Goal: Task Accomplishment & Management: Use online tool/utility

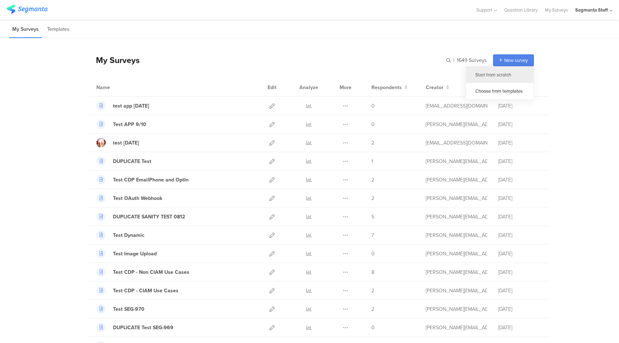
click at [510, 74] on div "Start from scratch" at bounding box center [500, 75] width 67 height 16
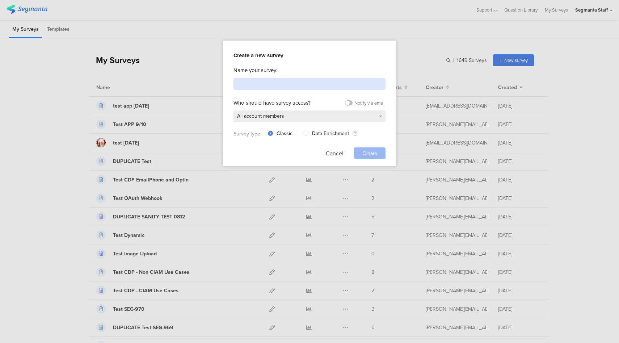
click at [262, 82] on input at bounding box center [310, 84] width 152 height 12
type input "App Test 9.10.25"
click at [375, 152] on span "Create" at bounding box center [370, 154] width 15 height 8
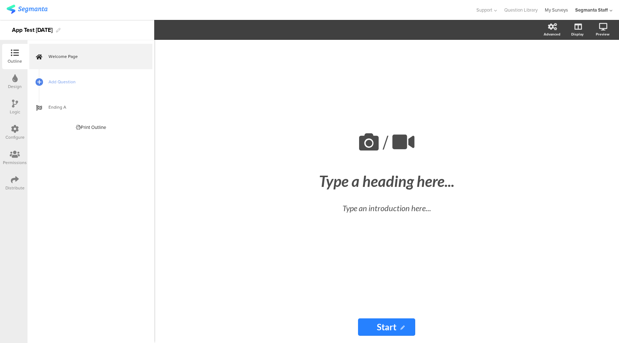
click at [564, 11] on link "My Surveys" at bounding box center [556, 10] width 23 height 20
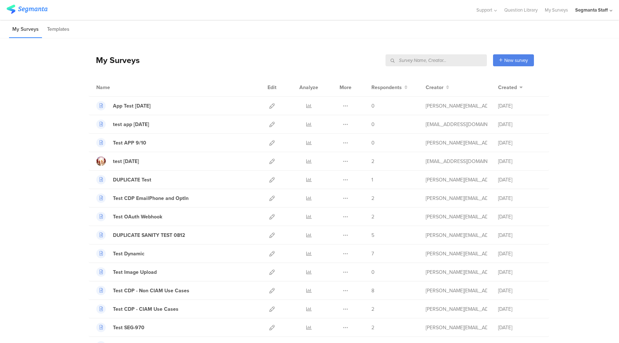
click at [457, 58] on input "text" at bounding box center [436, 60] width 101 height 12
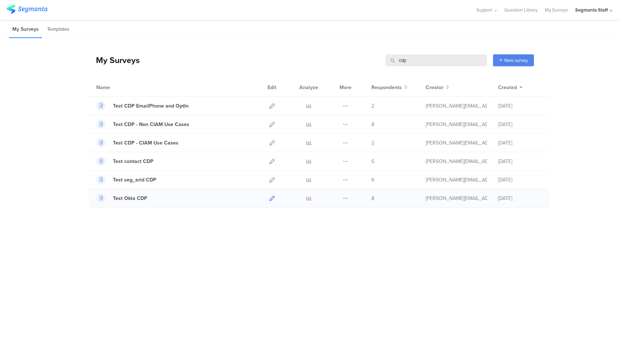
type input "cdp"
click at [272, 198] on icon at bounding box center [271, 198] width 5 height 5
click at [605, 11] on div "Segmanta Staff" at bounding box center [592, 10] width 33 height 7
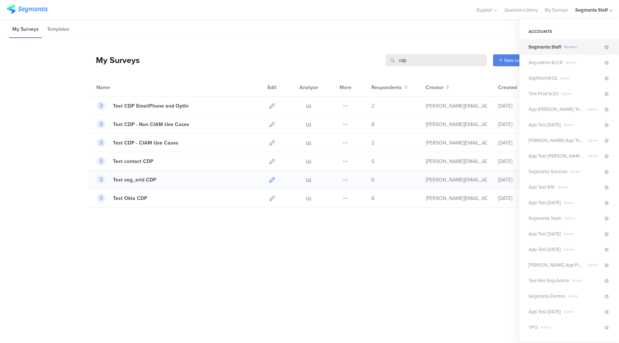
click at [270, 181] on icon at bounding box center [271, 179] width 5 height 5
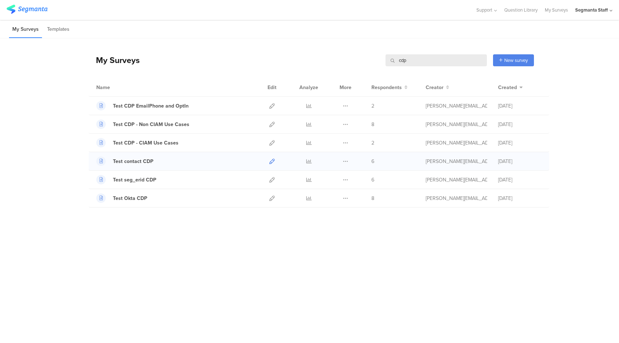
click at [272, 160] on icon at bounding box center [271, 161] width 5 height 5
click at [272, 106] on icon at bounding box center [271, 105] width 5 height 5
drag, startPoint x: 409, startPoint y: 62, endPoint x: 384, endPoint y: 60, distance: 24.7
click at [384, 60] on div "My Surveys cdp cdp New survey Start from scratch Choose from templates" at bounding box center [312, 60] width 446 height 29
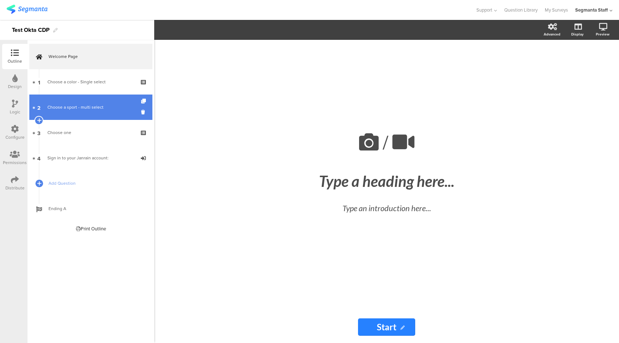
click at [96, 106] on div "Choose a sport - multi select" at bounding box center [90, 107] width 87 height 7
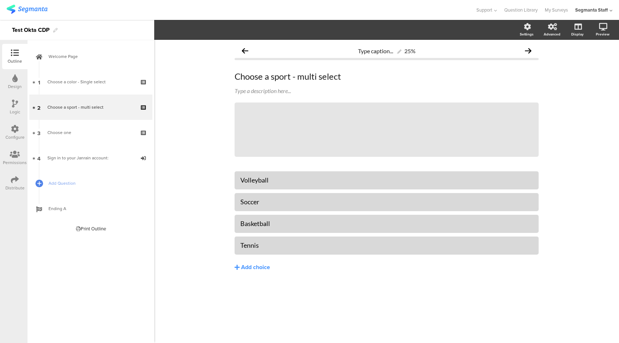
click at [12, 182] on icon at bounding box center [15, 180] width 8 height 8
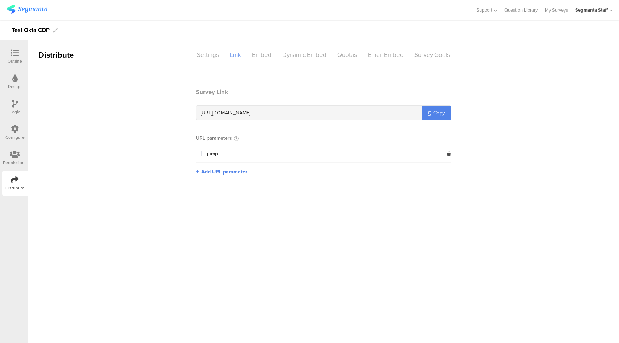
drag, startPoint x: 431, startPoint y: 114, endPoint x: 419, endPoint y: 116, distance: 12.0
click at [431, 114] on icon at bounding box center [430, 113] width 4 height 4
click at [21, 135] on div "Configure" at bounding box center [14, 137] width 19 height 7
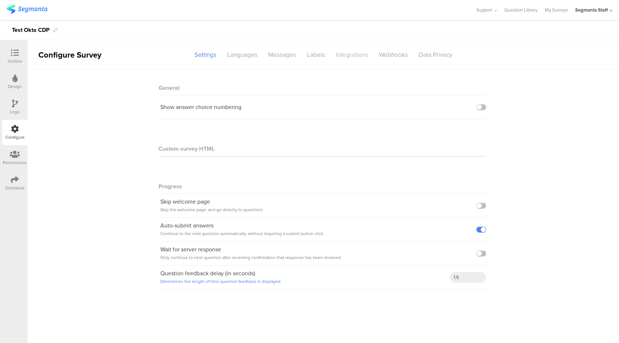
click at [350, 54] on div "Integrations" at bounding box center [352, 55] width 43 height 13
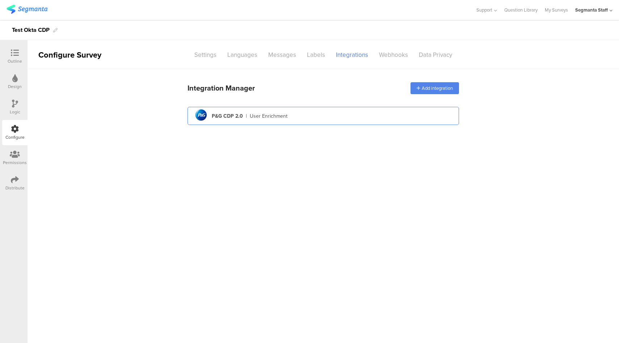
click at [270, 117] on div "User Enrichment" at bounding box center [269, 116] width 38 height 8
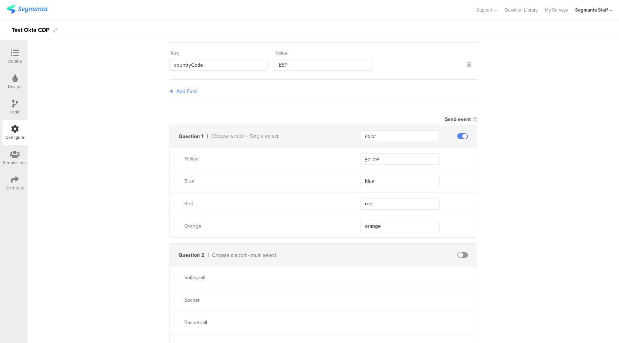
scroll to position [36, 0]
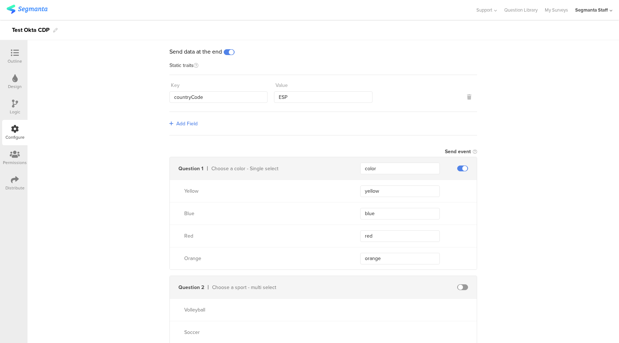
click at [461, 288] on span at bounding box center [462, 287] width 11 height 6
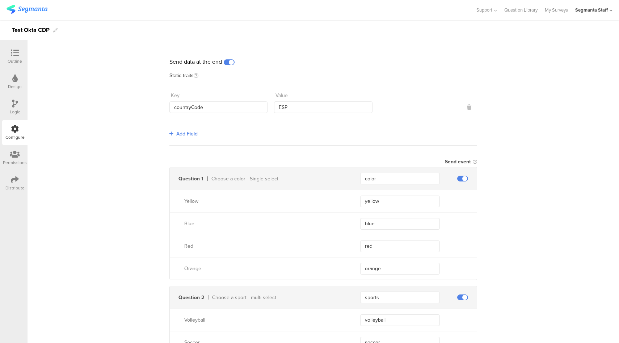
scroll to position [0, 0]
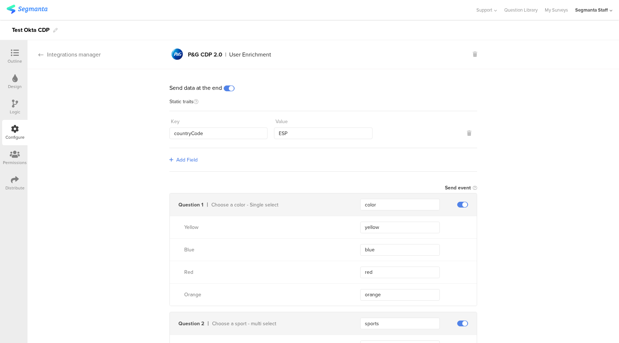
click at [79, 56] on div "Integrations manager" at bounding box center [64, 54] width 73 height 8
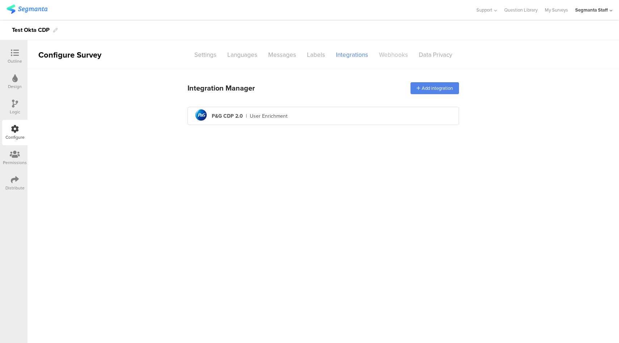
click at [381, 55] on div "Webhooks" at bounding box center [394, 55] width 40 height 13
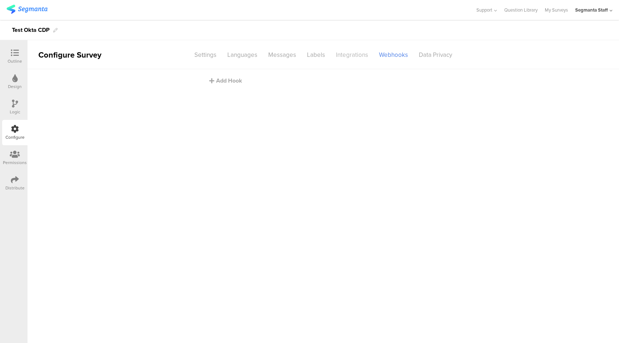
click at [345, 55] on div "Integrations" at bounding box center [352, 55] width 43 height 13
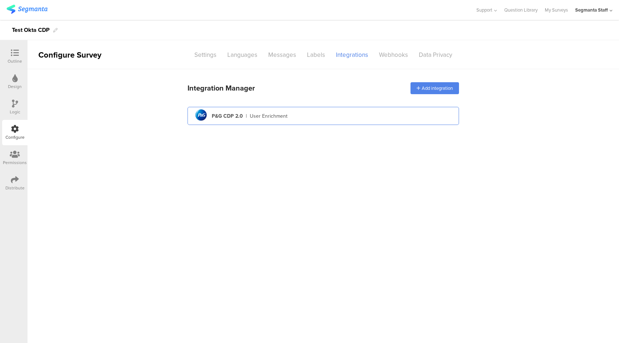
click at [304, 108] on div "pg logo P&G CDP 2.0 | User Enrichment" at bounding box center [323, 116] width 260 height 18
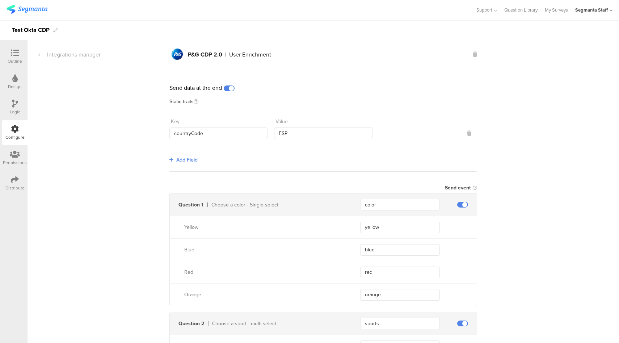
click at [229, 88] on span at bounding box center [229, 88] width 11 height 6
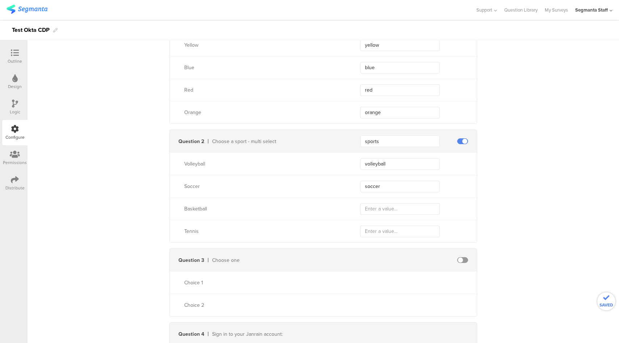
scroll to position [282, 0]
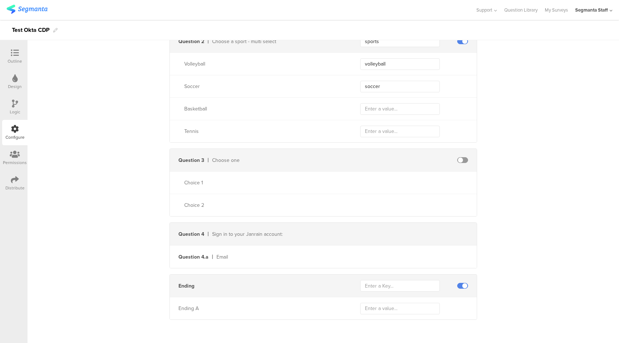
click at [459, 285] on span at bounding box center [462, 286] width 11 height 6
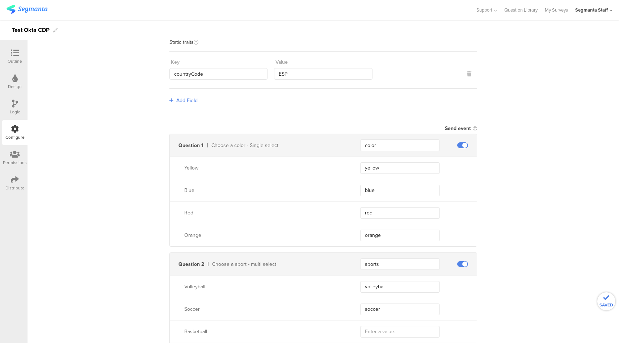
scroll to position [59, 0]
click at [14, 53] on icon at bounding box center [15, 53] width 8 height 8
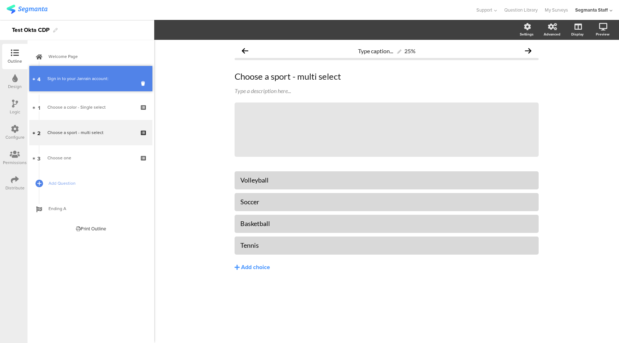
drag, startPoint x: 109, startPoint y: 157, endPoint x: 114, endPoint y: 77, distance: 79.9
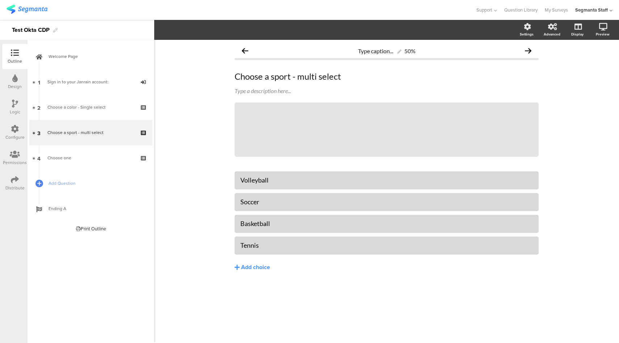
click at [18, 184] on div at bounding box center [15, 180] width 8 height 9
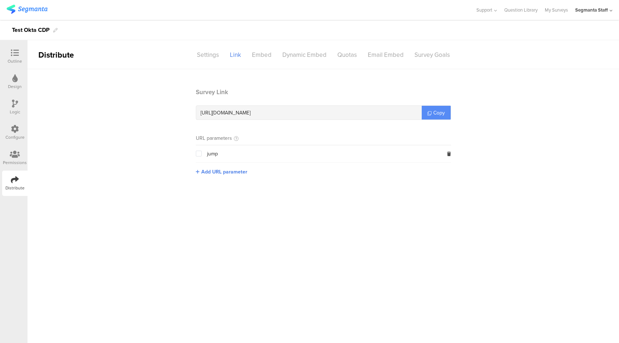
click at [438, 113] on span "Copy" at bounding box center [440, 113] width 12 height 8
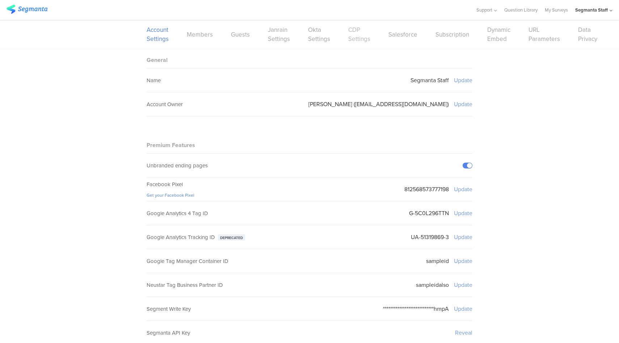
click at [357, 37] on link "CDP Settings" at bounding box center [359, 34] width 22 height 18
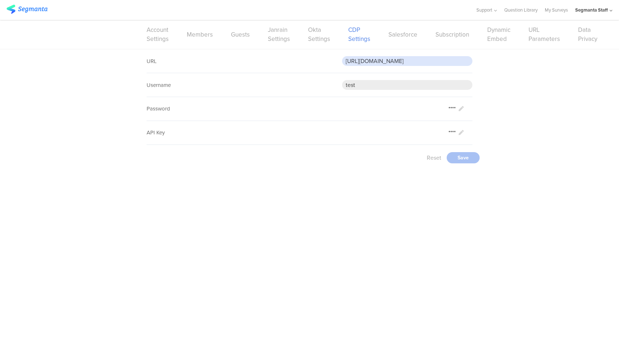
click at [393, 65] on input "https://eo5wmzhoyu3nzo.m.pipedream.net" at bounding box center [407, 61] width 130 height 10
click at [515, 104] on div "URL https://eo5wmzhoyu3nzo.m.pipedream.net Username test Set Password Cancel Sa…" at bounding box center [309, 109] width 619 height 121
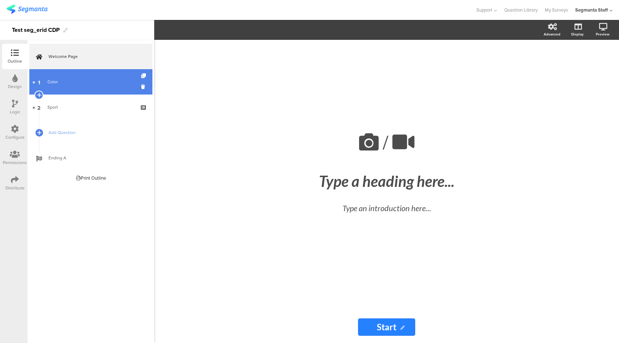
click at [90, 80] on div "Color" at bounding box center [90, 81] width 87 height 7
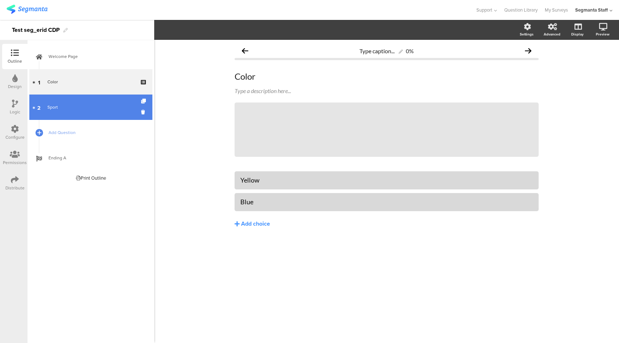
click at [97, 108] on div "Sport" at bounding box center [90, 107] width 87 height 7
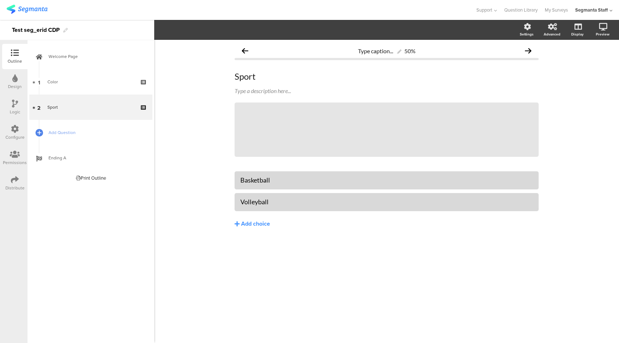
click at [17, 190] on div "Distribute" at bounding box center [14, 188] width 19 height 7
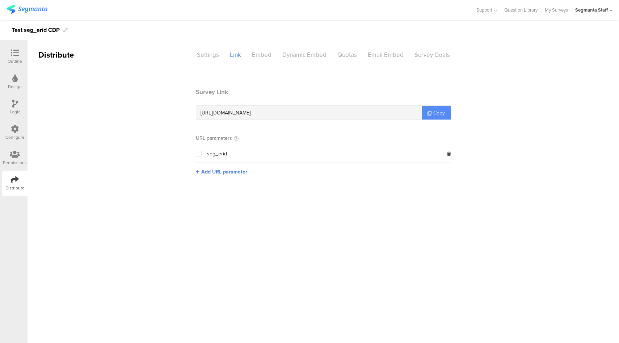
click at [446, 117] on link "Copy" at bounding box center [436, 113] width 29 height 14
click at [14, 129] on icon at bounding box center [15, 129] width 8 height 8
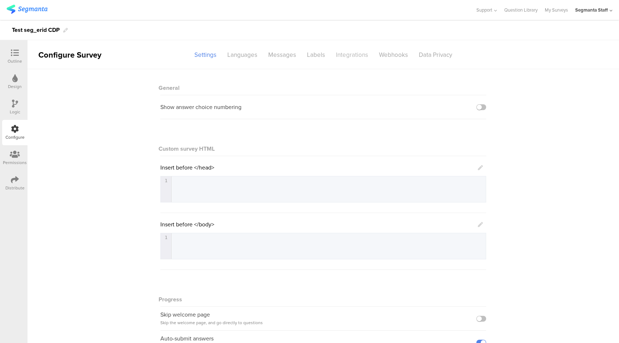
click at [352, 60] on div "Integrations" at bounding box center [352, 55] width 43 height 13
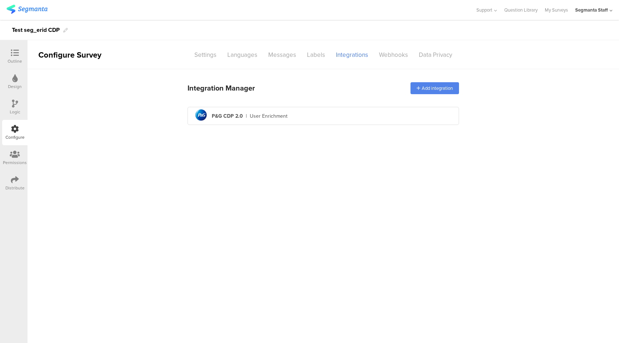
click at [294, 130] on main "Integration Manager Add integration pg logo P&G CDP 2.0 | User Enrichment" at bounding box center [324, 206] width 592 height 274
click at [302, 109] on div "pg logo P&G CDP 2.0 | User Enrichment" at bounding box center [323, 116] width 260 height 18
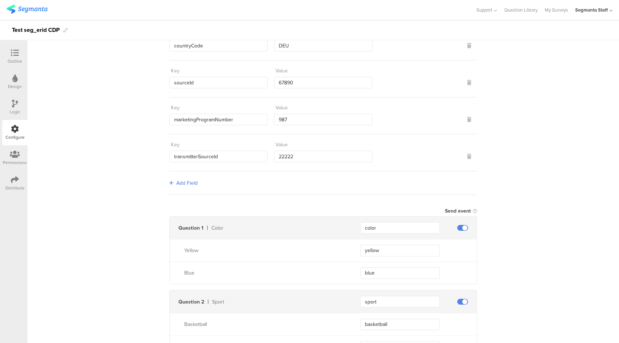
scroll to position [176, 0]
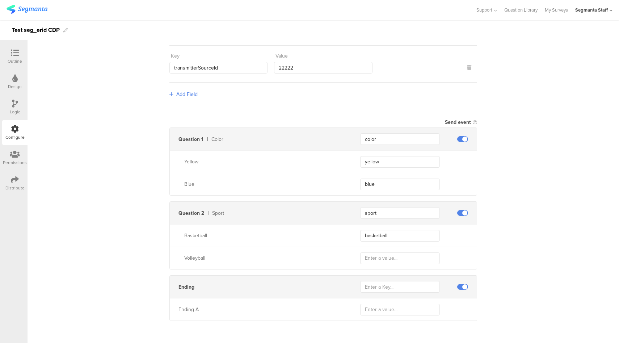
drag, startPoint x: 458, startPoint y: 286, endPoint x: 461, endPoint y: 281, distance: 5.5
click at [458, 285] on span at bounding box center [462, 287] width 11 height 6
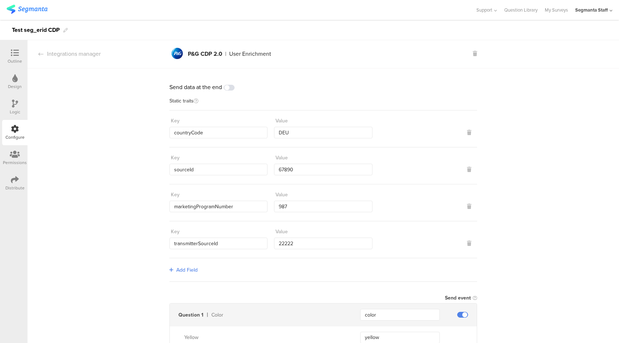
scroll to position [0, 0]
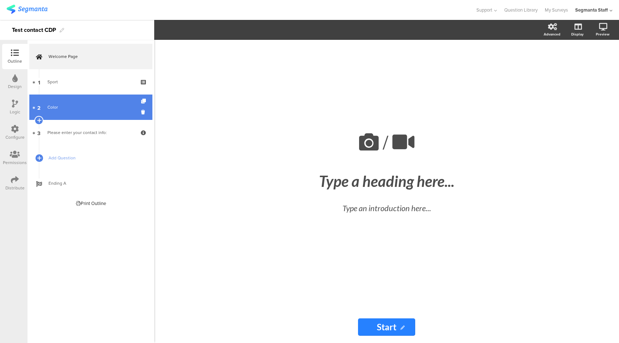
click at [60, 97] on link "2 Color" at bounding box center [90, 107] width 123 height 25
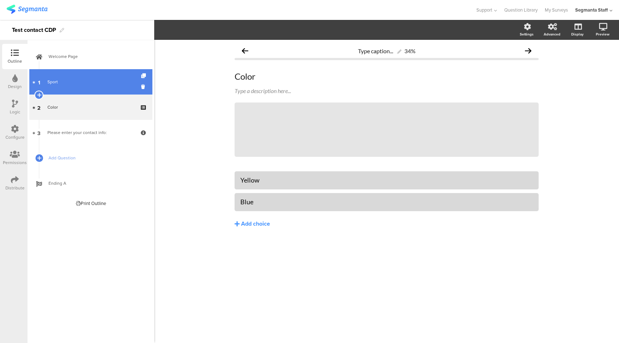
click at [93, 88] on link "1 Sport" at bounding box center [90, 81] width 123 height 25
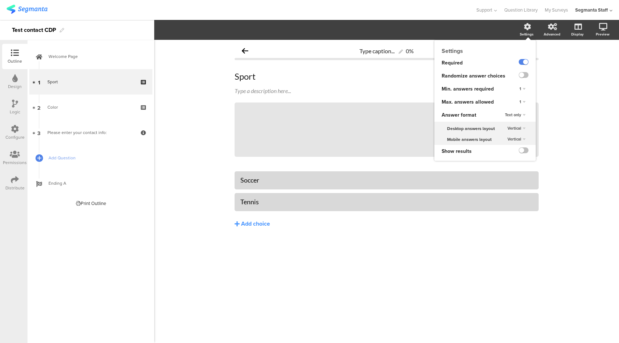
click at [521, 103] on span "1" at bounding box center [521, 102] width 2 height 6
click at [507, 109] on span "Unlimited" at bounding box center [502, 109] width 16 height 6
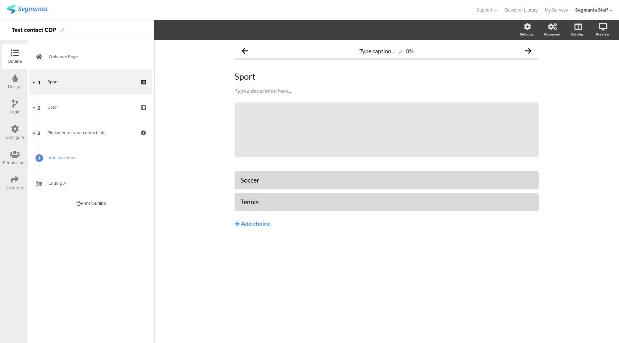
click at [14, 133] on div at bounding box center [15, 129] width 8 height 9
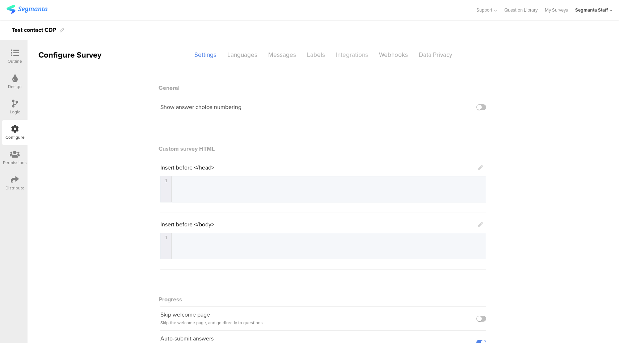
click at [352, 57] on div "Integrations" at bounding box center [352, 55] width 43 height 13
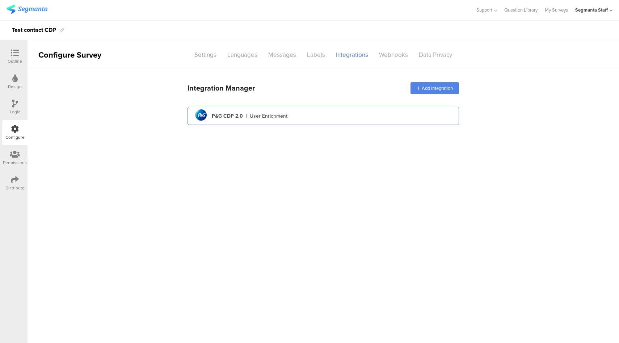
drag, startPoint x: 320, startPoint y: 115, endPoint x: 301, endPoint y: 121, distance: 20.1
click at [301, 121] on div "pg logo P&G CDP 2.0 | User Enrichment" at bounding box center [323, 116] width 260 height 18
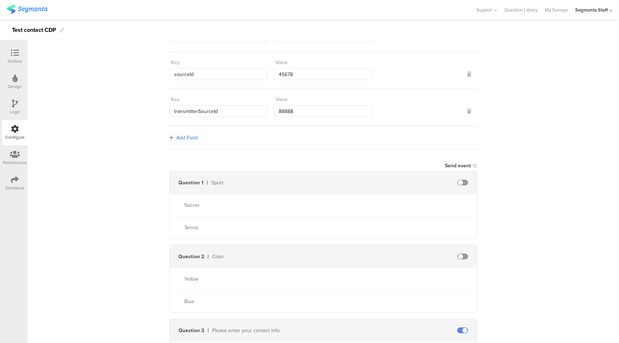
scroll to position [166, 0]
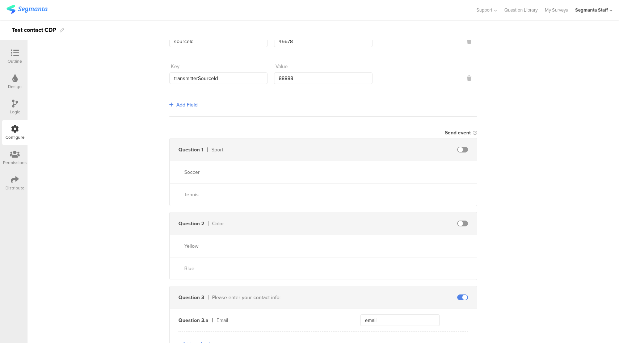
click at [462, 148] on span at bounding box center [462, 150] width 11 height 6
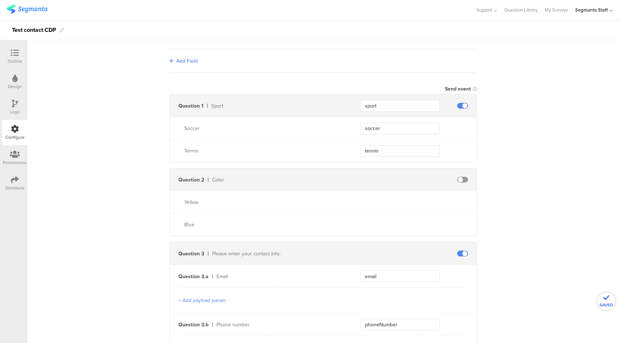
scroll to position [217, 0]
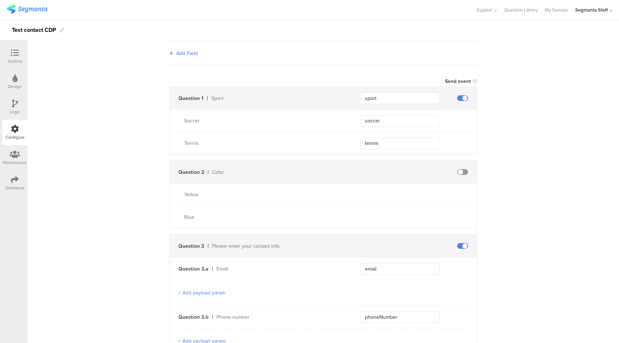
click at [461, 95] on span at bounding box center [462, 98] width 11 height 6
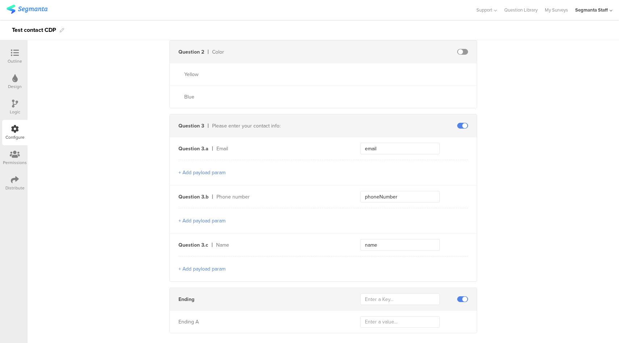
scroll to position [348, 0]
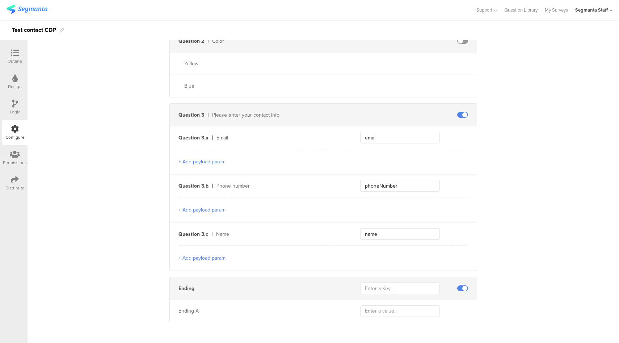
click at [11, 183] on icon at bounding box center [15, 180] width 8 height 8
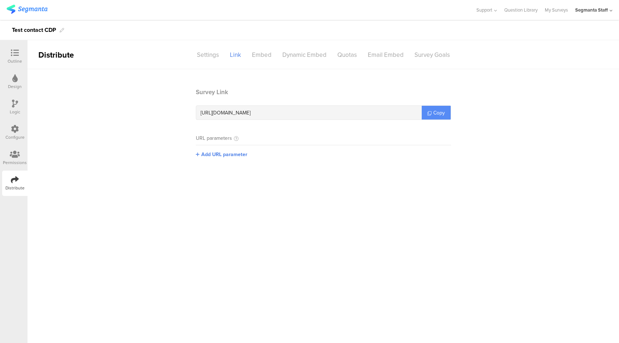
click at [440, 113] on span "Copy" at bounding box center [440, 113] width 12 height 8
click at [14, 132] on icon at bounding box center [15, 129] width 8 height 8
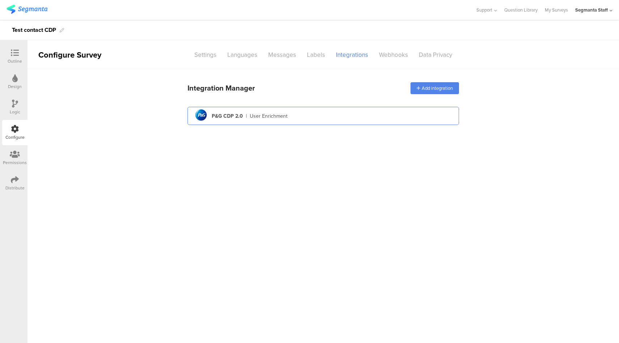
click at [348, 113] on div "pg logo P&G CDP 2.0 | User Enrichment" at bounding box center [323, 116] width 260 height 18
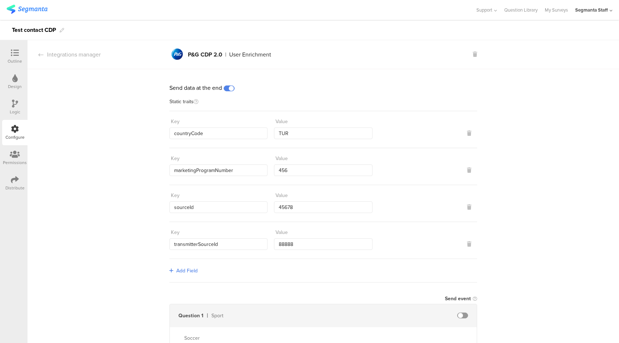
click at [15, 56] on icon at bounding box center [15, 53] width 8 height 8
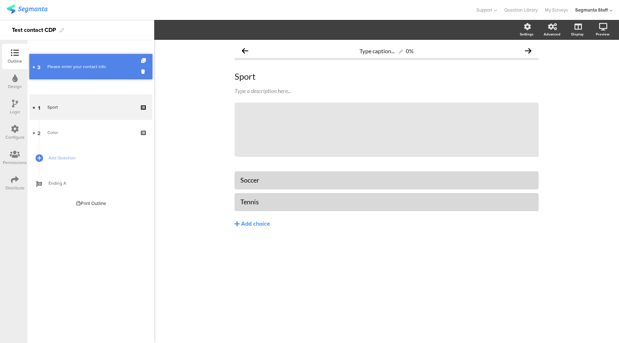
drag, startPoint x: 101, startPoint y: 133, endPoint x: 98, endPoint y: 80, distance: 52.6
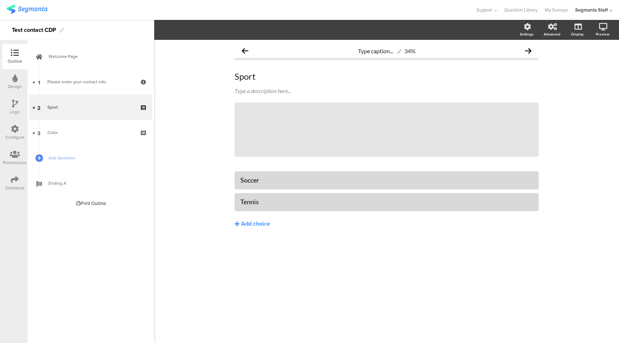
click at [18, 136] on div "Configure" at bounding box center [14, 137] width 19 height 7
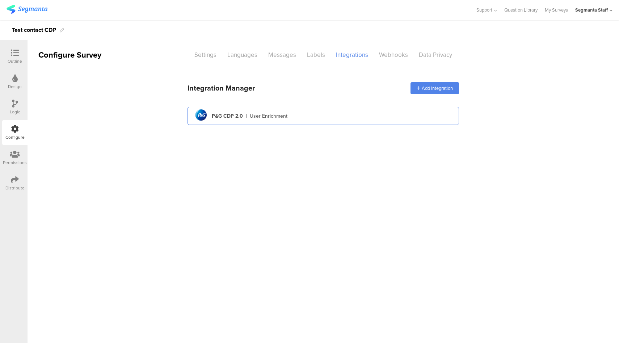
click at [368, 121] on div "pg logo P&G CDP 2.0 | User Enrichment" at bounding box center [323, 116] width 260 height 18
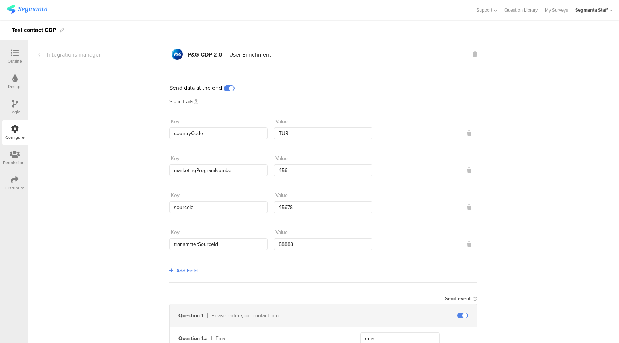
click at [228, 90] on span at bounding box center [229, 88] width 11 height 6
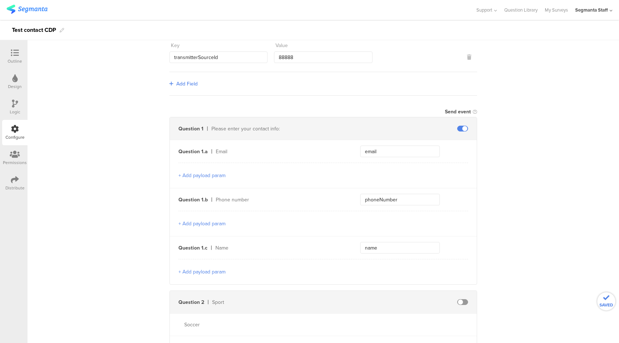
scroll to position [348, 0]
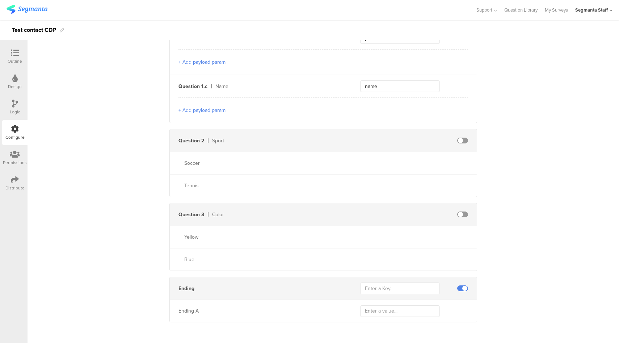
click at [460, 285] on span at bounding box center [462, 288] width 11 height 6
click at [463, 138] on span at bounding box center [462, 141] width 11 height 6
click at [11, 180] on div "Distribute" at bounding box center [14, 183] width 25 height 25
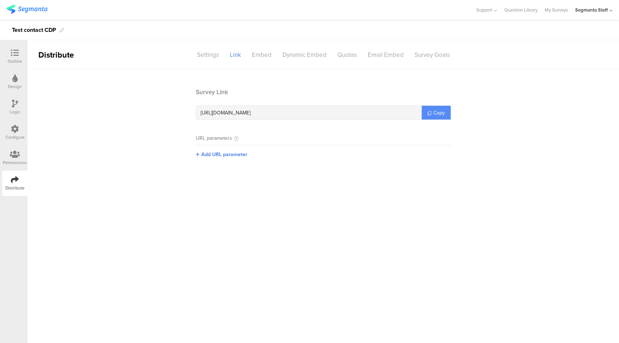
click at [440, 112] on span "Copy" at bounding box center [440, 113] width 12 height 8
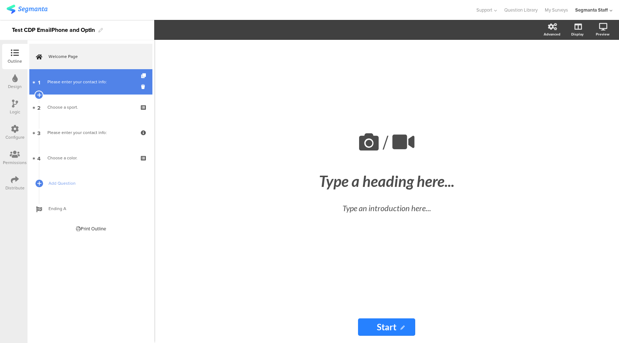
click at [92, 83] on div "Please enter your contact info:" at bounding box center [90, 81] width 87 height 7
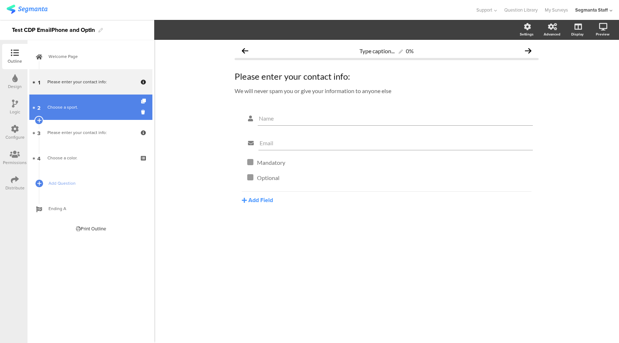
click at [74, 110] on div "Choose a sport." at bounding box center [90, 107] width 87 height 7
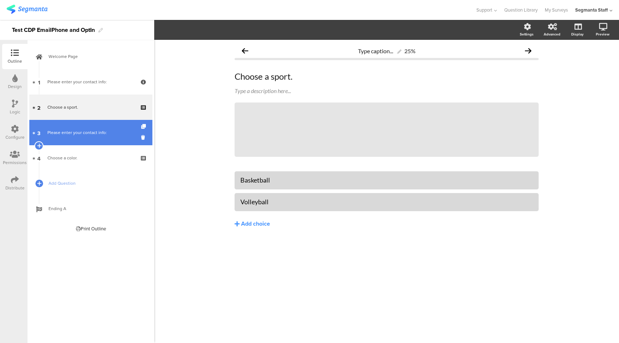
click at [87, 134] on div "Please enter your contact info:" at bounding box center [90, 132] width 87 height 7
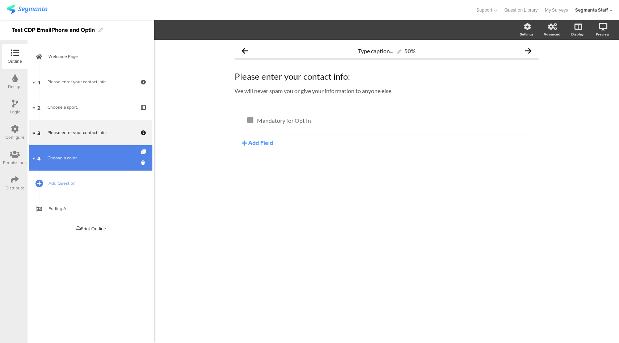
click at [89, 154] on link "4 Choose a color." at bounding box center [90, 157] width 123 height 25
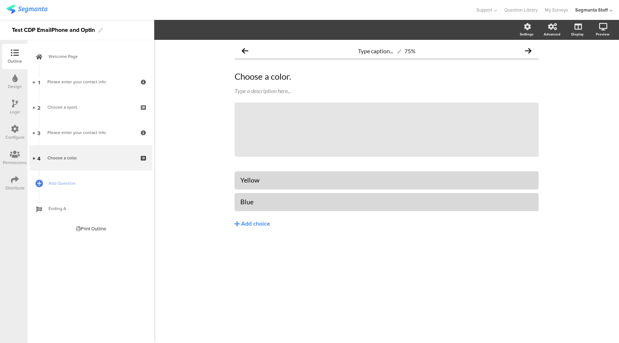
click at [20, 183] on div "Distribute" at bounding box center [14, 183] width 25 height 25
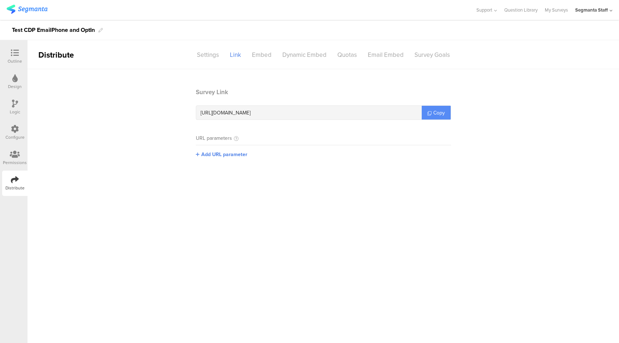
click at [427, 117] on link "Copy" at bounding box center [436, 113] width 29 height 14
click at [19, 128] on div "Configure" at bounding box center [14, 132] width 25 height 25
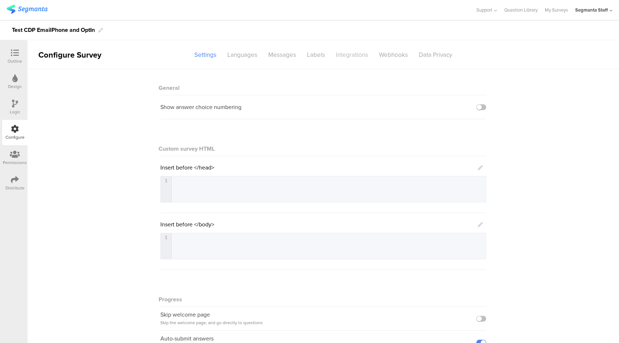
click at [343, 58] on div "Integrations" at bounding box center [352, 55] width 43 height 13
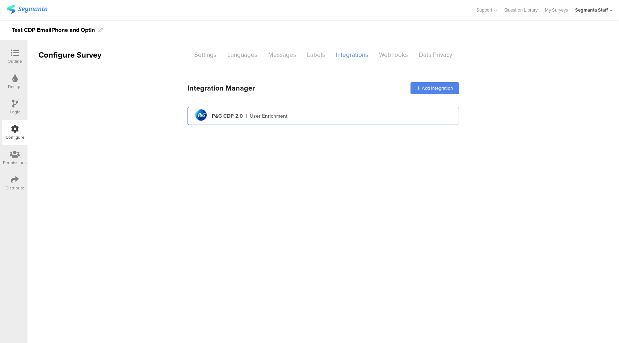
click at [317, 110] on div "pg logo P&G CDP 2.0 | User Enrichment" at bounding box center [323, 116] width 260 height 18
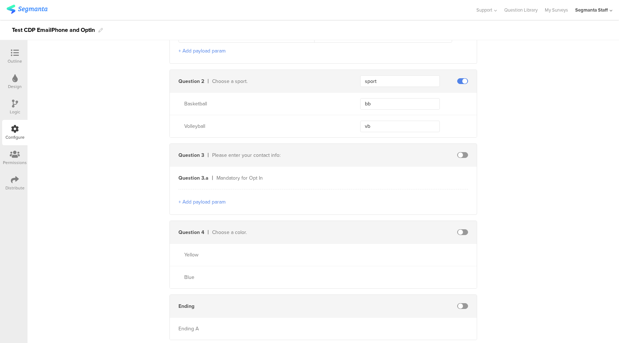
scroll to position [569, 0]
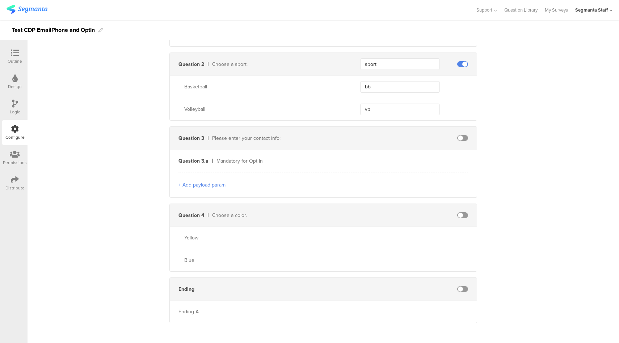
click at [461, 135] on span at bounding box center [462, 138] width 11 height 6
click at [205, 181] on button "+ Add payload param" at bounding box center [202, 185] width 47 height 8
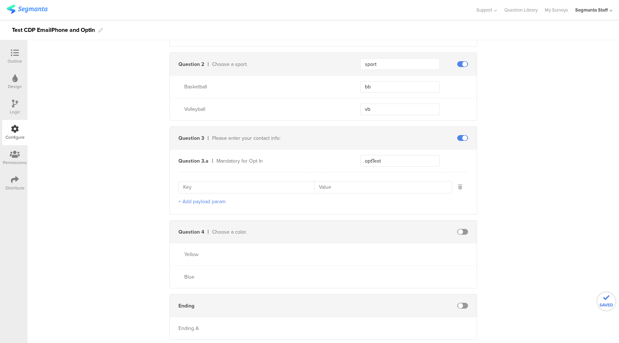
click at [229, 185] on input at bounding box center [248, 187] width 131 height 12
type input "channelIndicator"
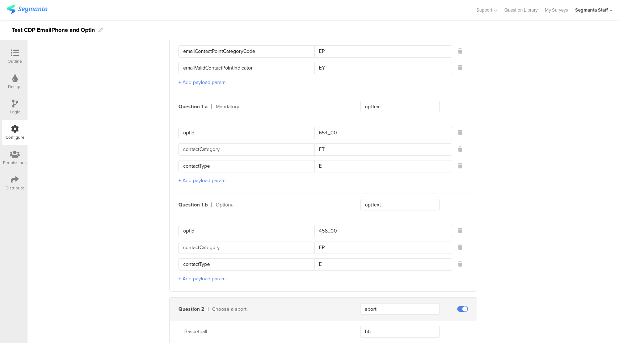
scroll to position [0, 0]
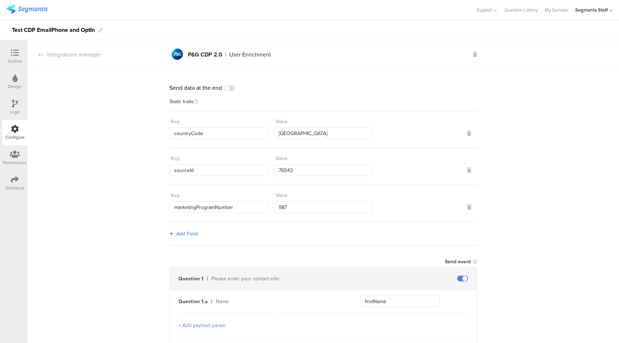
type input "E"
click at [10, 53] on div at bounding box center [15, 53] width 14 height 9
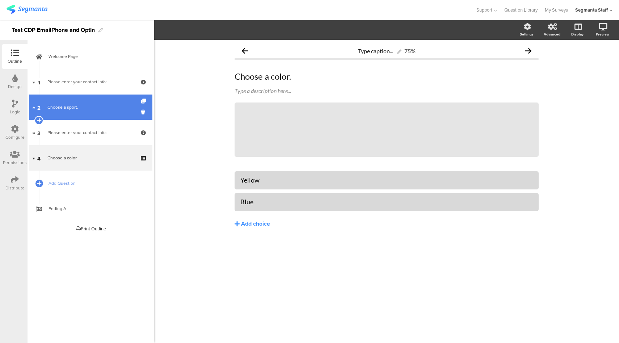
click at [81, 104] on div "Choose a sport." at bounding box center [90, 107] width 87 height 7
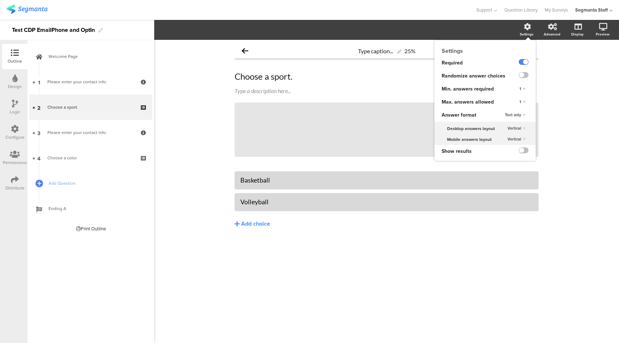
click at [523, 103] on div "1" at bounding box center [523, 102] width 12 height 9
click at [516, 106] on div "Unlimited" at bounding box center [512, 109] width 43 height 8
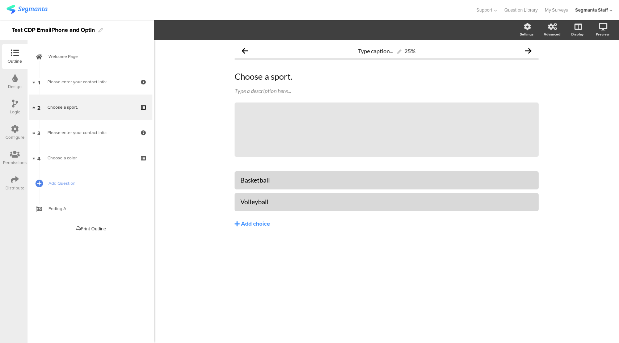
click at [17, 185] on div "Distribute" at bounding box center [14, 188] width 19 height 7
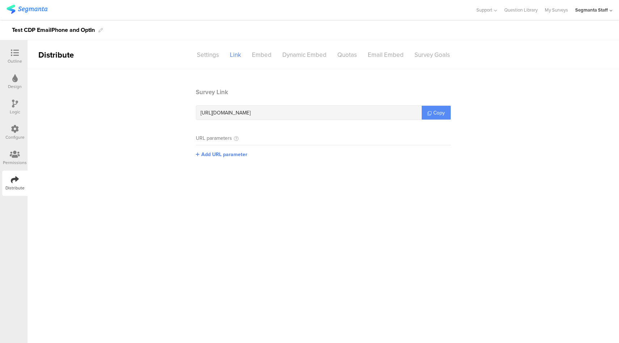
click at [442, 112] on span "Copy" at bounding box center [440, 113] width 12 height 8
click at [11, 132] on icon at bounding box center [15, 129] width 8 height 8
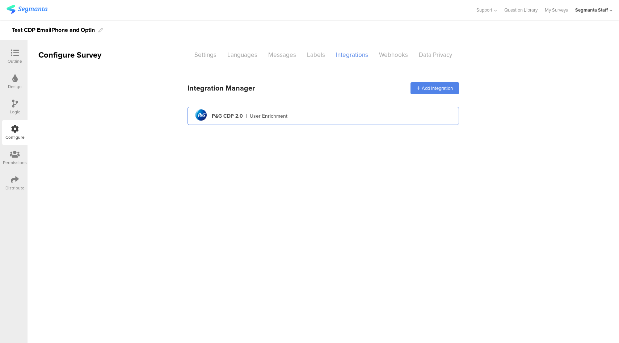
click at [327, 115] on div "pg logo P&G CDP 2.0 | User Enrichment" at bounding box center [323, 116] width 260 height 18
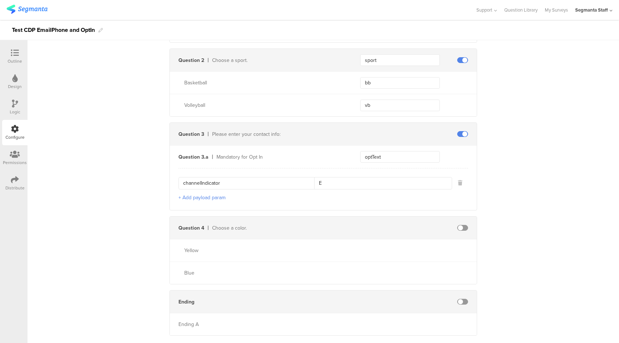
scroll to position [568, 0]
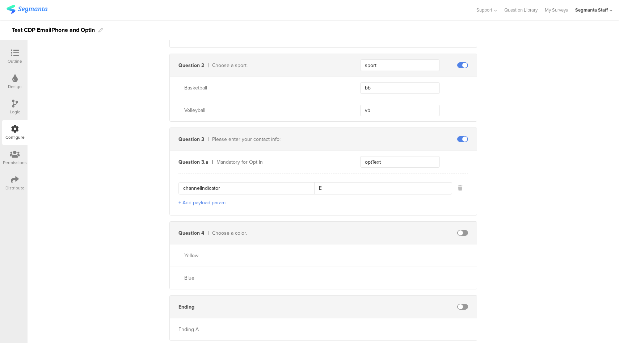
click at [212, 201] on button "+ Add payload param" at bounding box center [202, 203] width 47 height 8
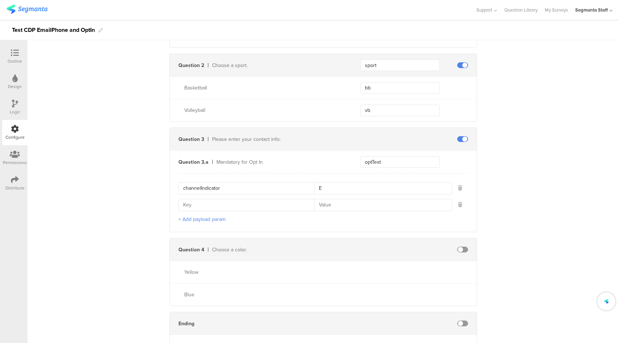
click at [235, 204] on input at bounding box center [248, 205] width 131 height 12
type input "optId"
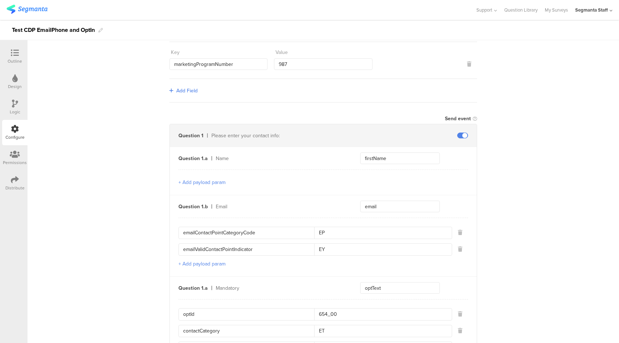
scroll to position [0, 0]
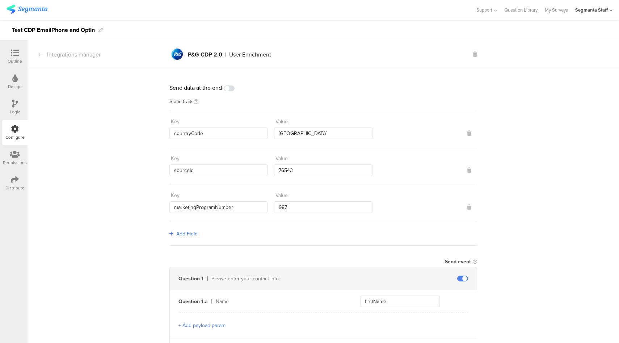
type input "321_00"
click at [227, 90] on span at bounding box center [229, 88] width 11 height 6
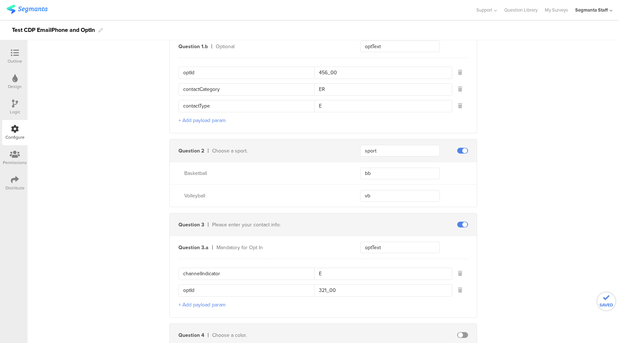
scroll to position [603, 0]
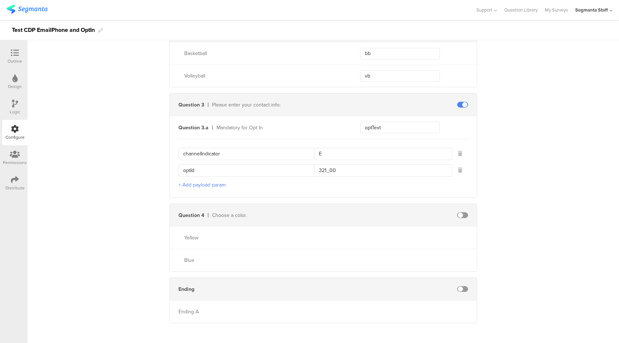
click at [460, 286] on span at bounding box center [462, 289] width 11 height 6
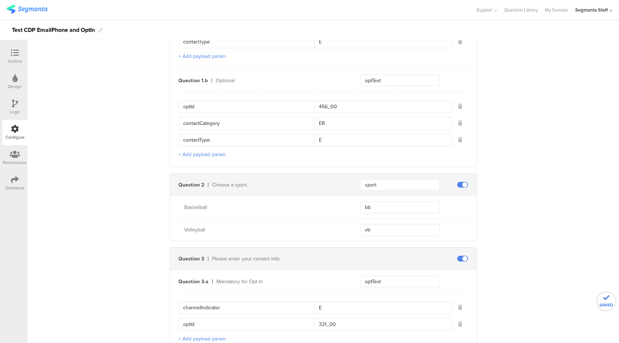
scroll to position [448, 0]
click at [464, 182] on span at bounding box center [462, 185] width 11 height 6
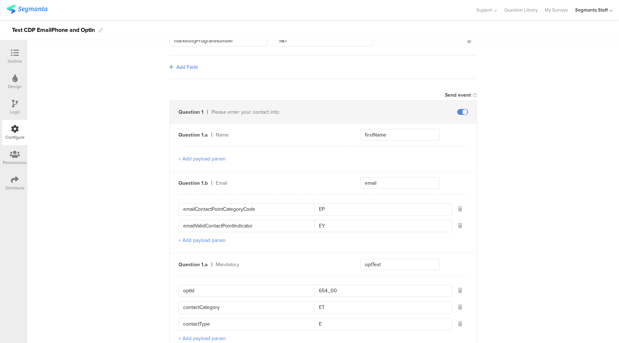
scroll to position [164, 0]
click at [10, 55] on div at bounding box center [15, 53] width 14 height 9
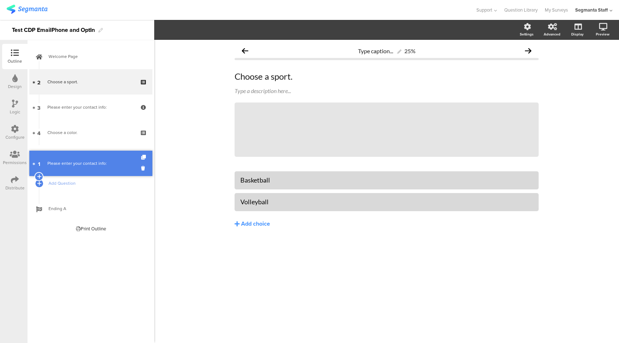
drag, startPoint x: 106, startPoint y: 79, endPoint x: 104, endPoint y: 159, distance: 80.4
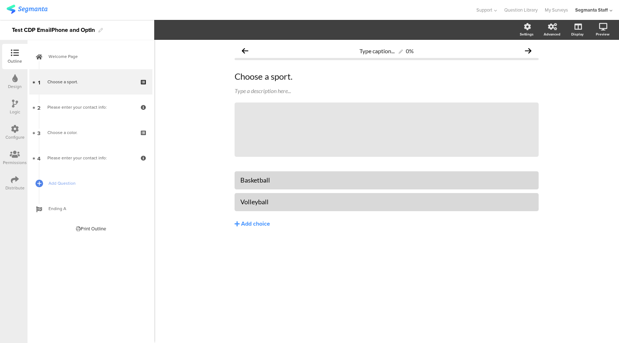
drag, startPoint x: 14, startPoint y: 179, endPoint x: 15, endPoint y: 190, distance: 10.9
click at [15, 190] on div "Distribute" at bounding box center [14, 183] width 25 height 25
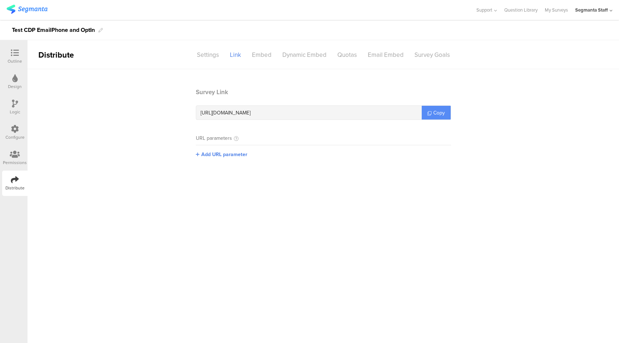
click at [439, 111] on span "Copy" at bounding box center [440, 113] width 12 height 8
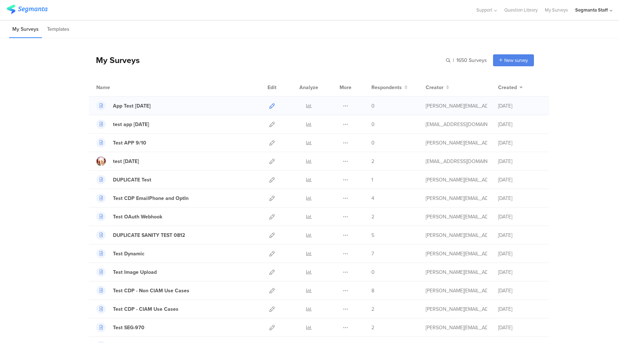
click at [270, 104] on icon at bounding box center [271, 105] width 5 height 5
click at [306, 105] on icon at bounding box center [308, 105] width 5 height 5
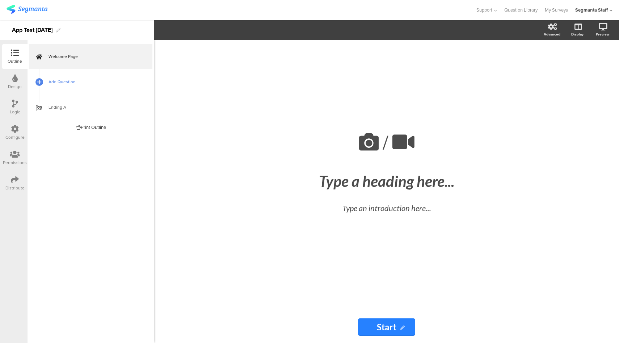
click at [81, 81] on span "Add Question" at bounding box center [95, 81] width 93 height 7
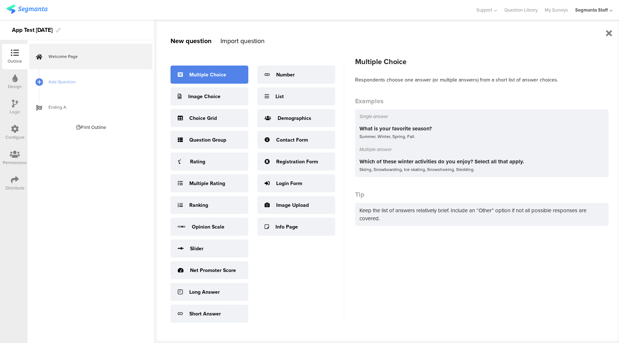
click at [212, 73] on div "Multiple Choice" at bounding box center [207, 75] width 37 height 8
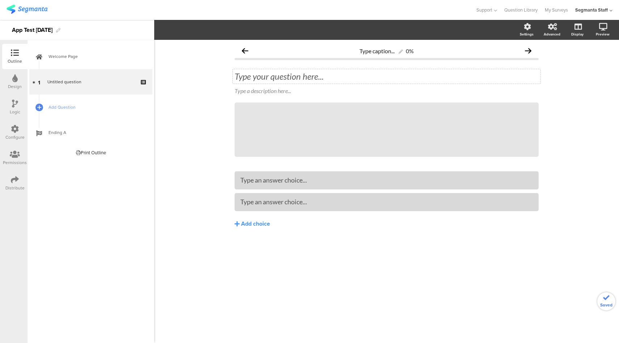
click at [314, 74] on div "Type your question here..." at bounding box center [387, 76] width 308 height 14
click at [254, 226] on div "Add choice" at bounding box center [255, 224] width 29 height 8
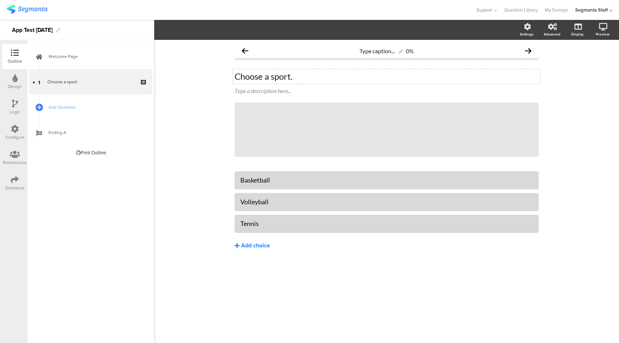
click at [253, 246] on div "Add choice" at bounding box center [255, 246] width 29 height 8
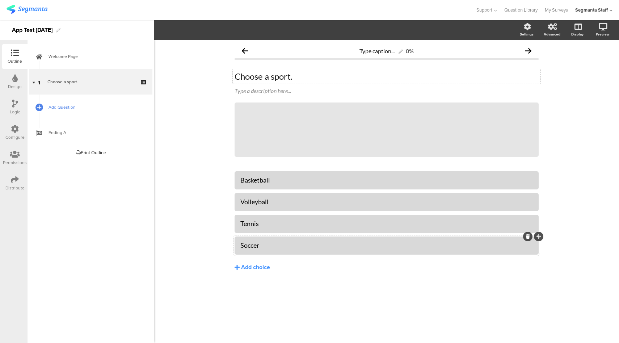
click at [79, 113] on link "Add Question" at bounding box center [90, 107] width 123 height 25
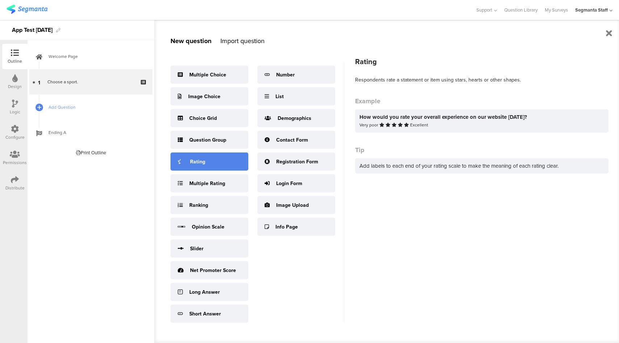
click at [198, 167] on div "Rating" at bounding box center [210, 161] width 78 height 18
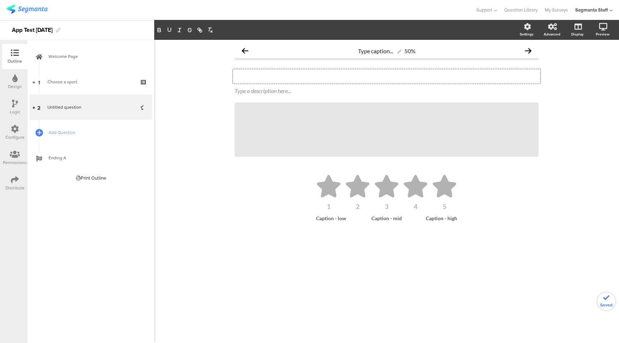
click at [271, 78] on div "Type your question here..." at bounding box center [387, 76] width 308 height 14
click at [96, 132] on span "Add Question" at bounding box center [95, 132] width 93 height 7
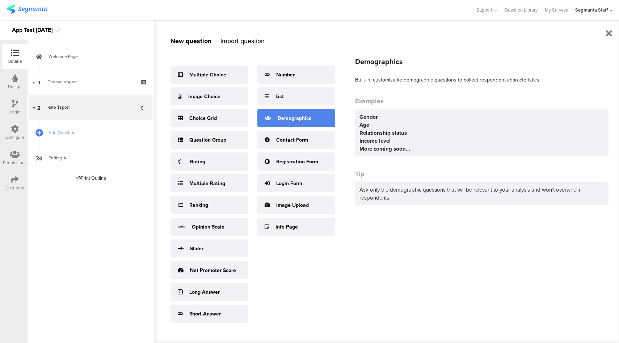
click at [301, 124] on div "Demographics" at bounding box center [297, 118] width 78 height 18
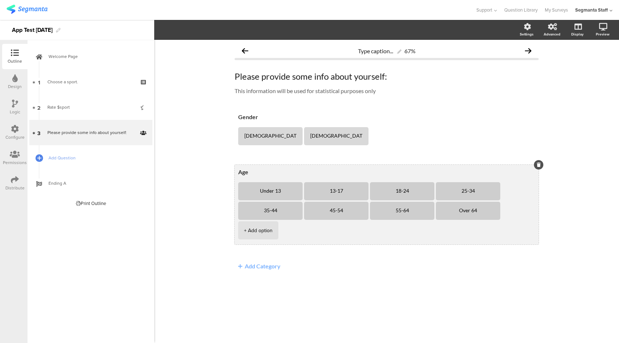
drag, startPoint x: 364, startPoint y: 193, endPoint x: 364, endPoint y: 189, distance: 4.4
click at [361, 187] on li "13-17" at bounding box center [336, 191] width 64 height 18
click at [367, 181] on icon at bounding box center [369, 182] width 4 height 4
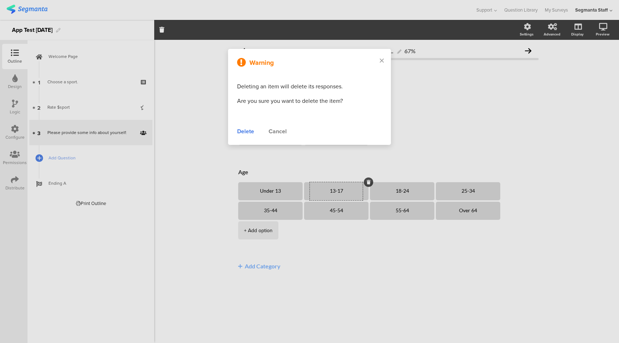
click at [239, 134] on div "Delete" at bounding box center [245, 131] width 17 height 9
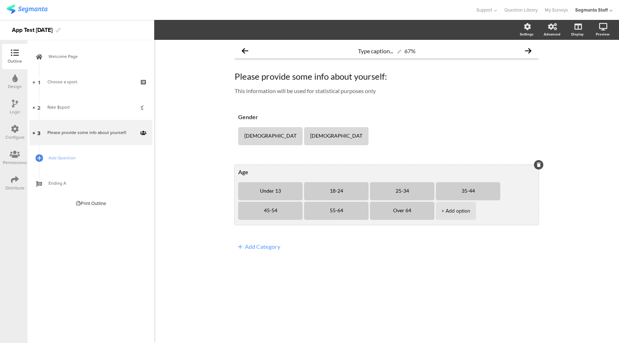
click at [362, 192] on li "18-24" at bounding box center [336, 191] width 64 height 18
click at [367, 181] on icon at bounding box center [369, 182] width 4 height 4
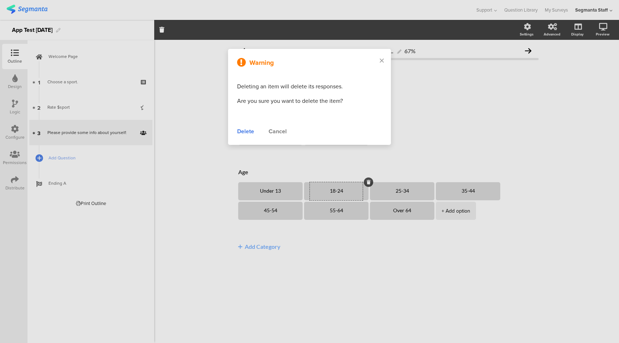
click at [248, 133] on div "Delete" at bounding box center [245, 131] width 17 height 9
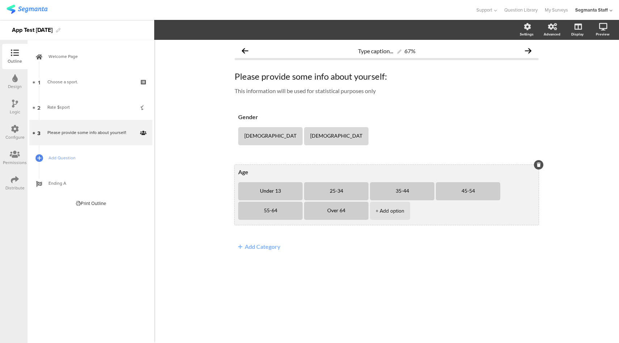
click at [362, 194] on li "25-34" at bounding box center [336, 191] width 64 height 18
click at [367, 182] on icon at bounding box center [369, 182] width 4 height 4
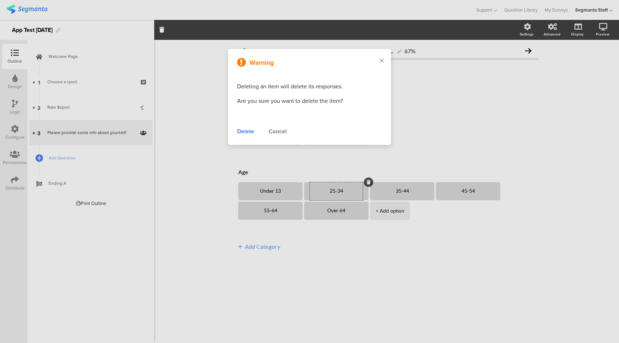
click at [252, 132] on div "Delete" at bounding box center [245, 131] width 17 height 9
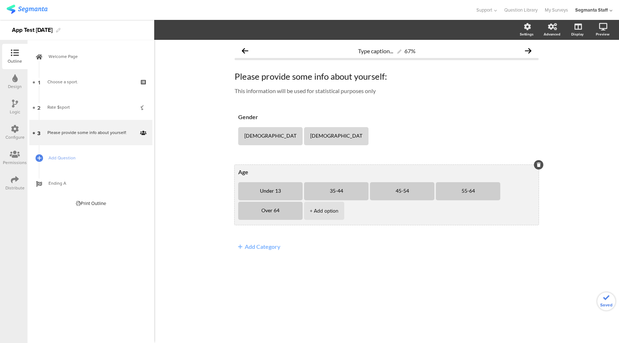
click at [362, 193] on li "35-44" at bounding box center [336, 191] width 64 height 18
click at [367, 183] on icon at bounding box center [369, 182] width 4 height 4
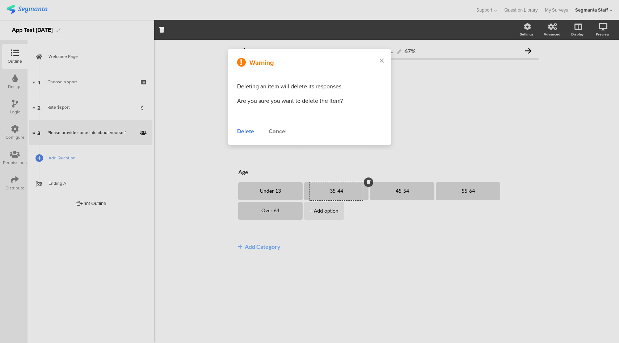
drag, startPoint x: 250, startPoint y: 130, endPoint x: 290, endPoint y: 148, distance: 43.6
click at [250, 130] on div "Delete" at bounding box center [245, 131] width 17 height 9
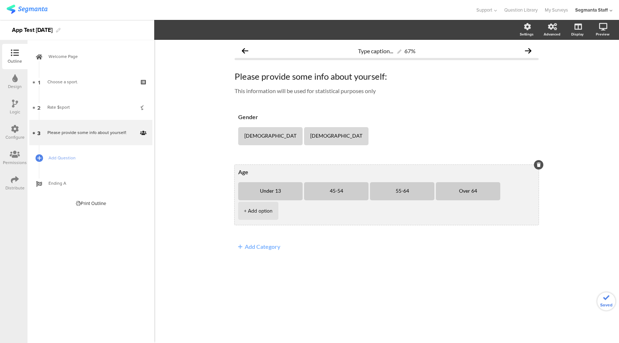
click at [361, 193] on li "45-54" at bounding box center [336, 191] width 64 height 18
click at [367, 183] on icon at bounding box center [369, 182] width 4 height 4
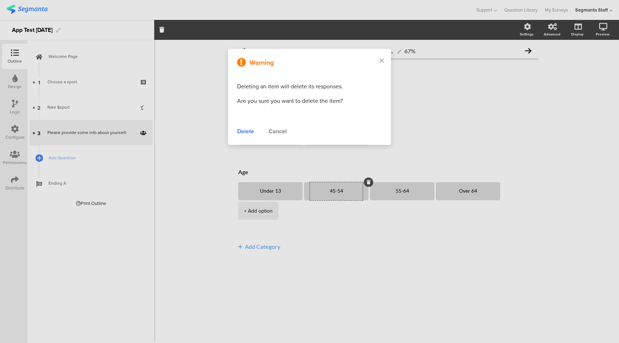
click at [245, 132] on div "Delete" at bounding box center [245, 131] width 17 height 9
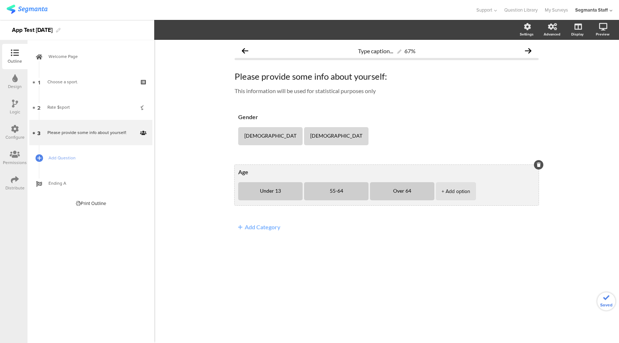
click at [360, 194] on li "55-64" at bounding box center [336, 191] width 64 height 18
click at [367, 181] on icon at bounding box center [369, 182] width 4 height 4
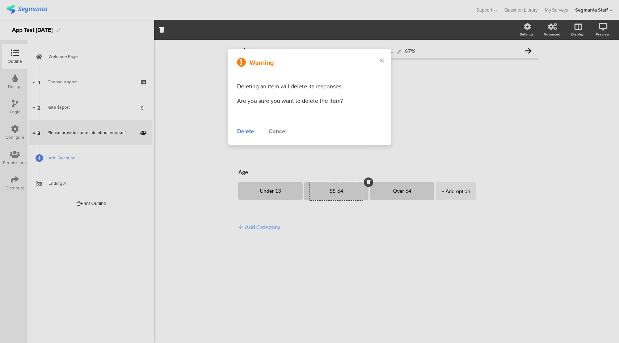
click at [251, 133] on div "Delete" at bounding box center [245, 131] width 17 height 9
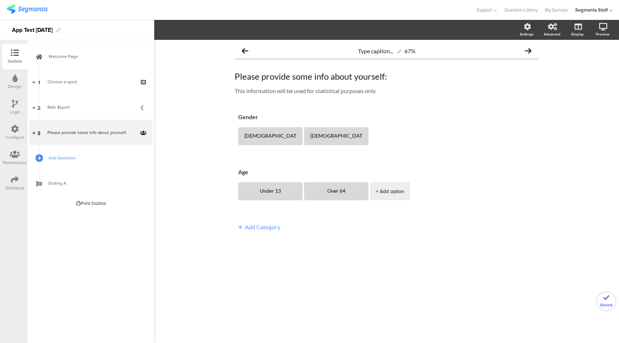
click at [76, 155] on span "Add Question" at bounding box center [95, 157] width 93 height 7
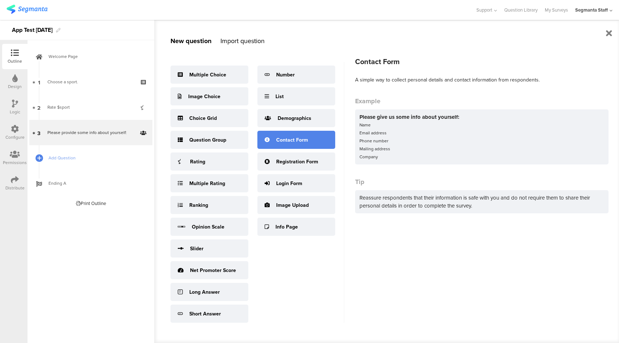
click at [303, 141] on div "Contact Form" at bounding box center [292, 140] width 32 height 8
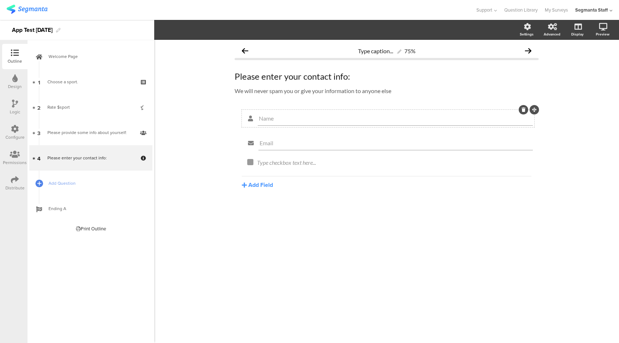
click at [523, 110] on icon at bounding box center [524, 110] width 4 height 4
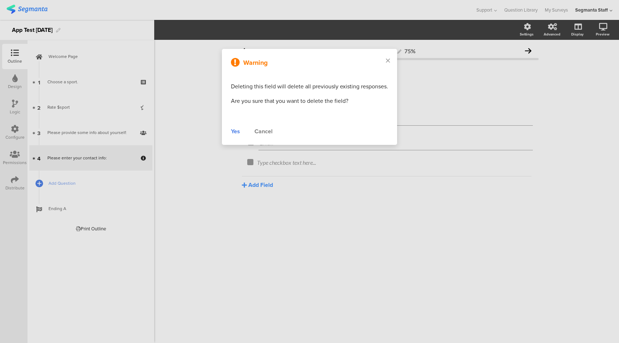
click at [237, 130] on div "Yes" at bounding box center [235, 131] width 9 height 9
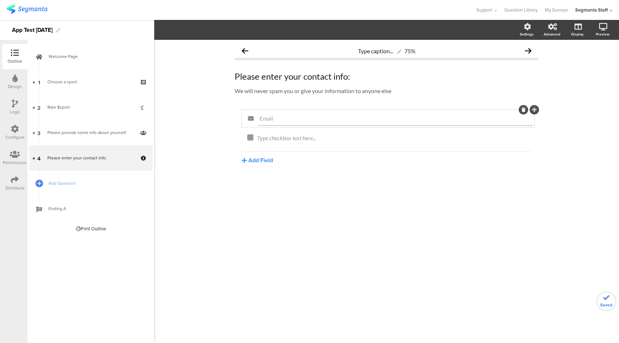
click at [524, 110] on icon at bounding box center [524, 110] width 4 height 4
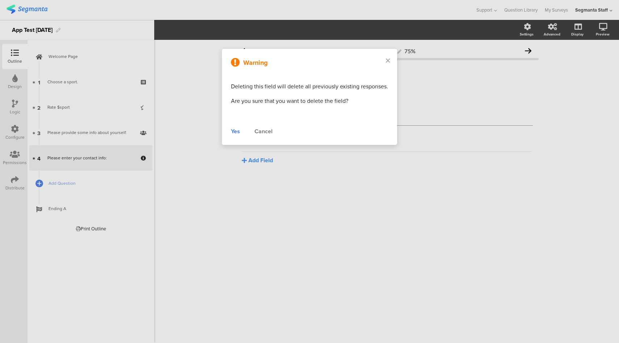
click at [237, 132] on div "Yes" at bounding box center [235, 131] width 9 height 9
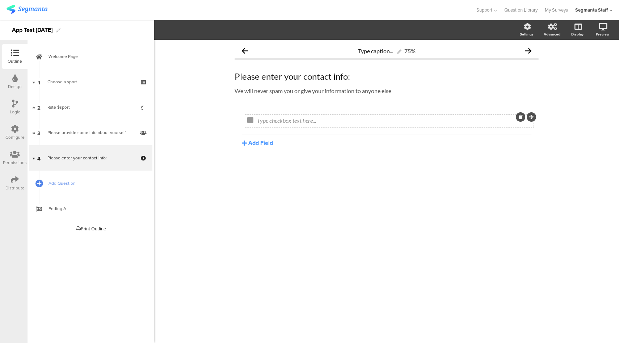
click at [521, 117] on icon at bounding box center [521, 117] width 4 height 4
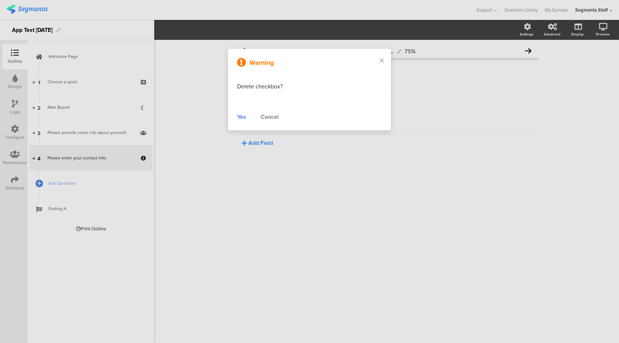
click at [243, 117] on div "Yes" at bounding box center [241, 117] width 9 height 9
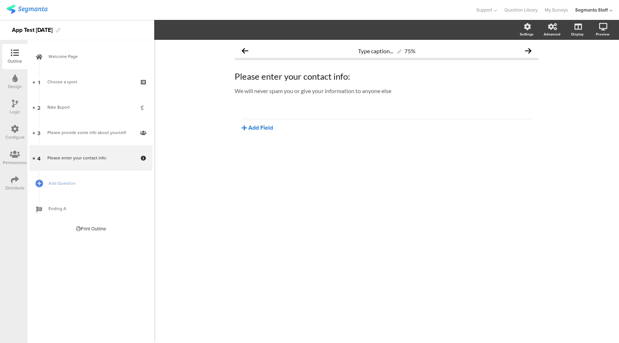
click at [255, 126] on button "Add Field" at bounding box center [257, 128] width 31 height 8
click at [258, 188] on button "Date" at bounding box center [279, 187] width 74 height 12
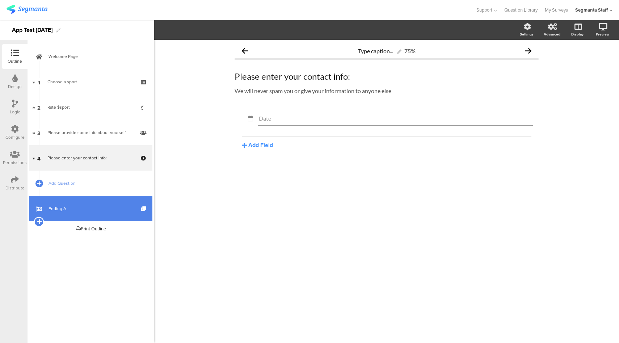
click at [40, 223] on icon at bounding box center [39, 221] width 5 height 7
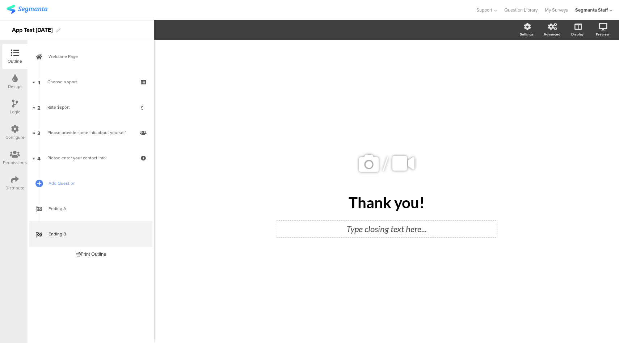
click at [394, 231] on div "Type closing text here..." at bounding box center [386, 229] width 221 height 17
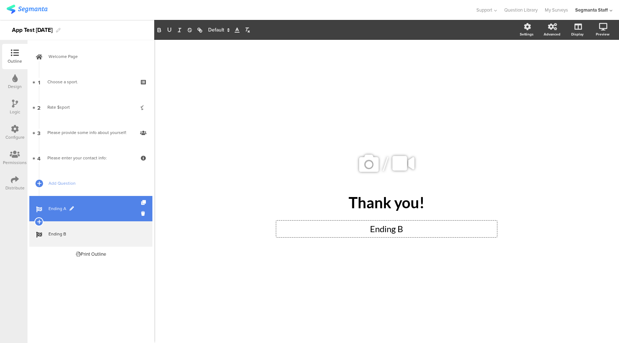
click at [108, 212] on span "Ending A" at bounding box center [95, 208] width 93 height 7
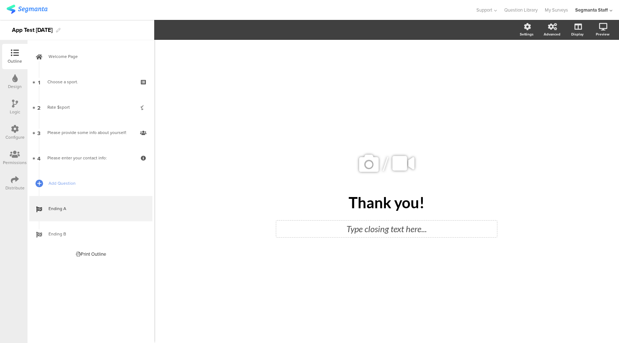
click at [424, 231] on div "Type closing text here..." at bounding box center [386, 229] width 221 height 17
click at [18, 130] on icon at bounding box center [15, 129] width 8 height 8
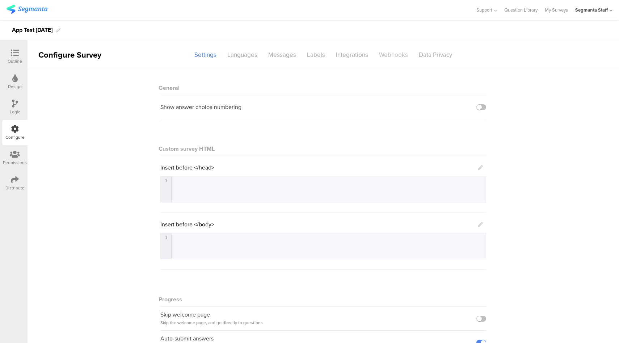
click at [390, 56] on div "Webhooks" at bounding box center [394, 55] width 40 height 13
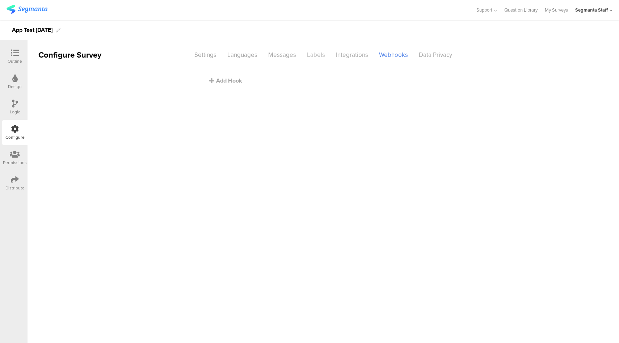
click at [311, 53] on div "Labels" at bounding box center [316, 55] width 29 height 13
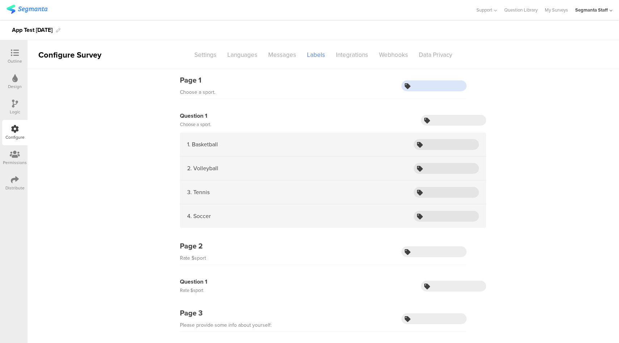
click at [422, 87] on input "text" at bounding box center [434, 85] width 65 height 11
type input "chooseSport"
type input "sport"
type input "basketball"
type input "volleyball"
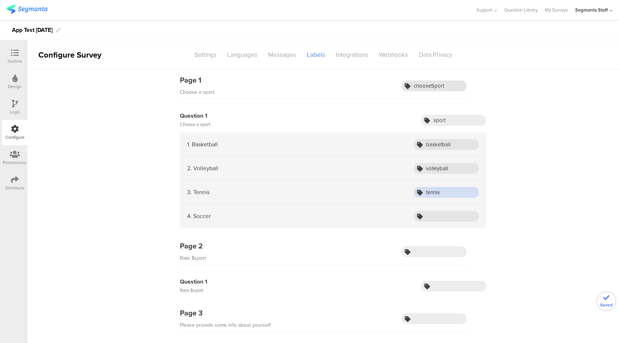
type input "tennis"
type input "soccer"
type input "rateSport"
type input "rate"
type input "selfInfo"
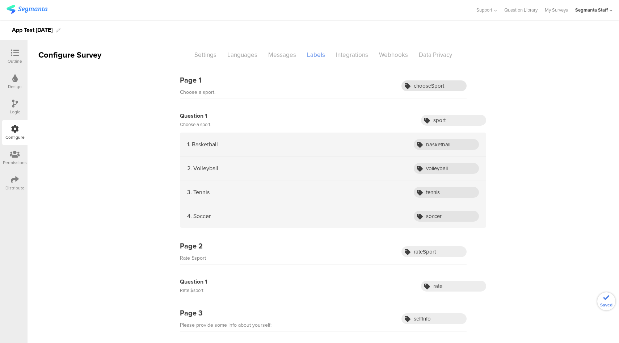
scroll to position [160, 0]
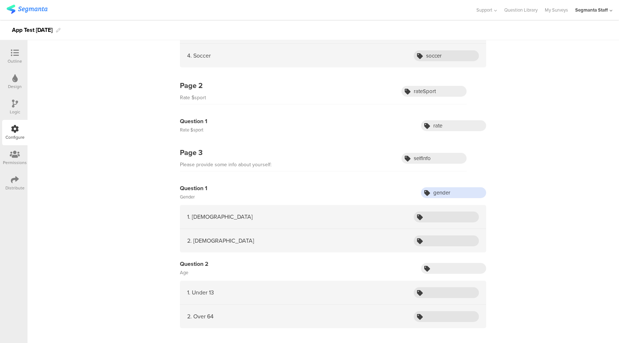
type input "gender"
type input "male"
type input "female"
type input "age"
type input "kid"
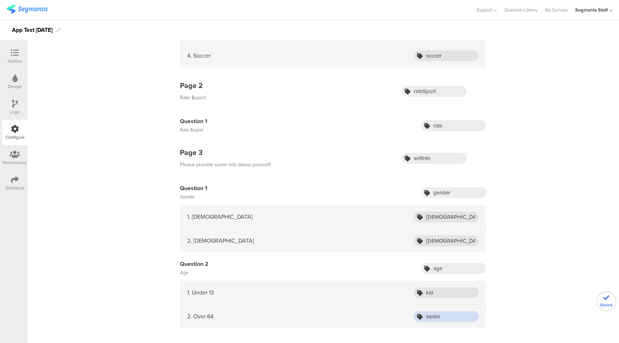
type input "senior"
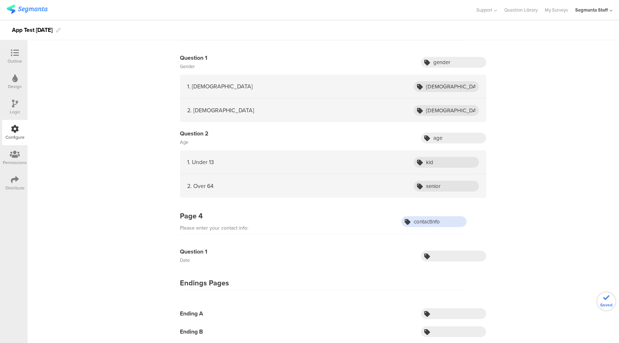
type input "contactInfo"
type input "date"
type input "endingA"
type input "endingB"
click at [523, 255] on div "Page 1 Choose a sport. chooseSport Question 1 Choose a sport. sport 1. Basketba…" at bounding box center [324, 61] width 592 height 566
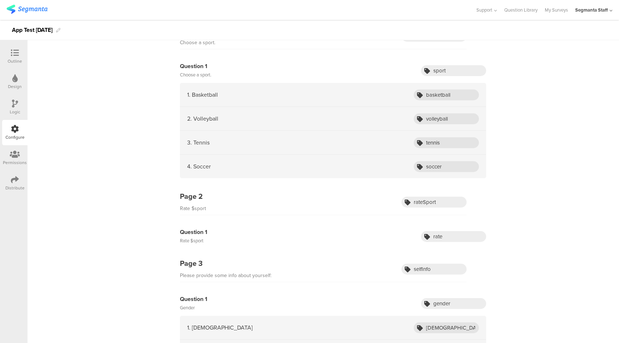
scroll to position [0, 0]
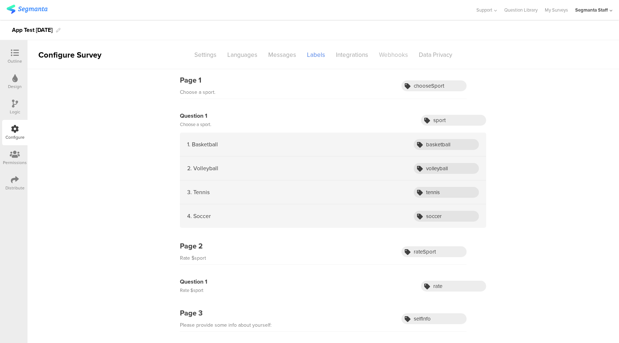
click at [395, 57] on div "Webhooks" at bounding box center [394, 55] width 40 height 13
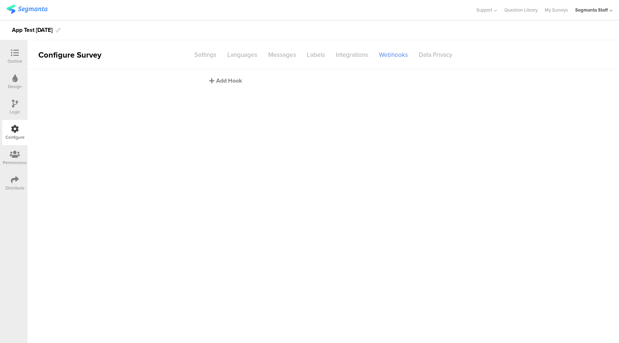
click at [222, 78] on div "Add Hook" at bounding box center [325, 80] width 232 height 8
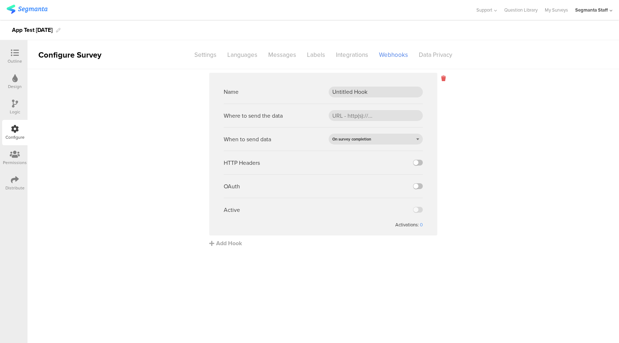
click at [444, 80] on icon at bounding box center [444, 78] width 4 height 8
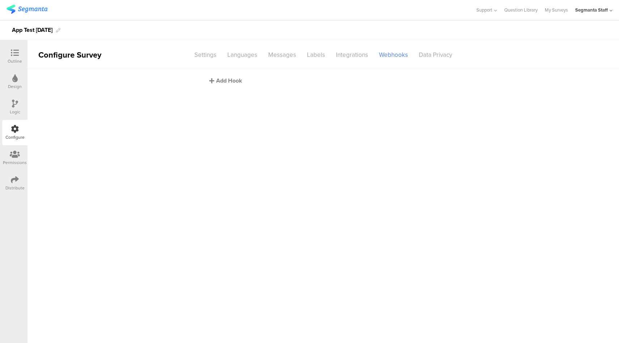
click at [237, 81] on div "Add Hook" at bounding box center [325, 80] width 232 height 8
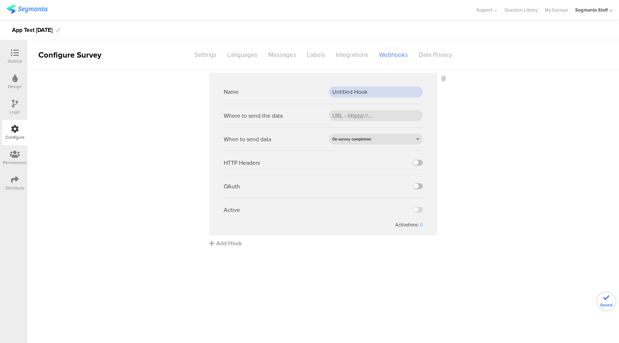
drag, startPoint x: 351, startPoint y: 91, endPoint x: 314, endPoint y: 92, distance: 37.0
click at [314, 92] on div "Name Untitled Hook" at bounding box center [323, 92] width 199 height 24
type input "P"
type input "App Webhook"
paste input "https://eo5wmzhoyu3nzo.m.pipedream.net"
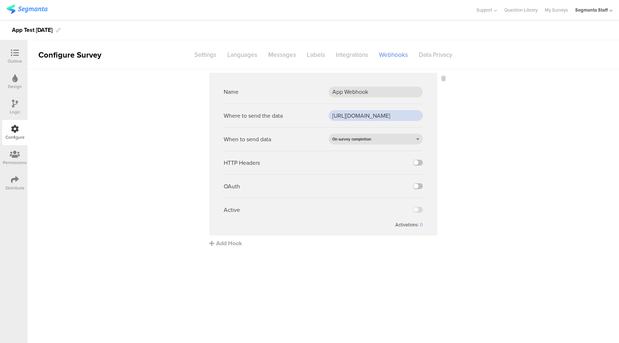
scroll to position [0, 21]
type input "https://eo5wmzhoyu3nzo.m.pipedream.net"
click at [381, 89] on input "App Webhook" at bounding box center [376, 92] width 94 height 11
type input "App Webhook Test"
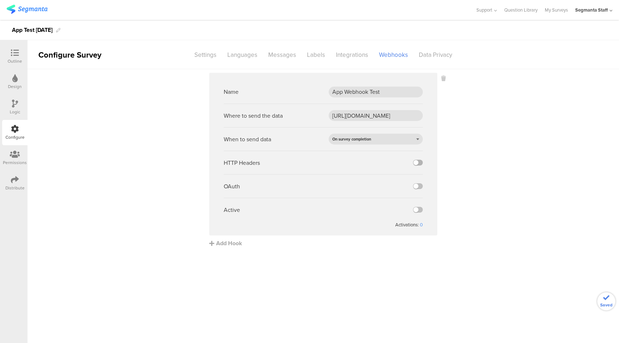
click at [420, 164] on label at bounding box center [418, 163] width 10 height 6
click at [0, 0] on input "checkbox" at bounding box center [0, 0] width 0 height 0
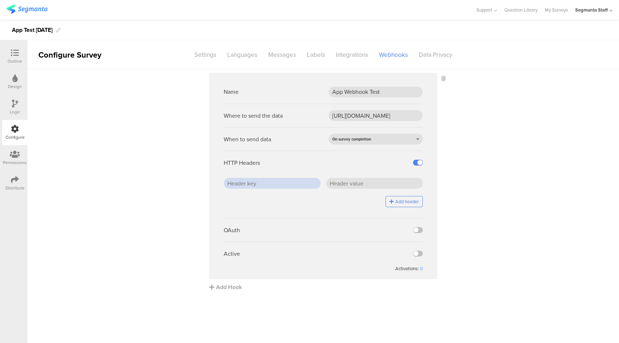
click at [294, 188] on input "text" at bounding box center [272, 183] width 97 height 11
type input "key1"
type input "value1"
click at [420, 255] on label at bounding box center [418, 254] width 10 height 6
click at [0, 0] on input "checkbox" at bounding box center [0, 0] width 0 height 0
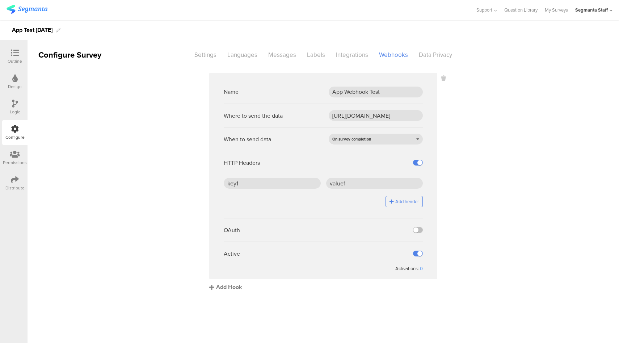
click at [231, 287] on div "Add Hook" at bounding box center [325, 287] width 232 height 8
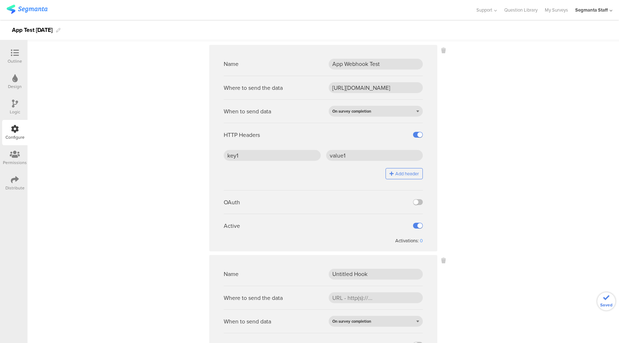
scroll to position [121, 0]
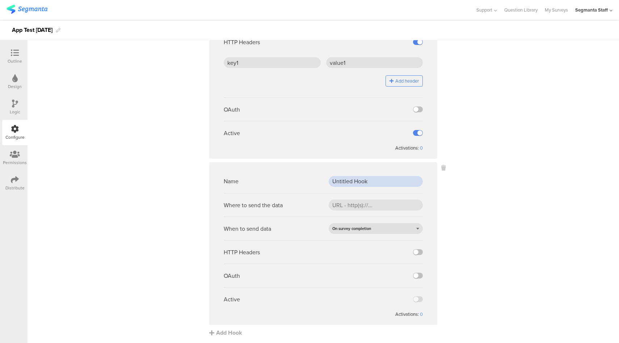
drag, startPoint x: 375, startPoint y: 181, endPoint x: 313, endPoint y: 181, distance: 61.9
click at [313, 181] on div "Name Untitled Hook" at bounding box center [323, 182] width 199 height 24
type input "OAuth App Test"
click at [363, 204] on input "url" at bounding box center [376, 205] width 94 height 11
paste input "https://apim-na.dev.mypepsico.com/cgf/eip/cdp-eip/v1/segmanta-intake"
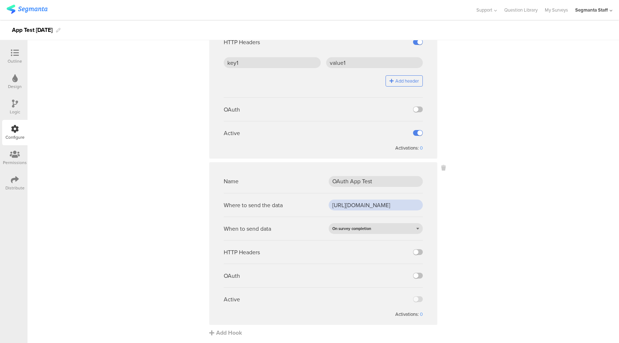
scroll to position [0, 92]
type input "https://apim-na.dev.mypepsico.com/cgf/eip/cdp-eip/v1/segmanta-intake"
click at [381, 229] on div "On survey completion" at bounding box center [376, 228] width 94 height 11
click at [350, 252] on div "On question completion" at bounding box center [376, 250] width 94 height 11
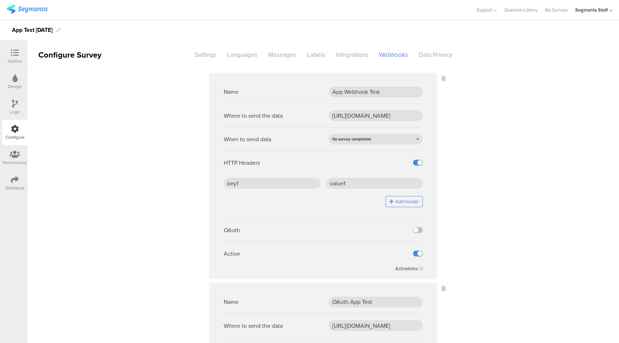
scroll to position [160, 0]
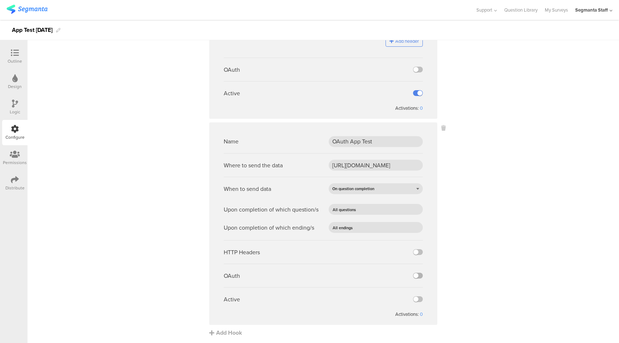
click at [416, 276] on label at bounding box center [418, 276] width 10 height 6
click at [0, 0] on input "checkbox" at bounding box center [0, 0] width 0 height 0
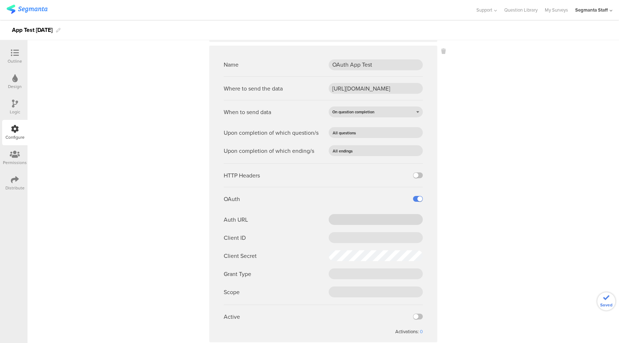
scroll to position [255, 0]
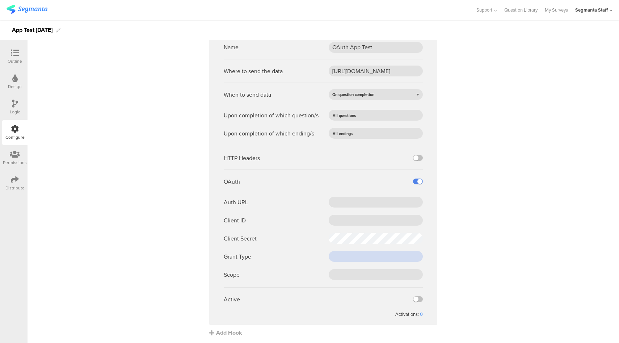
click at [343, 259] on input "text" at bounding box center [376, 256] width 94 height 11
paste input "client_credentials"
type input "client_credentials"
click at [350, 272] on input "text" at bounding box center [376, 274] width 94 height 11
paste input "cdp-segmanta"
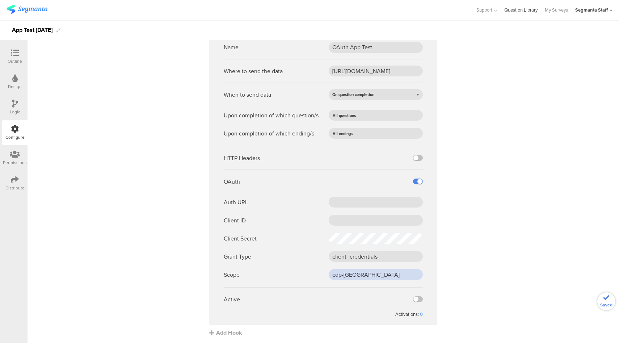
type input "cdp-segmanta"
click at [344, 225] on div "Auth URL Client ID Client Secret Grant Type client_credentials Scope cdp-segman…" at bounding box center [323, 238] width 199 height 83
click at [346, 222] on input "text" at bounding box center [376, 220] width 94 height 11
paste input "0oa2e95c7da3J57Wq0h8"
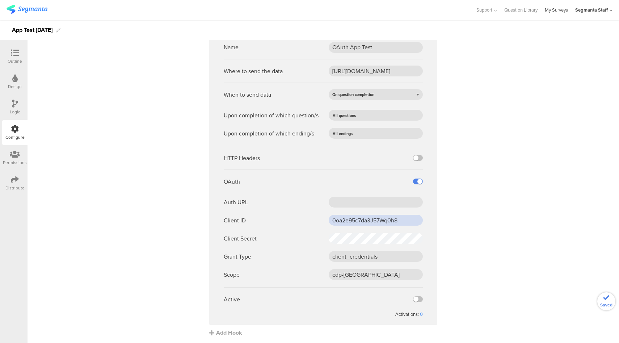
type input "0oa2e95c7da3J57Wq0h8"
click at [351, 198] on input "text" at bounding box center [376, 202] width 94 height 11
paste input "https://pepsico.oktapreview.com/oauth2/default/v1/token"
type input "https://pepsico.oktapreview.com/oauth2/default/v1/token"
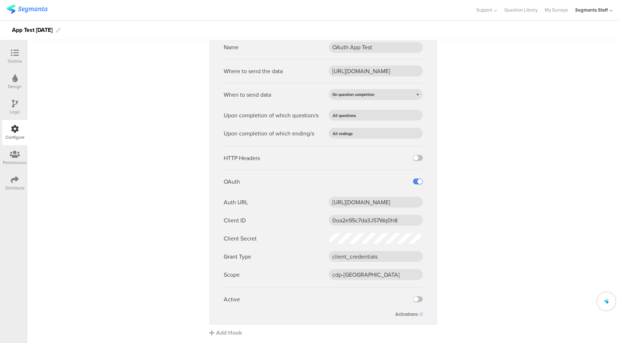
click at [465, 216] on sg-webhook-settings "Name App Webhook Test Where to send the data https://eo5wmzhoyu3nzo.m.pipedream…" at bounding box center [324, 77] width 592 height 519
click at [415, 297] on label at bounding box center [418, 299] width 10 height 6
click at [0, 0] on input "checkbox" at bounding box center [0, 0] width 0 height 0
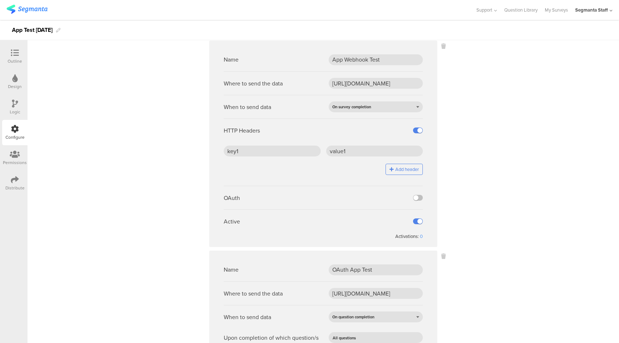
click at [132, 265] on sg-webhook-settings "Name App Webhook Test Where to send the data https://eo5wmzhoyu3nzo.m.pipedream…" at bounding box center [324, 300] width 592 height 519
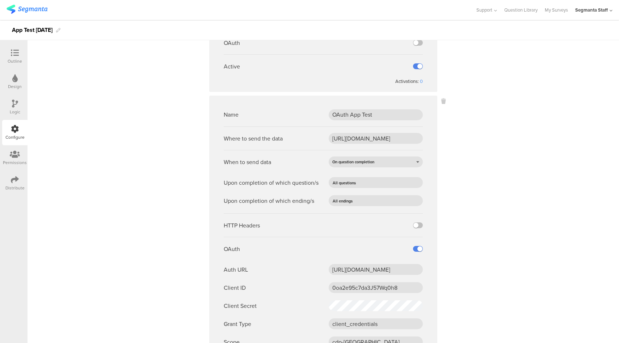
scroll to position [255, 0]
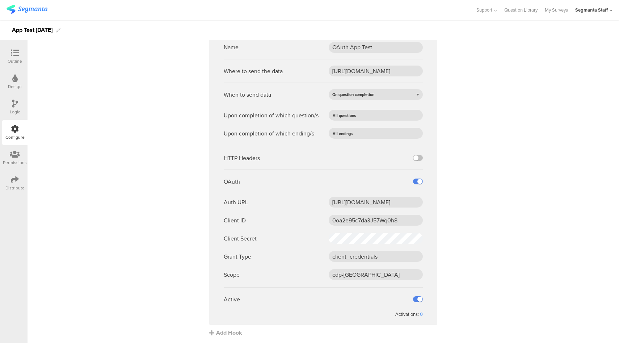
click at [17, 181] on icon at bounding box center [15, 180] width 8 height 8
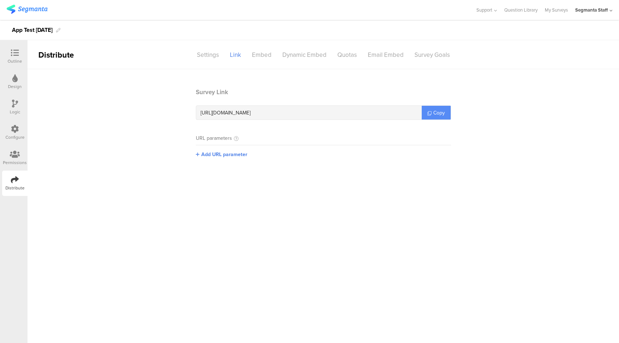
click at [440, 107] on link "Copy" at bounding box center [436, 113] width 29 height 14
click at [528, 114] on section "Survey Link https://surveys.segmanta.com/fdbc37 Copy URL parameters Add URL par…" at bounding box center [324, 128] width 592 height 81
click at [13, 137] on div "Configure" at bounding box center [14, 137] width 19 height 7
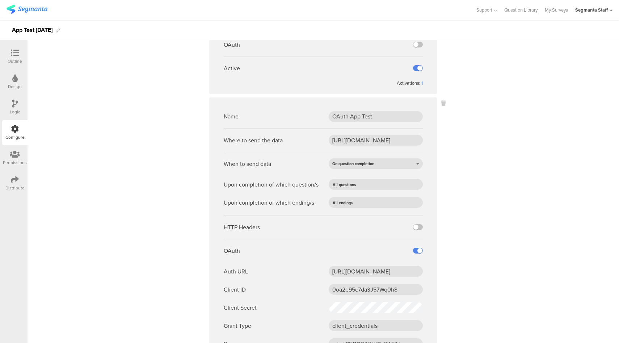
scroll to position [255, 0]
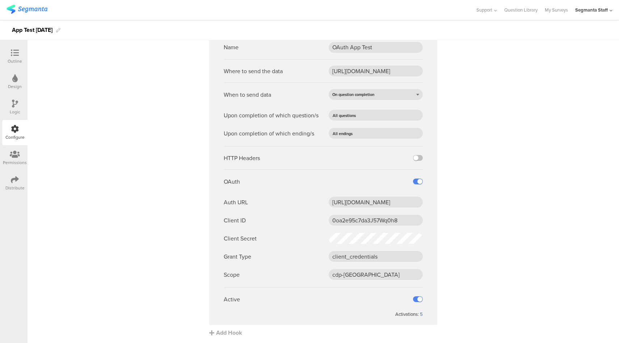
click at [420, 312] on div "5" at bounding box center [421, 314] width 3 height 7
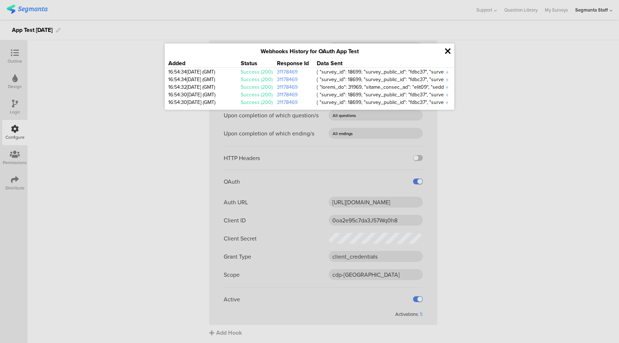
click at [448, 50] on icon at bounding box center [448, 51] width 6 height 8
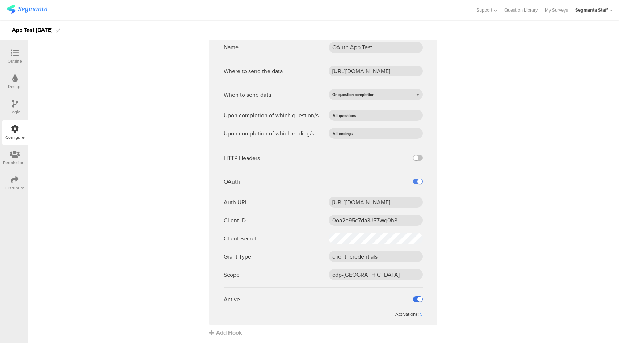
click at [414, 300] on label at bounding box center [418, 299] width 10 height 6
click at [0, 0] on input "checkbox" at bounding box center [0, 0] width 0 height 0
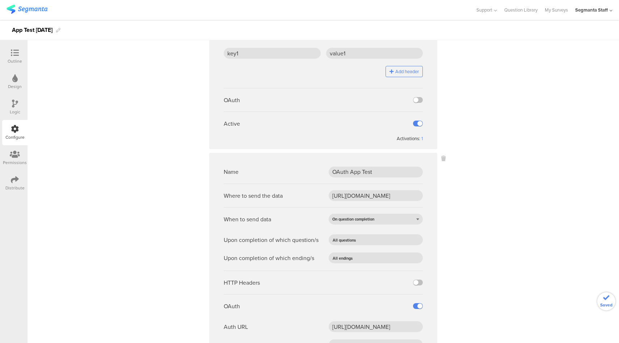
scroll to position [0, 0]
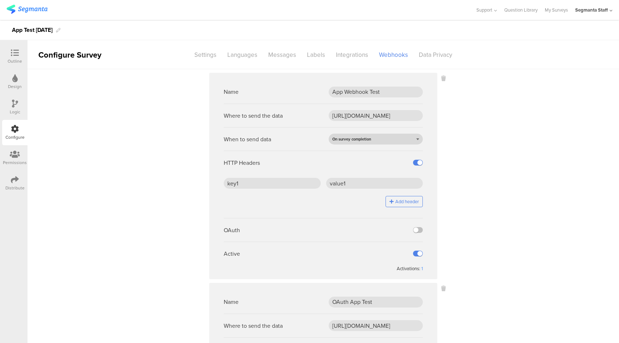
click at [381, 137] on div "On survey completion" at bounding box center [376, 139] width 94 height 11
click at [340, 161] on div "On question completion" at bounding box center [376, 161] width 94 height 11
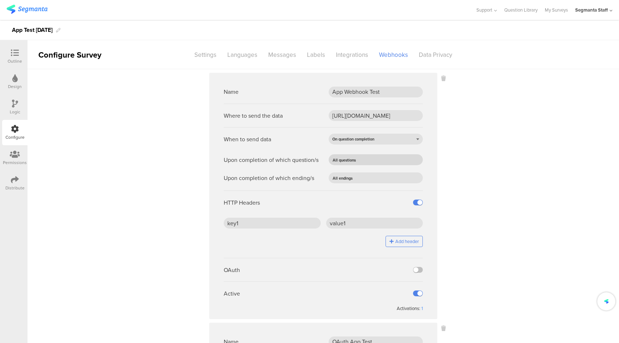
click at [349, 161] on span "All questions" at bounding box center [344, 160] width 23 height 6
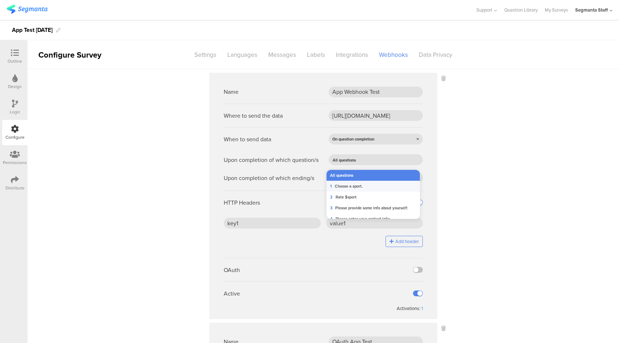
click at [361, 185] on span "Choose a sport." at bounding box center [349, 186] width 28 height 6
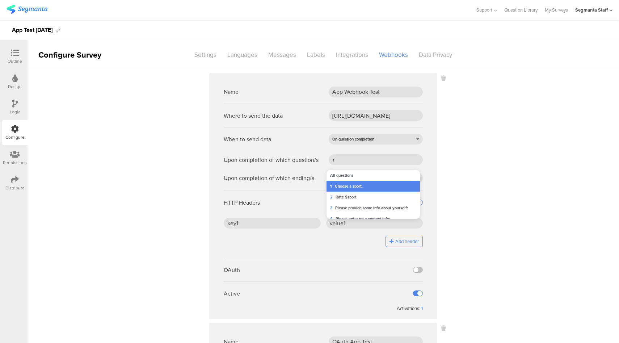
click at [361, 179] on input "text" at bounding box center [385, 178] width 60 height 10
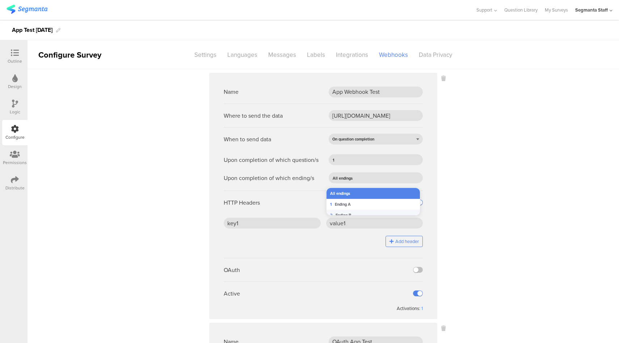
click at [351, 213] on span "Ending B" at bounding box center [344, 215] width 16 height 6
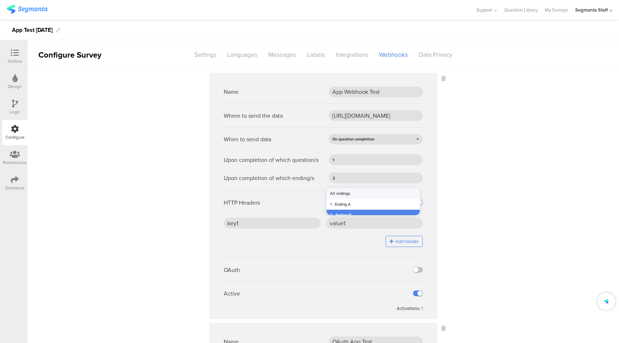
click at [17, 175] on div "Distribute" at bounding box center [14, 183] width 25 height 25
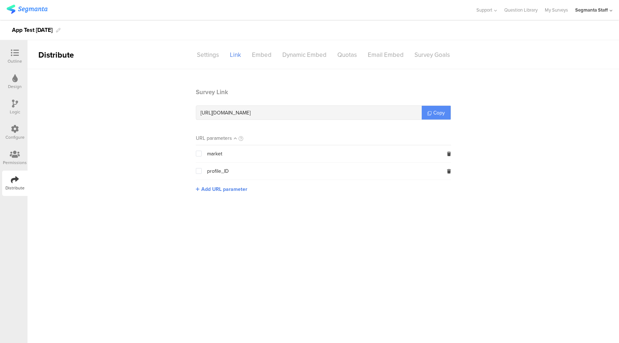
click at [445, 117] on link "Copy" at bounding box center [436, 113] width 29 height 14
click at [15, 136] on div "Configure" at bounding box center [14, 137] width 19 height 7
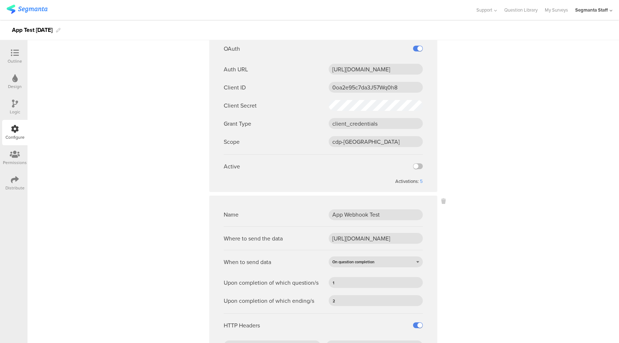
scroll to position [294, 0]
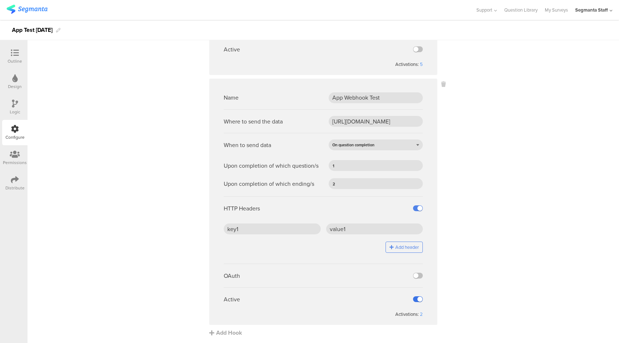
click at [417, 300] on label at bounding box center [418, 299] width 10 height 6
click at [0, 0] on input "checkbox" at bounding box center [0, 0] width 0 height 0
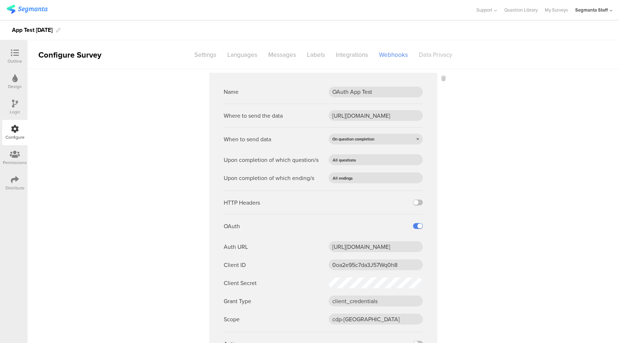
click at [423, 55] on div "Data Privacy" at bounding box center [436, 55] width 44 height 13
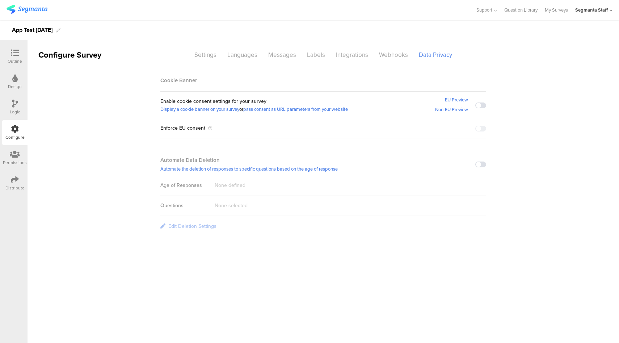
click at [480, 108] on div at bounding box center [481, 105] width 11 height 8
click at [480, 107] on span at bounding box center [481, 106] width 11 height 6
drag, startPoint x: 481, startPoint y: 127, endPoint x: 542, endPoint y: 146, distance: 63.8
click at [481, 127] on span at bounding box center [481, 129] width 11 height 6
click at [520, 175] on section "Cookie Banner Enable cookie consent settings for your survey Display a cookie b…" at bounding box center [324, 152] width 592 height 167
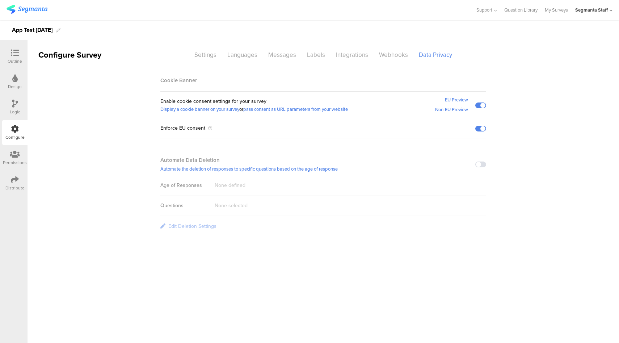
click at [479, 104] on span at bounding box center [481, 106] width 11 height 6
click at [481, 164] on span at bounding box center [481, 165] width 11 height 6
click at [483, 165] on span at bounding box center [481, 165] width 11 height 6
click at [479, 163] on span at bounding box center [481, 165] width 11 height 6
click at [204, 227] on div "Edit Deletion Settings" at bounding box center [192, 226] width 48 height 8
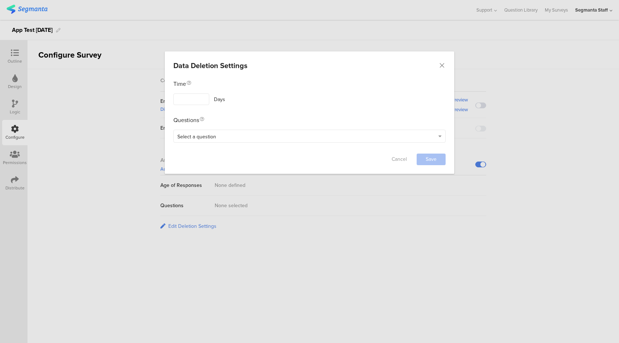
click at [196, 108] on div "Time Days Questions 3. a. Gender 3. b. Age 4. a. Date Select a question" at bounding box center [309, 111] width 272 height 63
click at [198, 99] on input "dialog" at bounding box center [191, 99] width 36 height 12
type input "1"
click at [259, 134] on div "Select a question" at bounding box center [306, 136] width 258 height 8
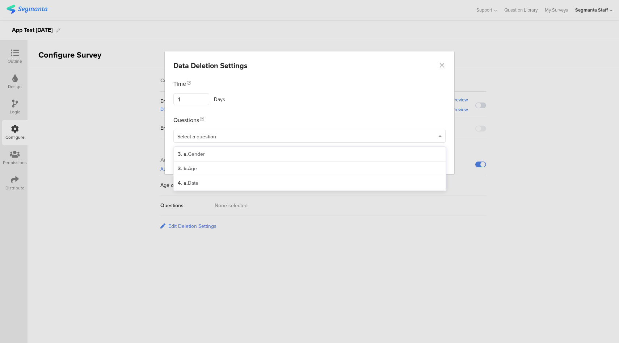
click at [236, 184] on div "4. a. Date" at bounding box center [310, 183] width 272 height 14
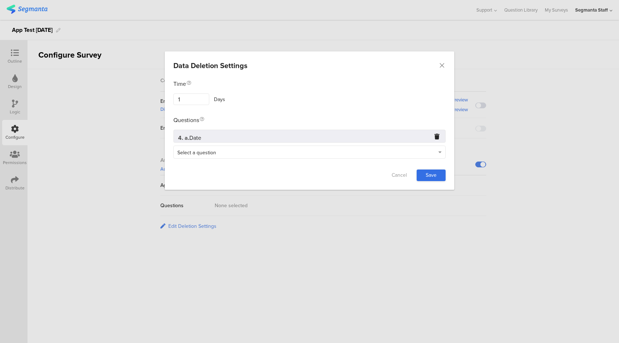
click at [436, 174] on link "Save" at bounding box center [431, 176] width 29 height 12
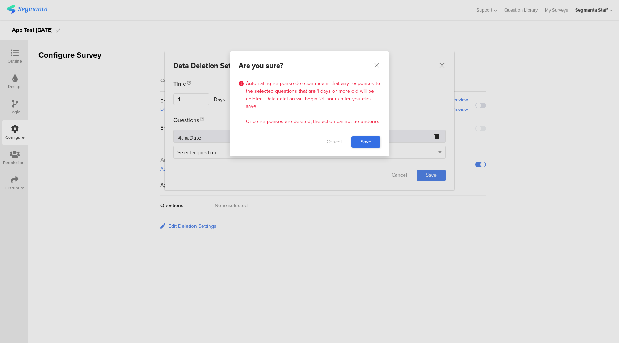
click at [369, 137] on link "Save" at bounding box center [366, 142] width 29 height 12
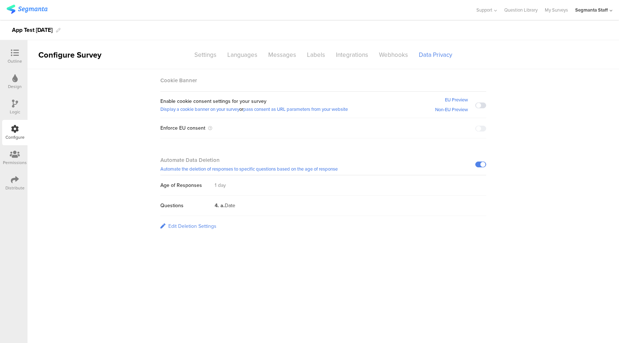
click at [190, 224] on div "Edit Deletion Settings" at bounding box center [192, 226] width 48 height 8
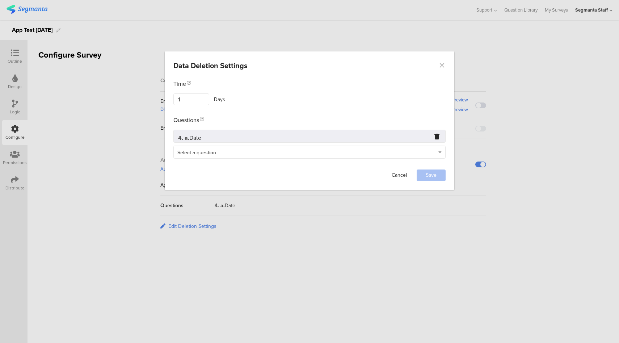
click at [401, 173] on link "Cancel" at bounding box center [399, 176] width 29 height 12
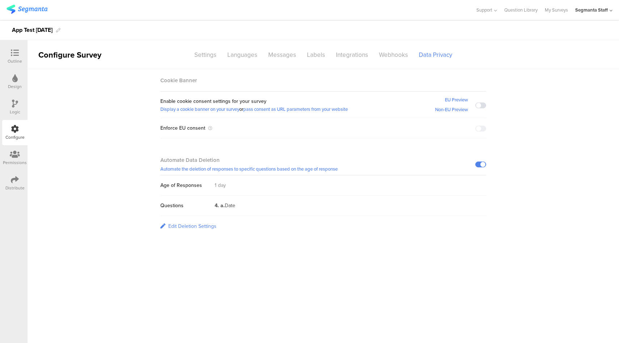
click at [167, 225] on link "Edit Deletion Settings" at bounding box center [188, 226] width 56 height 20
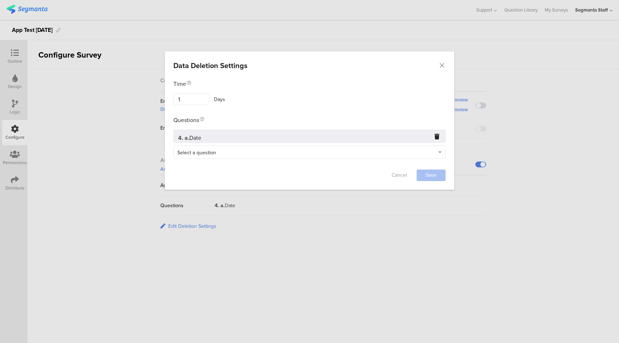
click at [315, 258] on div "Data Deletion Settings Failed saving changes. If the problem persists please co…" at bounding box center [309, 171] width 619 height 343
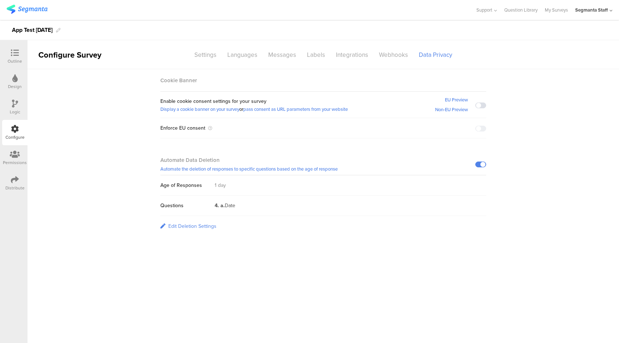
click at [197, 227] on div "Edit Deletion Settings" at bounding box center [192, 226] width 48 height 8
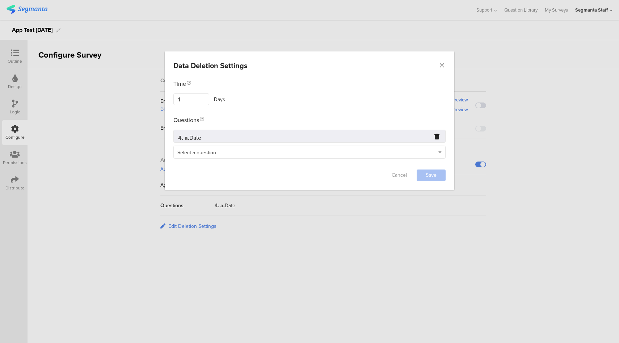
click at [442, 66] on icon "Close" at bounding box center [442, 65] width 7 height 7
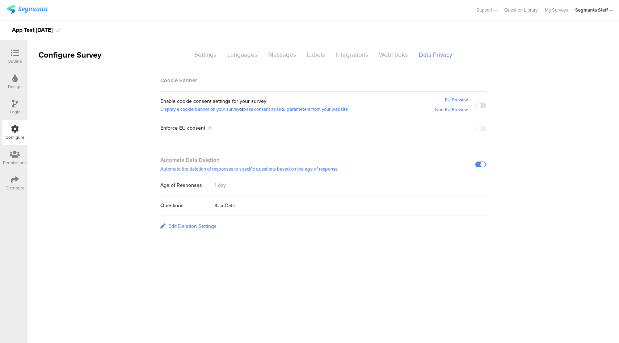
click at [200, 228] on div "Edit Deletion Settings" at bounding box center [192, 226] width 48 height 8
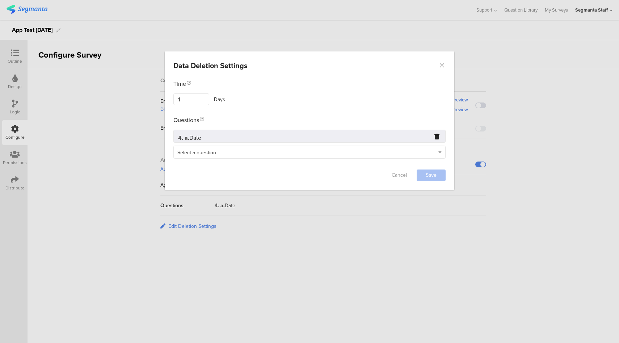
click at [392, 155] on div "Select a question" at bounding box center [306, 152] width 258 height 8
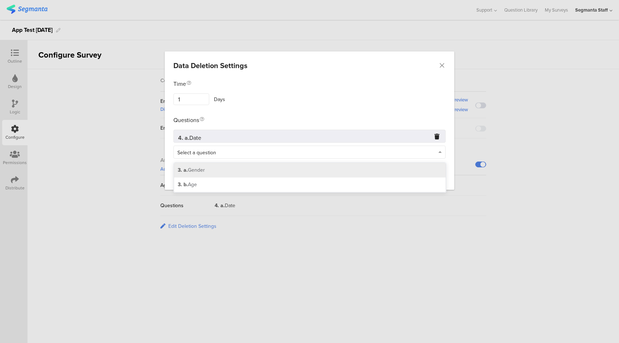
click at [290, 173] on div "3. a. Gender" at bounding box center [310, 170] width 272 height 14
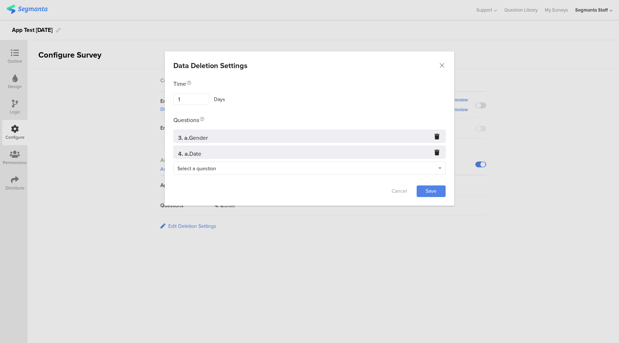
drag, startPoint x: 429, startPoint y: 194, endPoint x: 408, endPoint y: 170, distance: 31.9
click at [429, 194] on link "Save" at bounding box center [431, 191] width 29 height 12
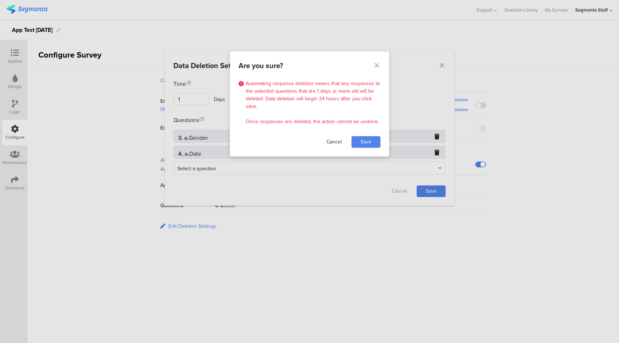
click at [335, 141] on link "Cancel" at bounding box center [334, 142] width 29 height 12
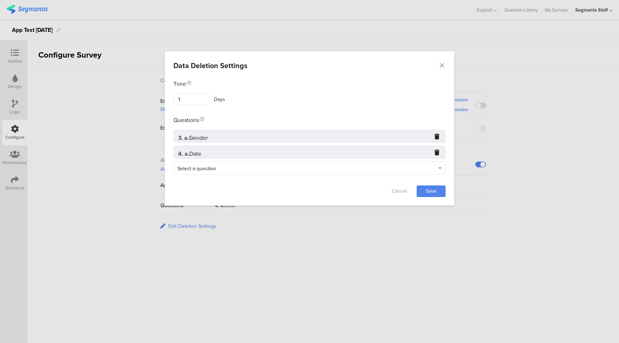
drag, startPoint x: 438, startPoint y: 192, endPoint x: 407, endPoint y: 102, distance: 95.1
click at [437, 192] on link "Save" at bounding box center [431, 191] width 29 height 12
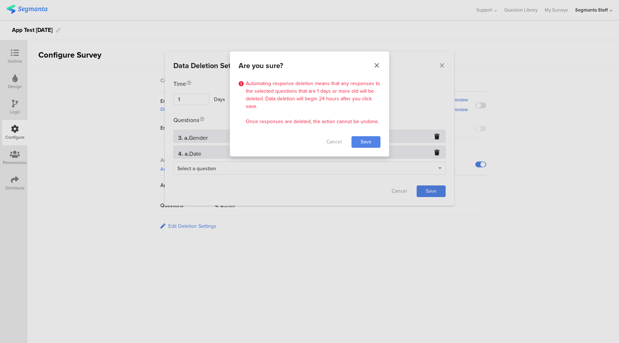
click at [378, 63] on icon "Close" at bounding box center [376, 65] width 7 height 7
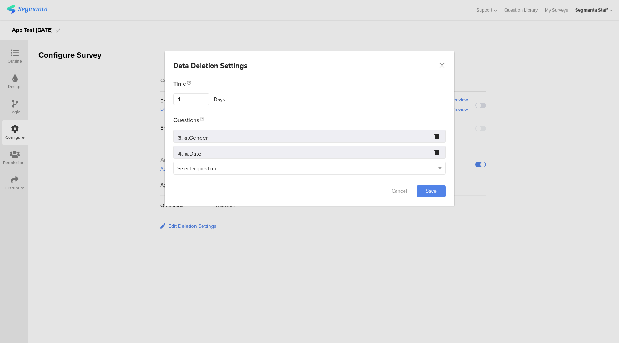
drag, startPoint x: 425, startPoint y: 190, endPoint x: 417, endPoint y: 186, distance: 9.1
click at [425, 190] on link "Save" at bounding box center [431, 191] width 29 height 12
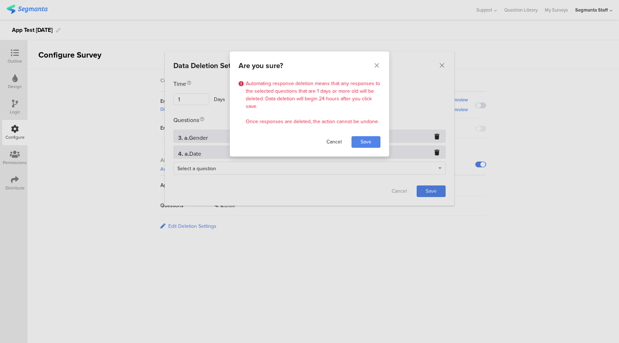
click at [338, 138] on link "Cancel" at bounding box center [334, 142] width 29 height 12
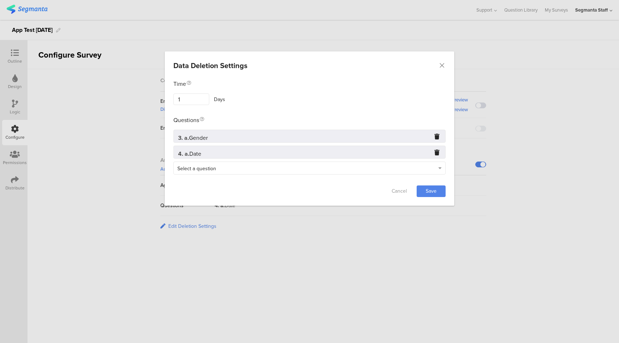
click at [438, 154] on icon "dialog" at bounding box center [437, 152] width 5 height 5
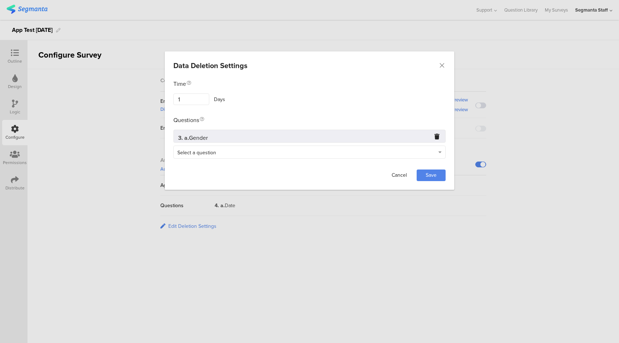
click at [400, 175] on link "Cancel" at bounding box center [399, 176] width 29 height 12
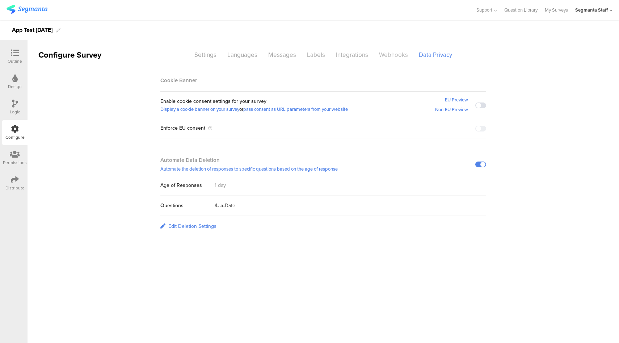
click at [399, 55] on div "Webhooks" at bounding box center [394, 55] width 40 height 13
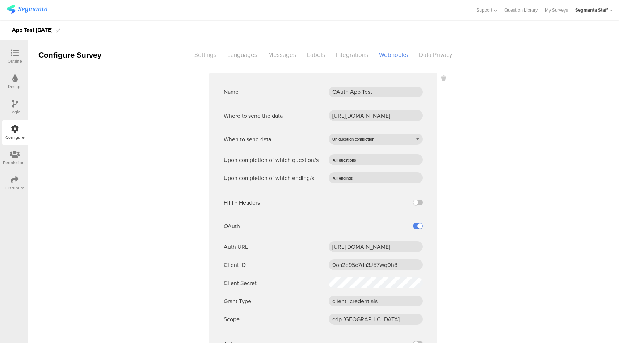
click at [204, 55] on div "Settings" at bounding box center [205, 55] width 33 height 13
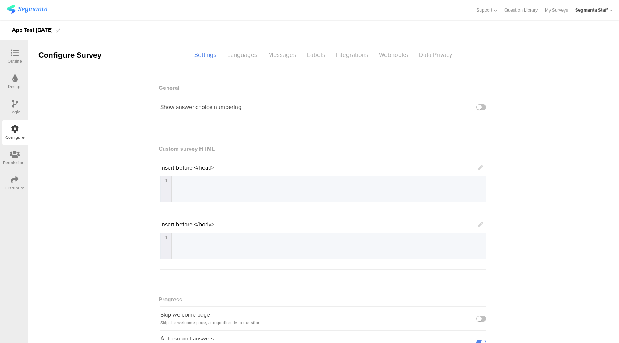
click at [559, 123] on div "General Show answer choice numbering Custom survey HTML Insert before </head> 1…" at bounding box center [324, 239] width 592 height 340
click at [479, 108] on label at bounding box center [482, 107] width 10 height 6
click at [0, 0] on input "checkbox" at bounding box center [0, 0] width 0 height 0
click at [481, 109] on label at bounding box center [482, 107] width 10 height 6
click at [0, 0] on input "checkbox" at bounding box center [0, 0] width 0 height 0
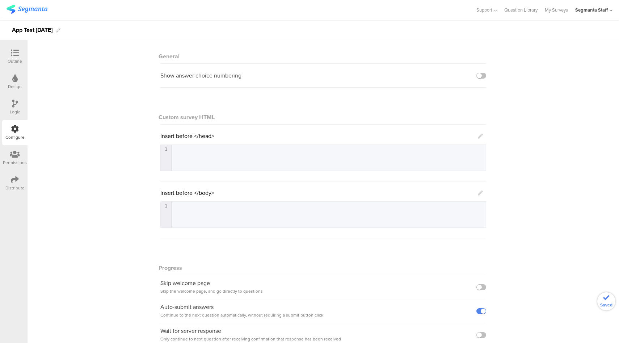
scroll to position [67, 0]
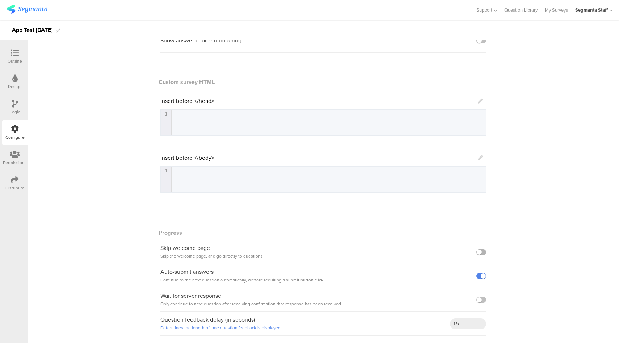
click at [481, 251] on label at bounding box center [482, 252] width 10 height 6
click at [0, 0] on input "checkbox" at bounding box center [0, 0] width 0 height 0
click at [478, 275] on label at bounding box center [482, 276] width 10 height 6
click at [0, 0] on input "checkbox" at bounding box center [0, 0] width 0 height 0
click at [479, 300] on label at bounding box center [482, 300] width 10 height 6
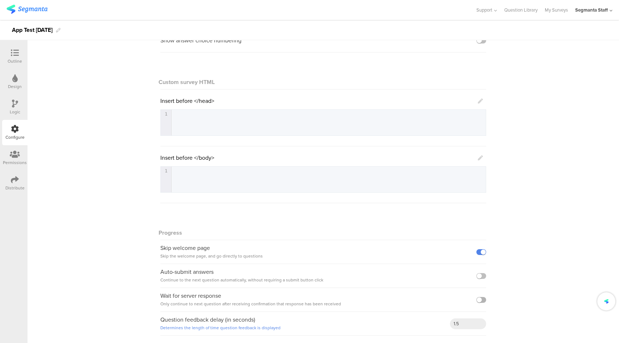
click at [0, 0] on input "checkbox" at bounding box center [0, 0] width 0 height 0
drag, startPoint x: 461, startPoint y: 323, endPoint x: 435, endPoint y: 325, distance: 26.5
click at [435, 325] on div "Question feedback delay (in seconds) Determines the length of time question fee…" at bounding box center [323, 324] width 326 height 24
type input "3"
click at [90, 190] on div "General Show answer choice numbering Custom survey HTML Insert before </head> 1…" at bounding box center [324, 173] width 592 height 340
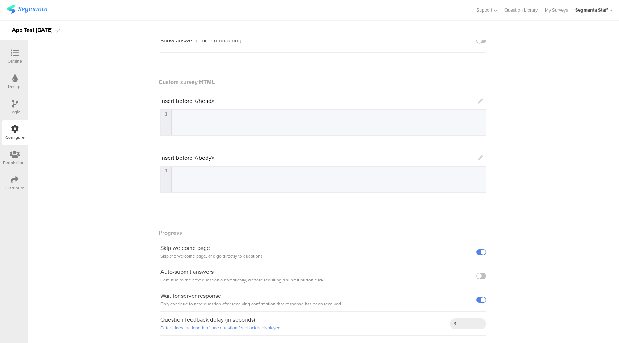
scroll to position [0, 0]
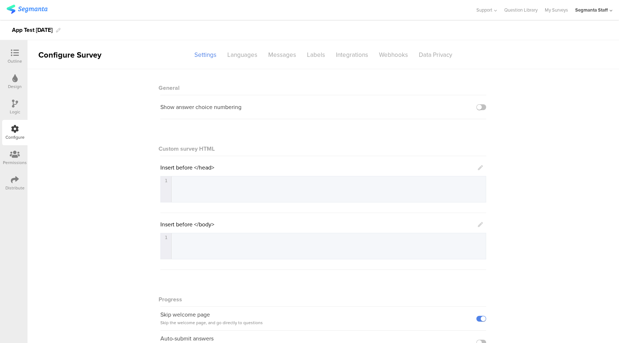
click at [12, 48] on div "Outline" at bounding box center [14, 56] width 25 height 25
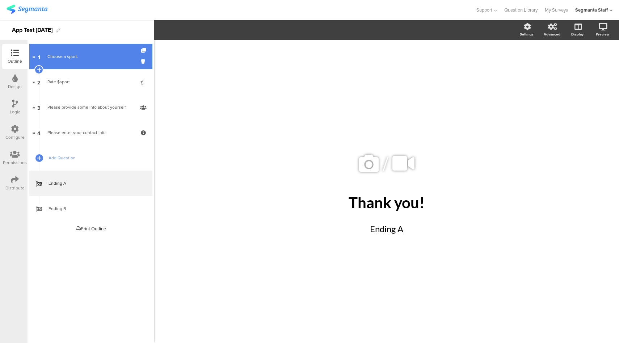
click at [112, 62] on link "1 Choose a sport." at bounding box center [90, 56] width 123 height 25
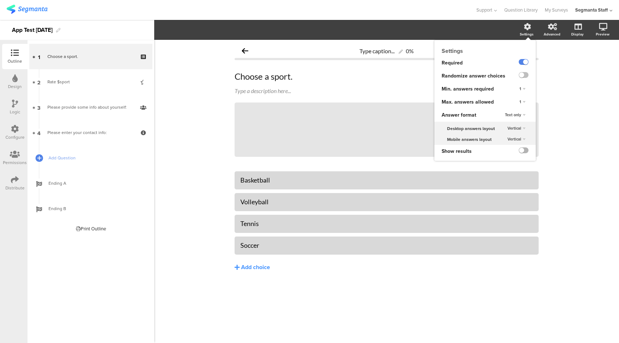
click at [524, 150] on label at bounding box center [524, 150] width 10 height 6
click at [0, 0] on input "checkbox" at bounding box center [0, 0] width 0 height 0
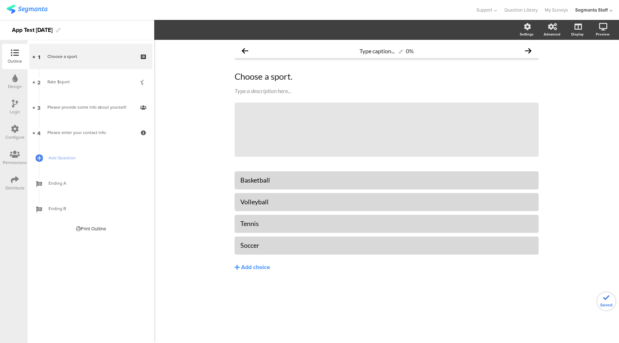
click at [348, 10] on div at bounding box center [238, 10] width 463 height 12
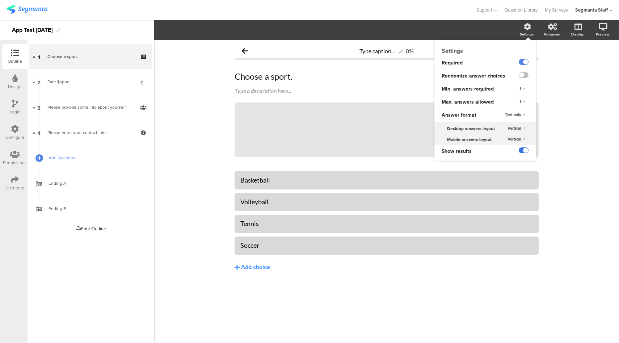
click at [526, 151] on label at bounding box center [524, 150] width 10 height 6
click at [0, 0] on input "checkbox" at bounding box center [0, 0] width 0 height 0
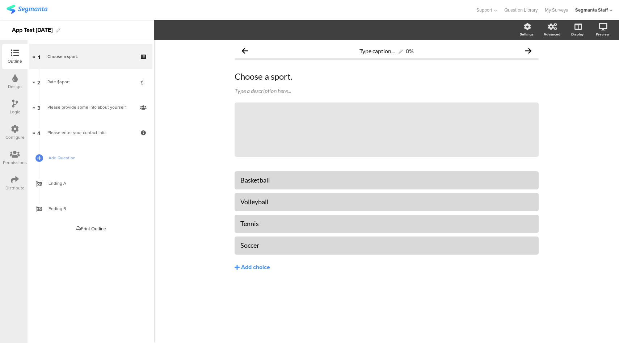
click at [14, 132] on icon at bounding box center [15, 129] width 8 height 8
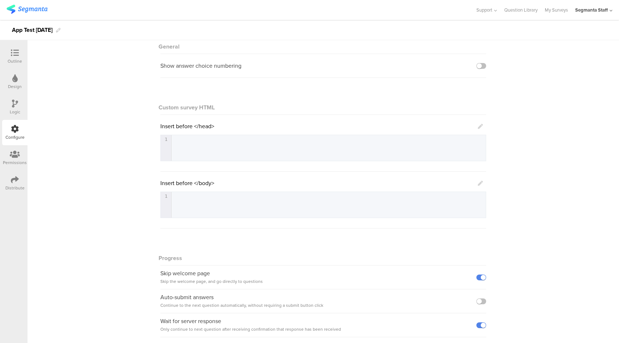
scroll to position [67, 0]
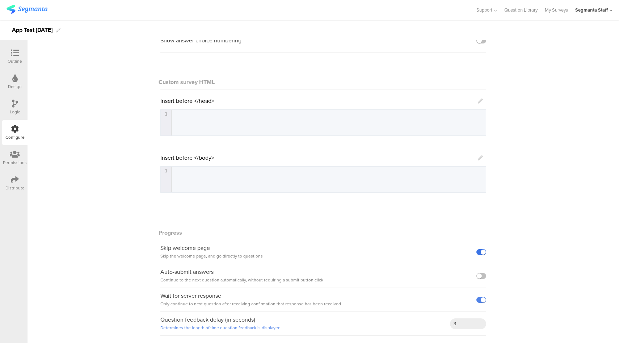
click at [479, 254] on label at bounding box center [482, 252] width 10 height 6
click at [0, 0] on input "checkbox" at bounding box center [0, 0] width 0 height 0
click at [480, 277] on label at bounding box center [482, 276] width 10 height 6
click at [0, 0] on input "checkbox" at bounding box center [0, 0] width 0 height 0
click at [481, 298] on label at bounding box center [482, 300] width 10 height 6
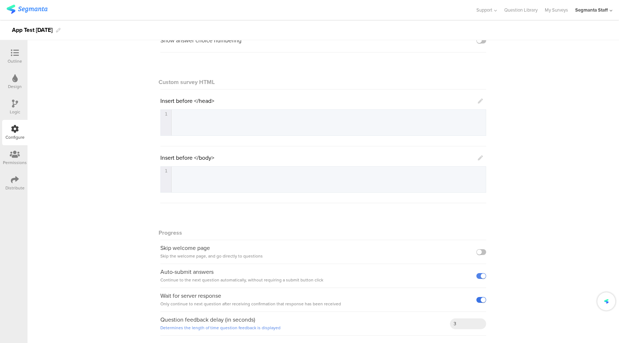
click at [0, 0] on input "checkbox" at bounding box center [0, 0] width 0 height 0
click at [478, 100] on icon at bounding box center [480, 101] width 5 height 5
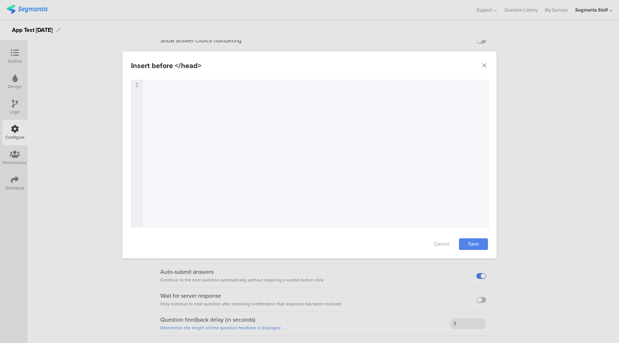
click at [429, 102] on div "1 1 ​" at bounding box center [318, 162] width 375 height 165
click at [445, 244] on link "Cancel" at bounding box center [441, 244] width 29 height 12
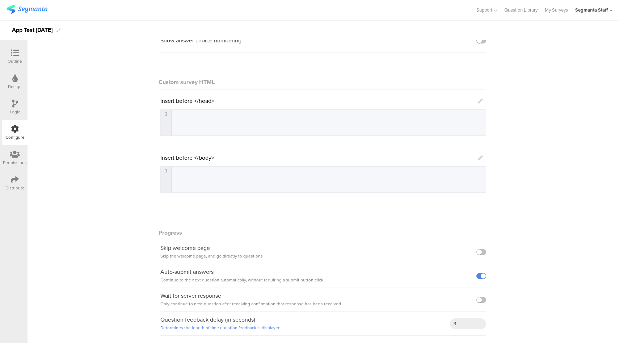
click at [478, 101] on icon at bounding box center [480, 101] width 5 height 5
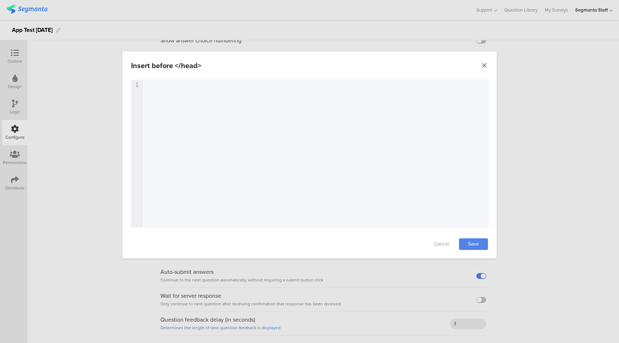
click at [482, 65] on icon "Close" at bounding box center [484, 65] width 7 height 7
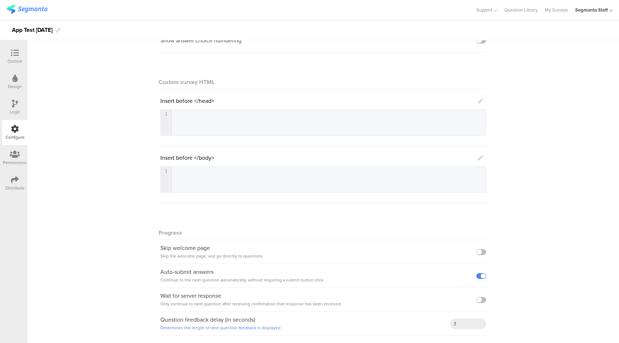
drag, startPoint x: 477, startPoint y: 102, endPoint x: 488, endPoint y: 102, distance: 10.5
click at [478, 102] on icon at bounding box center [480, 101] width 5 height 5
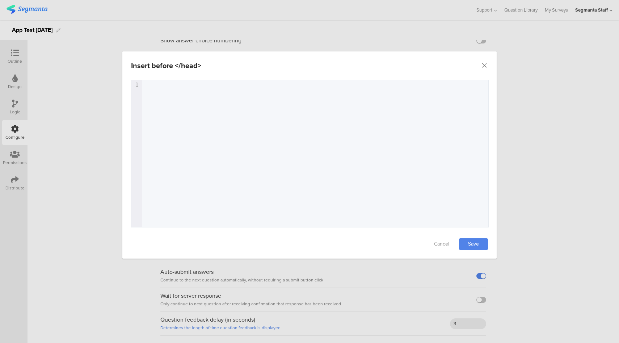
click at [533, 109] on div "Insert before </head> Failed saving changes. If the problem persists please con…" at bounding box center [309, 171] width 619 height 343
click at [330, 133] on div "1 1 ​" at bounding box center [318, 162] width 375 height 165
type textarea "<script></script>"
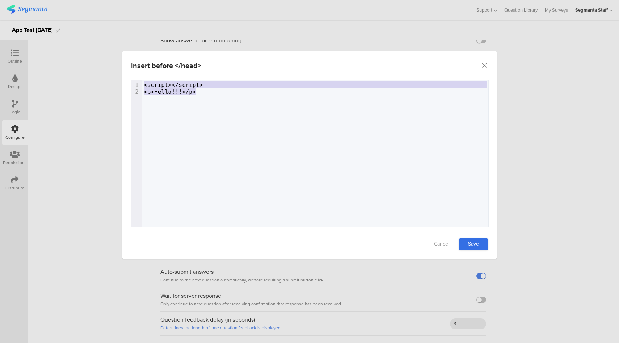
type textarea "<script></script> <p>Hello!!!</p>"
click at [485, 245] on link "Save" at bounding box center [473, 244] width 29 height 12
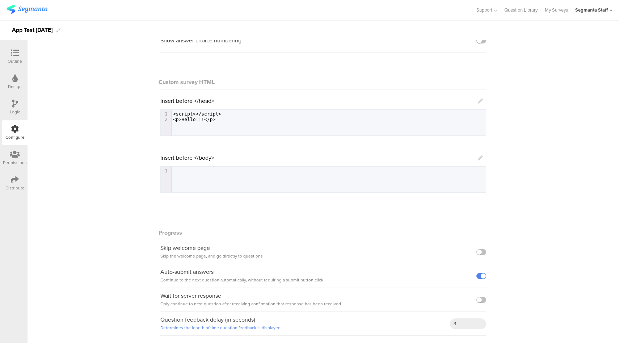
click at [480, 159] on icon at bounding box center [480, 157] width 5 height 5
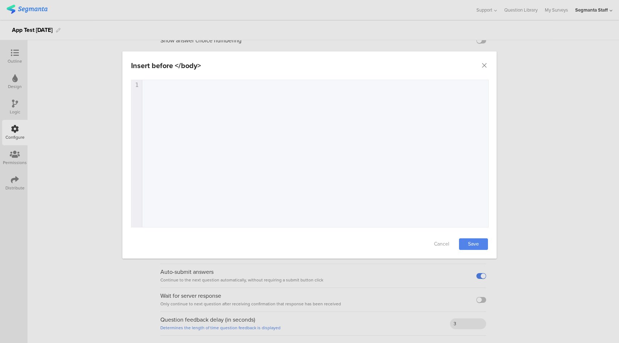
click at [523, 161] on div "Insert before </body> Failed saving changes. If the problem persists please con…" at bounding box center [309, 171] width 619 height 343
click at [442, 243] on link "Cancel" at bounding box center [441, 244] width 29 height 12
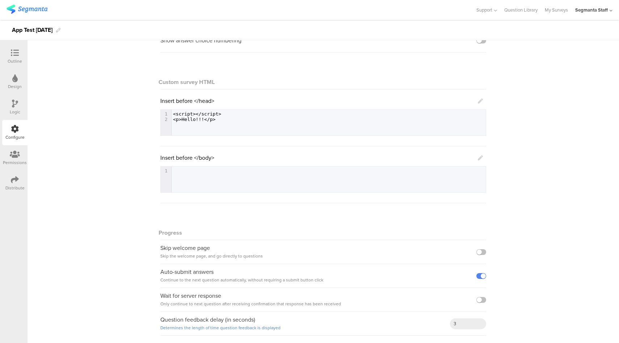
drag, startPoint x: 478, startPoint y: 155, endPoint x: 480, endPoint y: 147, distance: 8.9
click at [478, 155] on icon at bounding box center [480, 157] width 5 height 5
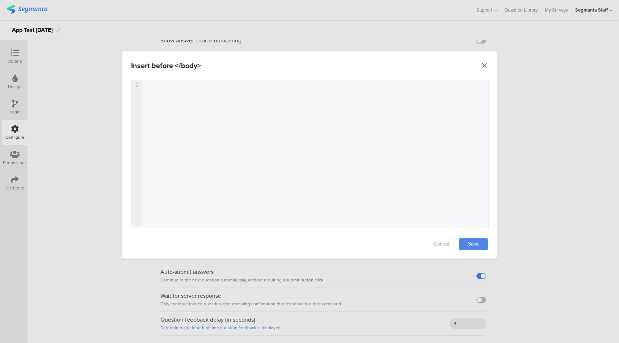
click at [486, 66] on icon "Close" at bounding box center [484, 65] width 7 height 7
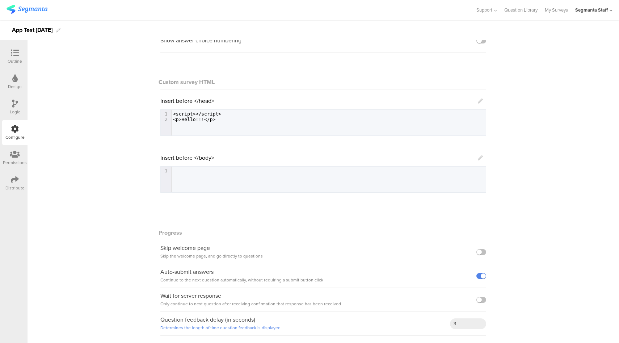
click at [478, 156] on icon at bounding box center [480, 157] width 5 height 5
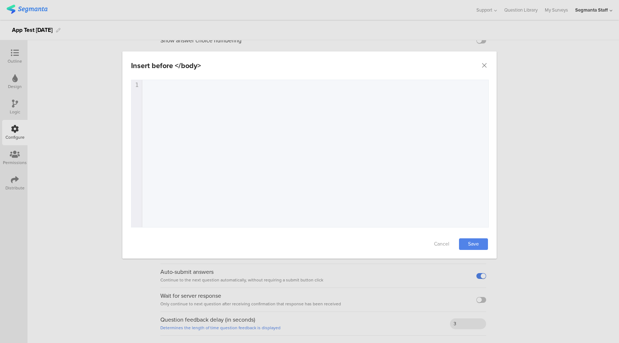
click at [282, 115] on div "1 1 ​" at bounding box center [318, 162] width 375 height 165
paste textarea "</p>"
type textarea "<p>Hello!!!</p>"
drag, startPoint x: 205, startPoint y: 92, endPoint x: 131, endPoint y: 93, distance: 74.6
click at [131, 93] on div "<p>Hello!!!</p> x 1 <script></script> 2 <p>Hello!!!</p>" at bounding box center [310, 154] width 358 height 148
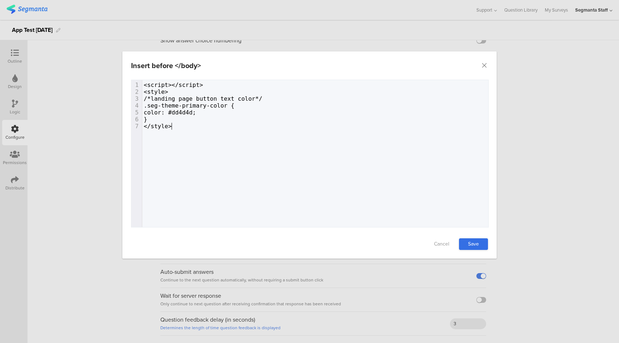
click at [468, 244] on link "Save" at bounding box center [473, 244] width 29 height 12
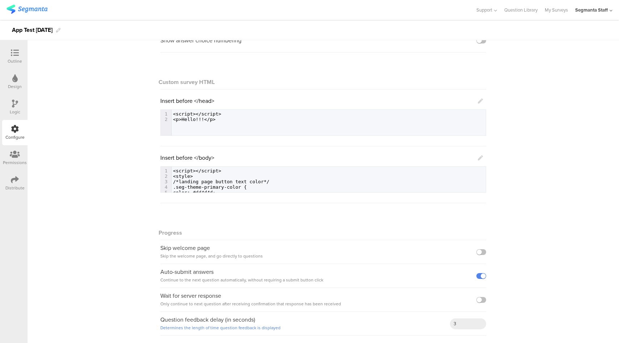
click at [20, 179] on div "Distribute" at bounding box center [14, 183] width 25 height 25
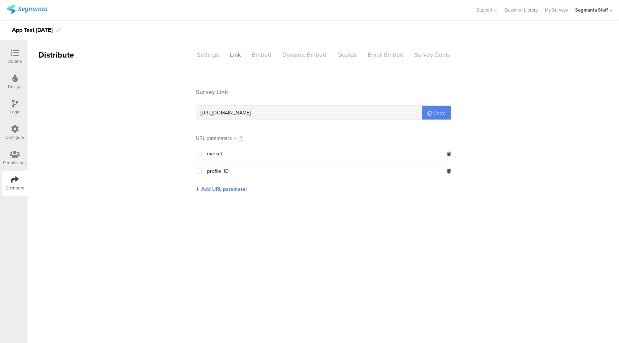
click at [439, 104] on section "Survey Link https://surveys.segmanta.com/fdbc37 Copy" at bounding box center [323, 104] width 255 height 32
click at [437, 112] on span "Copy" at bounding box center [440, 113] width 12 height 8
click at [18, 127] on icon at bounding box center [15, 129] width 8 height 8
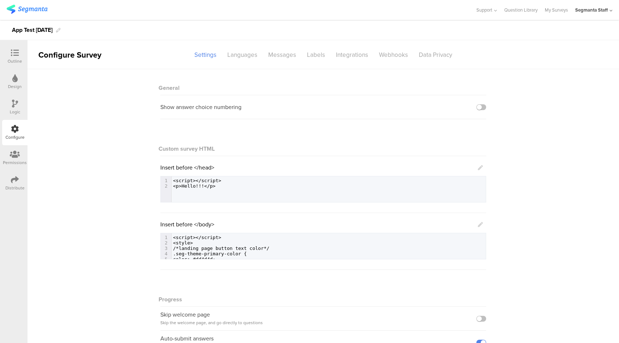
click at [479, 167] on icon at bounding box center [480, 167] width 5 height 5
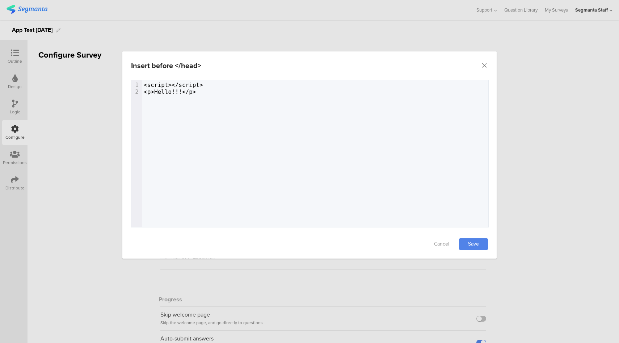
type textarea "<p>Hello!!!</p>"
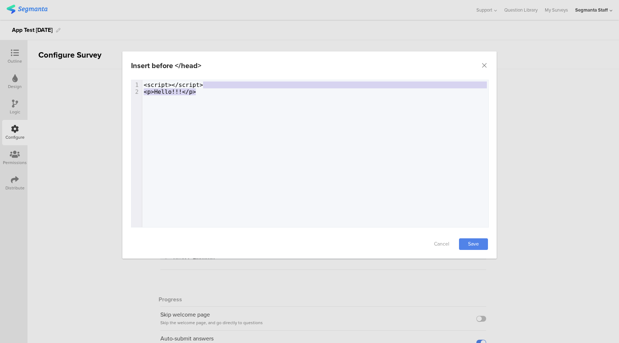
drag, startPoint x: 200, startPoint y: 90, endPoint x: 213, endPoint y: 84, distance: 14.6
click at [213, 84] on div "1 <script></script> 2 <p>Hello!!!</p>" at bounding box center [318, 88] width 352 height 14
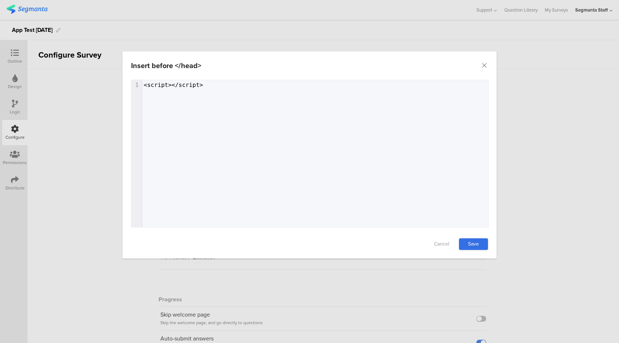
click at [477, 243] on link "Save" at bounding box center [473, 244] width 29 height 12
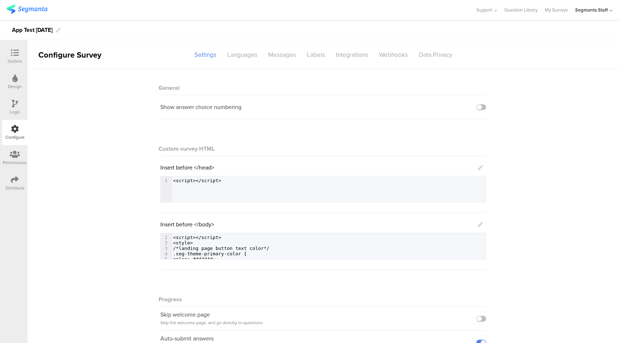
click at [478, 225] on icon at bounding box center [480, 224] width 5 height 5
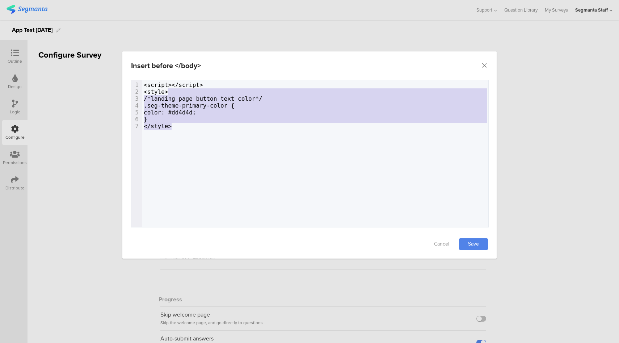
type textarea "<style> /*landing page button text color*/ .seg-theme-primary-color { color: #d…"
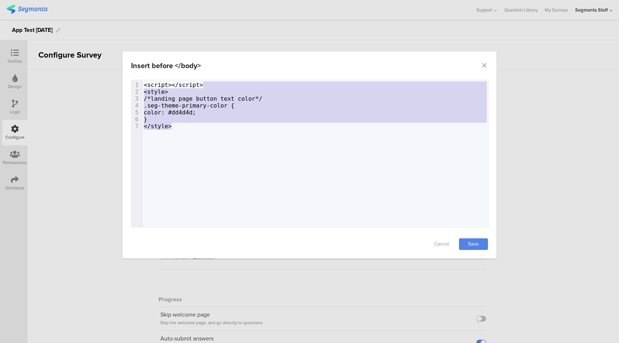
drag, startPoint x: 181, startPoint y: 125, endPoint x: 228, endPoint y: 87, distance: 60.5
click at [228, 87] on div "1 <script></script> 2 <style> 3 /*landing page button text color*/ 4 .seg-theme…" at bounding box center [318, 105] width 352 height 48
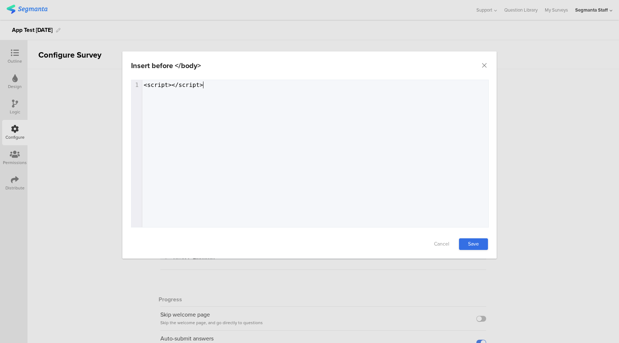
click at [473, 240] on link "Save" at bounding box center [473, 244] width 29 height 12
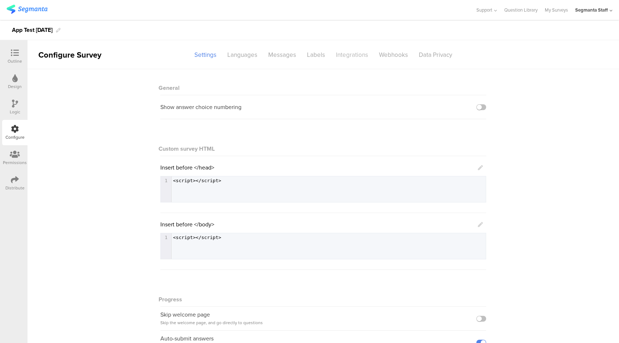
click at [345, 57] on div "Integrations" at bounding box center [352, 55] width 43 height 13
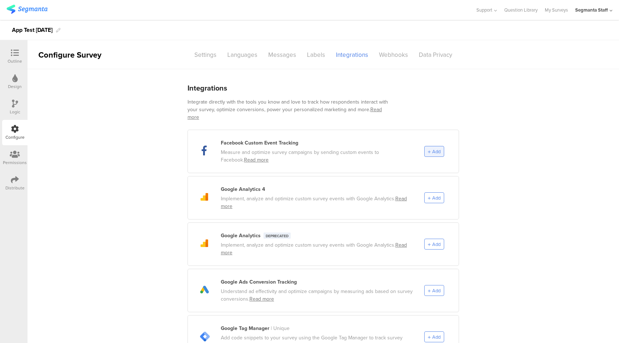
click at [436, 147] on div "Add" at bounding box center [434, 151] width 20 height 11
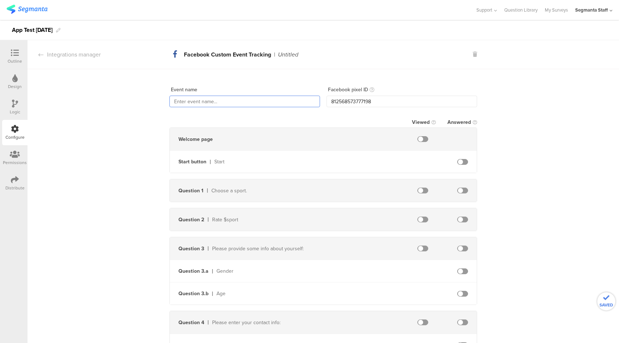
click at [256, 103] on input "text" at bounding box center [245, 102] width 151 height 12
type input "FB-APP-CET"
click at [460, 190] on span at bounding box center [462, 191] width 11 height 6
click at [461, 218] on span at bounding box center [462, 220] width 11 height 6
click at [78, 55] on div "Integrations manager" at bounding box center [64, 54] width 73 height 8
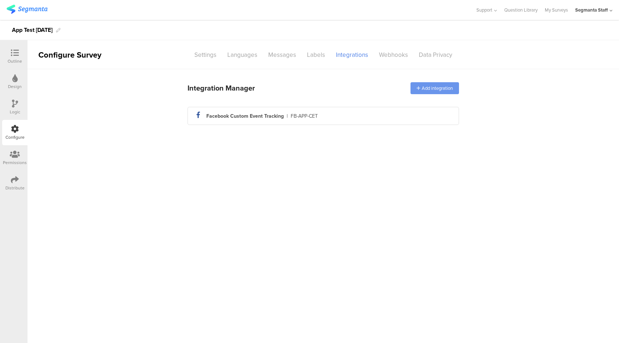
click at [434, 87] on div "Add integration" at bounding box center [435, 88] width 49 height 12
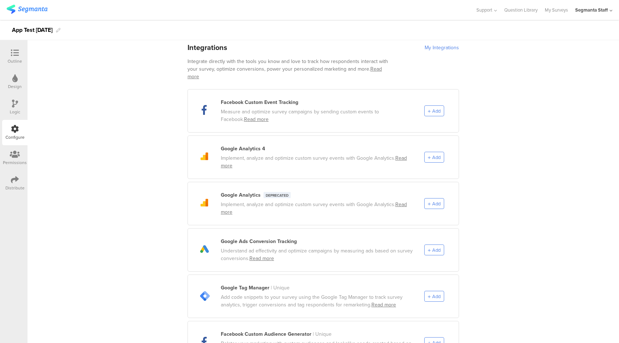
scroll to position [112, 0]
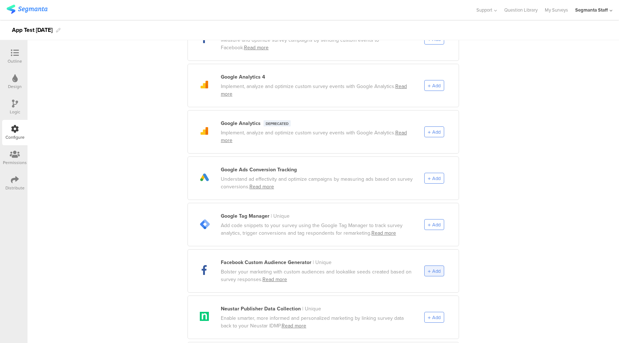
click at [436, 268] on span "Add" at bounding box center [436, 271] width 8 height 7
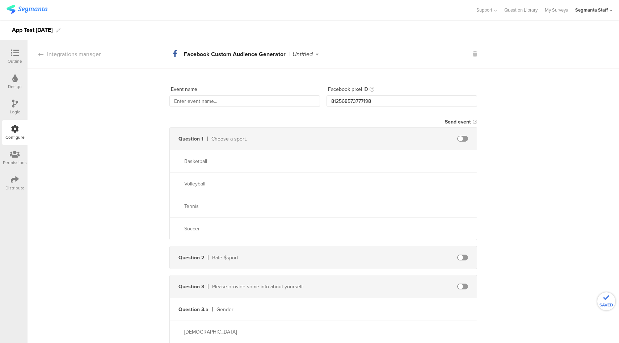
scroll to position [0, 0]
click at [267, 103] on input "text" at bounding box center [245, 102] width 151 height 12
type input "FB-APP-CAG"
click at [461, 138] on span at bounding box center [462, 139] width 11 height 6
click at [461, 257] on span at bounding box center [462, 258] width 11 height 6
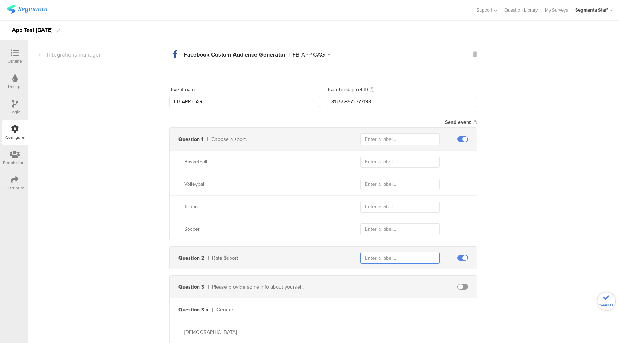
click at [401, 258] on input "text" at bounding box center [400, 258] width 80 height 12
type input "rate"
click at [393, 138] on input "text" at bounding box center [400, 139] width 80 height 12
type input "sport"
type input "basketball"
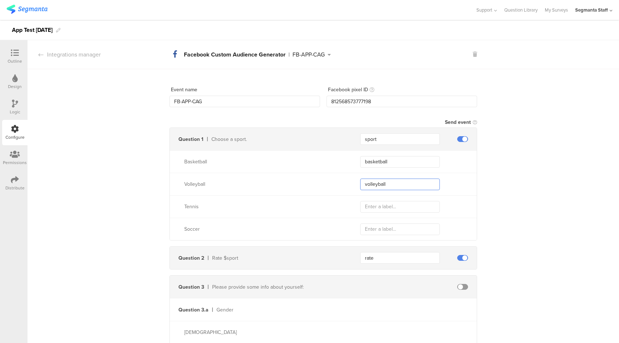
type input "volleyball"
type input "tennis"
type input "soccer"
click at [86, 57] on div "Integrations manager" at bounding box center [64, 54] width 73 height 8
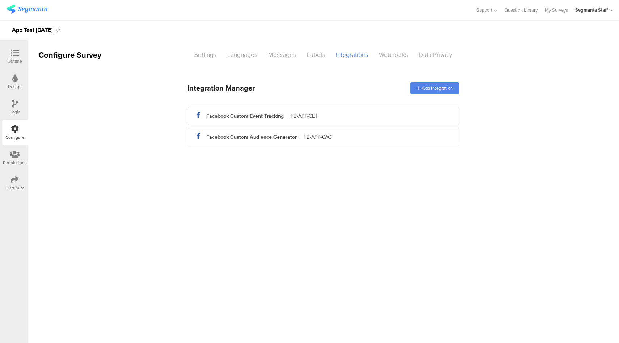
click at [18, 180] on icon at bounding box center [15, 180] width 8 height 8
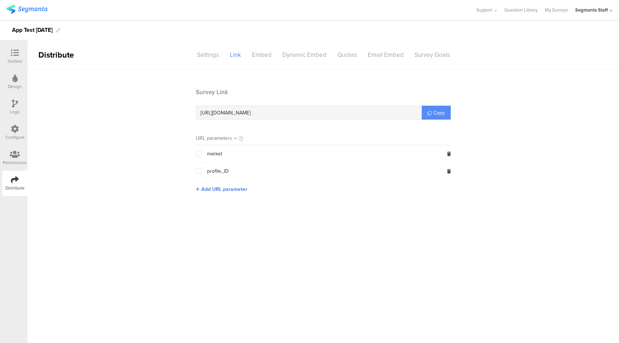
click at [444, 115] on span "Copy" at bounding box center [440, 113] width 12 height 8
click at [12, 133] on icon at bounding box center [15, 129] width 8 height 8
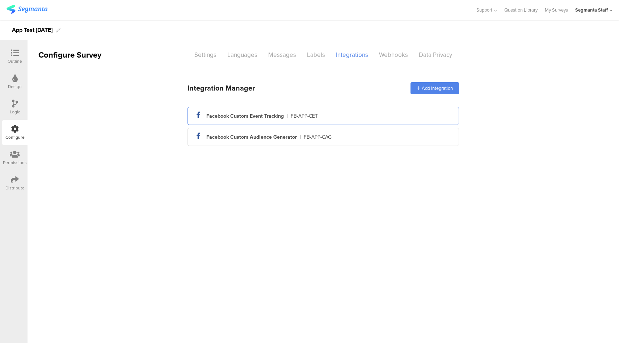
click at [309, 113] on div "FB-APP-CET" at bounding box center [304, 116] width 27 height 8
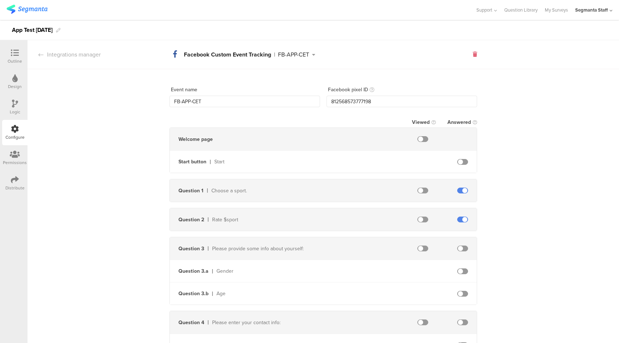
click at [473, 55] on icon at bounding box center [475, 54] width 4 height 5
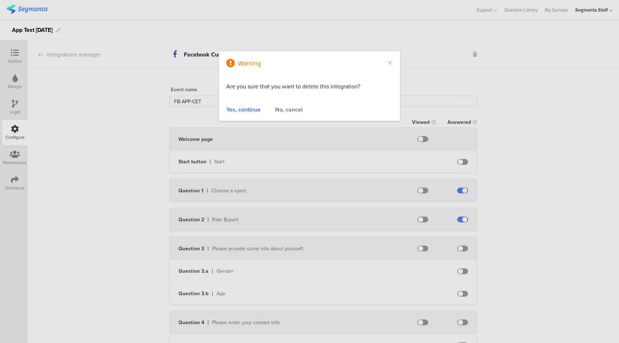
click at [288, 109] on div "No, cancel" at bounding box center [289, 109] width 28 height 8
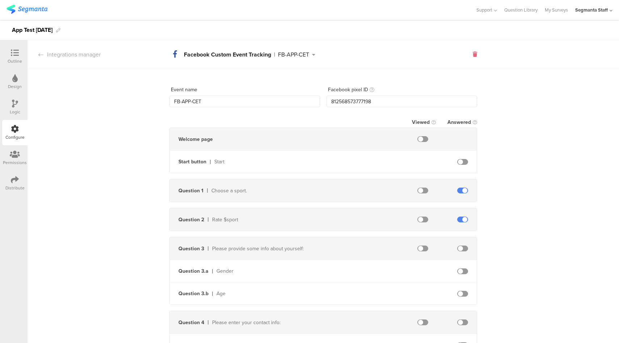
click at [474, 55] on icon at bounding box center [475, 54] width 4 height 5
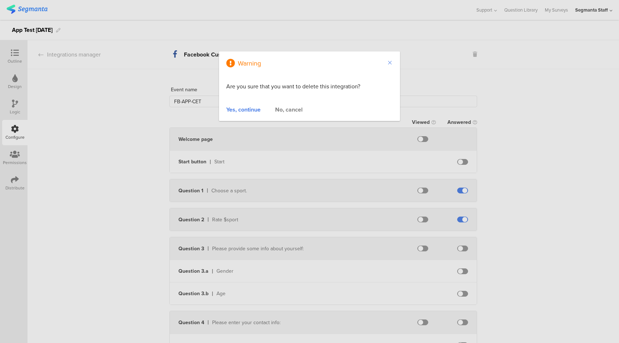
click at [392, 63] on icon "Close" at bounding box center [390, 63] width 6 height 6
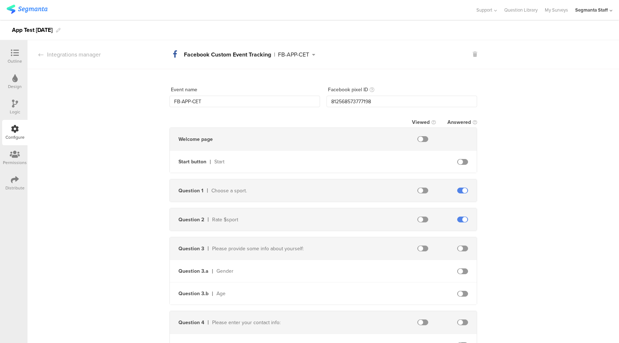
click at [306, 58] on div "FB-APP-CET" at bounding box center [293, 55] width 31 height 6
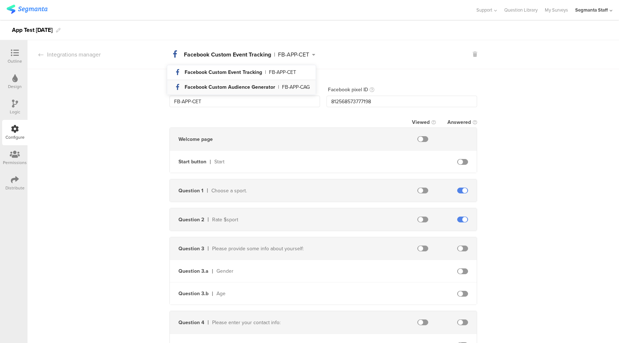
click at [299, 86] on div "FB-APP-CAG" at bounding box center [296, 87] width 28 height 5
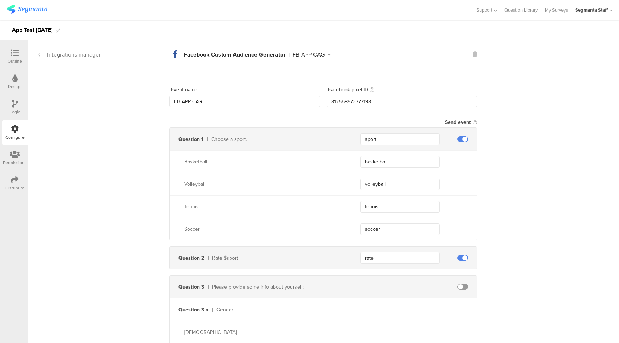
click at [77, 56] on div "Integrations manager" at bounding box center [64, 54] width 73 height 8
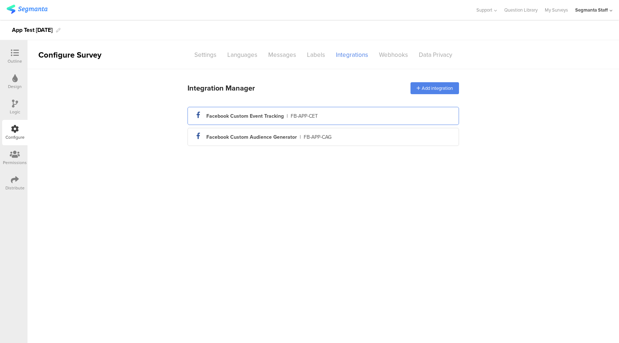
click at [262, 113] on div "Facebook Custom Event Tracking" at bounding box center [245, 116] width 78 height 8
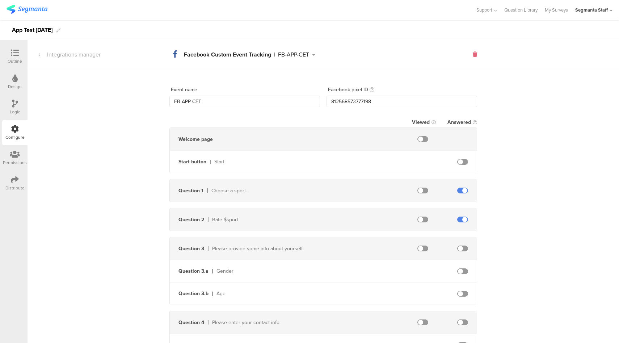
click at [473, 56] on icon at bounding box center [475, 54] width 4 height 5
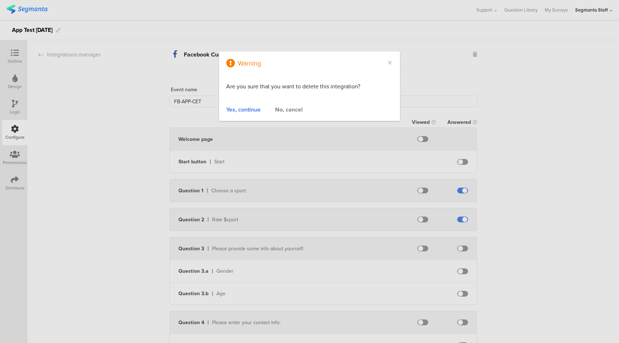
click at [251, 109] on div "Yes, continue" at bounding box center [243, 109] width 34 height 8
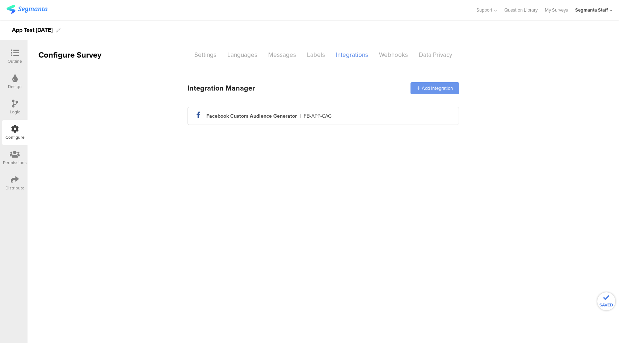
click at [440, 88] on div "Add integration" at bounding box center [435, 88] width 49 height 12
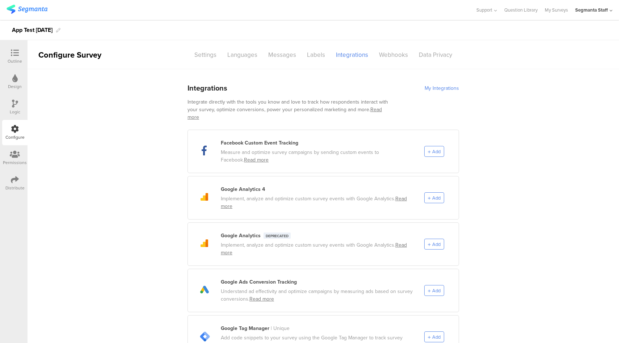
click at [439, 87] on div "My Integrations" at bounding box center [442, 88] width 34 height 8
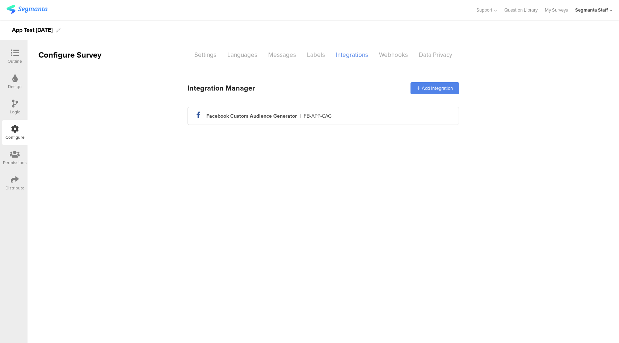
click at [358, 125] on div "Integration Manager Add integration facebook_icon Created with Sketch. Facebook…" at bounding box center [324, 103] width 272 height 50
click at [365, 116] on div "facebook_icon Created with Sketch. Facebook Custom Audience Generator | FB-APP-…" at bounding box center [323, 116] width 260 height 12
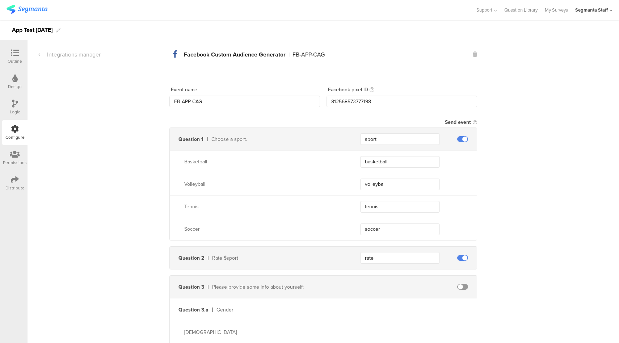
drag, startPoint x: 472, startPoint y: 52, endPoint x: 463, endPoint y: 55, distance: 9.5
click at [473, 52] on icon at bounding box center [475, 54] width 4 height 5
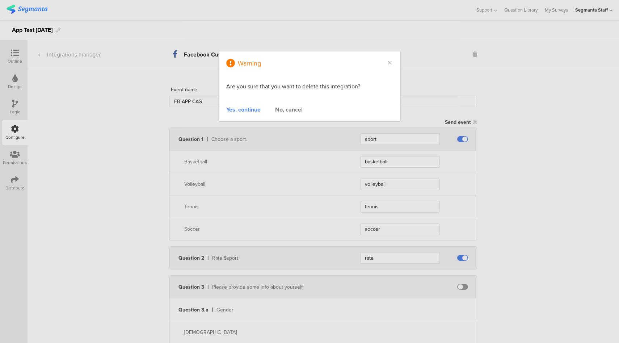
click at [230, 107] on div "Yes, continue" at bounding box center [243, 109] width 34 height 8
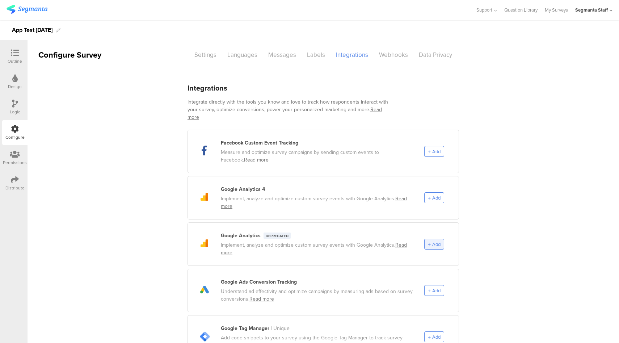
click at [432, 241] on span "Add" at bounding box center [436, 244] width 8 height 7
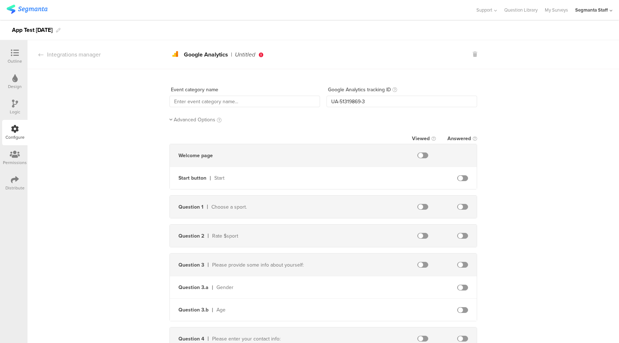
click at [187, 120] on span "Advanced Options" at bounding box center [195, 120] width 42 height 8
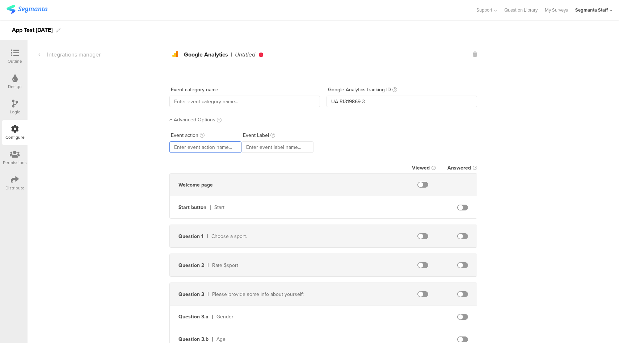
click at [213, 147] on input "text" at bounding box center [206, 147] width 72 height 12
type input "test"
click at [464, 234] on span at bounding box center [462, 236] width 11 height 6
click at [246, 103] on input "text" at bounding box center [245, 102] width 151 height 12
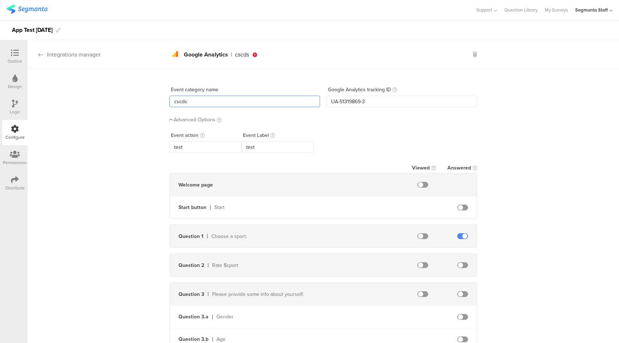
type input "cscds"
click at [95, 55] on div "Integrations manager" at bounding box center [64, 54] width 73 height 8
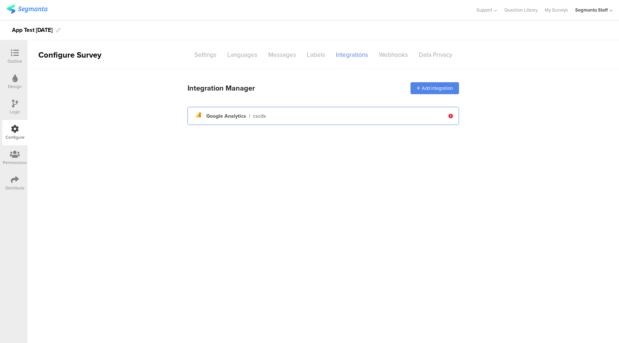
click at [335, 115] on div "analytics Created with Sketch. Google Analytics | cscds" at bounding box center [319, 116] width 252 height 12
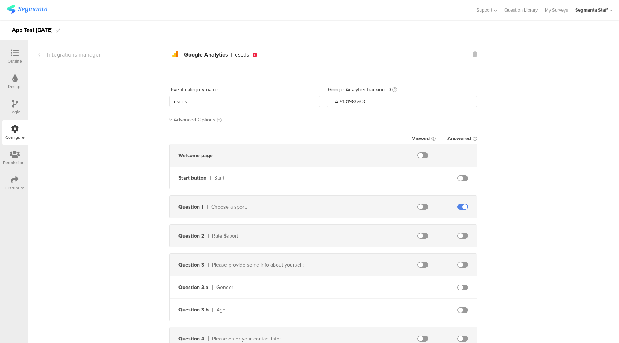
drag, startPoint x: 198, startPoint y: 120, endPoint x: 217, endPoint y: 116, distance: 18.5
click at [199, 120] on span "Advanced Options" at bounding box center [195, 120] width 42 height 8
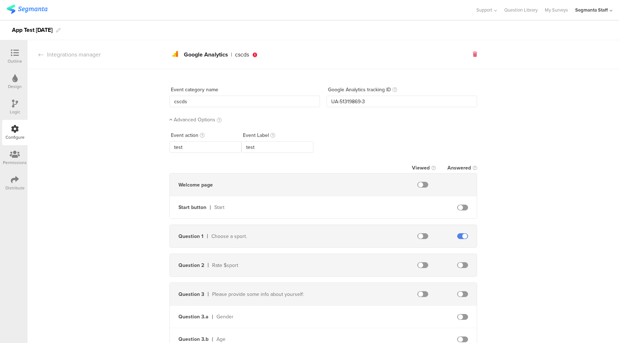
click at [473, 54] on icon at bounding box center [475, 54] width 4 height 5
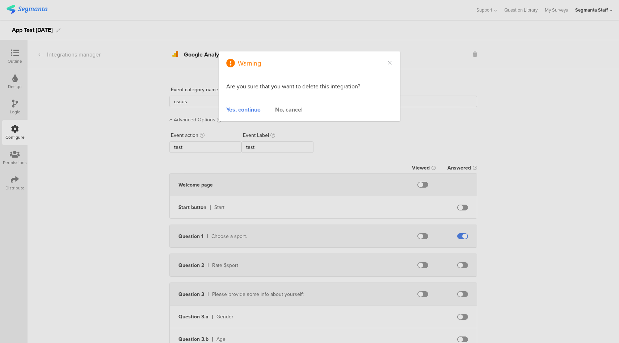
click at [233, 108] on div "Yes, continue" at bounding box center [243, 109] width 34 height 8
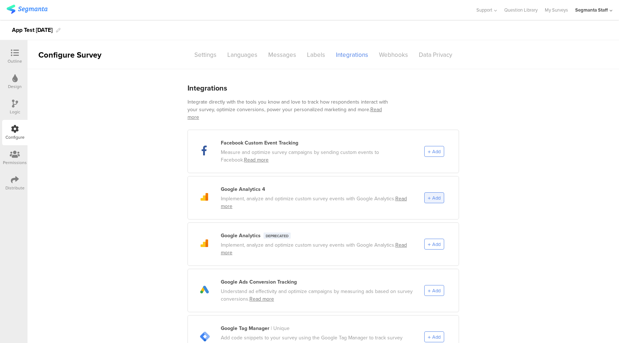
click at [440, 195] on div "Add" at bounding box center [434, 197] width 20 height 11
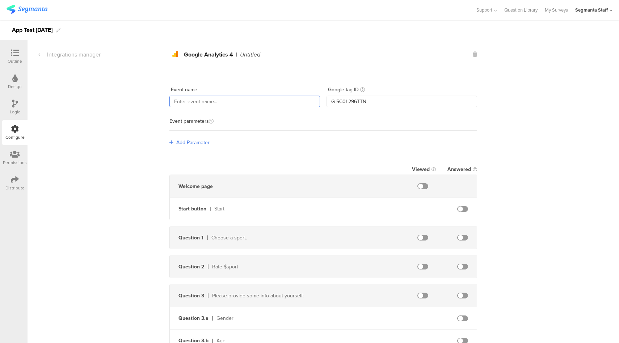
click at [233, 99] on input "text" at bounding box center [245, 102] width 151 height 12
type input "GA4-APP-Start"
click at [180, 145] on span "Add Parameter" at bounding box center [192, 143] width 33 height 8
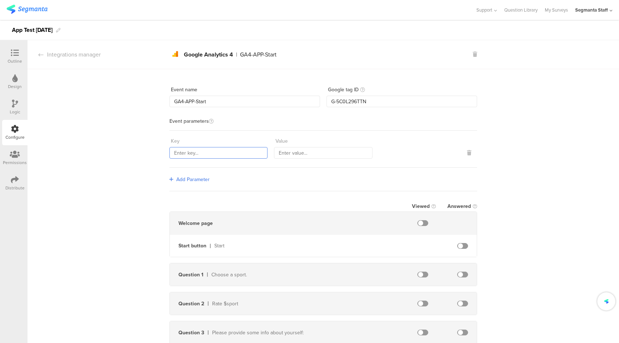
click at [198, 155] on input "text" at bounding box center [219, 153] width 98 height 12
type input "Start"
type input "Clicked"
click at [461, 246] on span at bounding box center [462, 246] width 11 height 6
drag, startPoint x: 79, startPoint y: 57, endPoint x: 126, endPoint y: 67, distance: 47.5
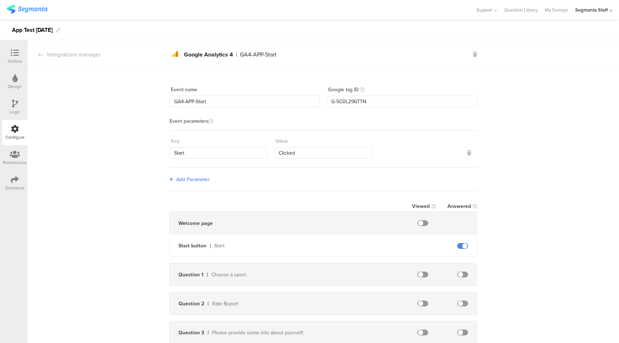
click at [79, 57] on div "Integrations manager" at bounding box center [64, 54] width 73 height 8
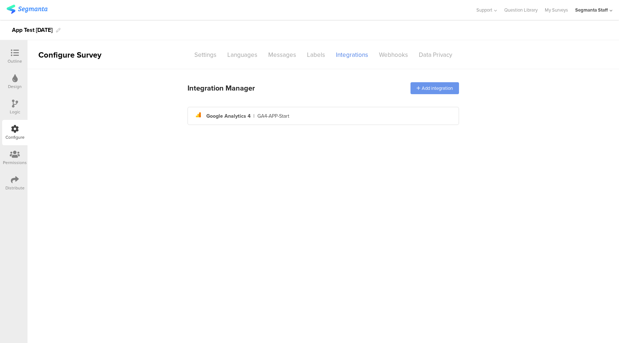
click at [440, 87] on div "Add integration" at bounding box center [435, 88] width 49 height 12
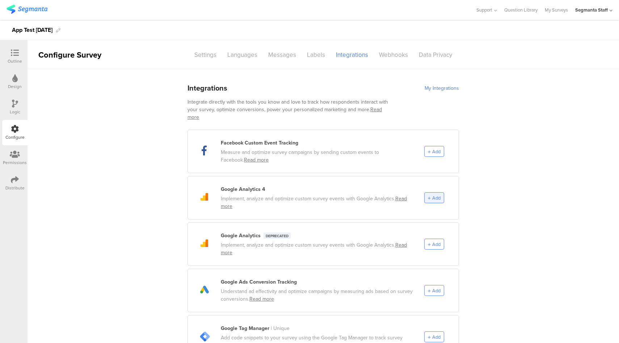
click at [432, 194] on span "Add" at bounding box center [436, 197] width 8 height 7
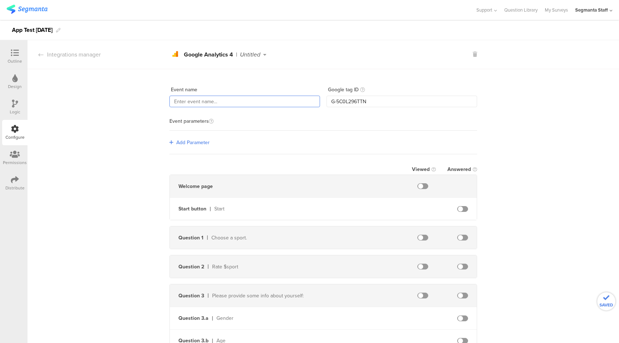
click at [251, 103] on input "text" at bounding box center [245, 102] width 151 height 12
paste input "GA4-APP-Start"
type input "GA4-APP-Q1"
click at [179, 139] on span "Add Parameter" at bounding box center [192, 143] width 33 height 8
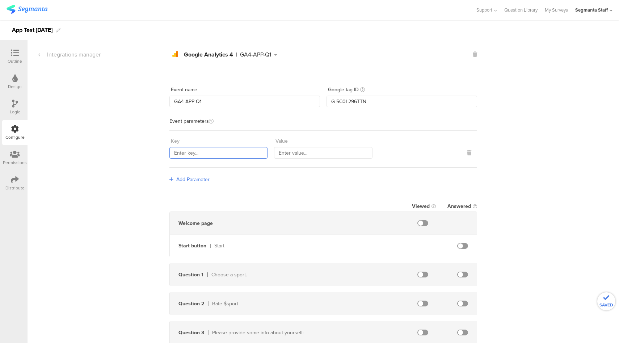
click at [192, 155] on input "text" at bounding box center [219, 153] width 98 height 12
type input "Q1"
click at [306, 150] on input "text" at bounding box center [323, 153] width 98 height 12
type input "Answered"
click at [461, 274] on span at bounding box center [462, 275] width 11 height 6
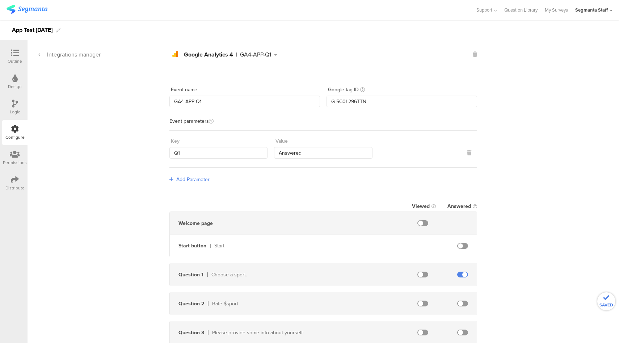
click at [64, 58] on div "Integrations manager" at bounding box center [64, 54] width 73 height 8
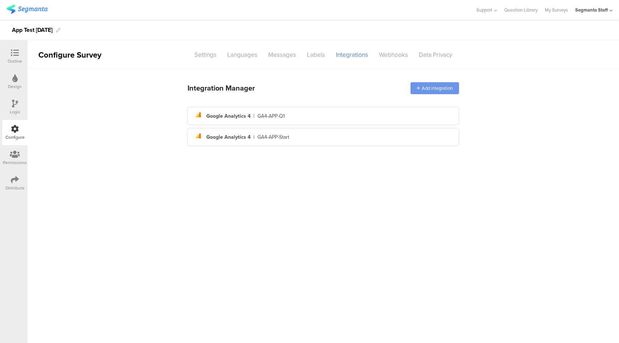
click at [436, 89] on div "Add integration" at bounding box center [435, 88] width 49 height 12
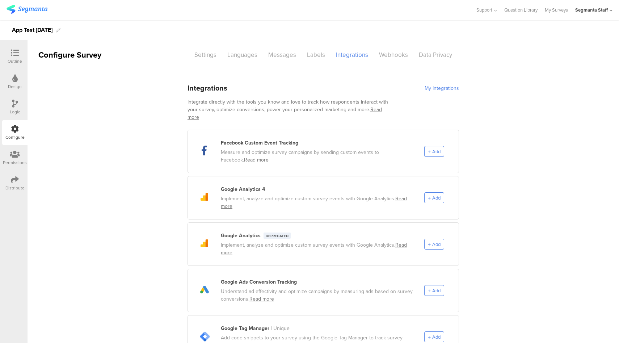
click at [428, 197] on div "analytics Created with Sketch. Google Analytics 4 Implement, analyze and optimi…" at bounding box center [324, 197] width 272 height 43
click at [433, 194] on span "Add" at bounding box center [436, 197] width 8 height 7
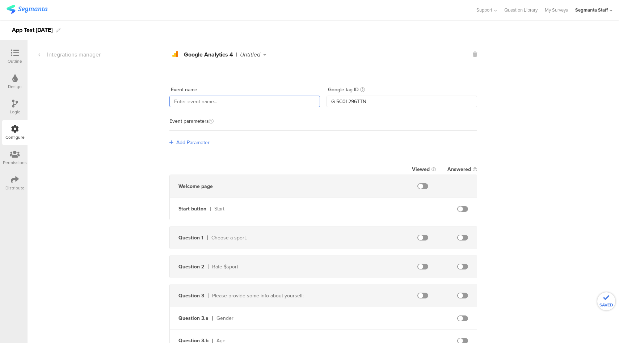
click at [234, 97] on input "text" at bounding box center [245, 102] width 151 height 12
paste input "GA4-APP-Start"
click at [197, 104] on input "GA4-APP-Start" at bounding box center [245, 102] width 151 height 12
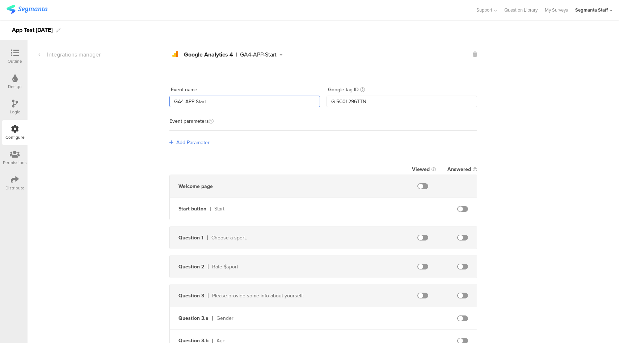
click at [197, 104] on input "GA4-APP-Start" at bounding box center [245, 102] width 151 height 12
click at [198, 104] on input "GA4-APP-Start" at bounding box center [245, 102] width 151 height 12
click at [197, 103] on input "GA4-APP-Start" at bounding box center [245, 102] width 151 height 12
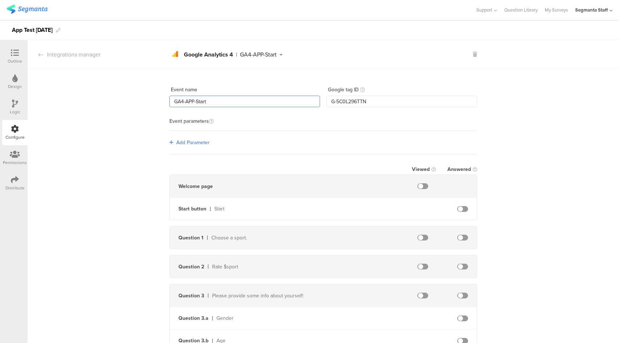
click at [197, 103] on input "GA4-APP-Start" at bounding box center [245, 102] width 151 height 12
type input "GA4-APP-Ending"
click at [200, 141] on span "Add Parameter" at bounding box center [192, 143] width 33 height 8
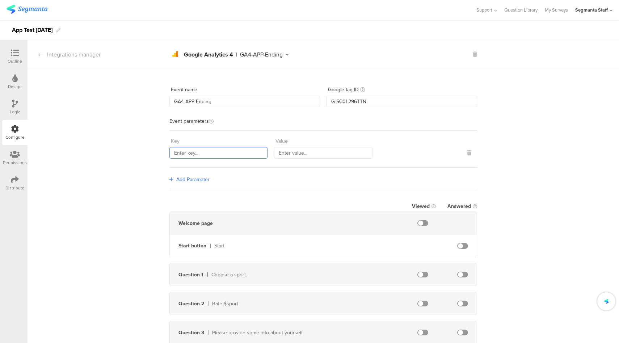
click at [216, 155] on input "text" at bounding box center [219, 153] width 98 height 12
type input "Ending"
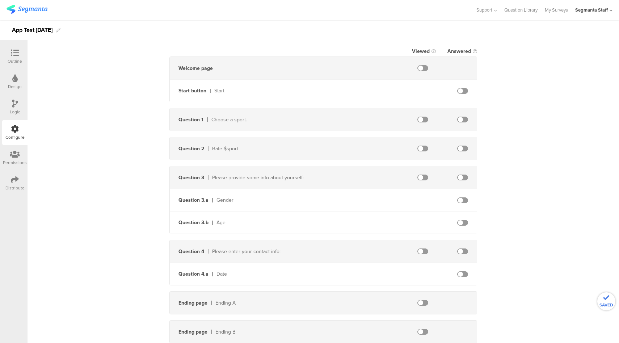
scroll to position [179, 0]
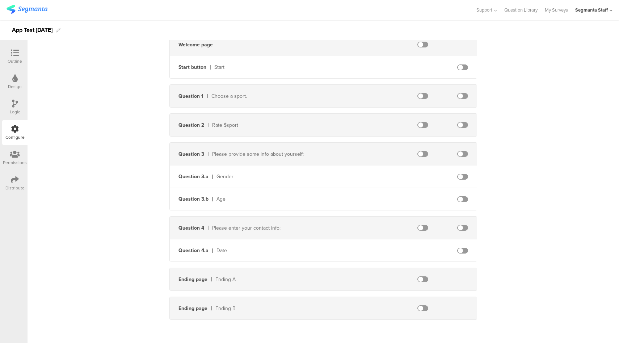
type input "Viewed"
click at [418, 278] on span at bounding box center [423, 279] width 11 height 6
click at [12, 182] on icon at bounding box center [15, 180] width 8 height 8
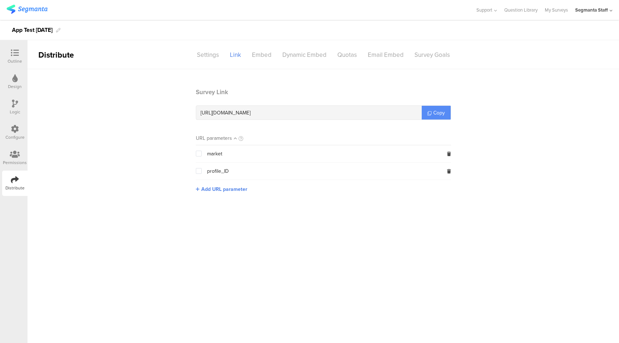
click at [441, 113] on span "Copy" at bounding box center [440, 113] width 12 height 8
click at [18, 131] on icon at bounding box center [15, 129] width 8 height 8
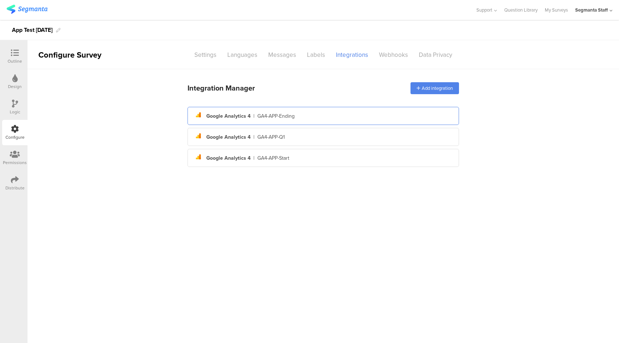
click at [284, 116] on div "GA4-APP-Ending" at bounding box center [276, 116] width 37 height 8
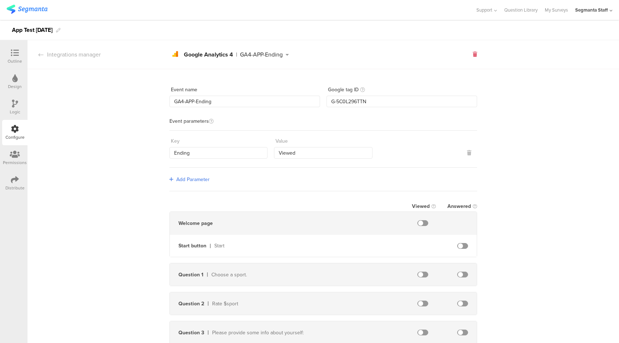
click at [473, 56] on icon at bounding box center [475, 54] width 4 height 5
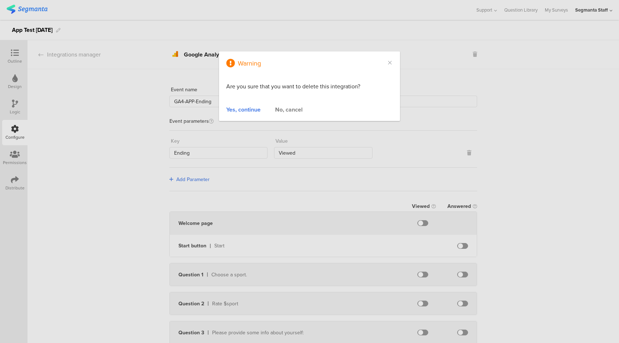
click at [247, 108] on div "Yes, continue" at bounding box center [243, 109] width 34 height 8
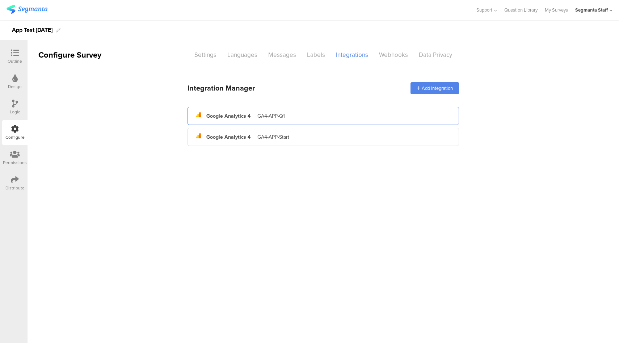
click at [297, 122] on div "analytics Created with Sketch. Google Analytics 4 | GA4-APP-Q1" at bounding box center [324, 116] width 272 height 18
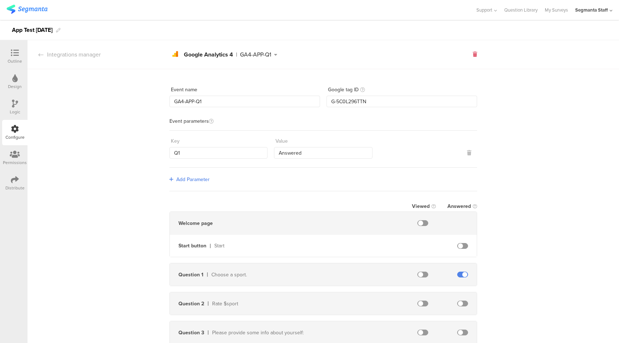
click at [473, 54] on icon at bounding box center [475, 54] width 4 height 5
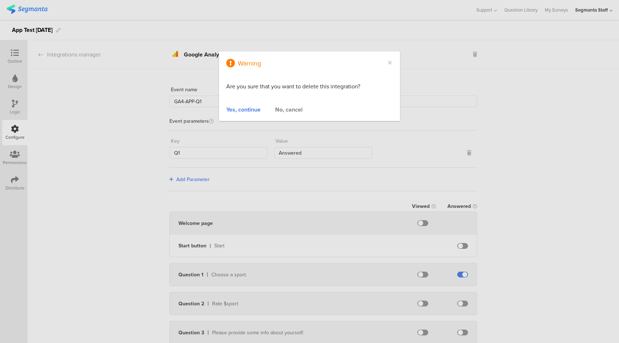
click at [244, 112] on div "Yes, continue" at bounding box center [243, 109] width 34 height 8
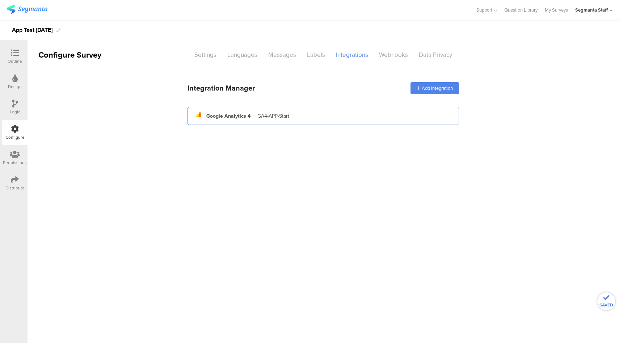
click at [255, 122] on div "analytics Created with Sketch. Google Analytics 4 | GA4-APP-Start" at bounding box center [323, 116] width 260 height 12
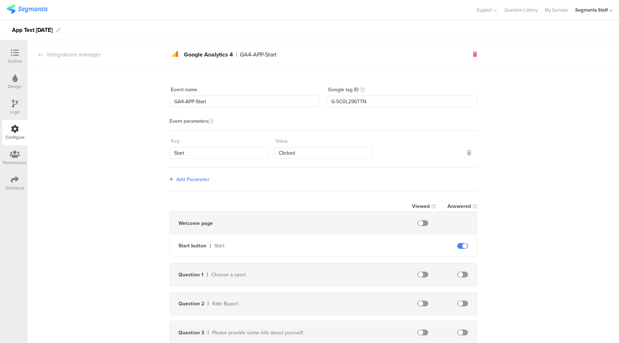
click at [473, 55] on icon at bounding box center [475, 54] width 4 height 5
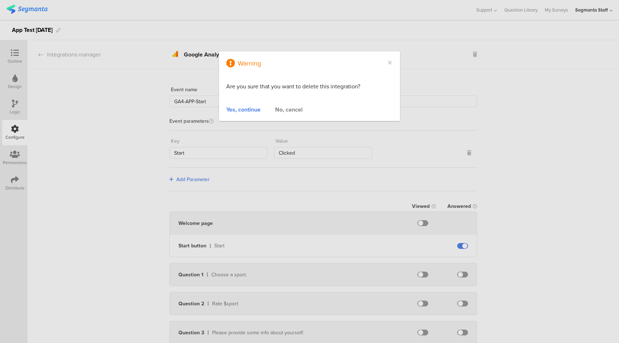
click at [251, 109] on div "Yes, continue" at bounding box center [243, 109] width 34 height 8
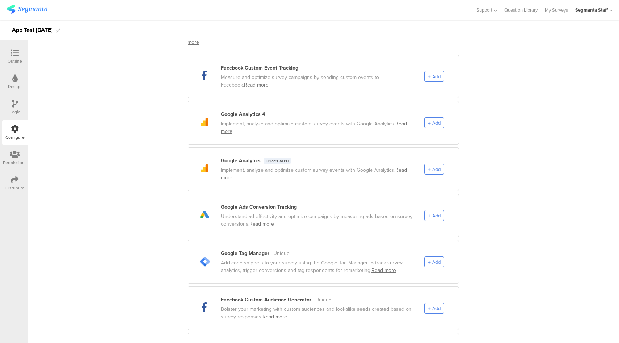
scroll to position [76, 0]
click at [432, 211] on span "Add" at bounding box center [436, 214] width 8 height 7
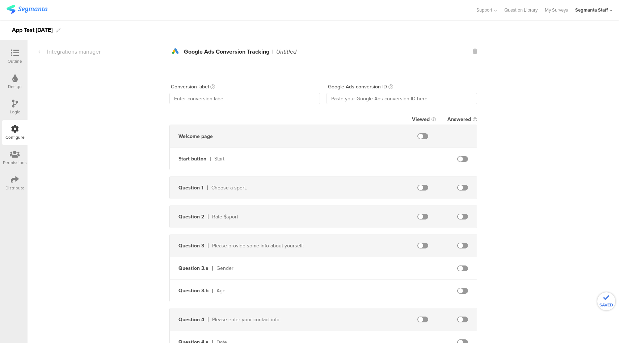
scroll to position [0, 0]
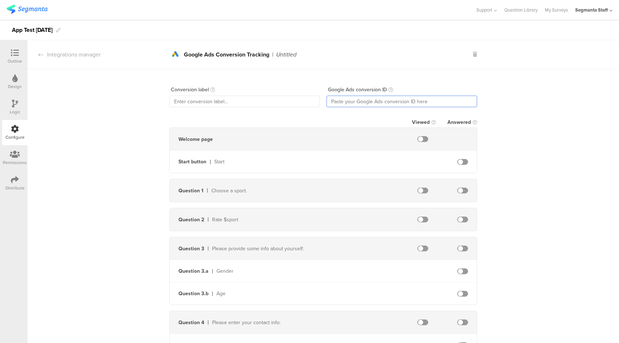
click at [385, 104] on input "text" at bounding box center [402, 102] width 151 height 12
paste input "11190846639"
type input "11190846639"
click at [233, 101] on input "text" at bounding box center [245, 102] width 151 height 12
type input "APP-ADS"
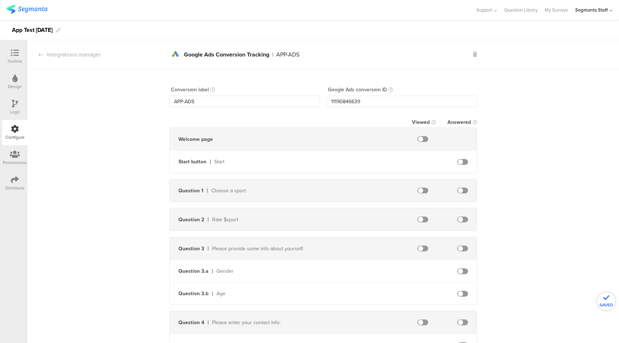
click at [462, 189] on span at bounding box center [462, 191] width 11 height 6
click at [84, 57] on div "Integrations manager" at bounding box center [64, 54] width 73 height 8
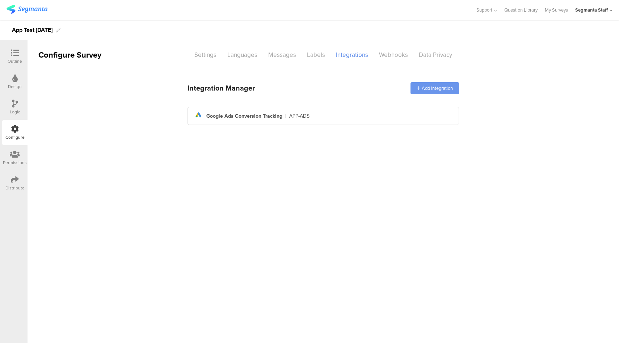
click at [439, 91] on div "Add integration" at bounding box center [435, 88] width 49 height 12
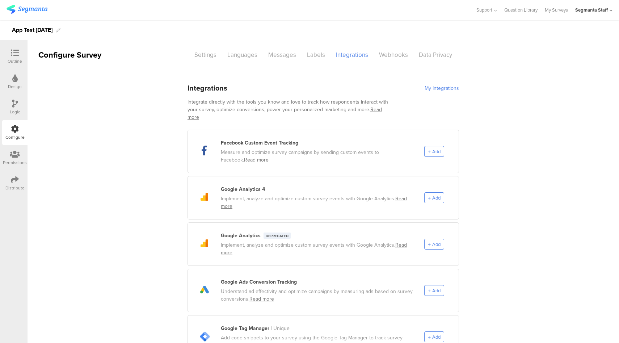
scroll to position [130, 0]
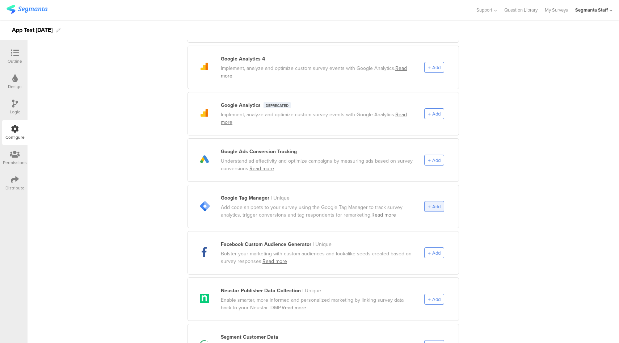
click at [436, 203] on span "Add" at bounding box center [436, 206] width 8 height 7
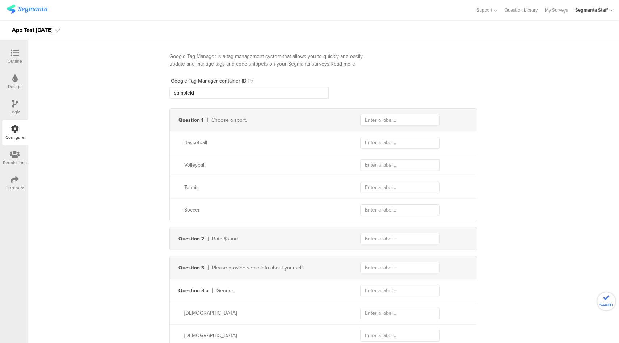
scroll to position [0, 0]
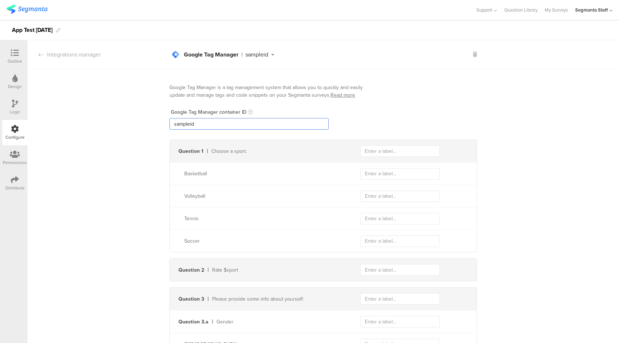
click at [227, 125] on input "sampleid" at bounding box center [249, 124] width 159 height 12
paste input "GTM-WQWPMFG"
type input "GTM-WQWPMFG"
click at [386, 151] on input "text" at bounding box center [400, 151] width 80 height 12
type input "sport"
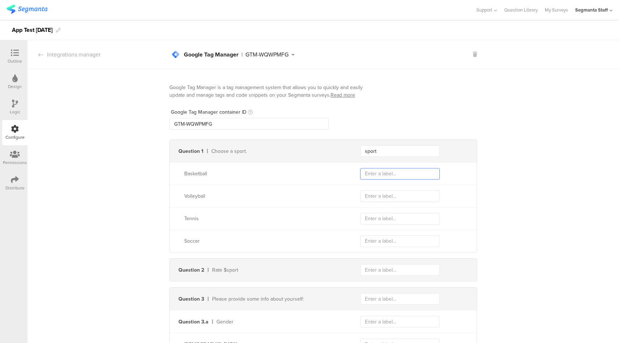
click at [384, 172] on input "text" at bounding box center [400, 174] width 80 height 12
type input "basketball"
type input "volleyball"
type input "tennis"
type input "soccer"
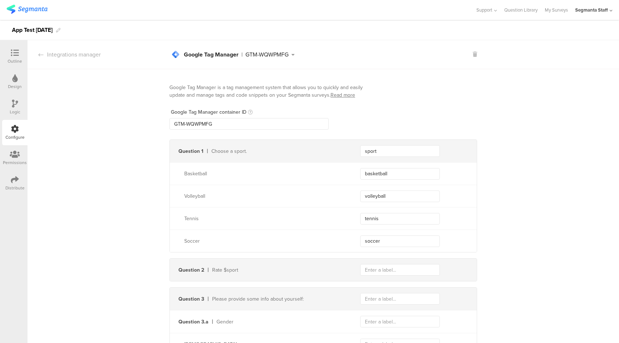
click at [14, 175] on div "Distribute" at bounding box center [14, 183] width 25 height 25
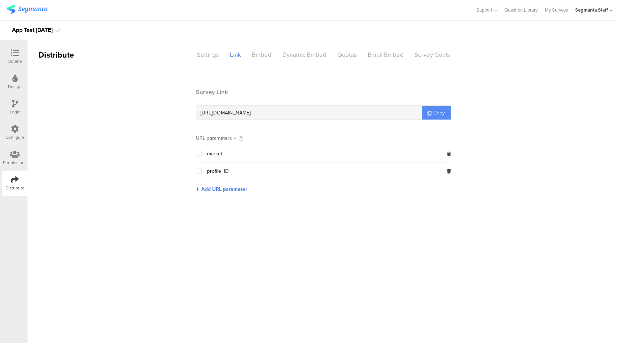
click at [443, 113] on span "Copy" at bounding box center [440, 113] width 12 height 8
click at [16, 130] on icon at bounding box center [15, 129] width 8 height 8
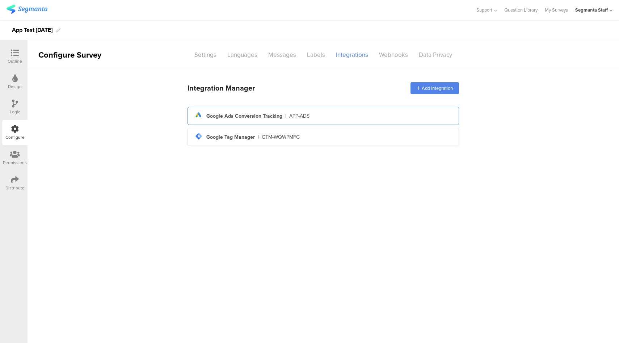
click at [325, 114] on div "ads Created with Sketch. Google Ads Conversion Tracking | APP-ADS" at bounding box center [323, 116] width 260 height 12
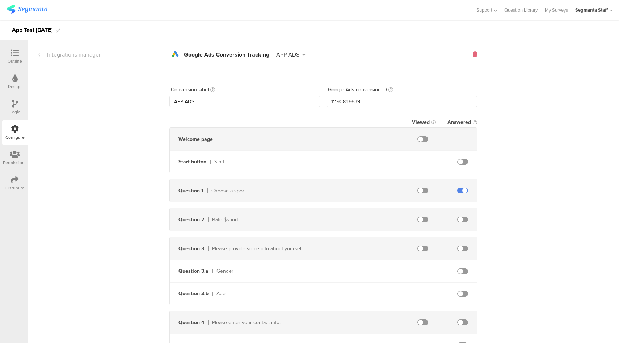
click at [473, 54] on icon at bounding box center [475, 54] width 4 height 5
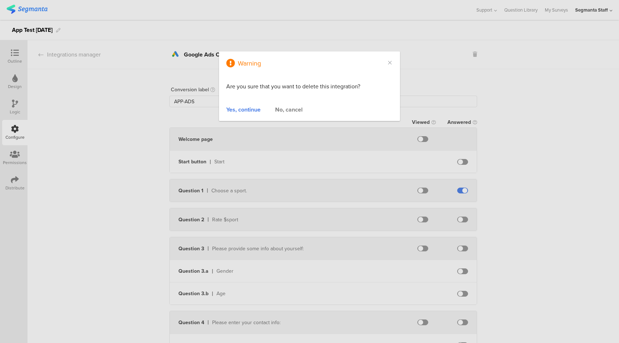
click at [280, 107] on div "No, cancel" at bounding box center [289, 109] width 28 height 8
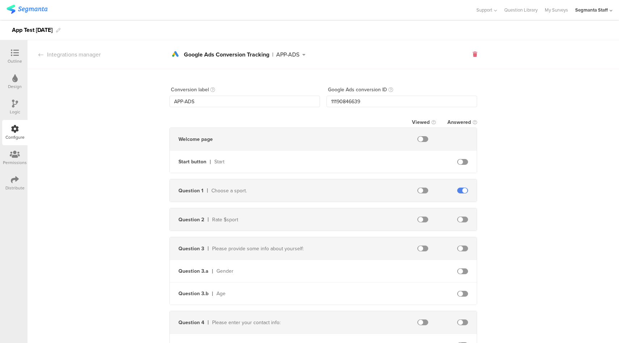
click at [473, 54] on icon at bounding box center [475, 54] width 4 height 5
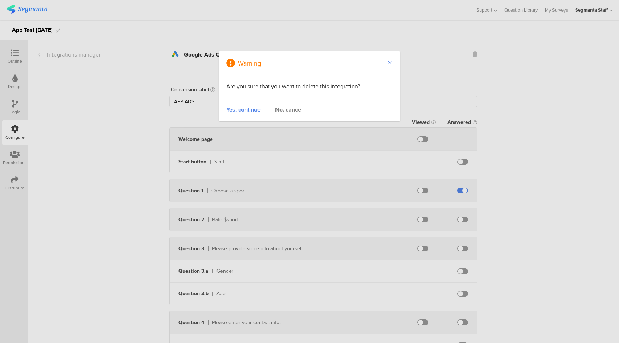
click at [392, 63] on icon "Close" at bounding box center [390, 63] width 6 height 6
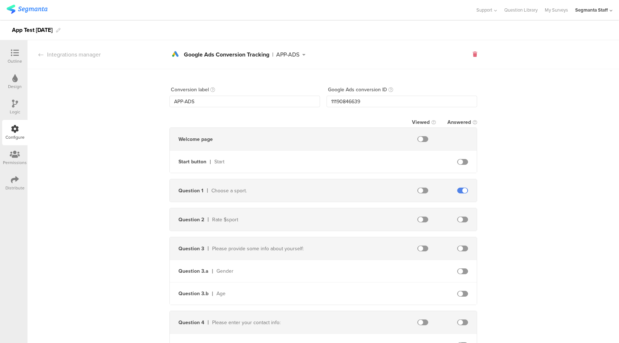
click at [473, 55] on icon at bounding box center [475, 54] width 4 height 5
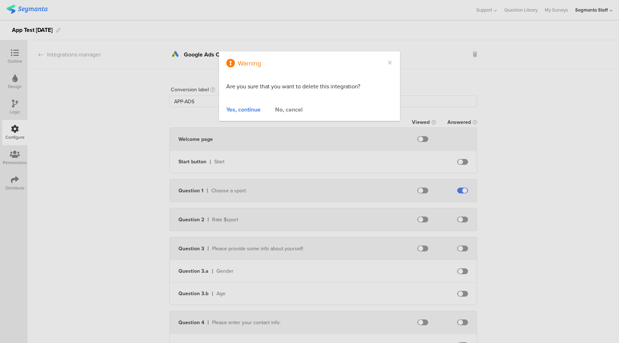
click at [252, 112] on div "Yes, continue" at bounding box center [243, 109] width 34 height 8
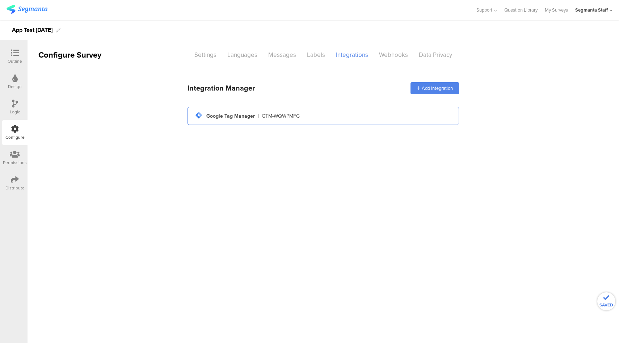
click at [264, 118] on div "GTM-WQWPMFG" at bounding box center [281, 116] width 38 height 8
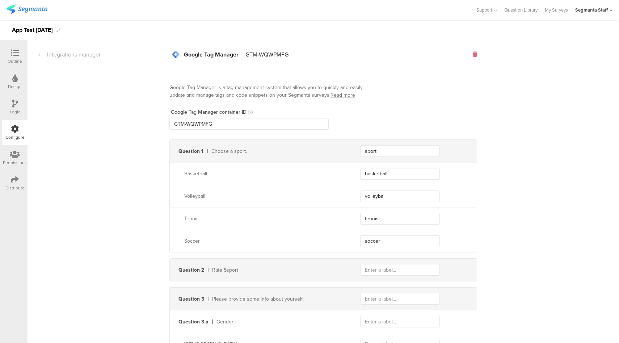
click at [473, 56] on icon at bounding box center [475, 54] width 4 height 5
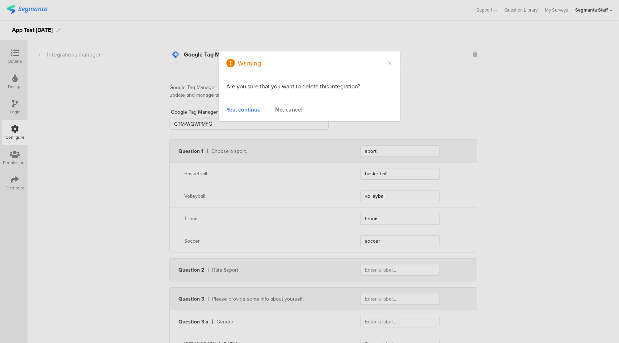
click at [242, 110] on div "Yes, continue" at bounding box center [243, 109] width 34 height 8
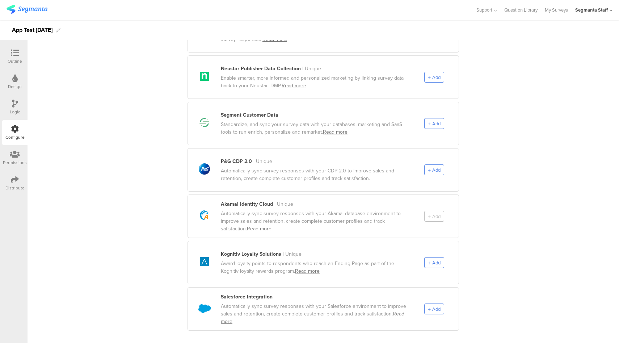
scroll to position [354, 0]
click at [437, 305] on span "Add" at bounding box center [436, 308] width 8 height 7
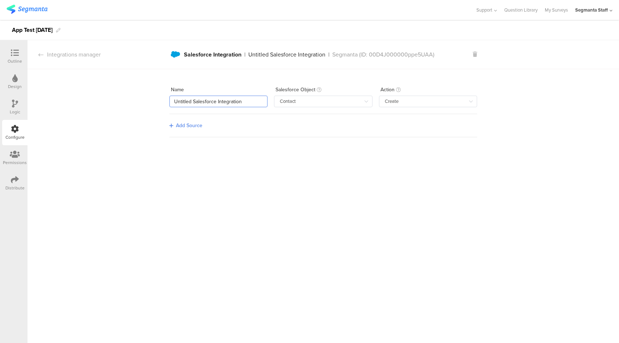
click at [237, 102] on input "Untitled Salesforce Integration" at bounding box center [219, 102] width 98 height 12
drag, startPoint x: 231, startPoint y: 103, endPoint x: 153, endPoint y: 103, distance: 78.2
click at [153, 103] on div "Define Identifier Define Identifier Name Untitled Salesforce Integration Salesf…" at bounding box center [324, 103] width 592 height 68
type input "NameTest"
click at [197, 123] on div "Add Source" at bounding box center [189, 126] width 26 height 8
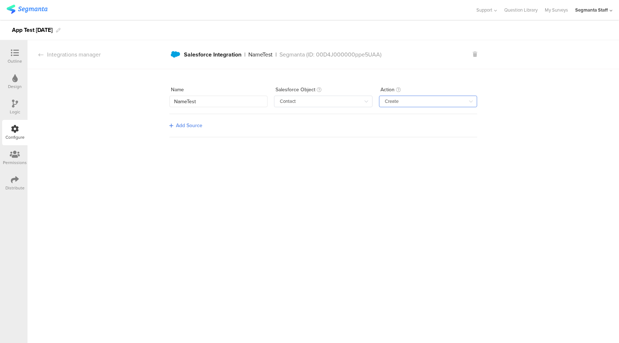
click at [456, 96] on input "Create" at bounding box center [428, 102] width 98 height 12
click at [428, 136] on li "Update" at bounding box center [431, 132] width 103 height 12
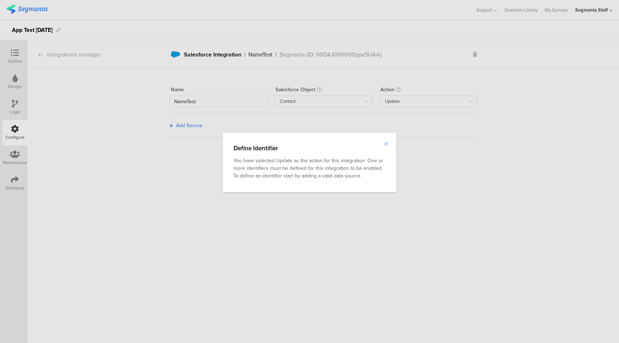
click at [388, 143] on icon "Close" at bounding box center [387, 144] width 6 height 6
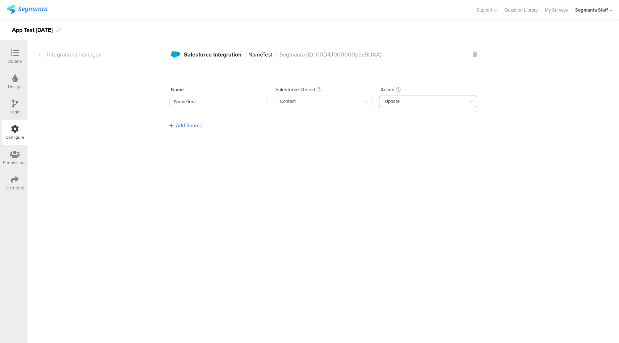
drag, startPoint x: 416, startPoint y: 102, endPoint x: 414, endPoint y: 109, distance: 7.9
click at [416, 102] on input "Update" at bounding box center [428, 102] width 98 height 12
click at [402, 141] on span "Update or Create" at bounding box center [406, 145] width 39 height 8
type input "Update or Create"
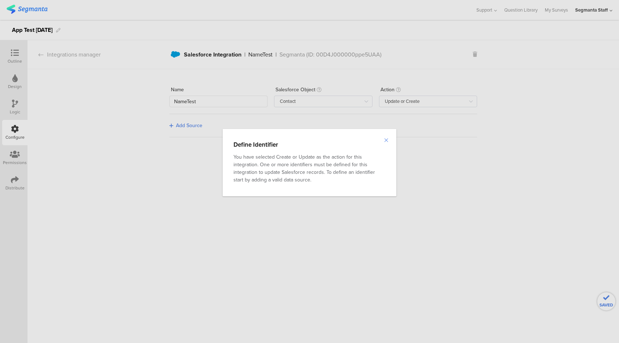
click at [386, 141] on icon "Close" at bounding box center [387, 140] width 6 height 6
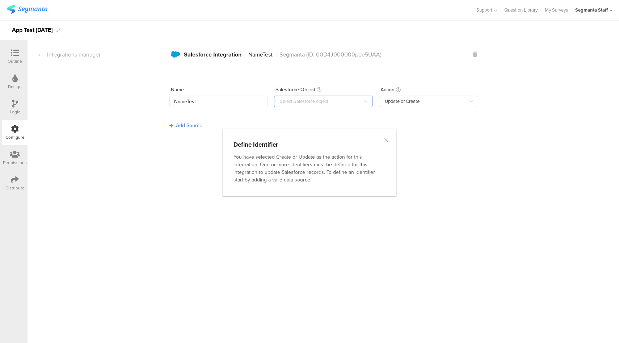
click at [348, 104] on input "text" at bounding box center [323, 102] width 98 height 12
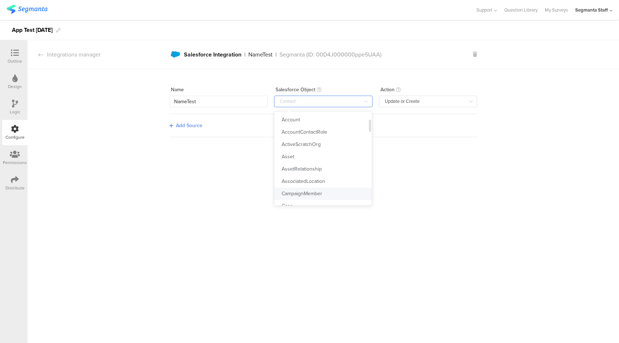
scroll to position [56, 0]
click at [308, 150] on li "Case" at bounding box center [326, 150] width 103 height 12
type input "Case"
drag, startPoint x: 73, startPoint y: 52, endPoint x: 127, endPoint y: 58, distance: 54.7
click at [73, 52] on div "Integrations manager" at bounding box center [64, 54] width 73 height 8
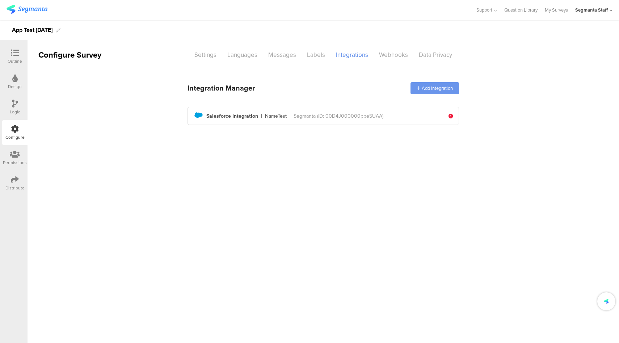
click at [435, 87] on div "Add integration" at bounding box center [435, 88] width 49 height 12
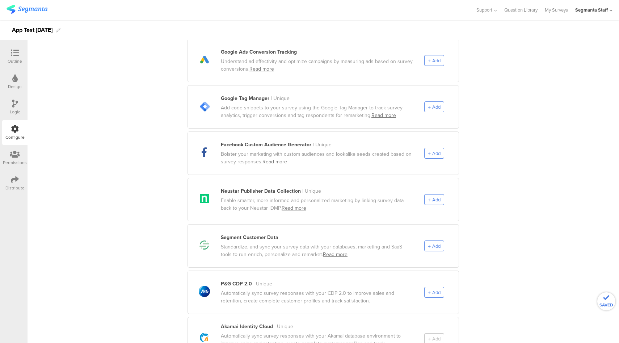
scroll to position [354, 0]
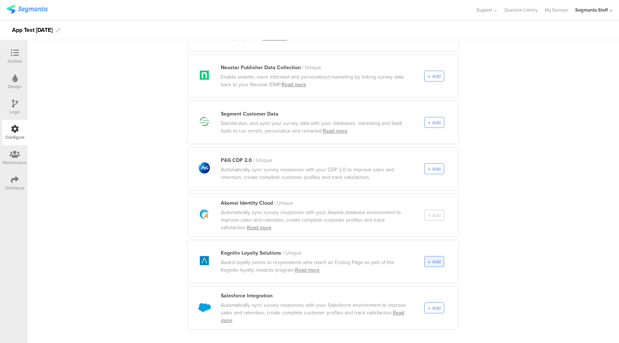
click at [424, 256] on div "Add" at bounding box center [434, 261] width 20 height 11
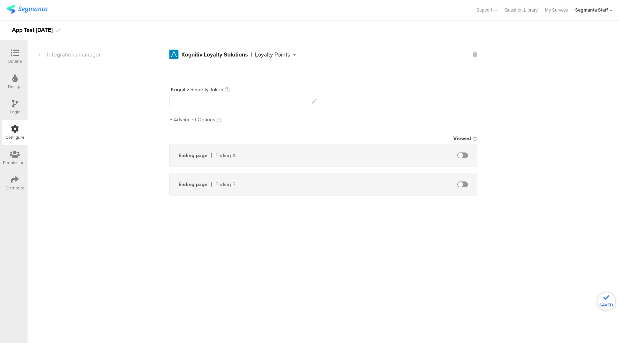
scroll to position [0, 0]
click at [214, 99] on div at bounding box center [245, 102] width 151 height 12
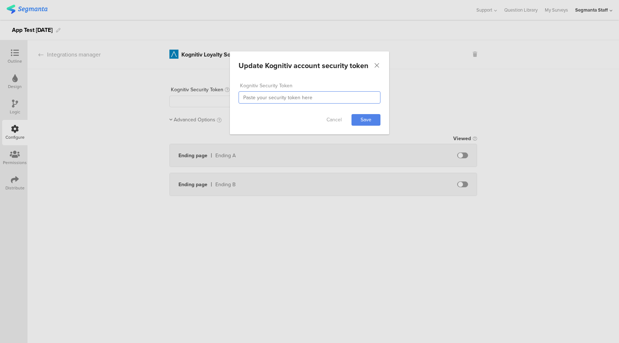
click at [347, 95] on input "dialog" at bounding box center [310, 97] width 142 height 12
type input "cdcdwdcwajtoken137"
click at [354, 120] on link "Save" at bounding box center [366, 120] width 29 height 12
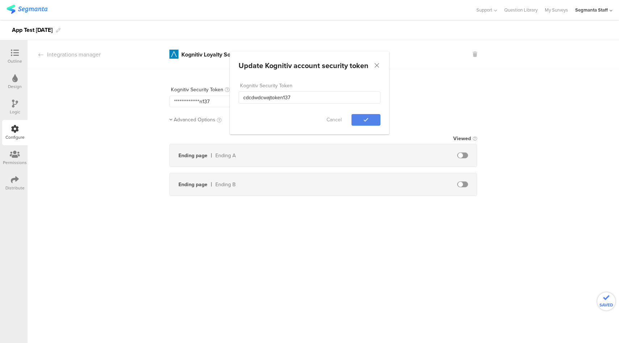
click at [221, 101] on div "**********" at bounding box center [245, 102] width 151 height 12
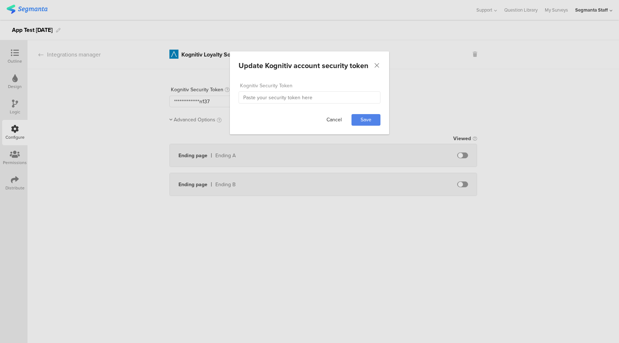
click at [334, 120] on link "Cancel" at bounding box center [334, 120] width 29 height 12
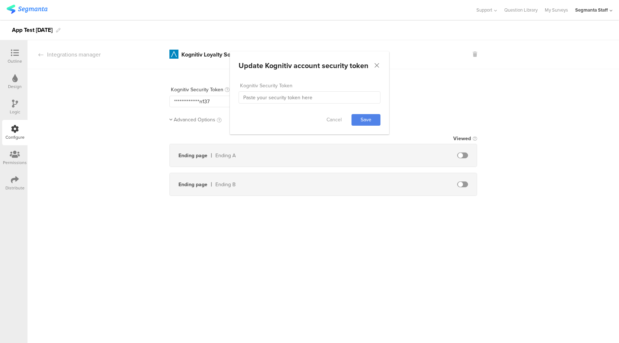
click at [206, 102] on div "**********" at bounding box center [191, 102] width 35 height 8
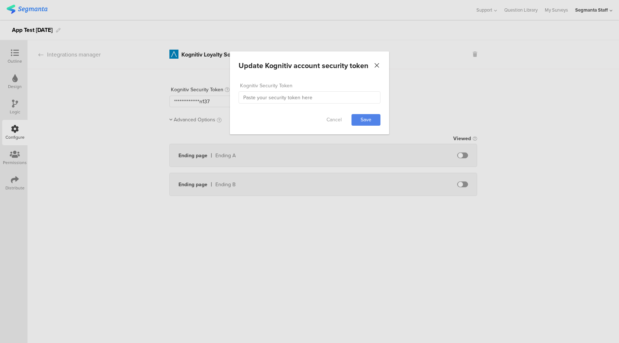
click at [378, 64] on icon "Close" at bounding box center [376, 65] width 7 height 7
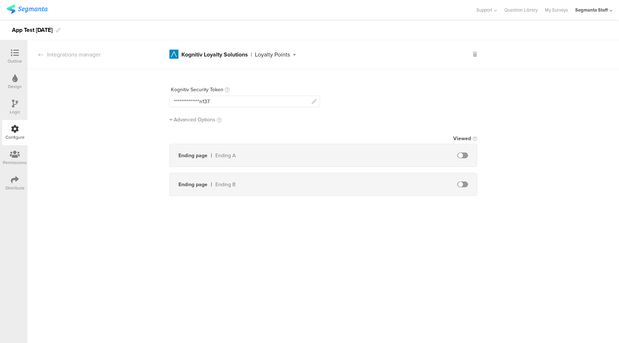
click at [206, 120] on span "Advanced Options" at bounding box center [195, 120] width 42 height 8
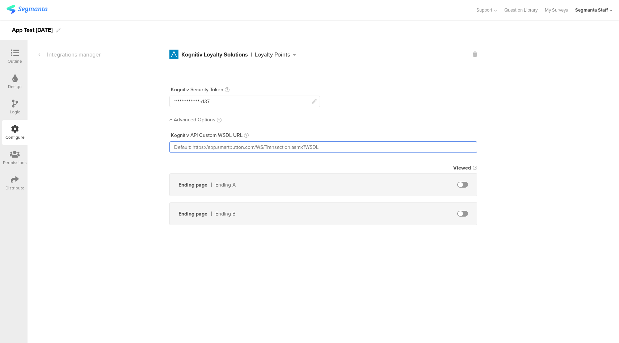
click at [251, 146] on input "text" at bounding box center [324, 147] width 308 height 12
paste input "https://app.segmanta.com/dashboard/survey/18699/edit/page/301554/configure/?mod…"
type input "https://app.segmanta.com/dashboard/survey/18699/edit/page/301554/configure/?mod…"
click at [486, 183] on div "**********" at bounding box center [324, 150] width 592 height 162
click at [461, 183] on span at bounding box center [462, 185] width 11 height 6
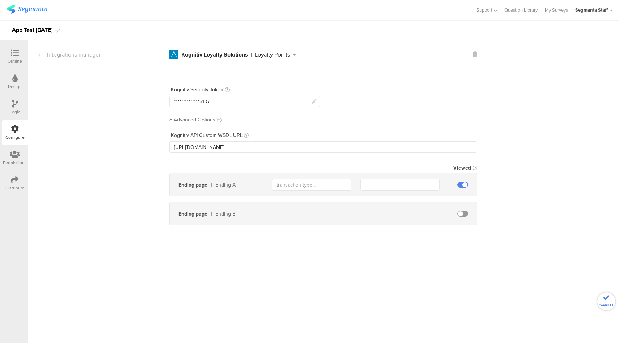
click at [463, 213] on span at bounding box center [462, 214] width 11 height 6
click at [307, 185] on input "text" at bounding box center [312, 185] width 80 height 12
type input "gift"
type input "0"
type input "gift"
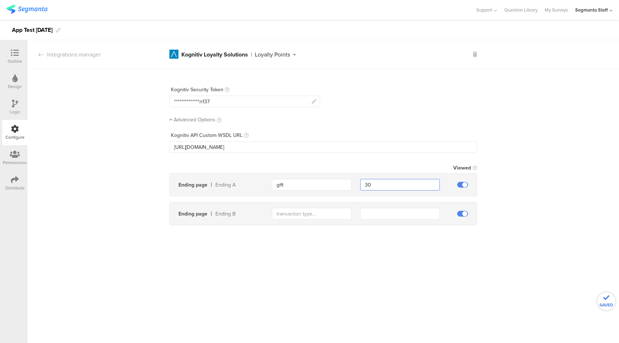
type input "30"
type input "reward"
type input "0"
type input "reward"
type input "70"
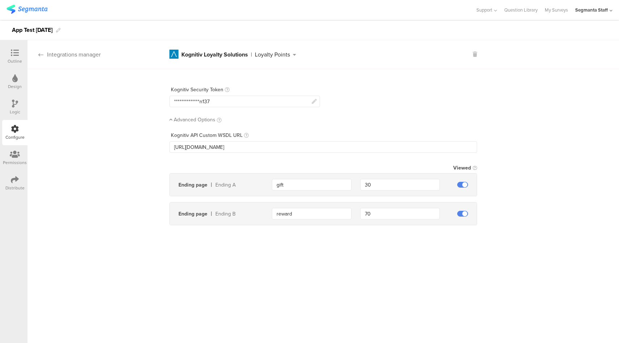
click at [93, 58] on div "Integrations manager" at bounding box center [64, 54] width 73 height 8
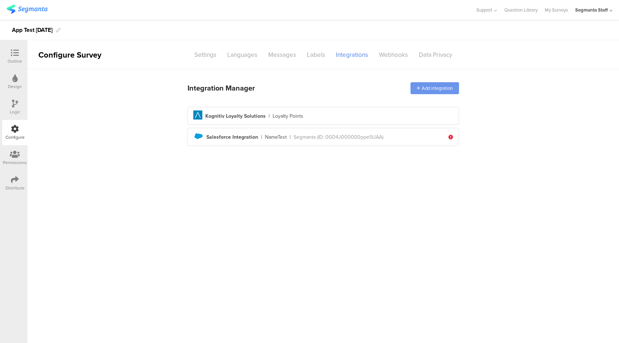
click at [440, 83] on div "Add integration" at bounding box center [435, 88] width 49 height 12
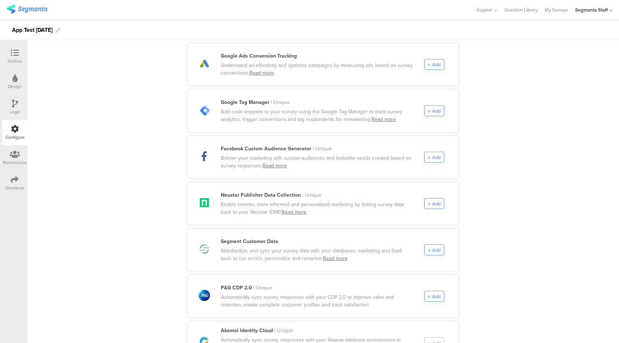
scroll to position [354, 0]
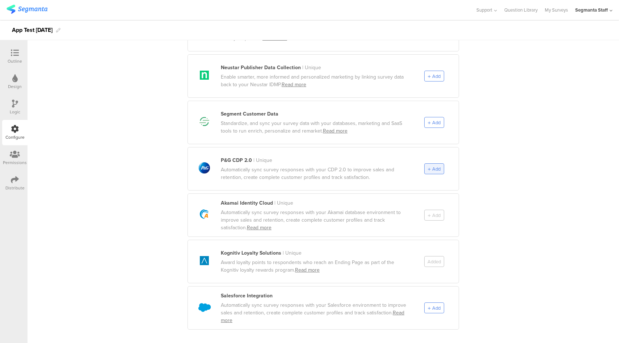
click at [428, 167] on icon at bounding box center [429, 169] width 3 height 4
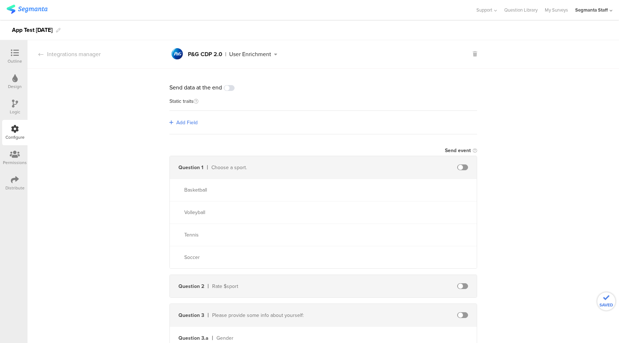
scroll to position [0, 0]
click at [91, 56] on div "Integrations manager" at bounding box center [64, 54] width 73 height 8
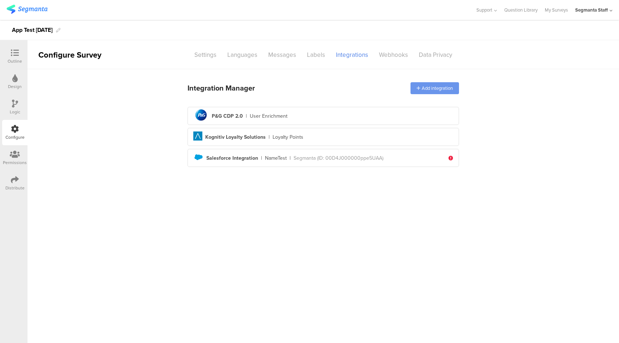
click at [417, 87] on icon at bounding box center [419, 88] width 4 height 5
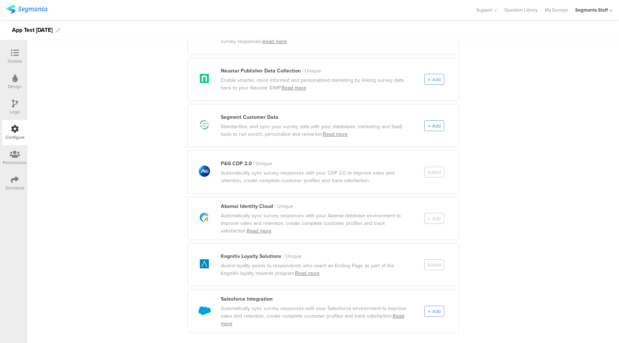
scroll to position [354, 0]
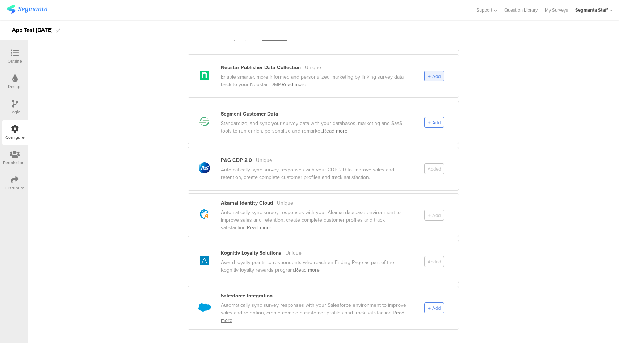
click at [433, 73] on span "Add" at bounding box center [436, 76] width 8 height 7
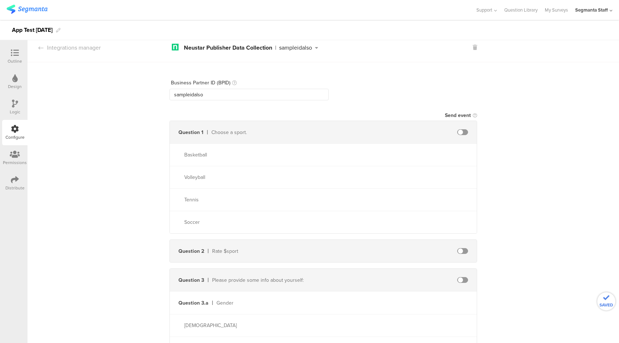
scroll to position [0, 0]
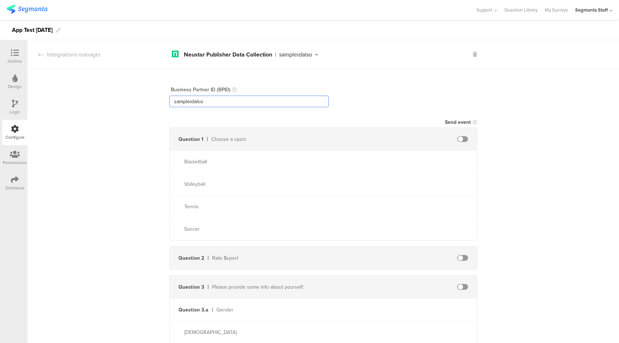
click at [217, 102] on input "sampleidalso" at bounding box center [249, 102] width 159 height 12
type input "sampleidalsotoken99"
click at [461, 139] on span at bounding box center [462, 139] width 11 height 6
click at [409, 141] on input "text" at bounding box center [400, 139] width 80 height 12
type input "sport"
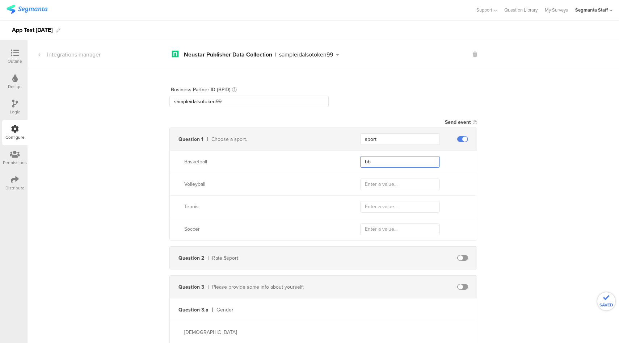
type input "bb"
type input "vb"
type input "t"
type input "s"
click at [549, 163] on div "Business Partner ID (BPID) sampleidalsotoken99 Send event Question 1 Choose a s…" at bounding box center [324, 317] width 592 height 496
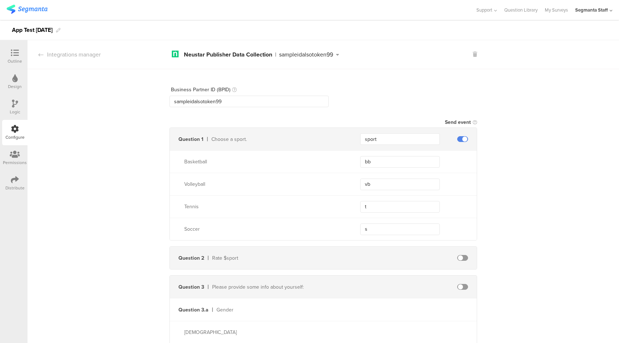
click at [312, 54] on div "sampleidalsotoken99" at bounding box center [306, 55] width 54 height 6
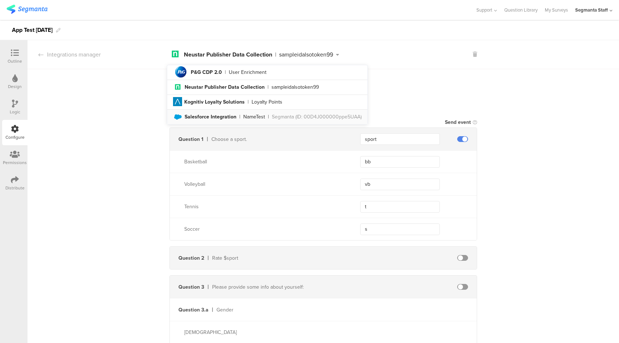
click at [300, 111] on li "Salesforce Created with Sketch. Salesforce Integration | NameTest | Segmanta (I…" at bounding box center [267, 117] width 200 height 14
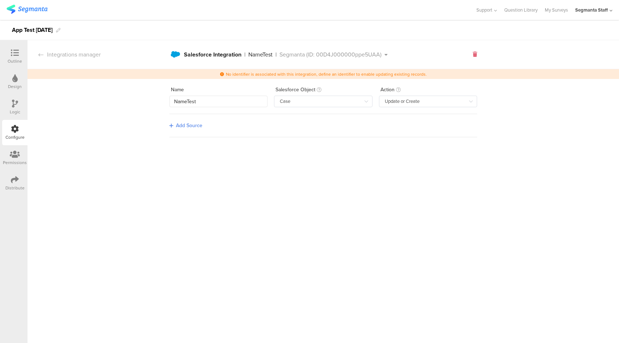
click at [477, 55] on icon at bounding box center [475, 54] width 4 height 5
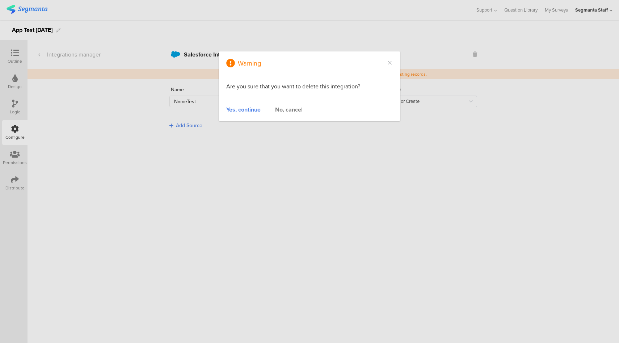
click at [245, 108] on div "Yes, continue" at bounding box center [243, 109] width 34 height 8
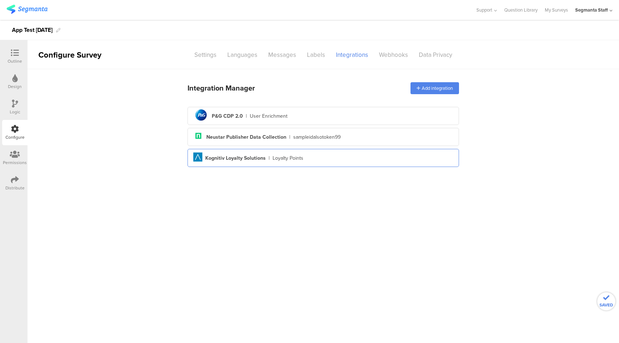
click at [323, 159] on div "Aimia Created with Sketch. Kognitiv Loyalty Solutions | Loyalty Points" at bounding box center [323, 157] width 260 height 11
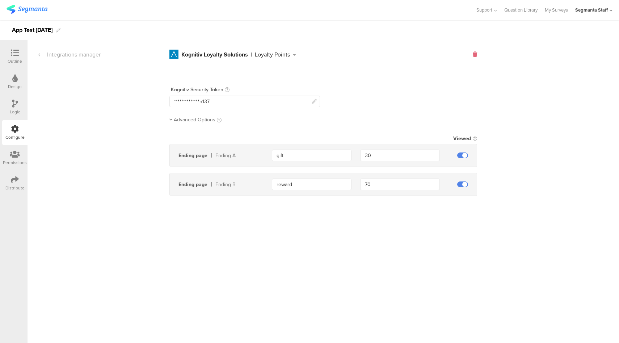
click at [476, 52] on icon at bounding box center [475, 54] width 4 height 5
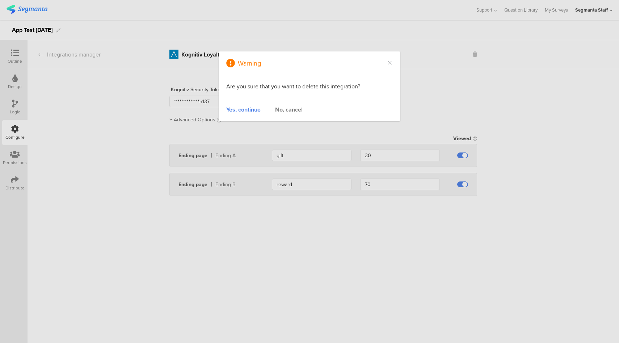
click at [195, 124] on div "Warning Are you sure that you want to delete this integration? Yes, continue No…" at bounding box center [309, 171] width 619 height 343
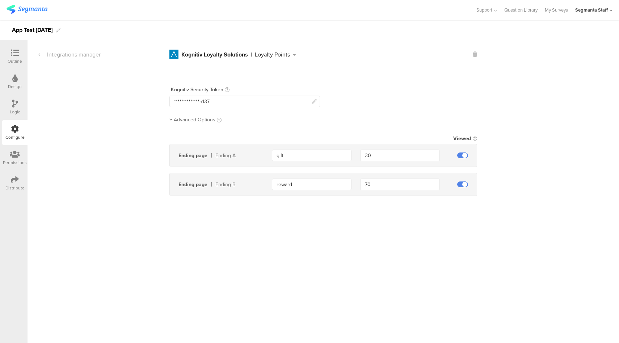
click at [194, 120] on span "Advanced Options" at bounding box center [195, 120] width 42 height 8
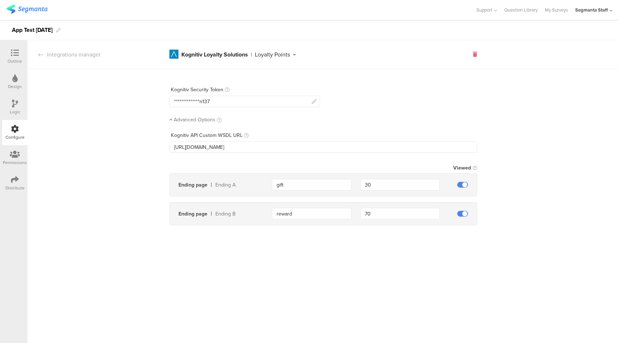
click at [476, 55] on icon at bounding box center [475, 54] width 4 height 5
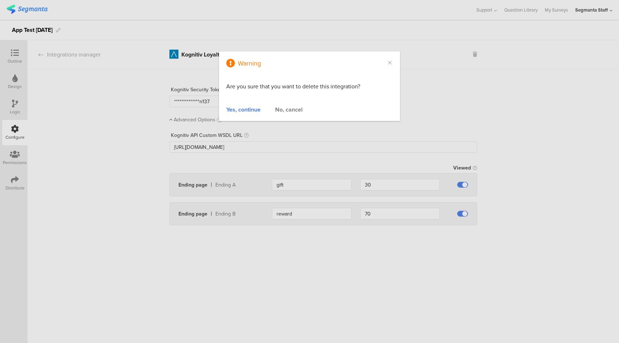
click at [246, 105] on div "Yes, continue" at bounding box center [243, 109] width 34 height 8
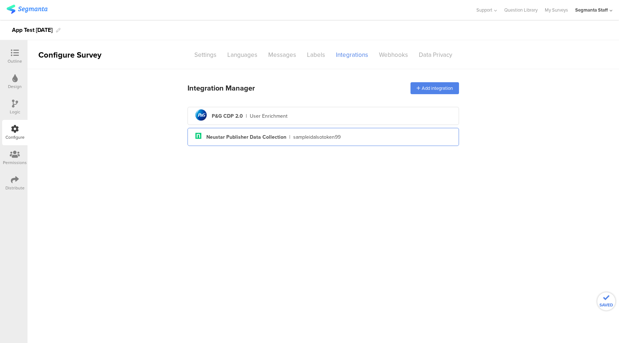
click at [245, 138] on div "Neustar Publisher Data Collection" at bounding box center [246, 137] width 80 height 8
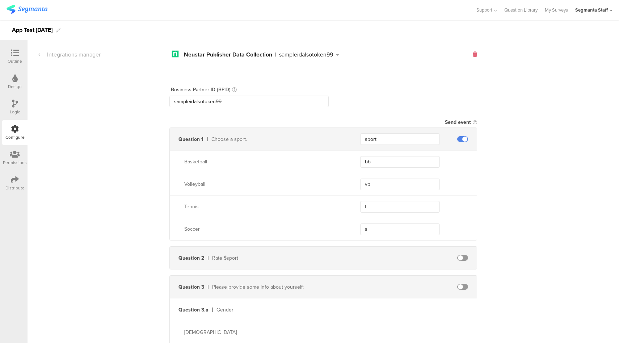
click at [473, 55] on icon at bounding box center [475, 54] width 4 height 5
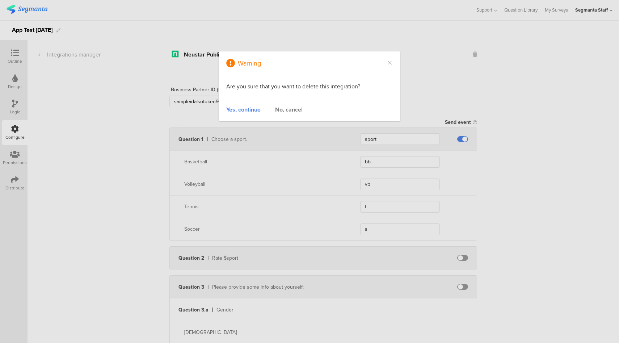
click at [251, 110] on div "Yes, continue" at bounding box center [243, 109] width 34 height 8
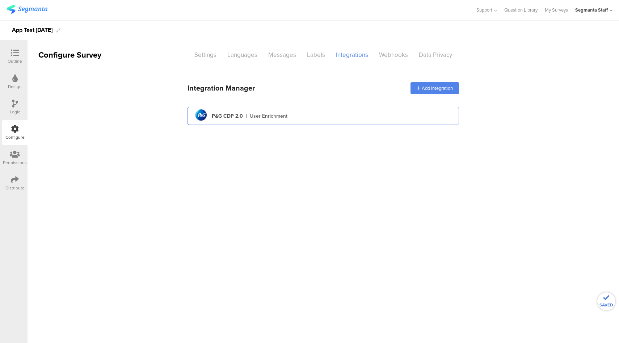
click at [256, 116] on div "User Enrichment" at bounding box center [269, 116] width 38 height 8
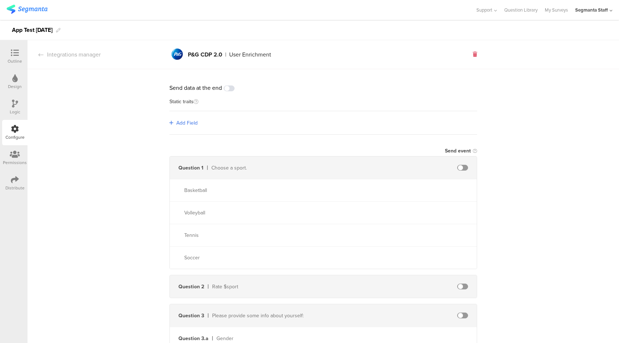
click at [473, 54] on icon at bounding box center [475, 54] width 4 height 5
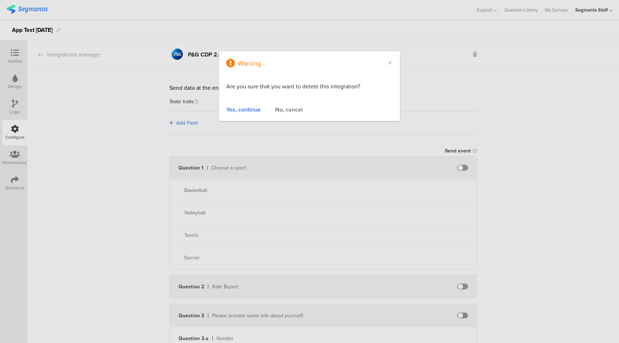
click at [234, 110] on div "Yes, continue" at bounding box center [243, 109] width 34 height 8
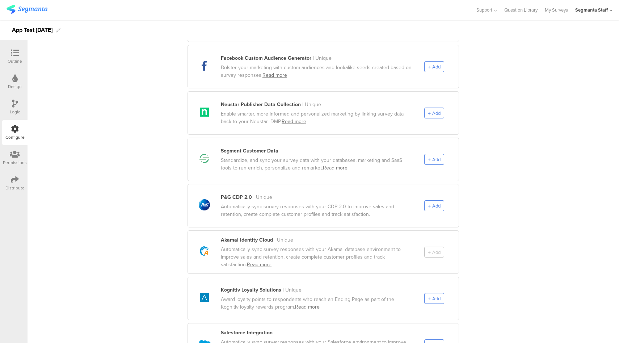
scroll to position [317, 0]
click at [433, 156] on span "Add" at bounding box center [436, 159] width 8 height 7
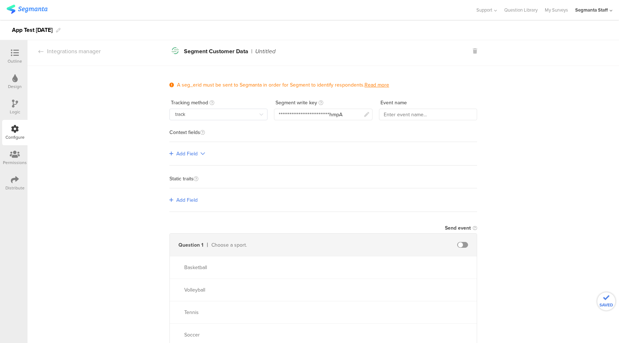
scroll to position [0, 0]
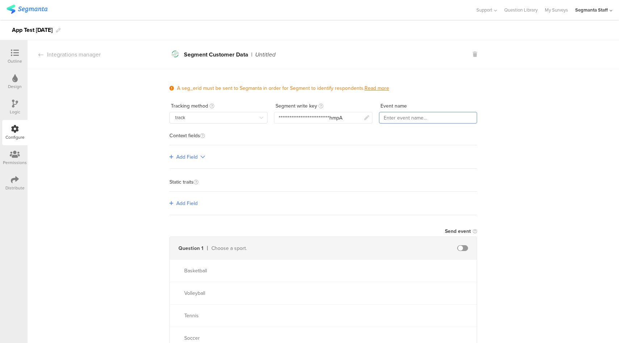
click at [419, 119] on input "text" at bounding box center [428, 118] width 98 height 12
type input "AppTest"
click at [193, 158] on span "Add Field" at bounding box center [186, 157] width 21 height 8
click at [220, 175] on link "Single-level" at bounding box center [194, 171] width 54 height 15
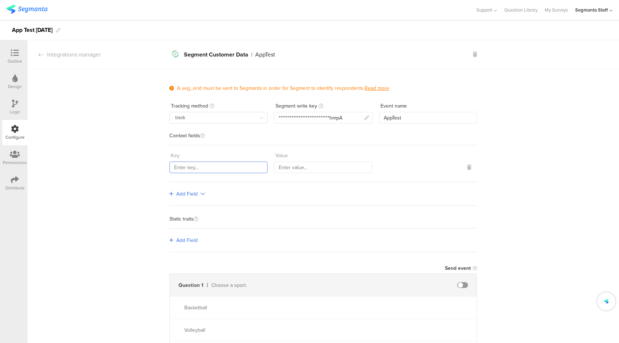
click at [233, 165] on input "text" at bounding box center [219, 168] width 98 height 12
type input "sKey"
type input "sValue"
click at [185, 196] on div "Add Field" at bounding box center [324, 194] width 308 height 24
click at [185, 195] on span "Add Field" at bounding box center [186, 194] width 21 height 8
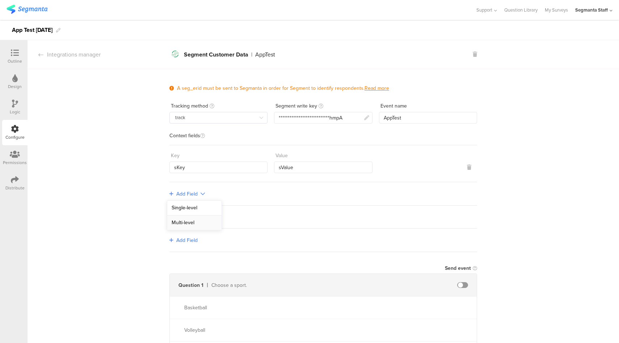
click at [189, 228] on link "Multi-level" at bounding box center [194, 223] width 54 height 14
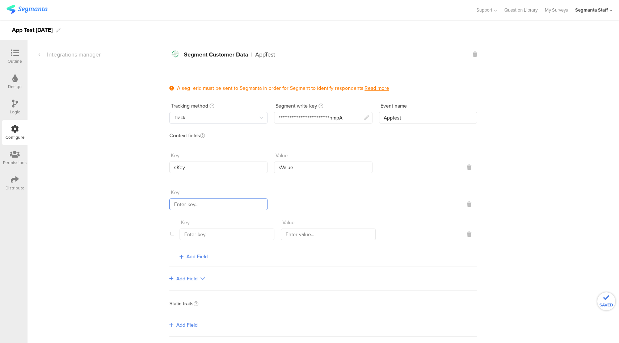
click at [225, 198] on input "text" at bounding box center [219, 204] width 98 height 12
type input "multiple"
type input "mKey1"
type input "mValue1"
click at [201, 255] on span "Add Field" at bounding box center [197, 257] width 21 height 8
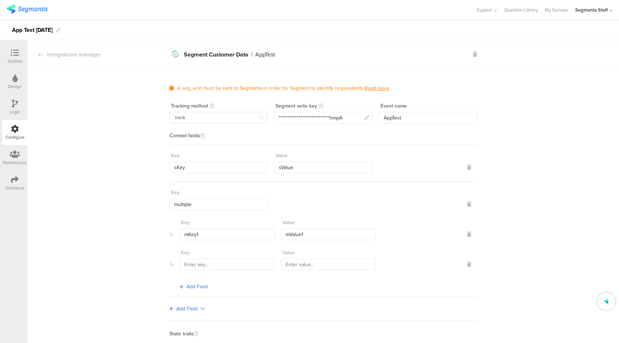
click at [216, 255] on div "Key" at bounding box center [227, 253] width 95 height 12
click at [218, 259] on input "text" at bounding box center [227, 265] width 95 height 12
type input "mKey2"
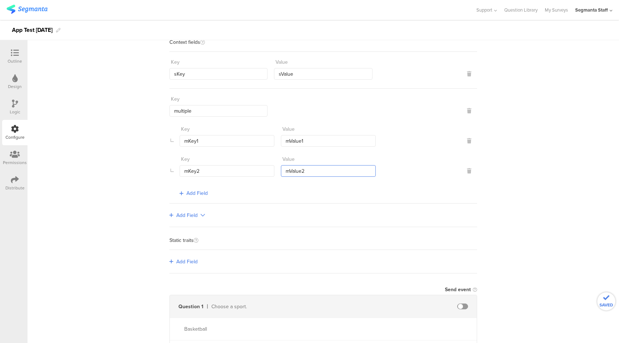
scroll to position [101, 0]
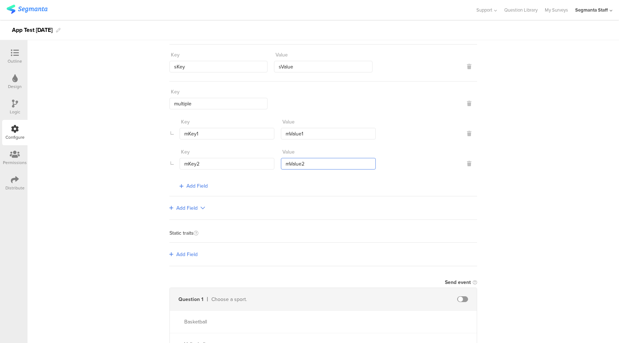
type input "mValue2"
click at [188, 252] on span "Add Field" at bounding box center [186, 255] width 21 height 8
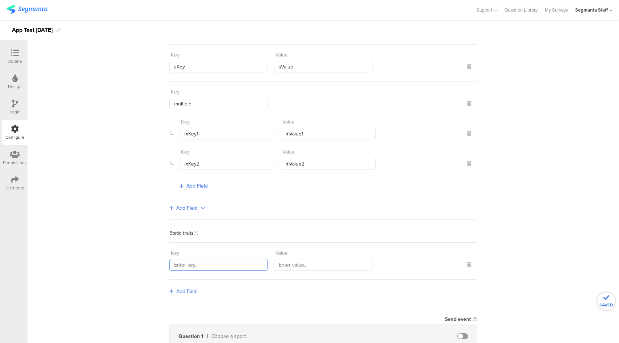
click at [214, 260] on input "text" at bounding box center [219, 265] width 98 height 12
type input "staticKey"
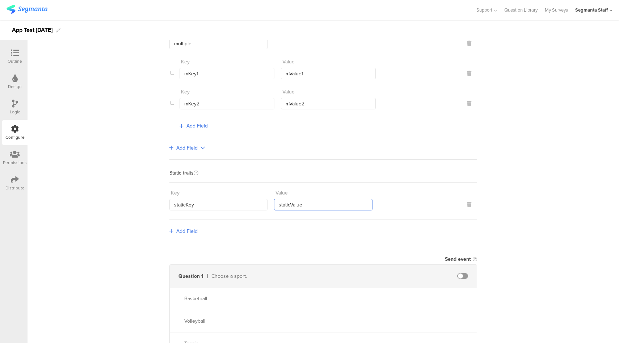
scroll to position [203, 0]
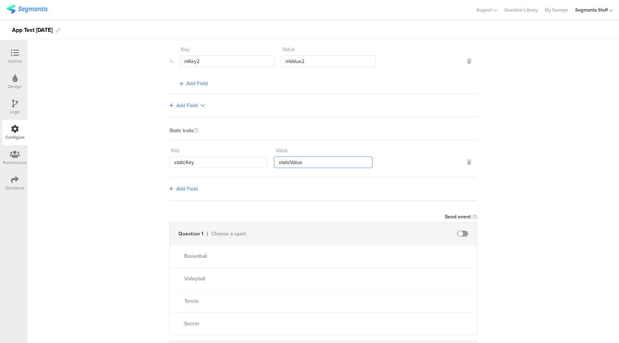
type input "staticValue"
click at [460, 231] on span at bounding box center [462, 234] width 11 height 6
click at [532, 250] on div "**********" at bounding box center [324, 263] width 592 height 794
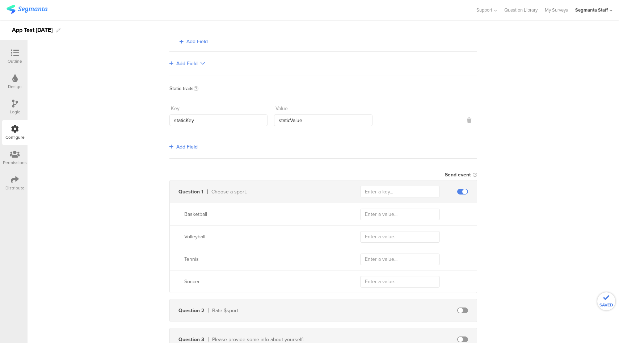
scroll to position [246, 0]
click at [407, 189] on input "text" at bounding box center [400, 191] width 80 height 12
type input "sport"
type input "basketball"
type input "volleyball"
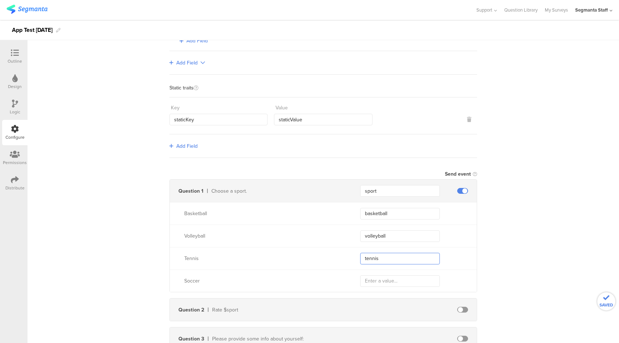
type input "tennis"
type input "soccer"
click at [551, 218] on div "**********" at bounding box center [324, 220] width 592 height 794
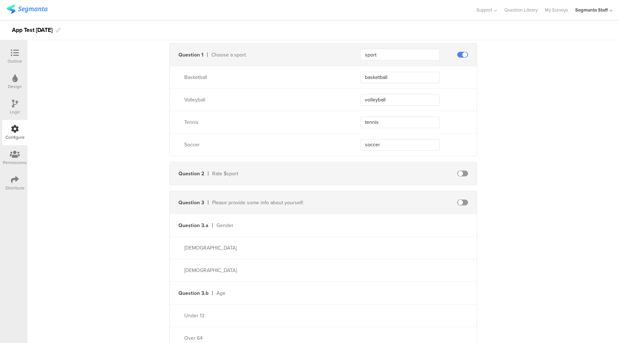
click at [462, 172] on span at bounding box center [462, 174] width 11 height 6
click at [400, 171] on input "text" at bounding box center [400, 174] width 80 height 12
type input "rate"
click at [460, 200] on span at bounding box center [462, 203] width 11 height 6
drag, startPoint x: 387, startPoint y: 236, endPoint x: 390, endPoint y: 226, distance: 10.4
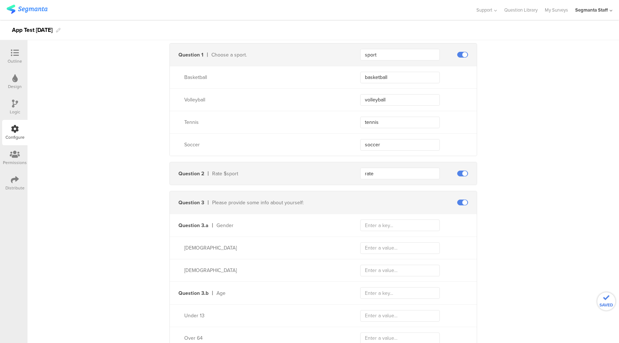
click at [387, 237] on div "Male" at bounding box center [323, 248] width 307 height 22
click at [391, 226] on input "text" at bounding box center [400, 225] width 80 height 12
type input "gender"
type input "male"
type input "female"
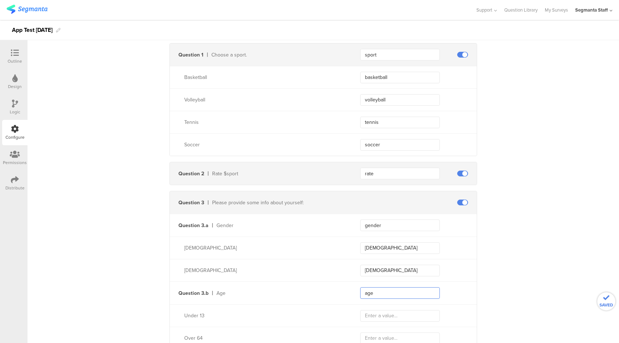
type input "age"
type input "kid"
type input "senior"
click at [530, 242] on div "**********" at bounding box center [324, 84] width 592 height 794
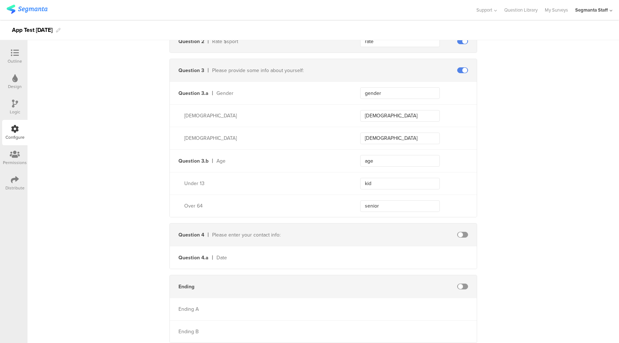
scroll to position [535, 0]
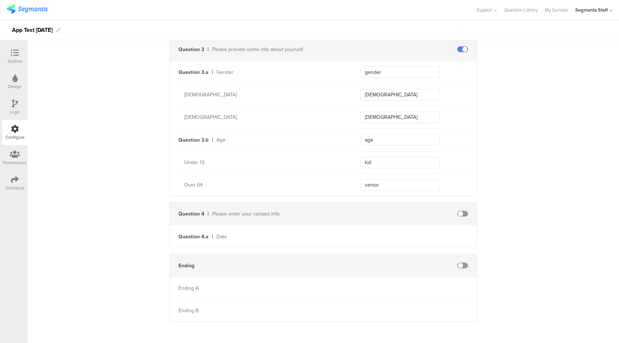
click at [463, 211] on span at bounding box center [462, 214] width 11 height 6
click at [392, 231] on input "text" at bounding box center [400, 237] width 80 height 12
type input "date"
click at [461, 263] on span at bounding box center [462, 266] width 11 height 6
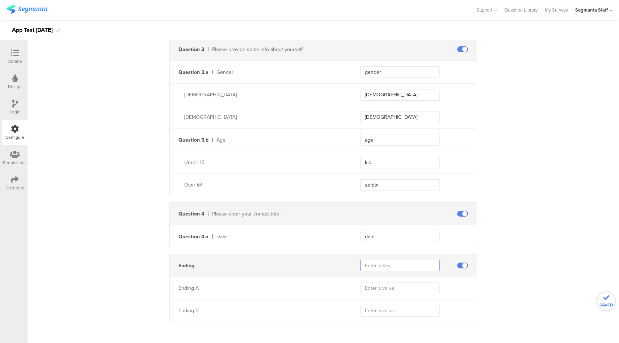
click at [400, 260] on input "text" at bounding box center [400, 266] width 80 height 12
type input "ending"
type input "a"
type input "b"
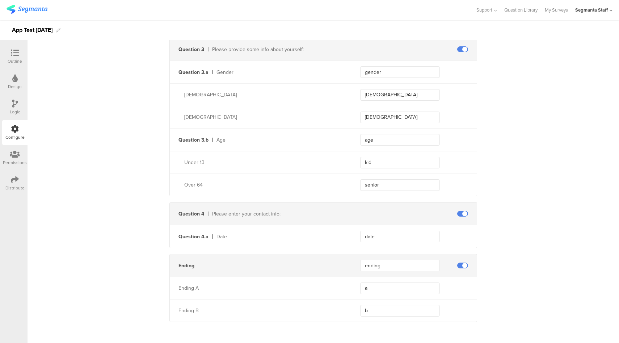
click at [13, 184] on div at bounding box center [15, 180] width 8 height 9
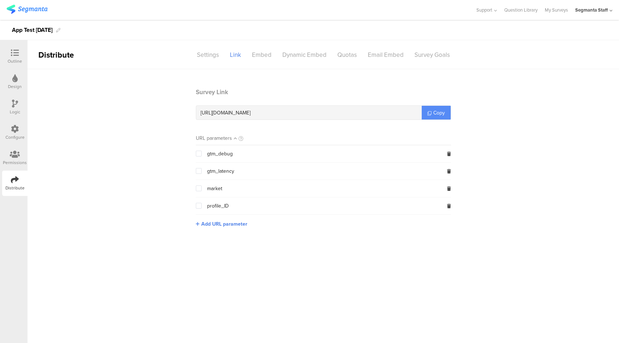
click at [436, 116] on span "Copy" at bounding box center [440, 113] width 12 height 8
click at [439, 114] on span "Copy" at bounding box center [440, 113] width 12 height 8
click at [14, 135] on div "Configure" at bounding box center [14, 137] width 19 height 7
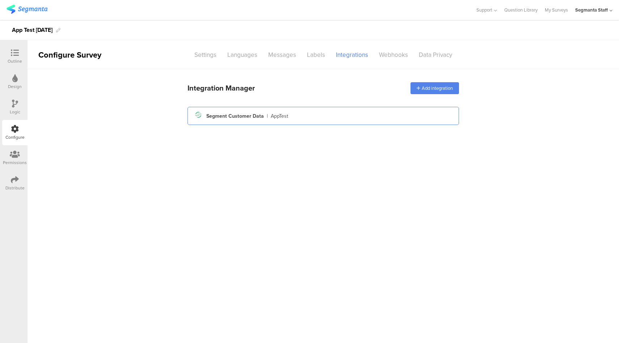
click at [344, 110] on div "Segment icon Created with Sketch. Segment Customer Data | AppTest" at bounding box center [323, 116] width 260 height 12
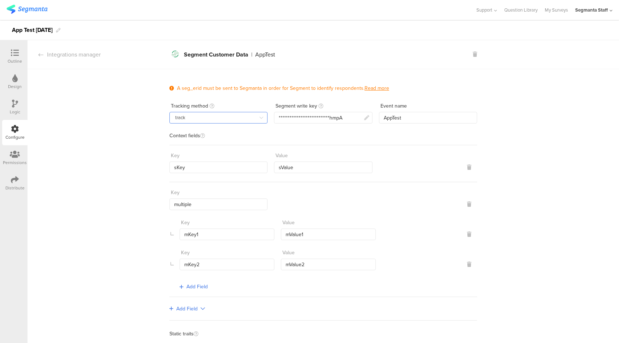
click at [239, 113] on input "track" at bounding box center [219, 118] width 98 height 12
click at [217, 149] on li "identify" at bounding box center [218, 148] width 103 height 12
type input "identify"
click at [16, 180] on icon at bounding box center [15, 180] width 8 height 8
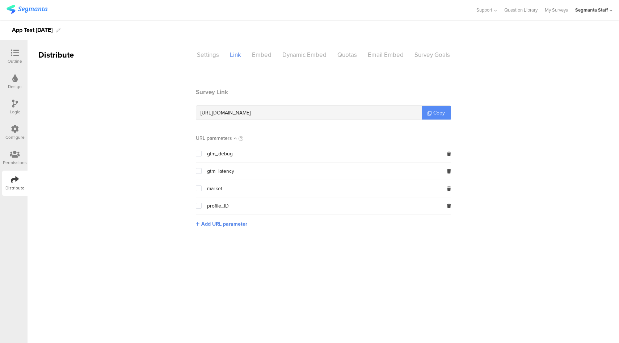
click at [435, 108] on link "Copy" at bounding box center [436, 113] width 29 height 14
click at [13, 138] on div "Configure" at bounding box center [14, 137] width 19 height 7
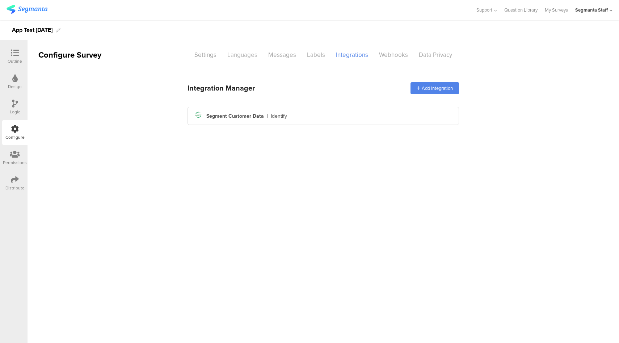
click at [242, 58] on div "Languages" at bounding box center [242, 55] width 41 height 13
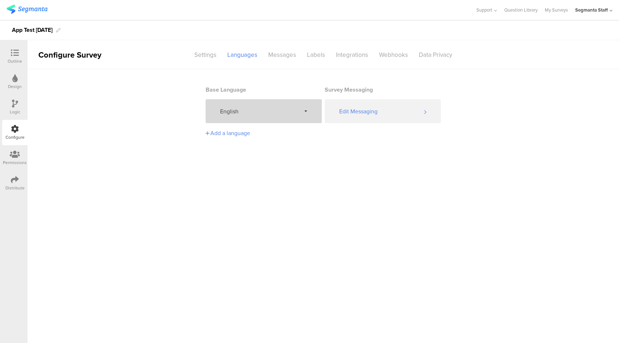
click at [249, 117] on div "English" at bounding box center [264, 111] width 116 height 24
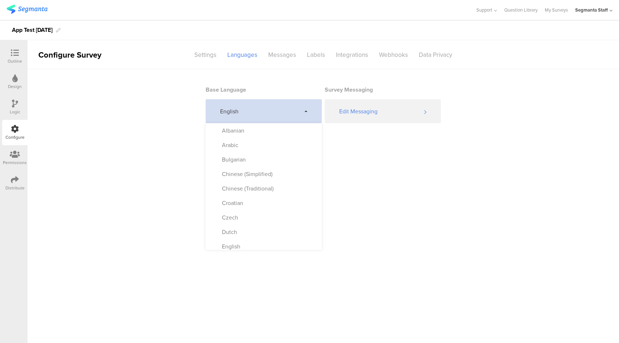
drag, startPoint x: 384, startPoint y: 163, endPoint x: 384, endPoint y: 155, distance: 7.6
click at [384, 163] on main "Base Language English Albanian Arabic Bulgarian Chinese (Simplified) Chinese (T…" at bounding box center [324, 206] width 592 height 274
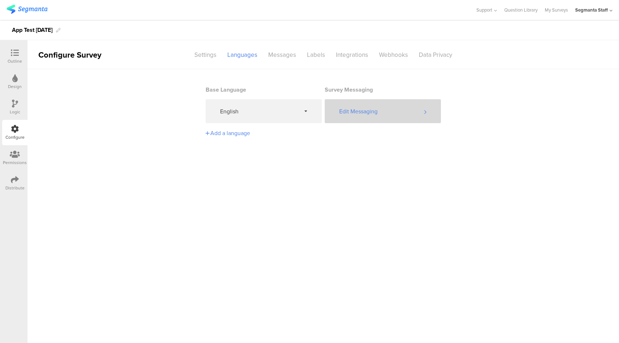
click at [363, 108] on div "Edit Messaging" at bounding box center [383, 111] width 116 height 24
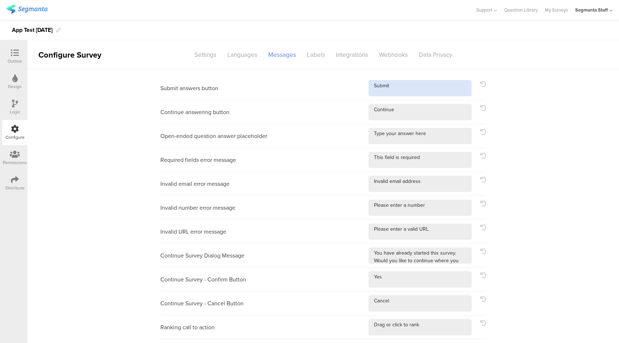
click at [415, 81] on textarea at bounding box center [420, 88] width 103 height 16
click at [427, 95] on textarea at bounding box center [420, 88] width 103 height 16
click at [481, 85] on icon at bounding box center [484, 84] width 6 height 6
click at [419, 89] on textarea at bounding box center [420, 88] width 103 height 16
type textarea "Submit!"
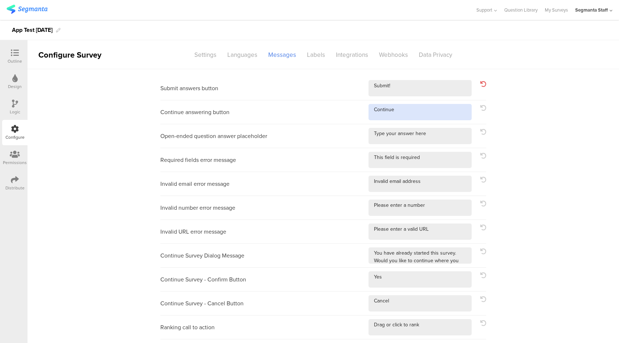
click at [422, 114] on textarea at bounding box center [420, 112] width 103 height 16
type textarea "Continue!"
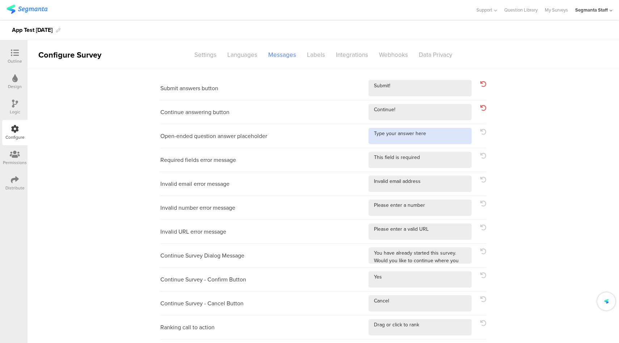
click at [446, 138] on textarea at bounding box center [420, 136] width 103 height 16
type textarea "Type your answer here!"
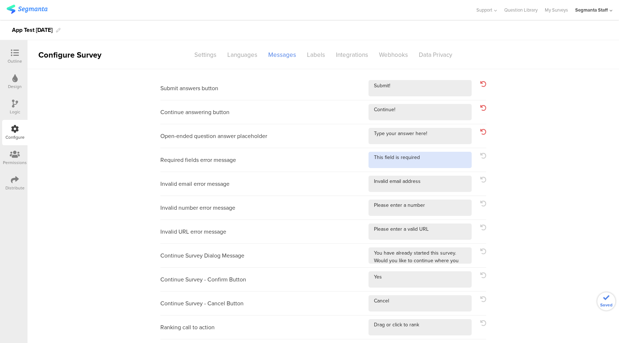
click at [435, 158] on textarea at bounding box center [420, 160] width 103 height 16
type textarea "This field is required!"
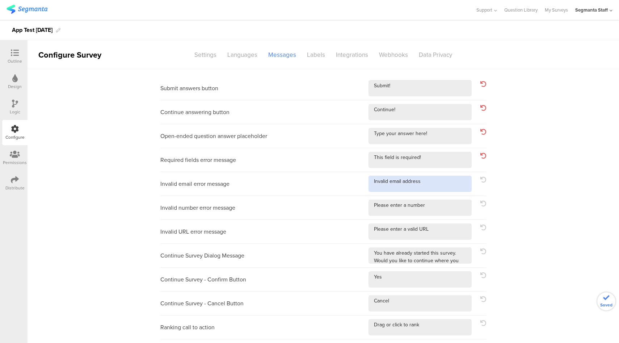
click at [432, 185] on textarea at bounding box center [420, 184] width 103 height 16
type textarea "Invalid email address!"
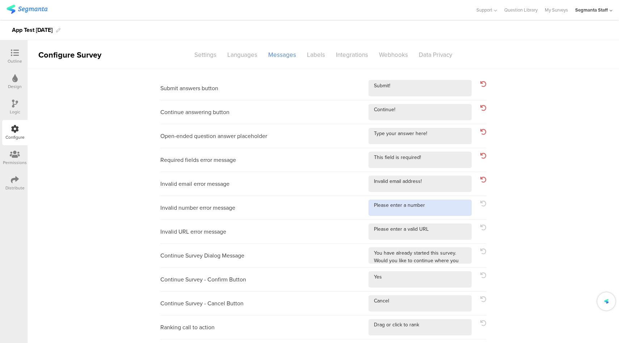
click at [433, 209] on textarea at bounding box center [420, 208] width 103 height 16
type textarea "Please enter a number!"
click at [432, 230] on textarea at bounding box center [420, 231] width 103 height 16
type textarea "Please enter a valid URL!"
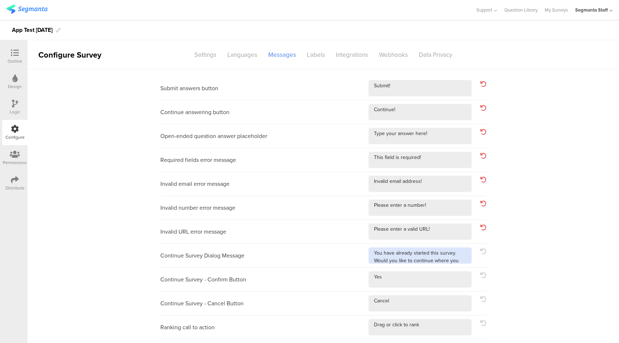
click at [447, 263] on textarea at bounding box center [420, 255] width 103 height 16
type textarea "You have already started this survey. Would you like to continue where you left…"
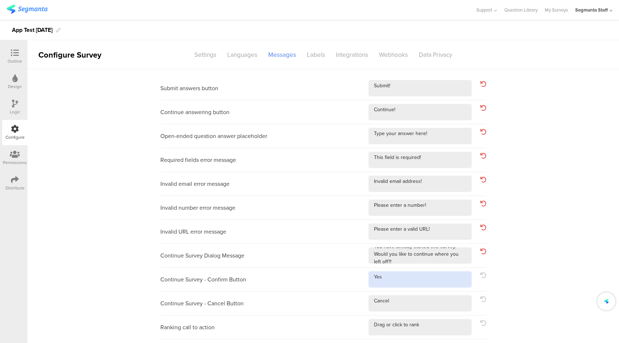
click at [430, 283] on textarea at bounding box center [420, 279] width 103 height 16
type textarea "Yes!"
click at [426, 299] on textarea at bounding box center [420, 303] width 103 height 16
type textarea "Cancel!"
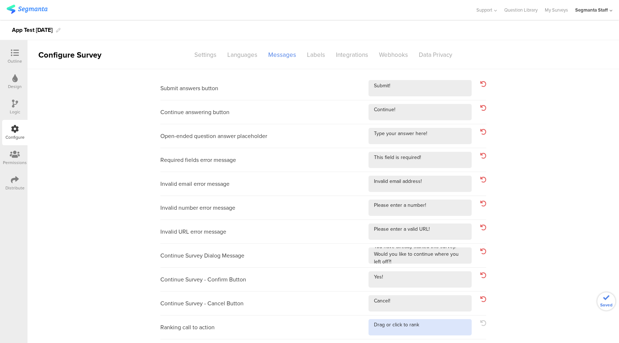
click at [447, 329] on textarea at bounding box center [420, 327] width 103 height 16
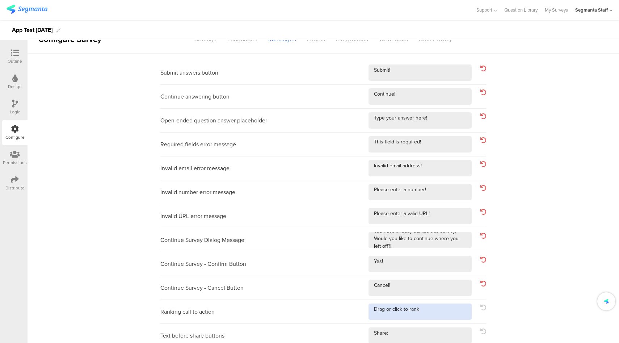
scroll to position [49, 0]
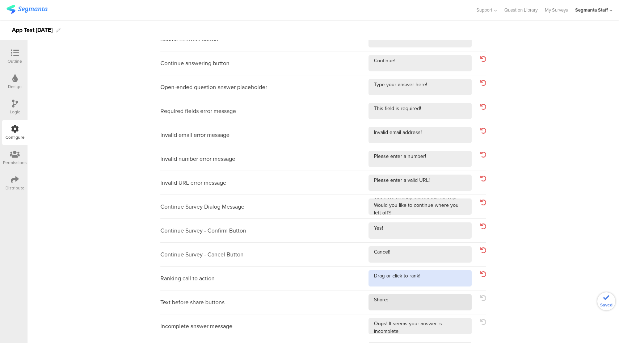
type textarea "Drag or click to rank!"
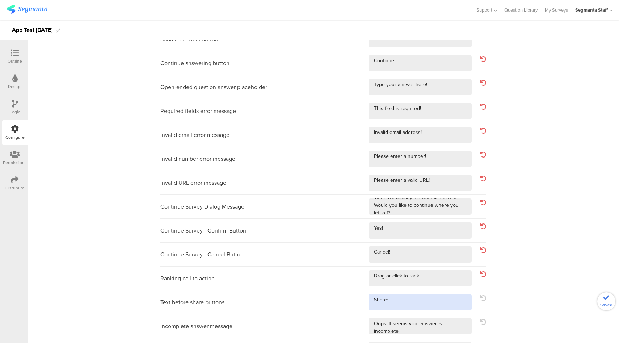
click at [437, 299] on textarea at bounding box center [420, 302] width 103 height 16
type textarea "Share:!"
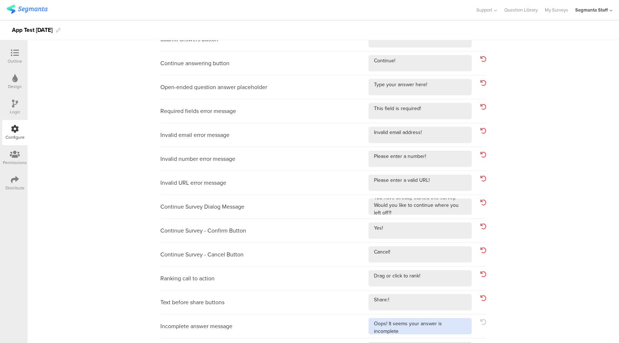
click at [443, 333] on textarea at bounding box center [420, 326] width 103 height 16
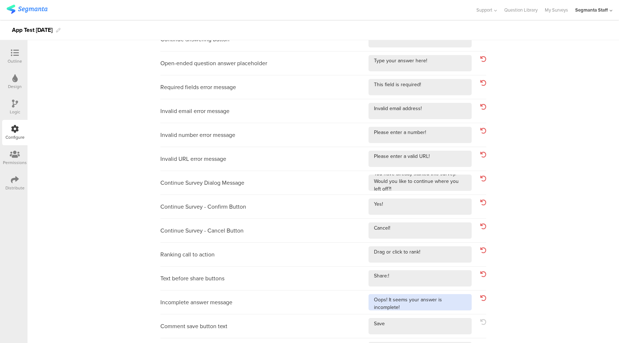
scroll to position [167, 0]
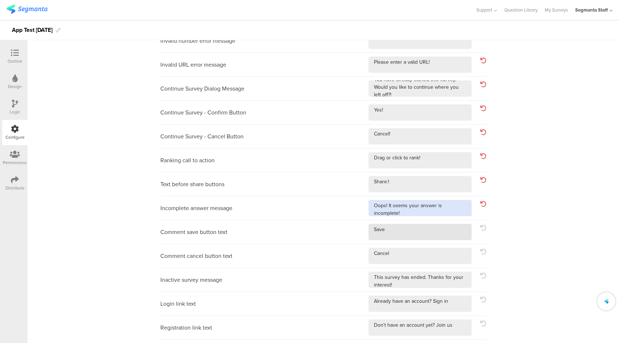
type textarea "Oops! It seems your answer is incomplete!"
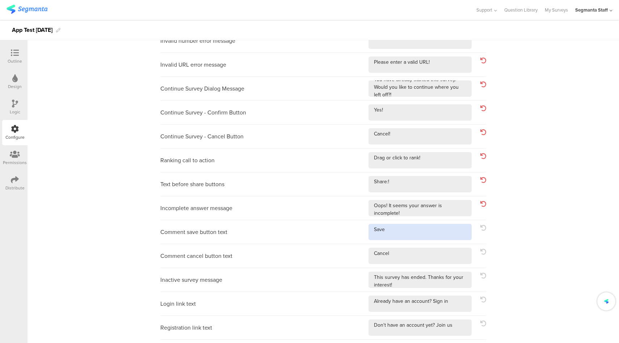
click at [401, 227] on textarea at bounding box center [420, 232] width 103 height 16
type textarea "Save!"
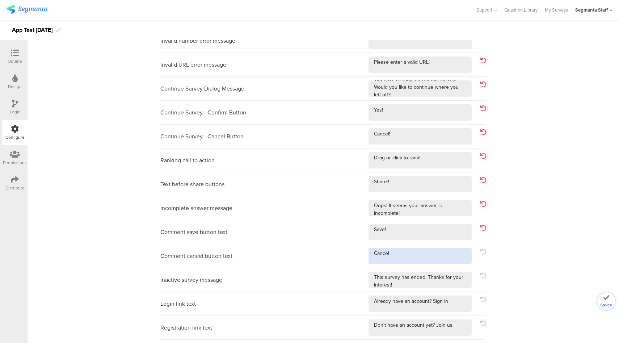
click at [398, 253] on textarea at bounding box center [420, 256] width 103 height 16
type textarea "Cancel!"
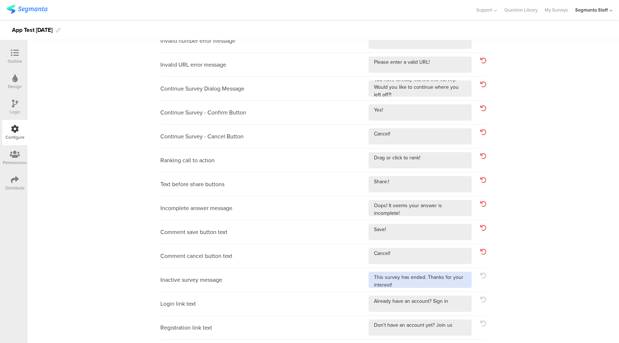
click at [426, 284] on textarea at bounding box center [420, 280] width 103 height 16
type textarea "This survey has ended. Thanks for your interest!!"
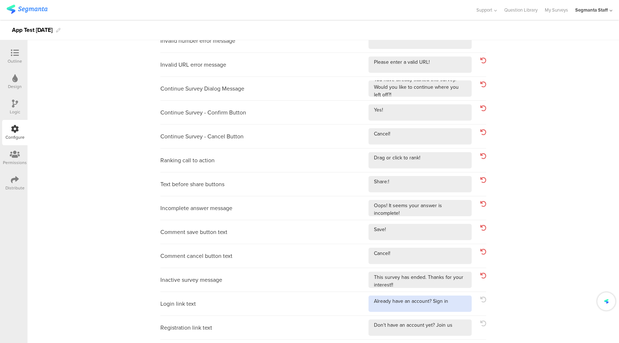
click at [459, 306] on textarea at bounding box center [420, 304] width 103 height 16
type textarea "Already have an account? Sign in!"
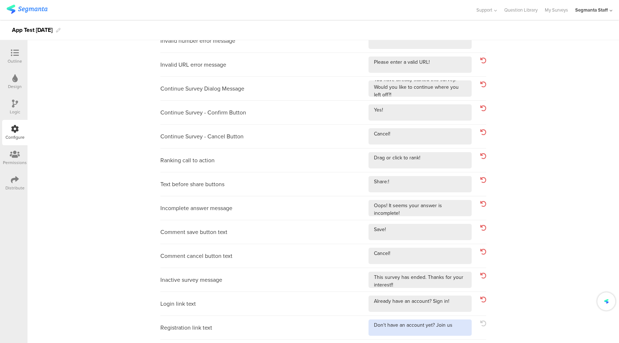
click at [452, 325] on textarea at bounding box center [420, 327] width 103 height 16
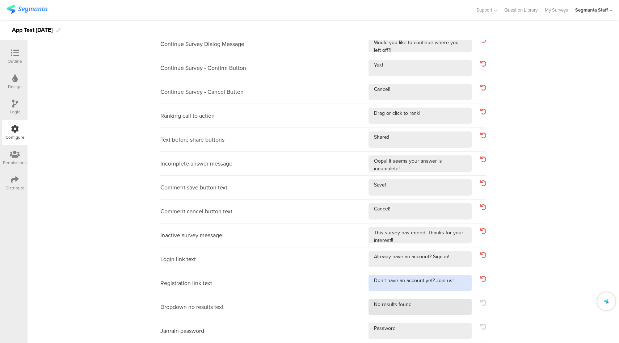
type textarea "Don't have an account yet? Join us!"
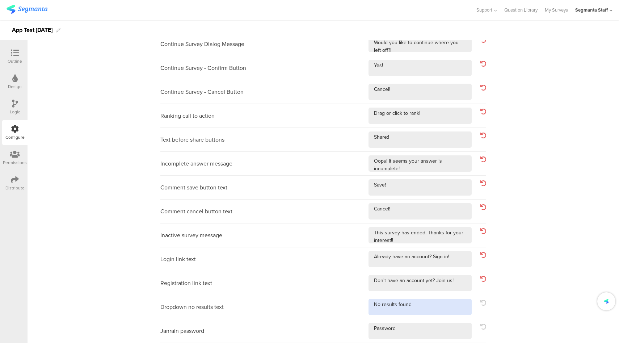
click at [430, 304] on textarea at bounding box center [420, 307] width 103 height 16
type textarea "No results found!"
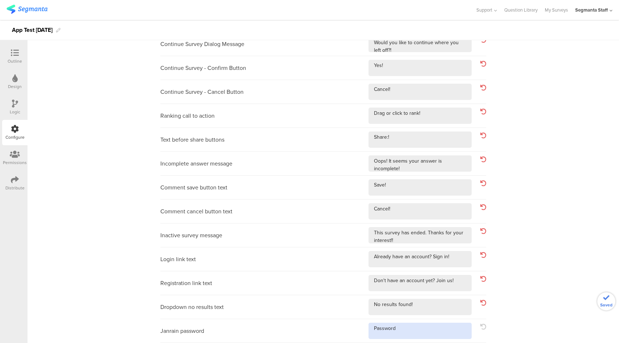
click at [415, 329] on textarea at bounding box center [420, 331] width 103 height 16
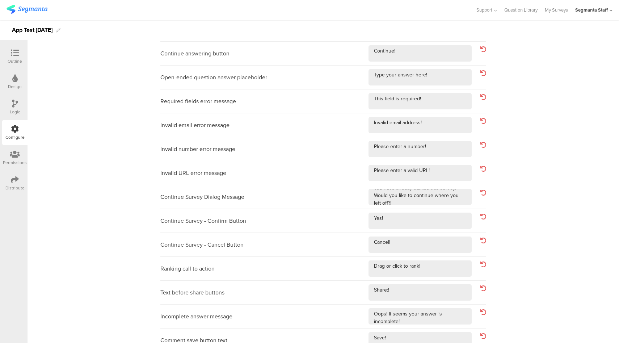
scroll to position [0, 0]
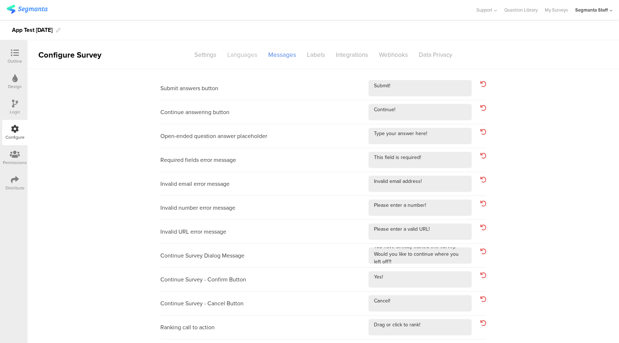
type textarea "Password!"
click at [240, 54] on div "Languages" at bounding box center [242, 55] width 41 height 13
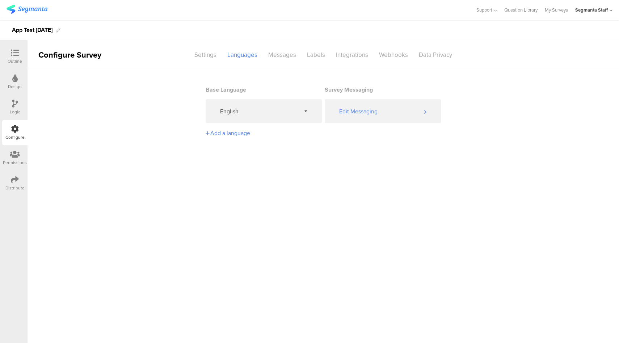
click at [244, 139] on div "Add a language" at bounding box center [263, 133] width 114 height 13
click at [368, 146] on main "Base Language English Survey Messaging Edit Messaging Add a language Albanian A…" at bounding box center [324, 206] width 592 height 274
click at [265, 116] on div "English" at bounding box center [264, 111] width 116 height 24
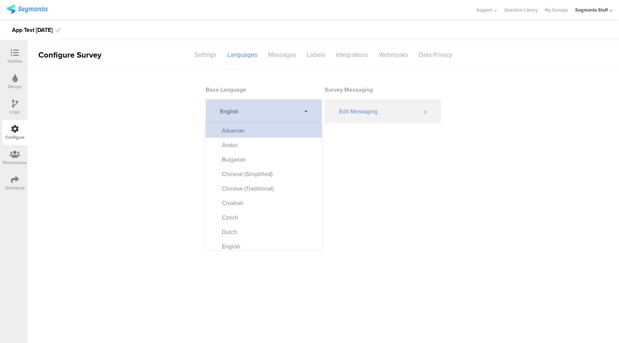
click at [259, 134] on div "Albanian" at bounding box center [264, 130] width 116 height 14
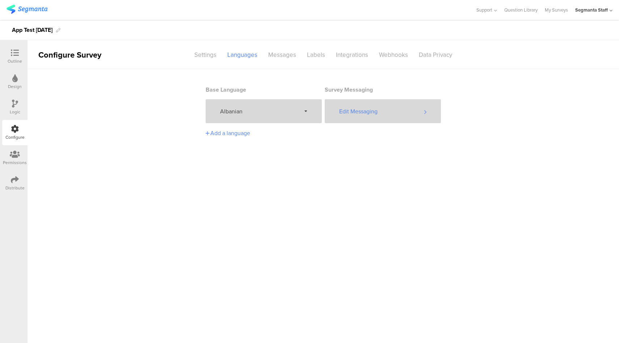
click at [362, 119] on div "Edit Messaging" at bounding box center [383, 111] width 116 height 24
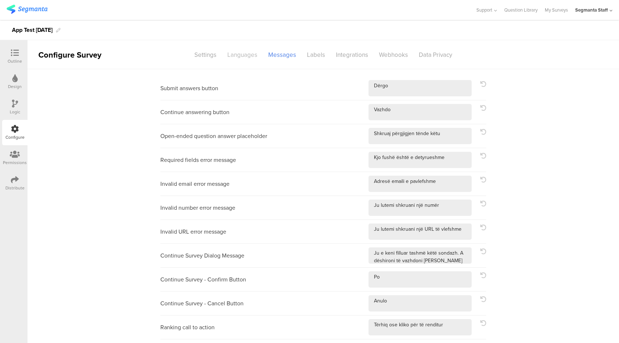
click at [248, 56] on div "Languages" at bounding box center [242, 55] width 41 height 13
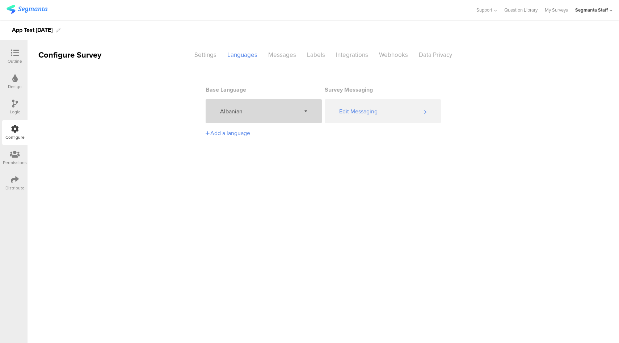
click at [256, 114] on span "Albanian" at bounding box center [260, 111] width 81 height 8
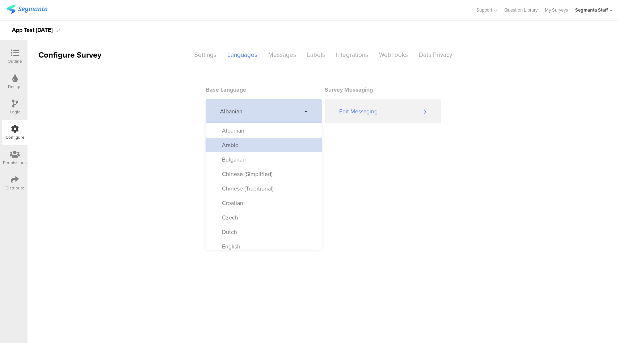
click at [250, 147] on div "Arabic" at bounding box center [264, 145] width 116 height 14
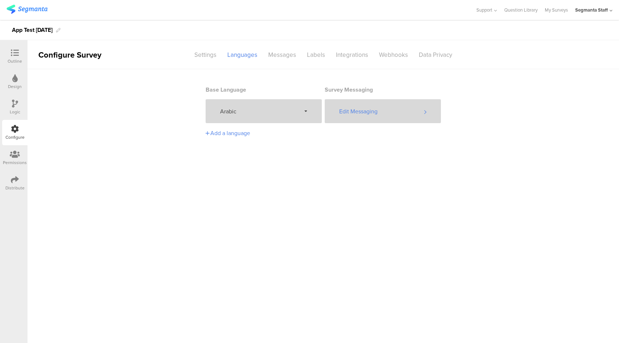
click at [379, 114] on div "Edit Messaging" at bounding box center [383, 111] width 116 height 24
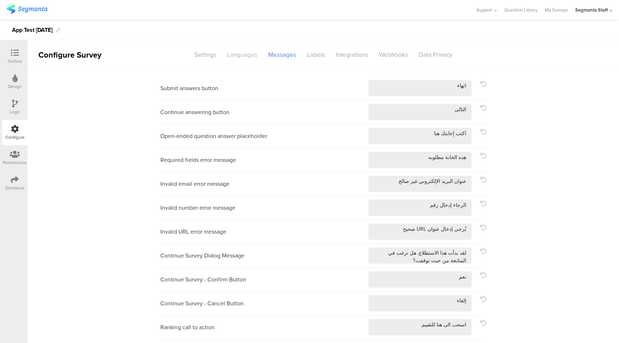
click at [254, 57] on div "Languages" at bounding box center [242, 55] width 41 height 13
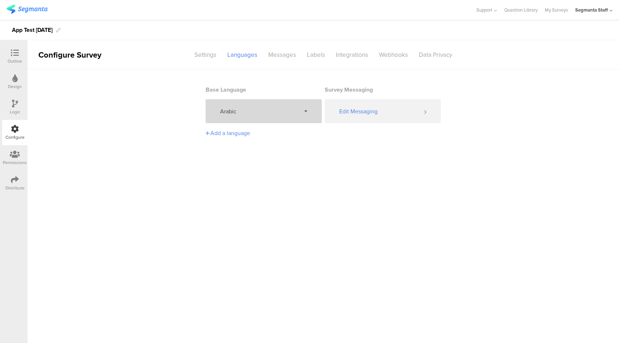
click at [255, 117] on div "Arabic" at bounding box center [264, 111] width 116 height 24
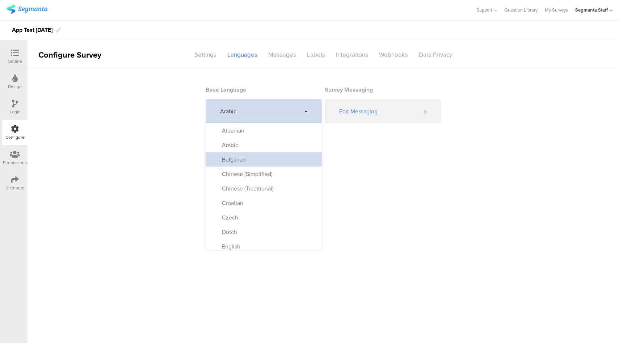
click at [249, 158] on div "Bulgarian" at bounding box center [264, 159] width 116 height 14
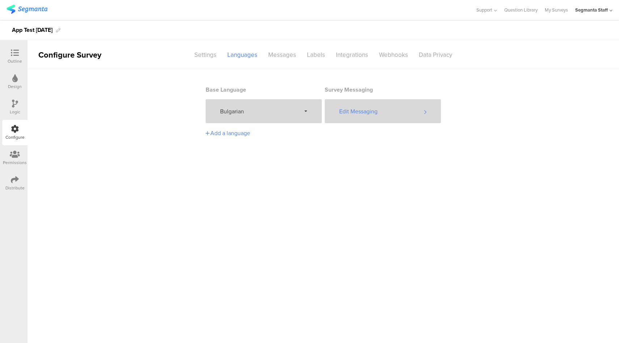
click at [368, 116] on div "Edit Messaging" at bounding box center [383, 111] width 116 height 24
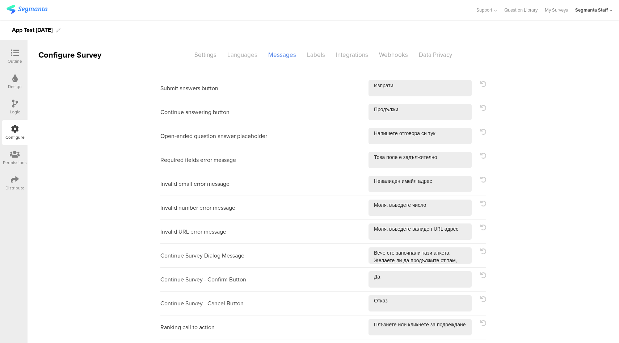
click at [243, 58] on div "Languages" at bounding box center [242, 55] width 41 height 13
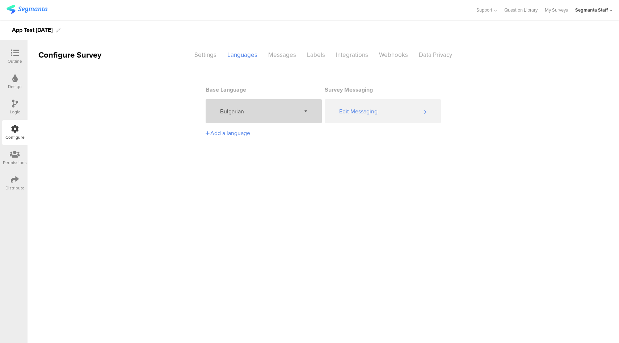
click at [247, 118] on div "Bulgarian" at bounding box center [264, 111] width 116 height 24
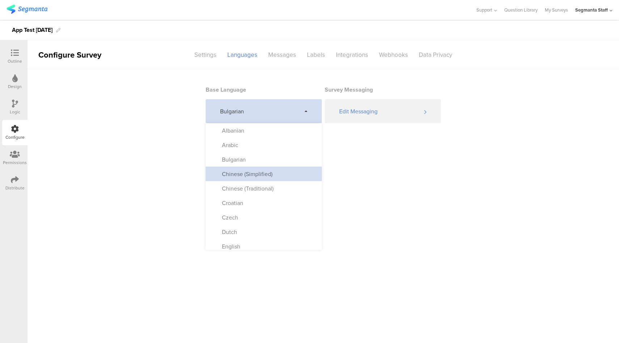
click at [257, 173] on div "Chinese (Simplified)" at bounding box center [244, 174] width 58 height 8
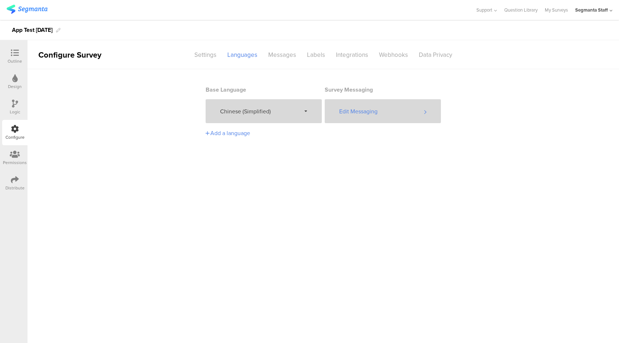
click at [380, 118] on div "Edit Messaging" at bounding box center [383, 111] width 116 height 24
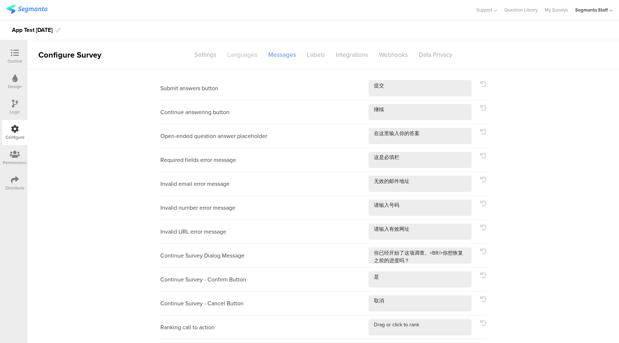
click at [240, 51] on div "Languages" at bounding box center [242, 55] width 41 height 13
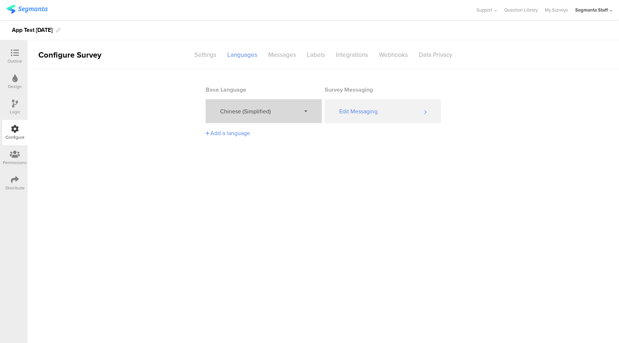
click at [267, 117] on div "Chinese (Simplified)" at bounding box center [264, 111] width 116 height 24
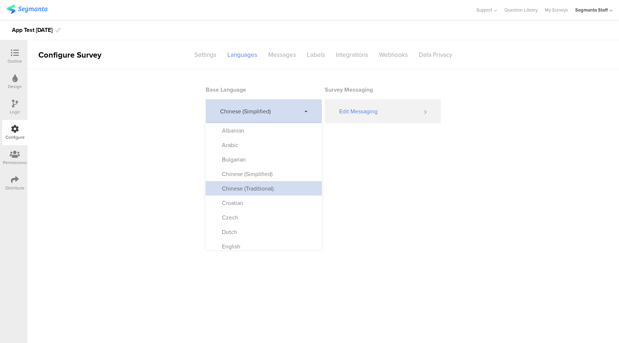
click at [253, 189] on div "Chinese (Traditional)" at bounding box center [244, 188] width 59 height 8
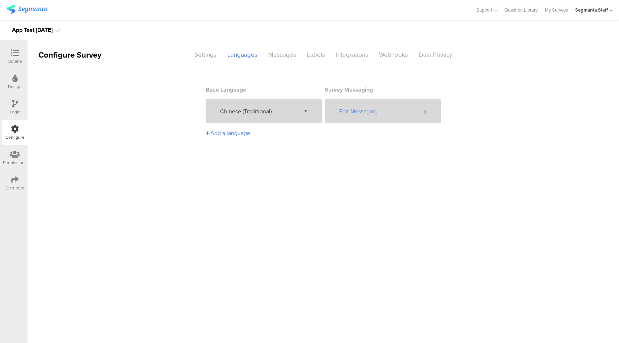
click at [406, 114] on div "Edit Messaging" at bounding box center [383, 111] width 116 height 24
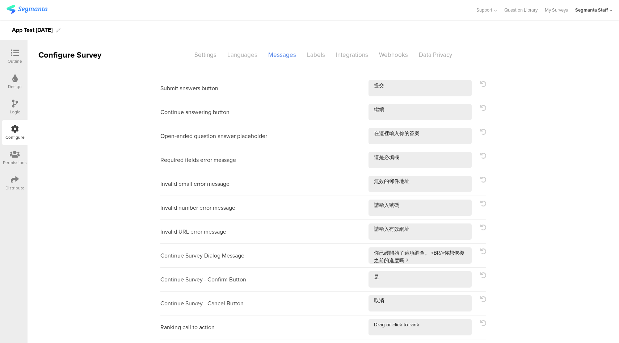
click at [238, 55] on div "Languages" at bounding box center [242, 55] width 41 height 13
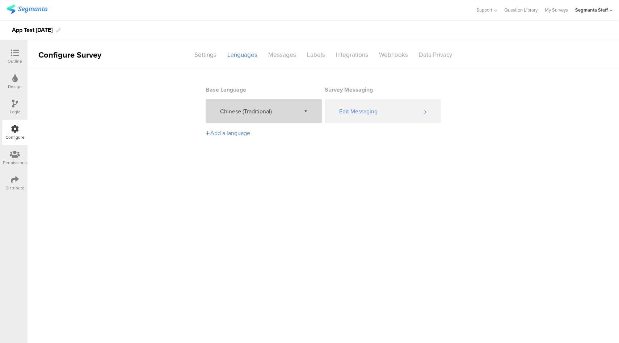
click at [267, 112] on span "Chinese (Traditional)" at bounding box center [260, 111] width 81 height 8
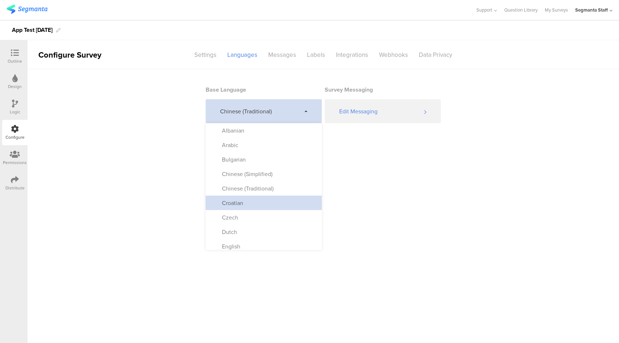
click at [251, 202] on div "Croatian" at bounding box center [264, 203] width 116 height 14
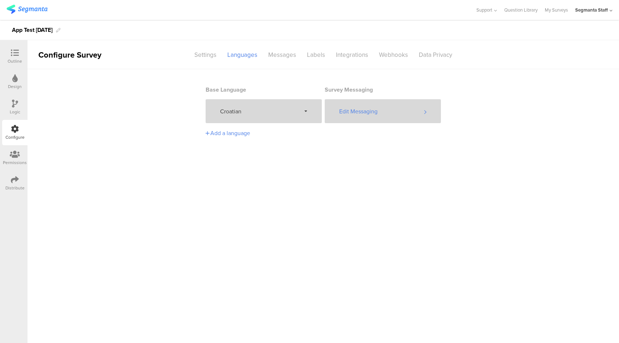
click at [376, 117] on div "Edit Messaging" at bounding box center [383, 111] width 116 height 24
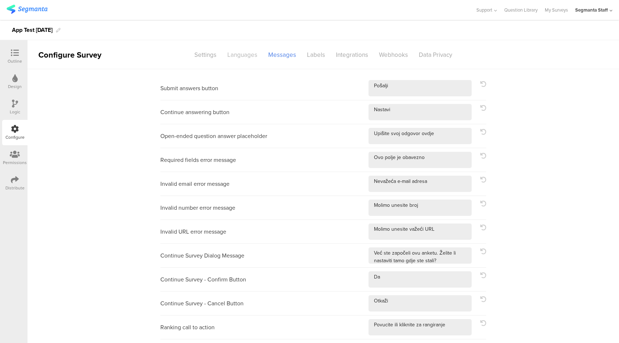
click at [242, 56] on div "Languages" at bounding box center [242, 55] width 41 height 13
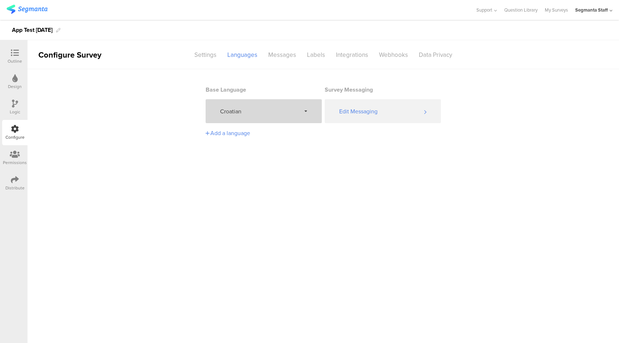
click at [252, 113] on span "Croatian" at bounding box center [260, 111] width 81 height 8
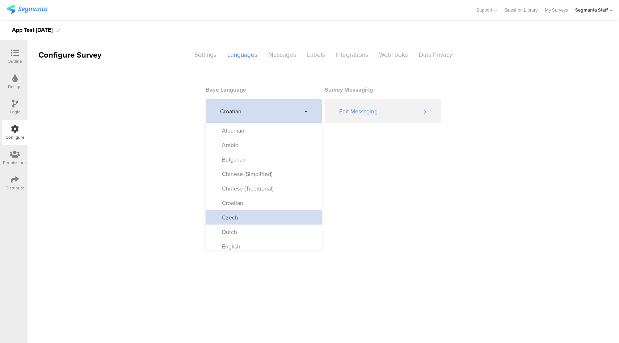
click at [243, 219] on div "Czech" at bounding box center [264, 217] width 116 height 14
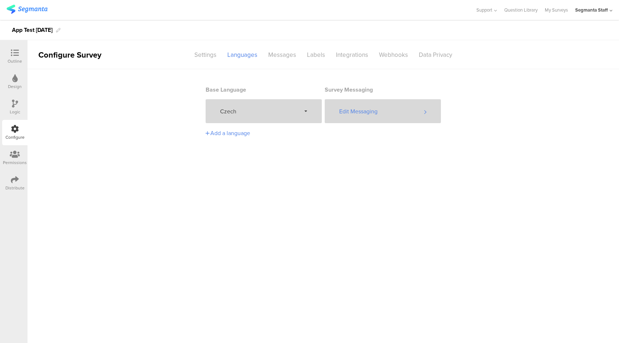
click at [392, 116] on div "Edit Messaging" at bounding box center [383, 111] width 116 height 24
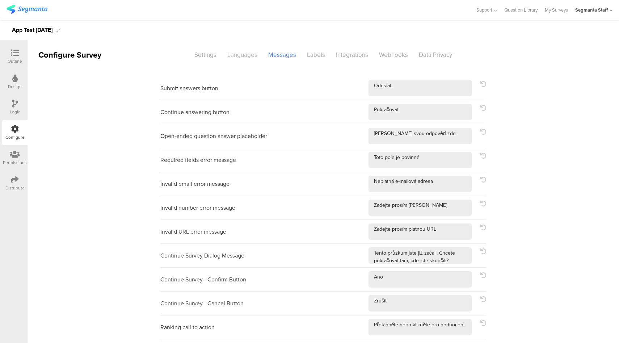
click at [240, 60] on div "Languages" at bounding box center [242, 55] width 41 height 13
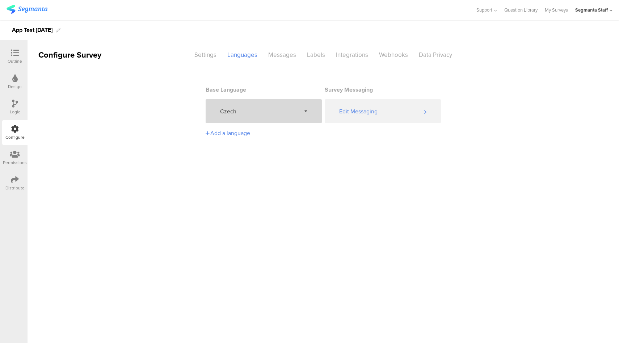
drag, startPoint x: 239, startPoint y: 116, endPoint x: 239, endPoint y: 121, distance: 5.4
click at [239, 116] on div "Czech" at bounding box center [264, 111] width 116 height 24
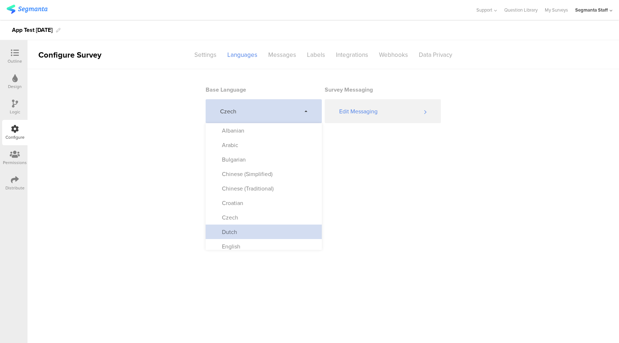
click at [237, 231] on div "Dutch" at bounding box center [264, 232] width 116 height 14
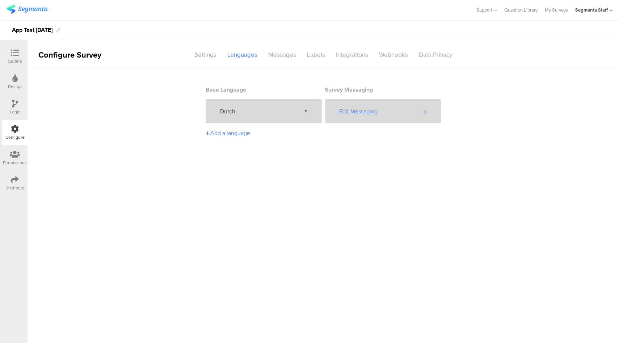
click at [402, 116] on div "Edit Messaging" at bounding box center [383, 111] width 116 height 24
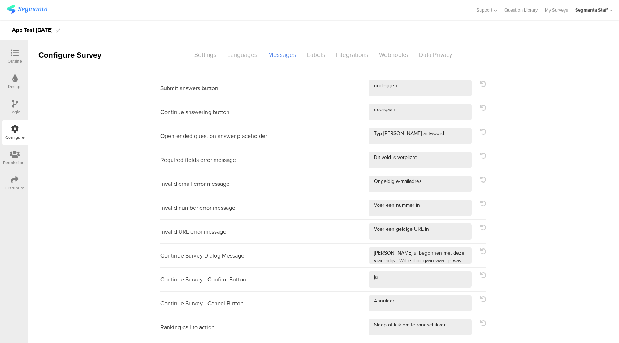
click at [251, 57] on div "Languages" at bounding box center [242, 55] width 41 height 13
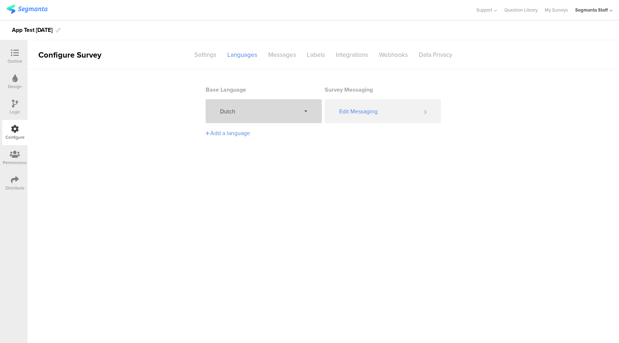
click at [272, 109] on span "Dutch" at bounding box center [260, 111] width 81 height 8
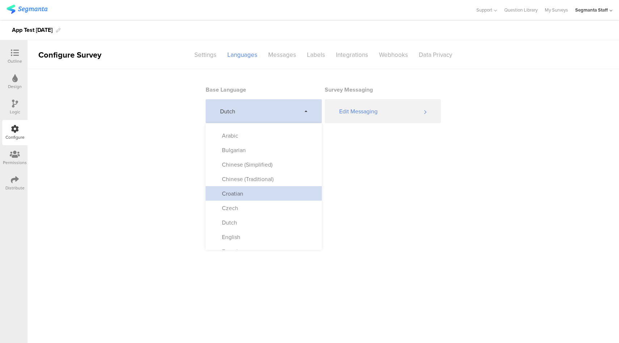
scroll to position [74, 0]
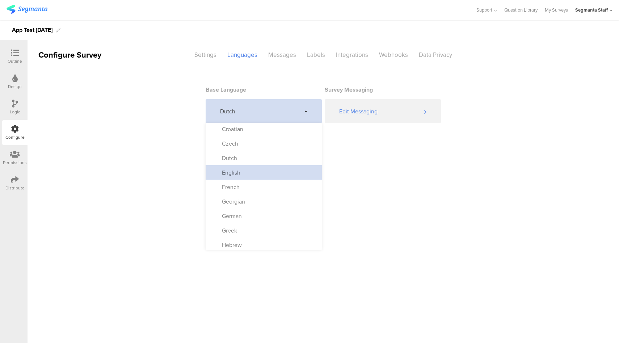
click at [258, 174] on div "English" at bounding box center [264, 172] width 116 height 14
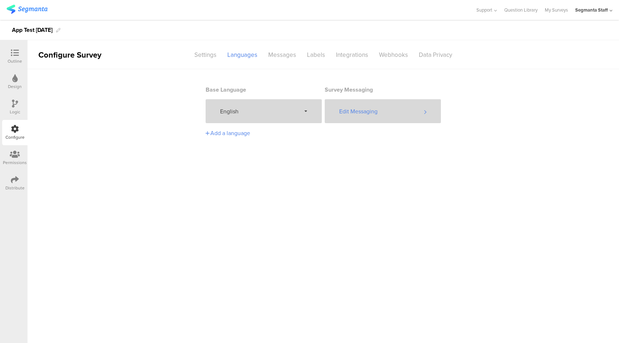
click at [368, 114] on div "Edit Messaging" at bounding box center [383, 111] width 116 height 24
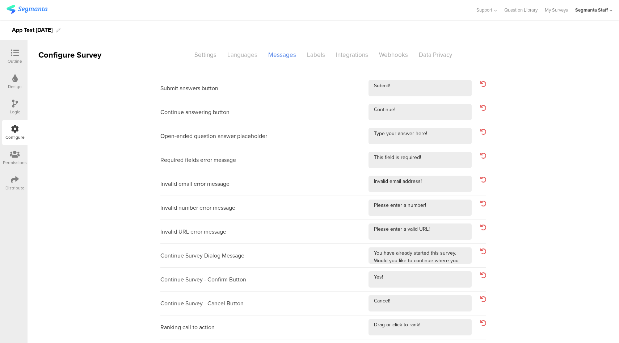
click at [238, 57] on div "Languages" at bounding box center [242, 55] width 41 height 13
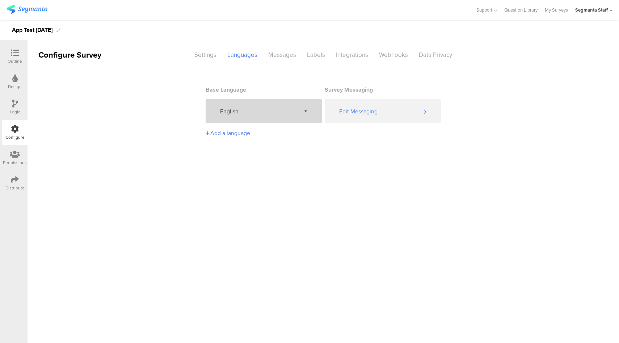
click at [256, 113] on span "English" at bounding box center [260, 111] width 81 height 8
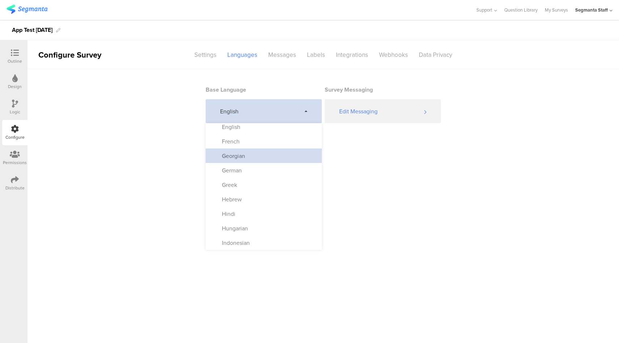
scroll to position [119, 0]
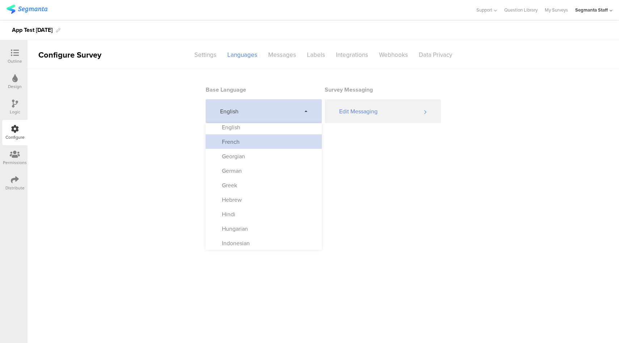
click at [249, 143] on div "French" at bounding box center [264, 141] width 116 height 14
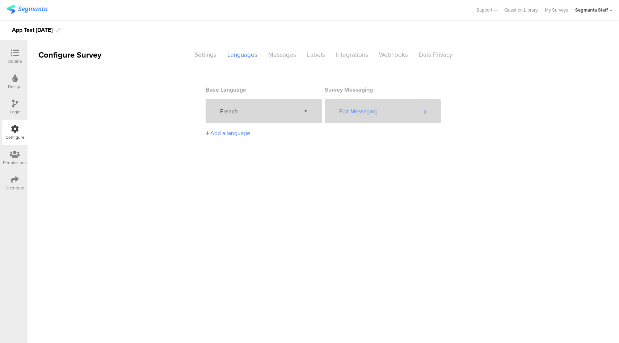
click at [390, 101] on div "Edit Messaging" at bounding box center [383, 111] width 116 height 24
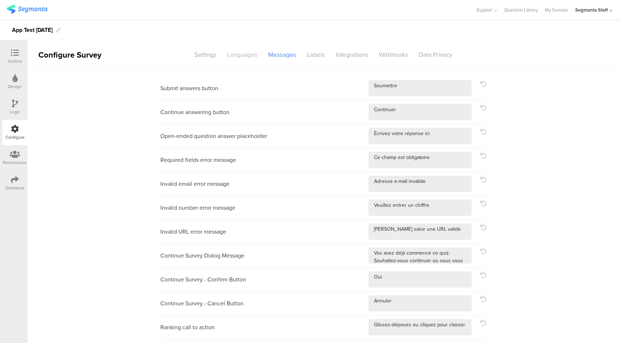
click at [228, 58] on div "Languages" at bounding box center [242, 55] width 41 height 13
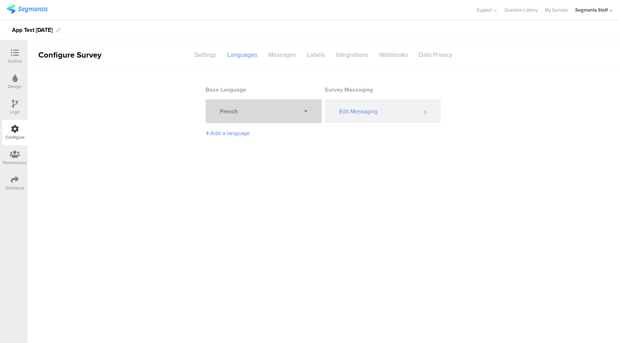
click at [250, 103] on div "French" at bounding box center [264, 111] width 116 height 24
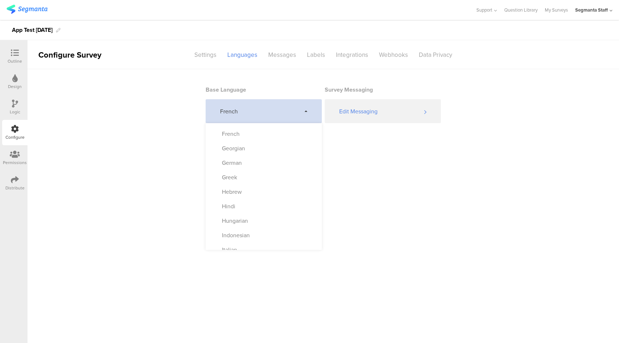
scroll to position [130, 0]
click at [254, 148] on div "Georgian" at bounding box center [264, 145] width 116 height 14
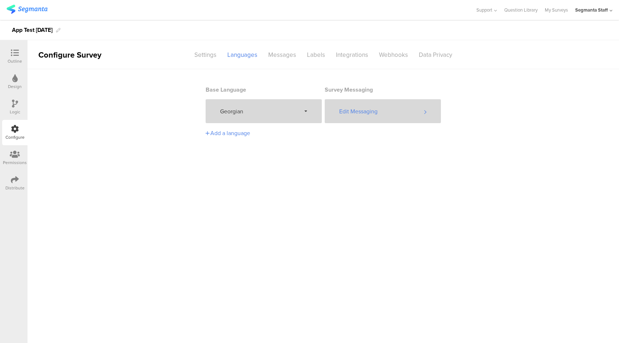
click at [402, 114] on div "Edit Messaging" at bounding box center [383, 111] width 116 height 24
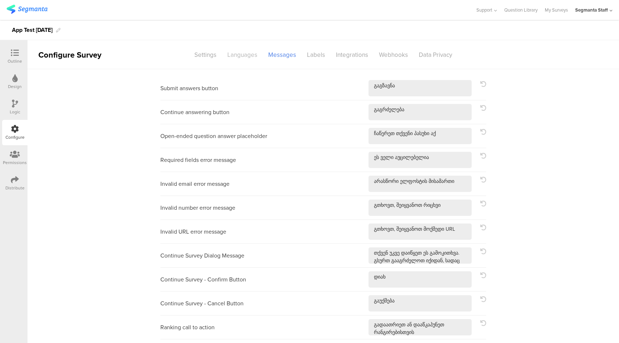
click at [236, 55] on div "Languages" at bounding box center [242, 55] width 41 height 13
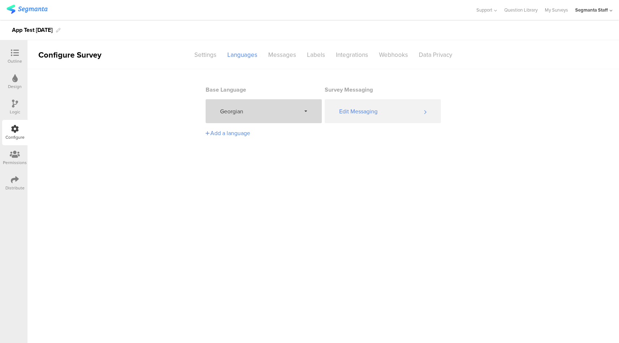
click at [260, 112] on span "Georgian" at bounding box center [260, 111] width 81 height 8
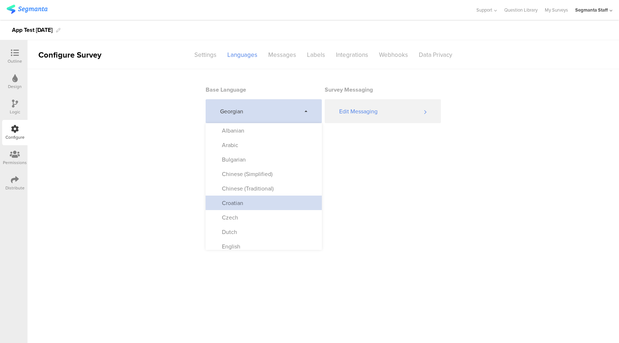
scroll to position [136, 0]
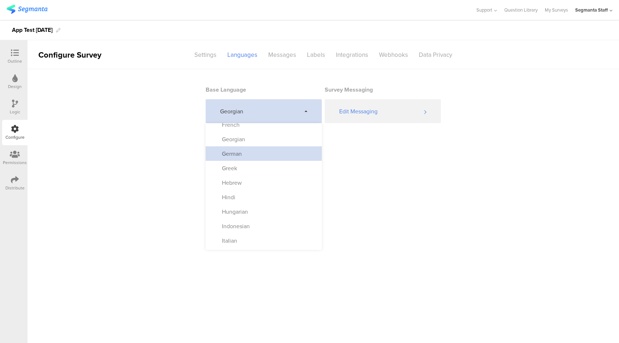
click at [255, 152] on div "German" at bounding box center [264, 153] width 116 height 14
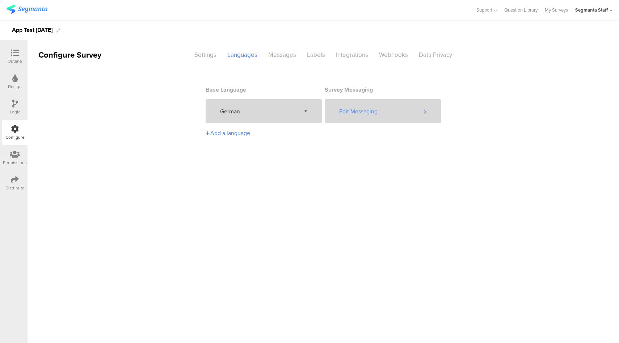
click at [381, 117] on div "Edit Messaging" at bounding box center [383, 111] width 116 height 24
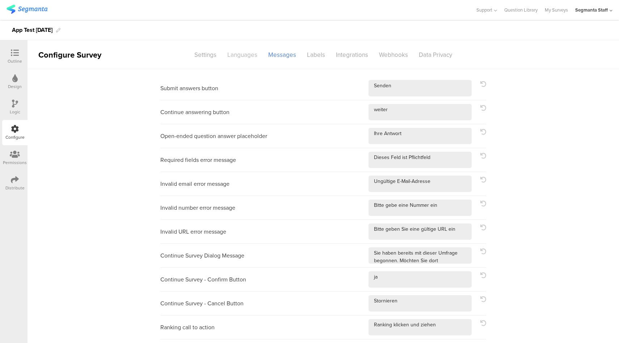
click at [230, 53] on div "Languages" at bounding box center [242, 55] width 41 height 13
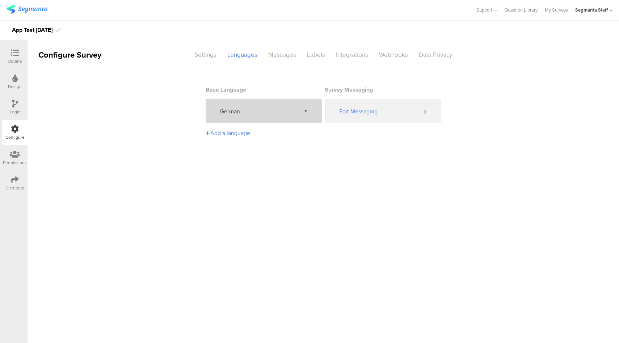
click at [248, 116] on div "German" at bounding box center [264, 111] width 116 height 24
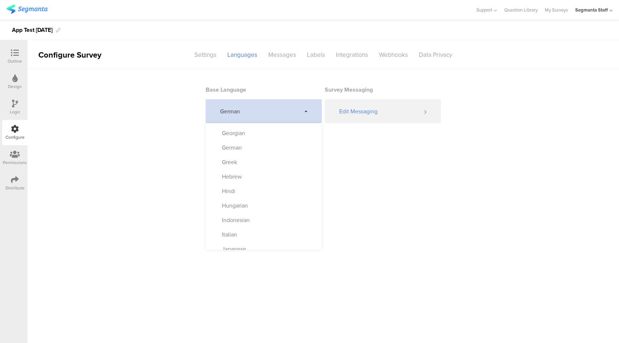
scroll to position [156, 0]
click at [263, 147] on div "Greek" at bounding box center [264, 148] width 116 height 14
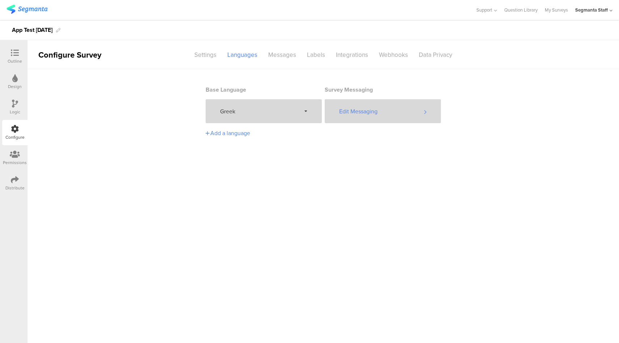
click at [386, 108] on div "Edit Messaging" at bounding box center [383, 111] width 116 height 24
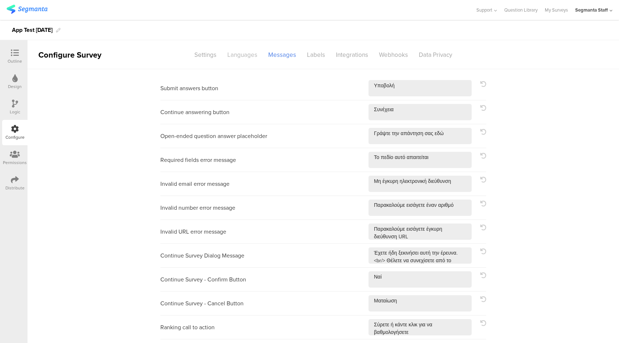
click at [241, 54] on div "Languages" at bounding box center [242, 55] width 41 height 13
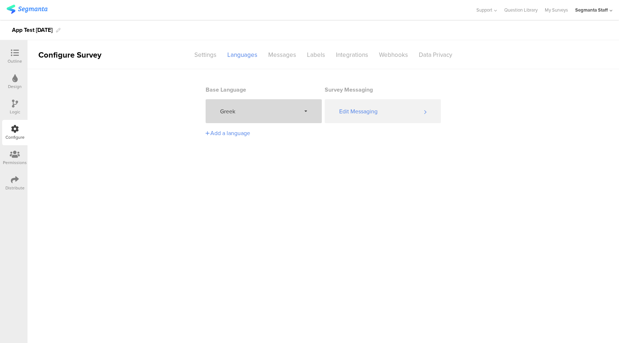
click at [266, 112] on span "Greek" at bounding box center [260, 111] width 81 height 8
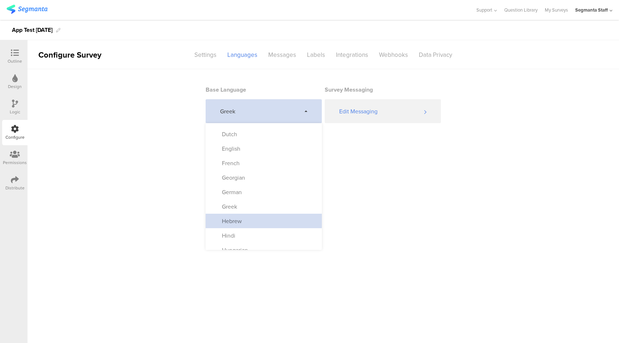
scroll to position [98, 0]
click at [250, 223] on div "Hebrew" at bounding box center [264, 220] width 116 height 14
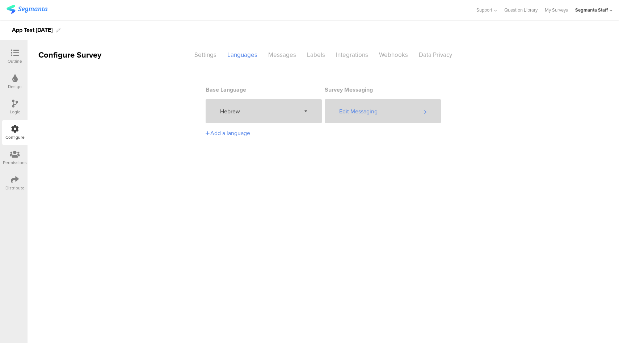
click at [381, 104] on div "Edit Messaging" at bounding box center [383, 111] width 116 height 24
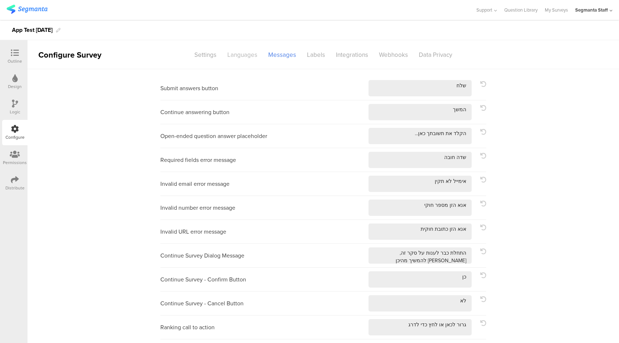
click at [234, 50] on div "Languages" at bounding box center [242, 55] width 41 height 13
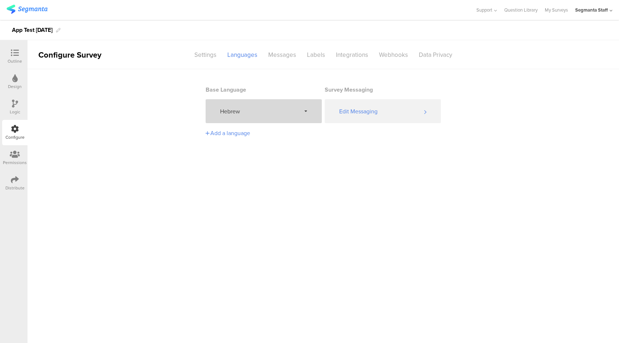
click at [256, 111] on span "Hebrew" at bounding box center [260, 111] width 81 height 8
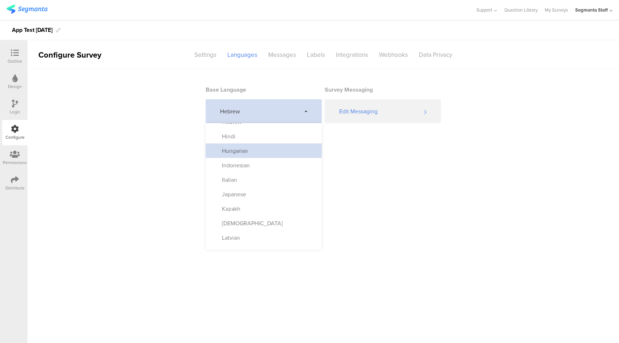
scroll to position [191, 0]
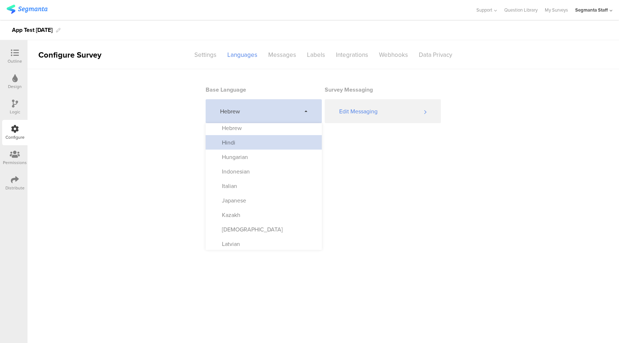
click at [262, 144] on div "Hindi" at bounding box center [264, 142] width 116 height 14
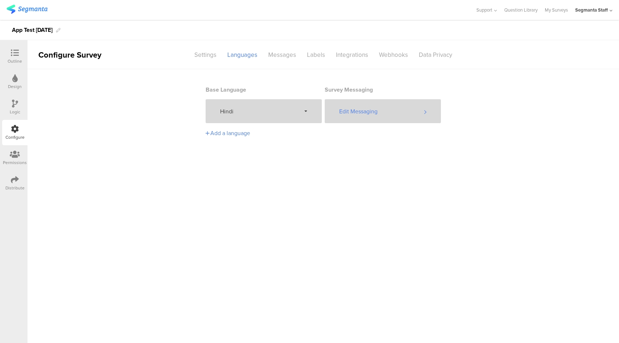
click at [358, 117] on div "Edit Messaging" at bounding box center [383, 111] width 116 height 24
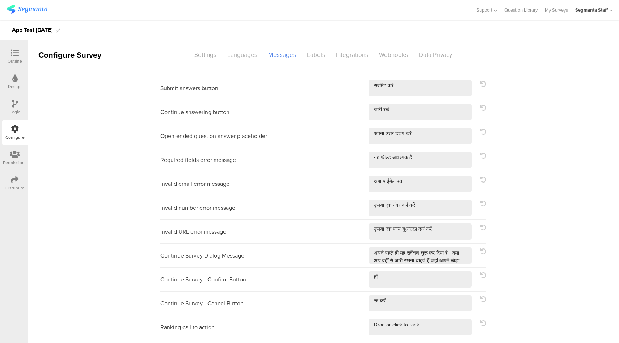
click at [239, 55] on div "Languages" at bounding box center [242, 55] width 41 height 13
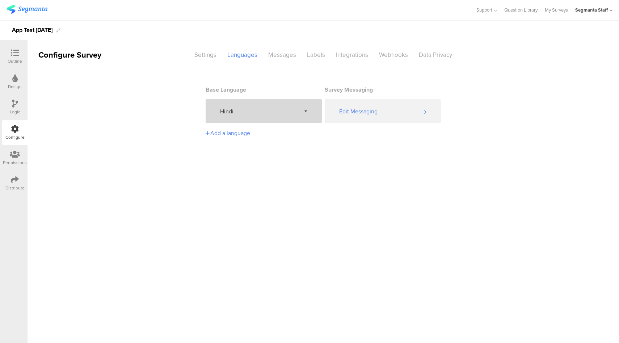
click at [262, 118] on div "Hindi" at bounding box center [264, 111] width 116 height 24
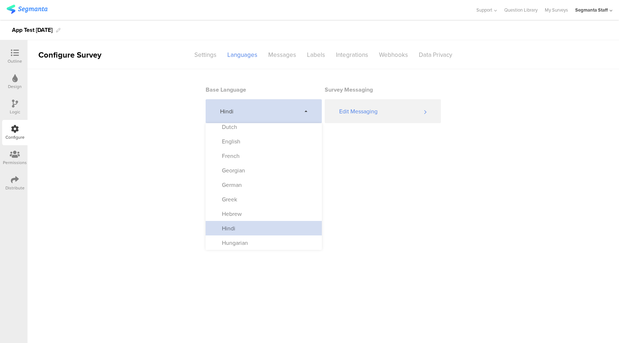
scroll to position [112, 0]
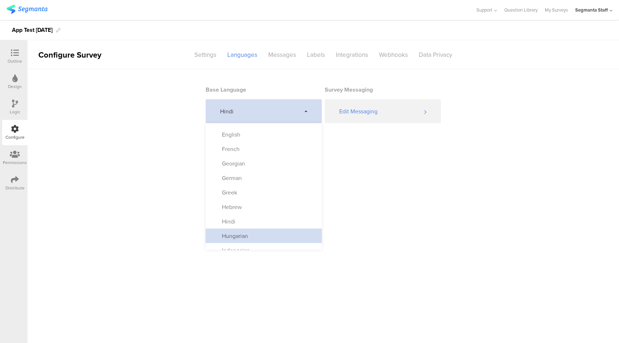
click at [248, 237] on div "Hungarian" at bounding box center [264, 236] width 116 height 14
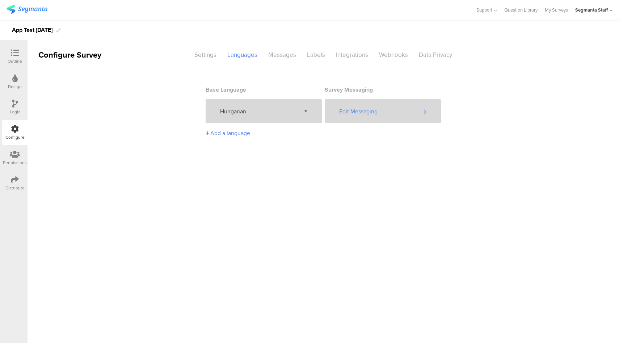
click at [379, 113] on div "Edit Messaging" at bounding box center [383, 111] width 116 height 24
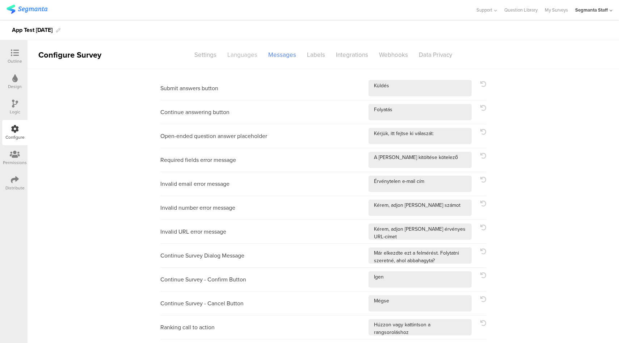
click at [237, 57] on div "Languages" at bounding box center [242, 55] width 41 height 13
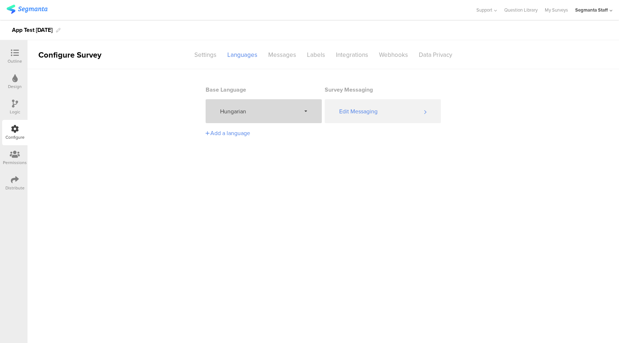
click at [268, 116] on div "Hungarian" at bounding box center [264, 111] width 116 height 24
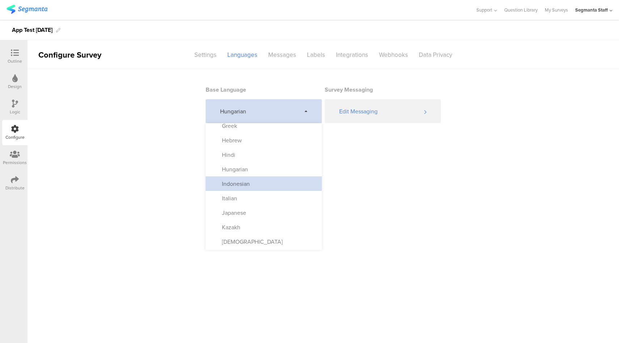
scroll to position [178, 0]
click at [259, 188] on div "Indonesian" at bounding box center [264, 184] width 116 height 14
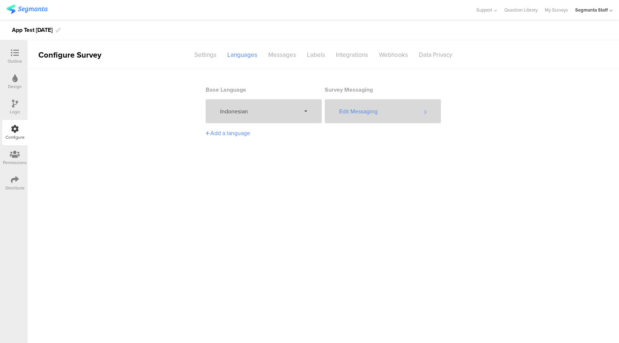
click at [360, 110] on div "Edit Messaging" at bounding box center [383, 111] width 116 height 24
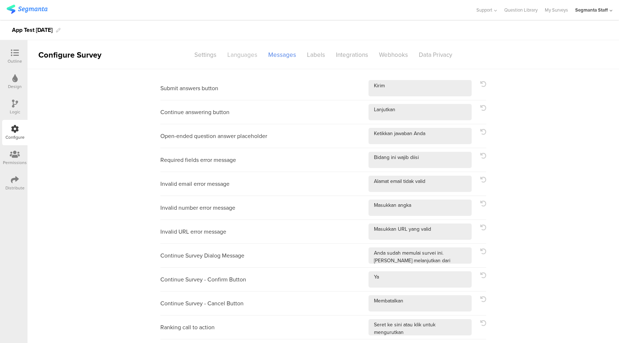
click at [246, 58] on div "Languages" at bounding box center [242, 55] width 41 height 13
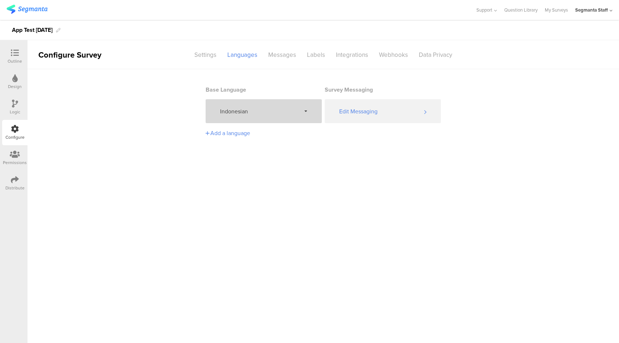
click at [270, 119] on div "Indonesian" at bounding box center [264, 111] width 116 height 24
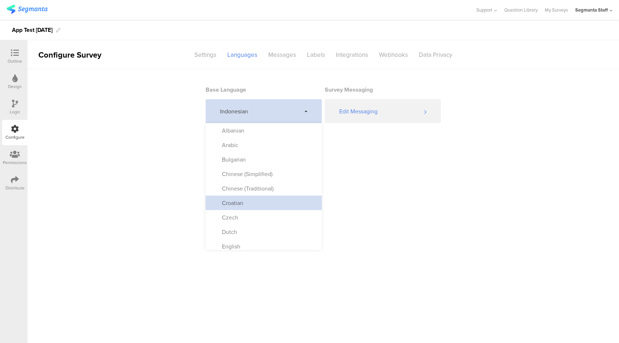
scroll to position [230, 0]
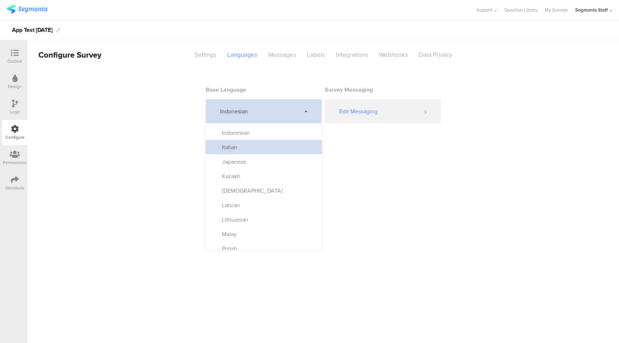
click at [260, 143] on div "Italian" at bounding box center [264, 147] width 116 height 14
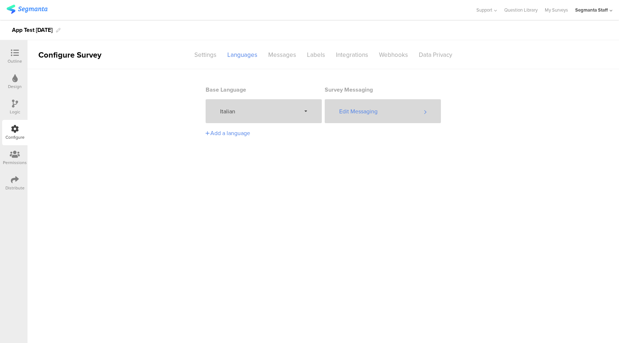
click at [382, 114] on div "Edit Messaging" at bounding box center [383, 111] width 116 height 24
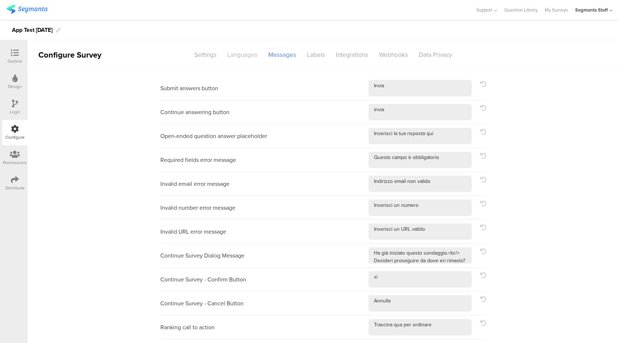
click at [234, 55] on div "Languages" at bounding box center [242, 55] width 41 height 13
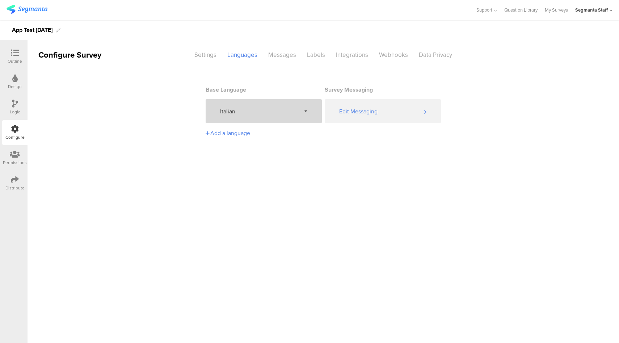
click at [254, 121] on div "Italian" at bounding box center [264, 111] width 116 height 24
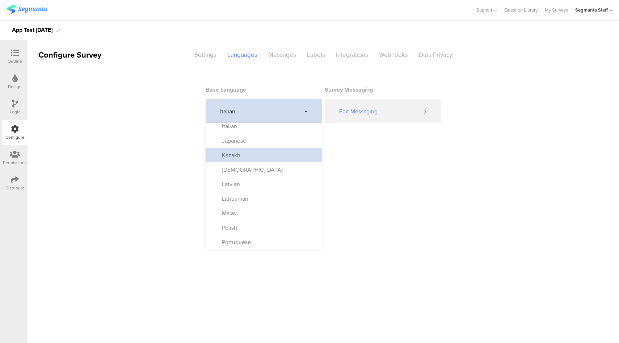
scroll to position [250, 0]
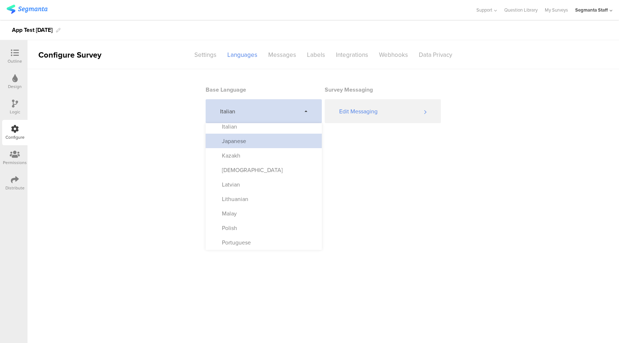
click at [262, 147] on div "Japanese" at bounding box center [264, 141] width 116 height 14
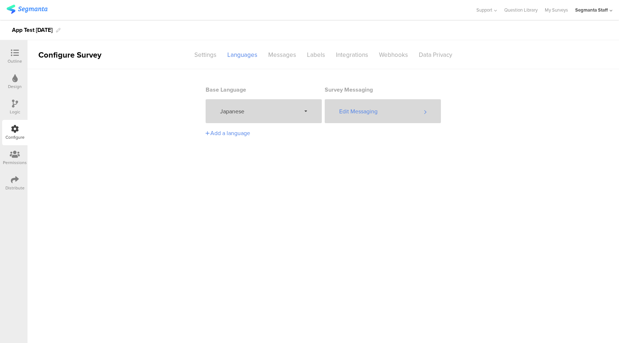
click at [396, 116] on div "Edit Messaging" at bounding box center [383, 111] width 116 height 24
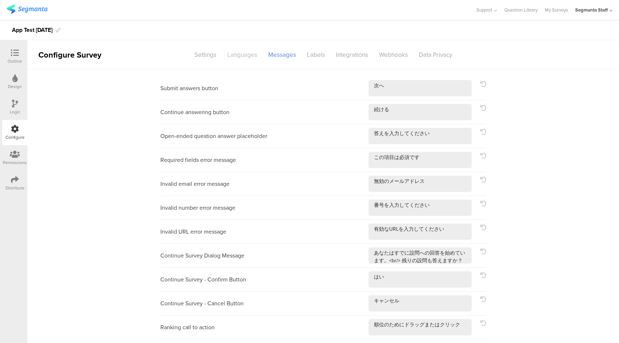
click at [236, 56] on div "Languages" at bounding box center [242, 55] width 41 height 13
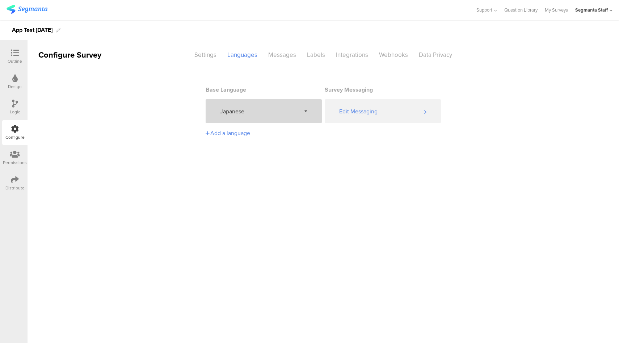
click at [255, 120] on div "Japanese" at bounding box center [264, 111] width 116 height 24
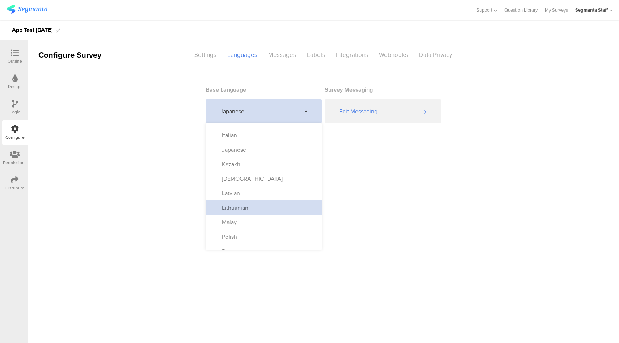
scroll to position [240, 0]
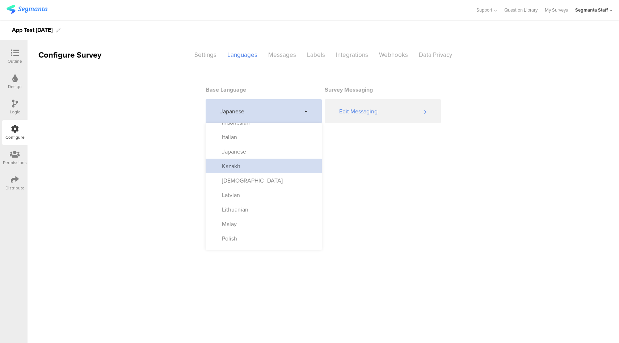
click at [263, 169] on div "Kazakh" at bounding box center [264, 166] width 116 height 14
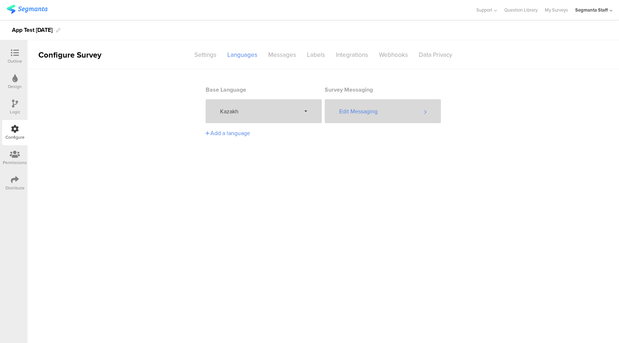
click at [362, 108] on div "Edit Messaging" at bounding box center [383, 111] width 116 height 24
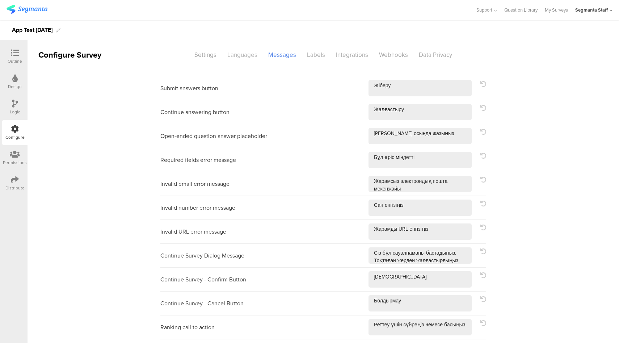
click at [234, 55] on div "Languages" at bounding box center [242, 55] width 41 height 13
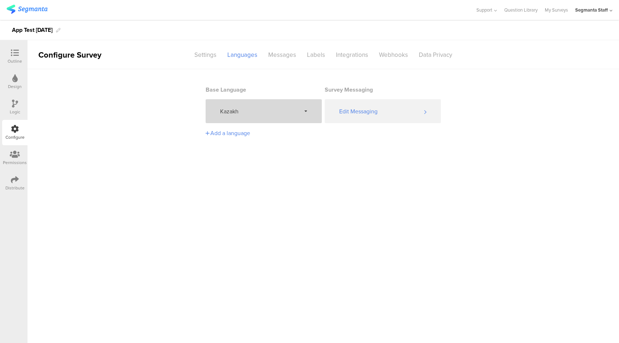
click at [262, 101] on div "Kazakh" at bounding box center [264, 111] width 116 height 24
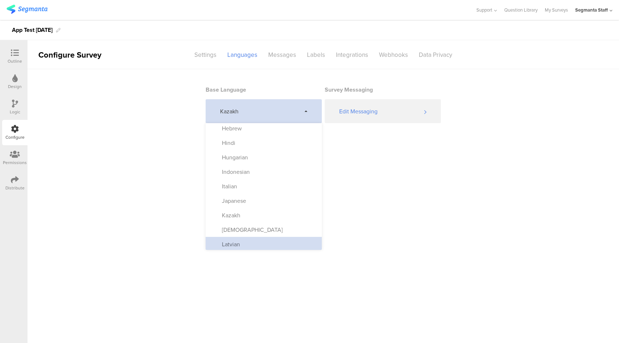
scroll to position [205, 0]
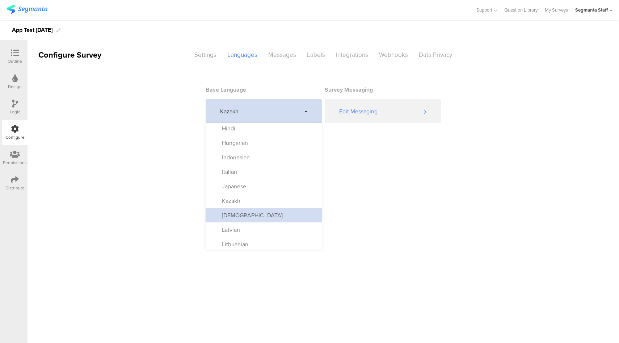
click at [256, 216] on div "Korean" at bounding box center [264, 215] width 116 height 14
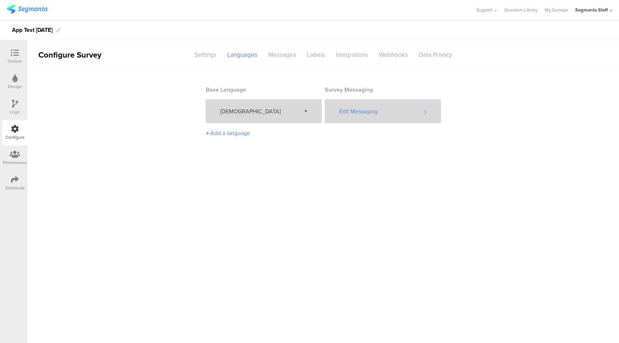
click at [391, 110] on div "Edit Messaging" at bounding box center [383, 111] width 116 height 24
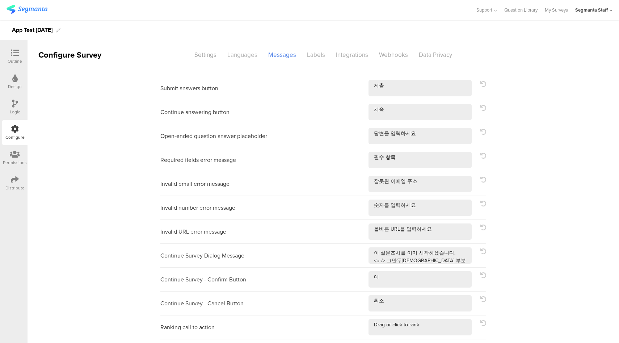
click at [240, 59] on div "Languages" at bounding box center [242, 55] width 41 height 13
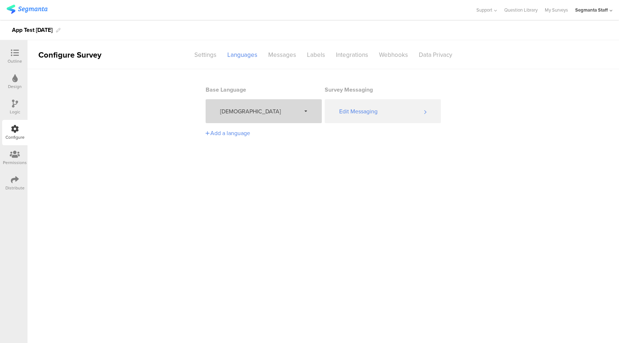
click at [253, 112] on span "Korean" at bounding box center [260, 111] width 81 height 8
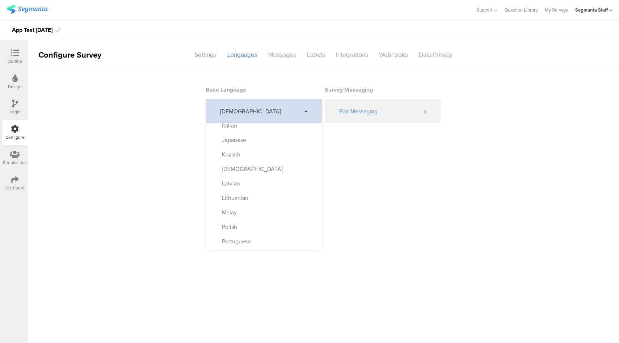
scroll to position [250, 0]
click at [265, 184] on div "Latvian" at bounding box center [264, 184] width 116 height 14
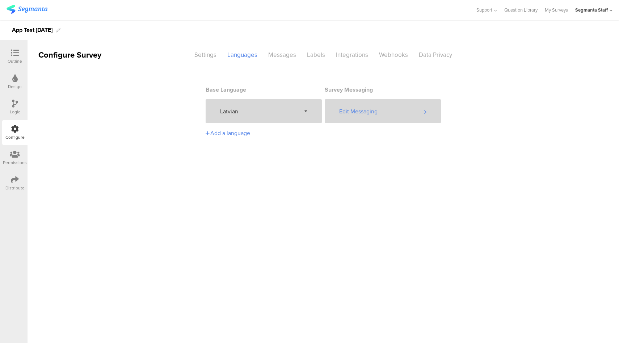
click at [375, 110] on div "Edit Messaging" at bounding box center [383, 111] width 116 height 24
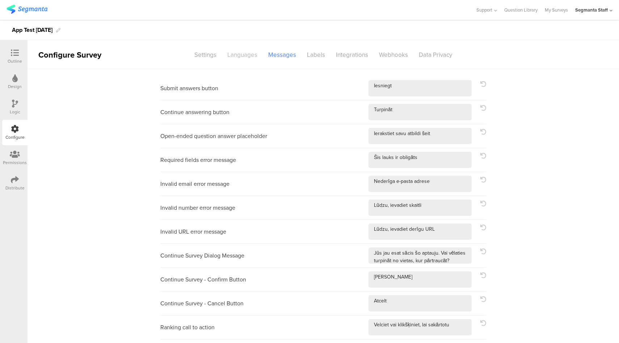
click at [240, 52] on div "Languages" at bounding box center [242, 55] width 41 height 13
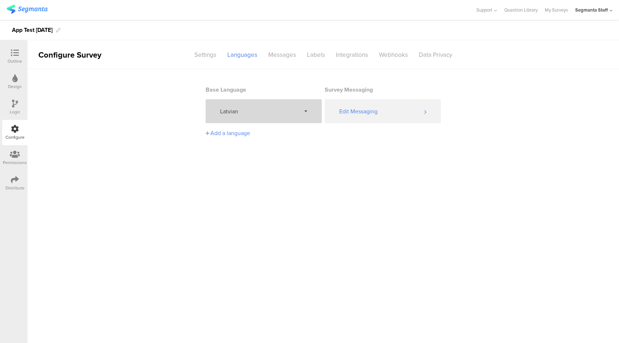
click at [267, 113] on span "Latvian" at bounding box center [260, 111] width 81 height 8
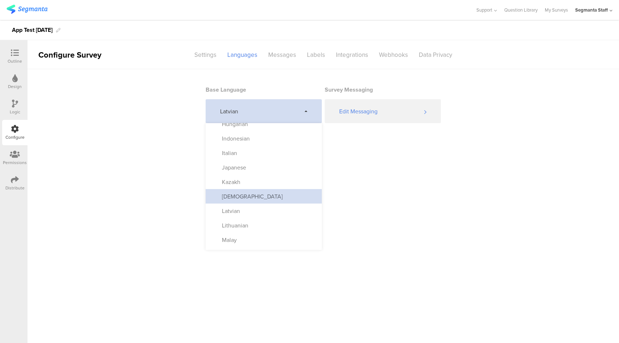
scroll to position [230, 0]
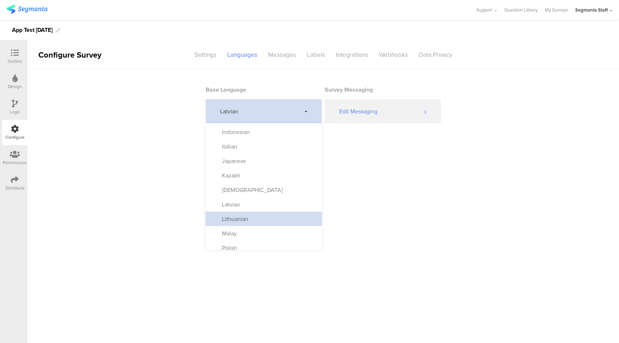
click at [272, 220] on div "Lithuanian" at bounding box center [264, 219] width 116 height 14
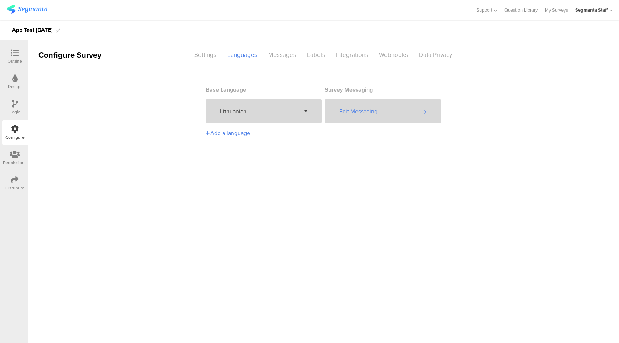
click at [373, 105] on div "Edit Messaging" at bounding box center [383, 111] width 116 height 24
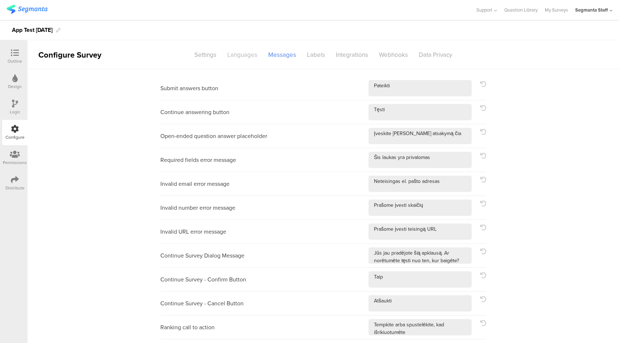
click at [226, 55] on div "Languages" at bounding box center [242, 55] width 41 height 13
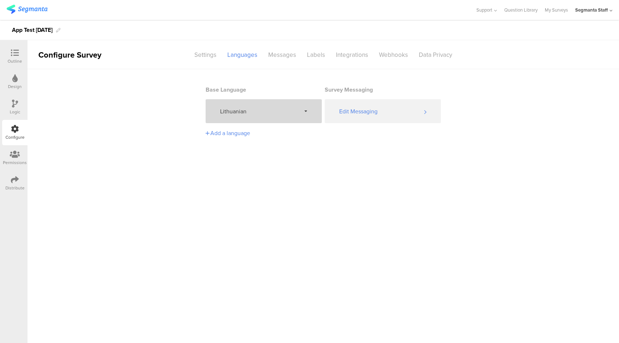
click at [265, 112] on span "Lithuanian" at bounding box center [260, 111] width 81 height 8
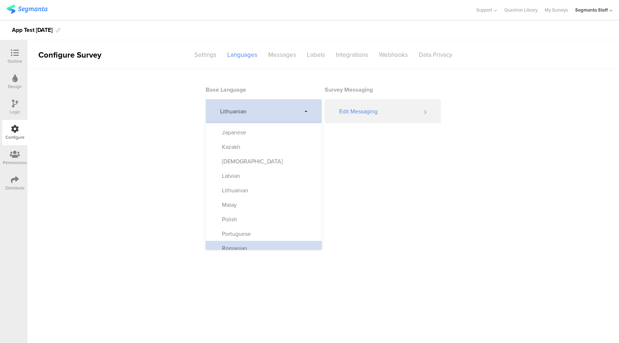
scroll to position [259, 0]
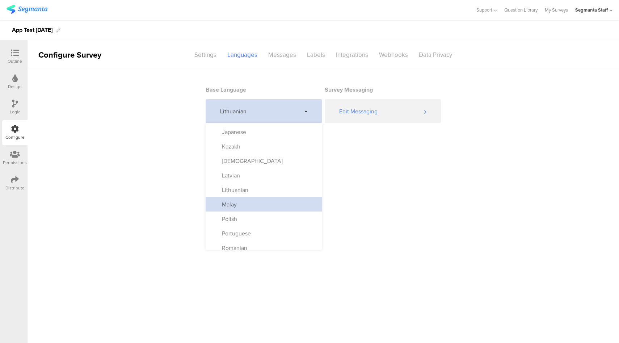
click at [258, 202] on div "Malay" at bounding box center [264, 204] width 116 height 14
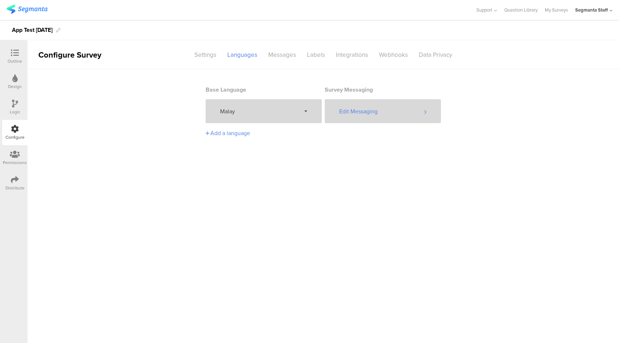
click at [376, 114] on div "Edit Messaging" at bounding box center [383, 111] width 116 height 24
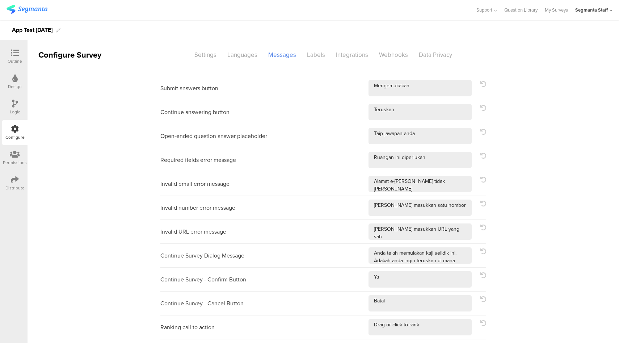
click at [244, 59] on div "Languages" at bounding box center [242, 55] width 41 height 13
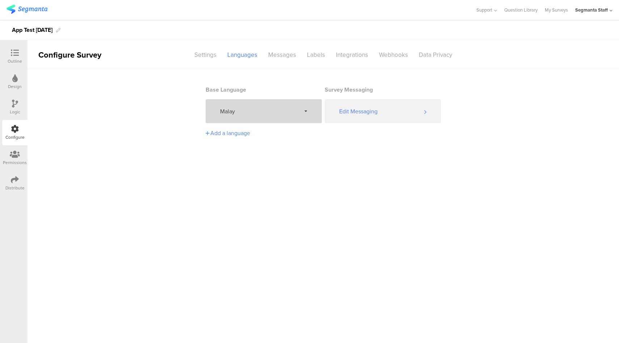
click at [253, 118] on div "Malay" at bounding box center [264, 111] width 116 height 24
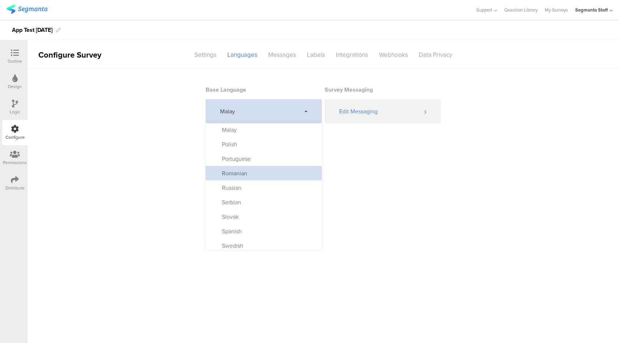
scroll to position [333, 0]
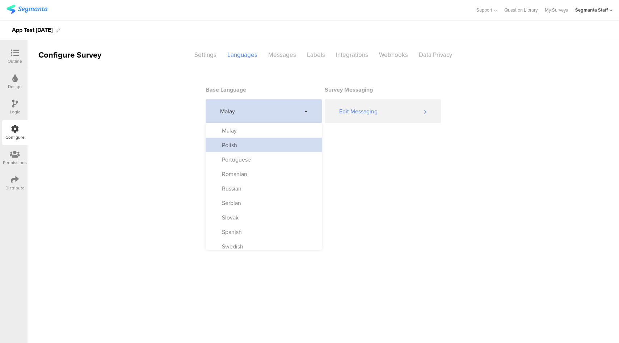
click at [255, 149] on div "Polish" at bounding box center [264, 145] width 116 height 14
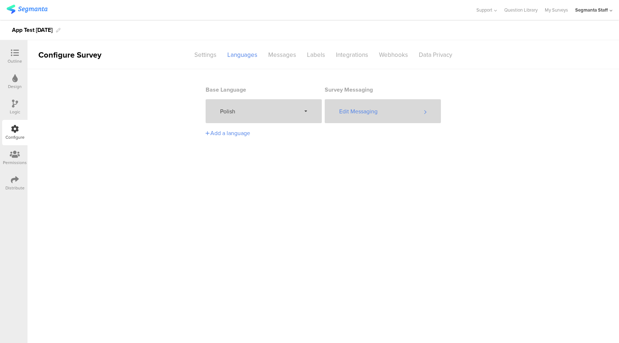
click at [401, 116] on div "Edit Messaging" at bounding box center [383, 111] width 116 height 24
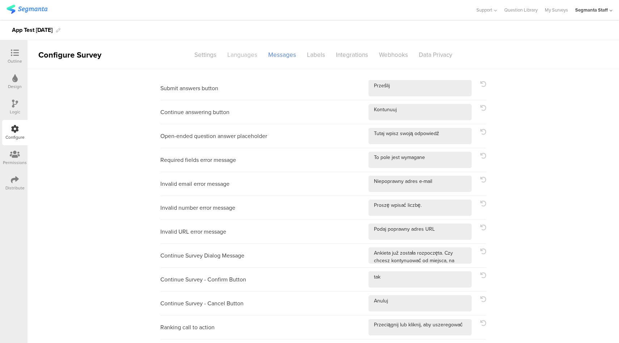
click at [245, 54] on div "Languages" at bounding box center [242, 55] width 41 height 13
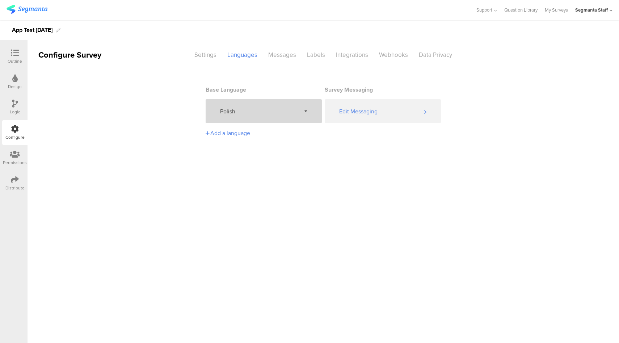
click at [273, 109] on span "Polish" at bounding box center [260, 111] width 81 height 8
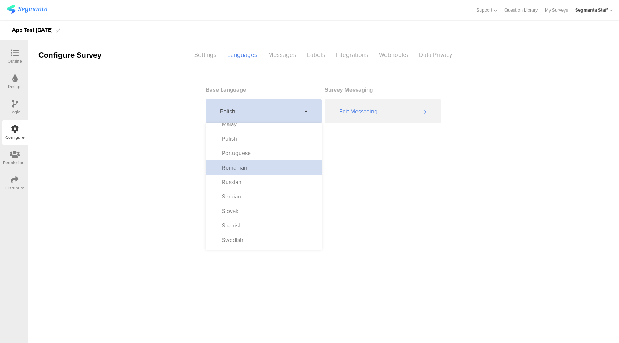
scroll to position [339, 0]
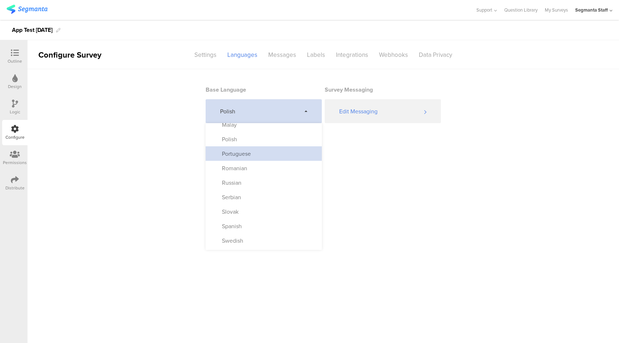
click at [256, 158] on div "Portuguese" at bounding box center [264, 153] width 116 height 14
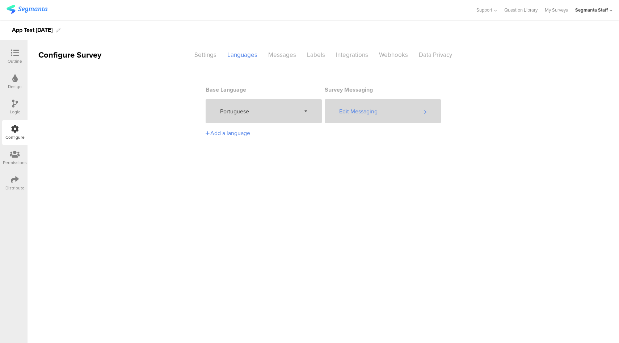
click at [378, 106] on div "Edit Messaging" at bounding box center [383, 111] width 116 height 24
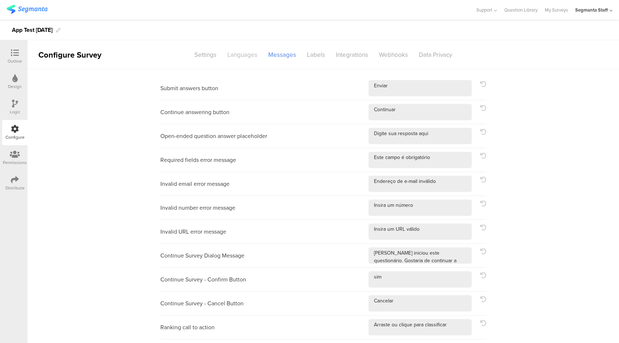
click at [240, 53] on div "Languages" at bounding box center [242, 55] width 41 height 13
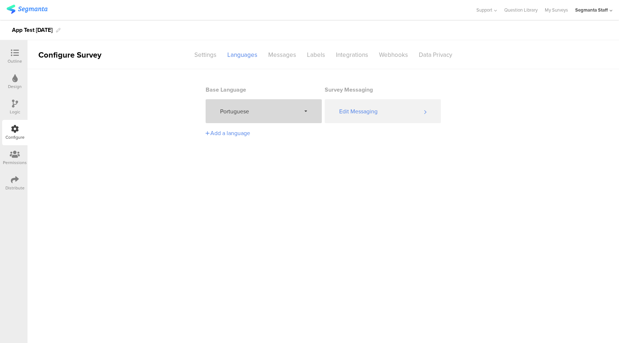
click at [246, 113] on span "Portuguese" at bounding box center [260, 111] width 81 height 8
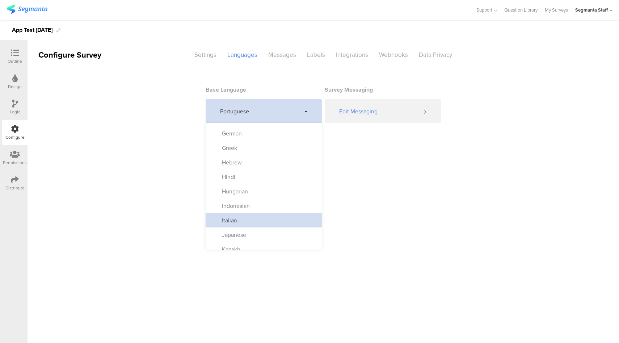
scroll to position [292, 0]
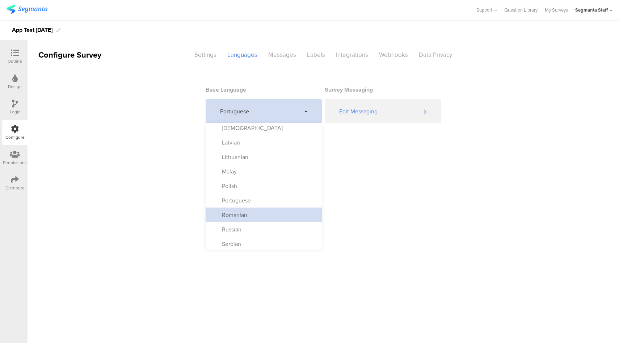
click at [260, 217] on div "Romanian" at bounding box center [264, 215] width 116 height 14
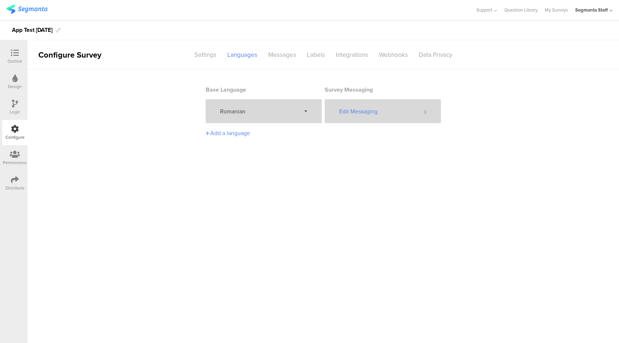
click at [364, 113] on div "Edit Messaging" at bounding box center [383, 111] width 116 height 24
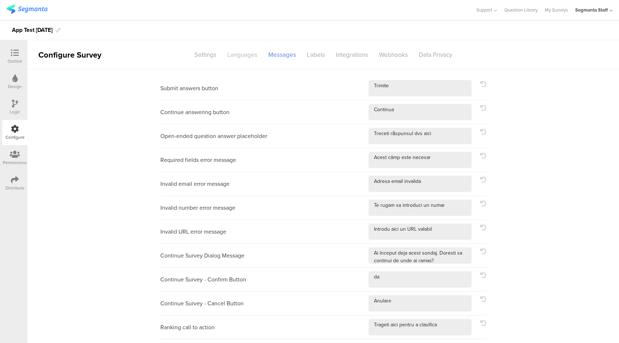
click at [242, 57] on div "Languages" at bounding box center [242, 55] width 41 height 13
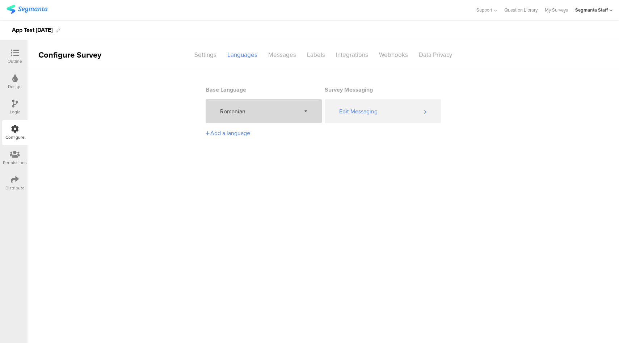
click at [261, 121] on div "Romanian" at bounding box center [264, 111] width 116 height 24
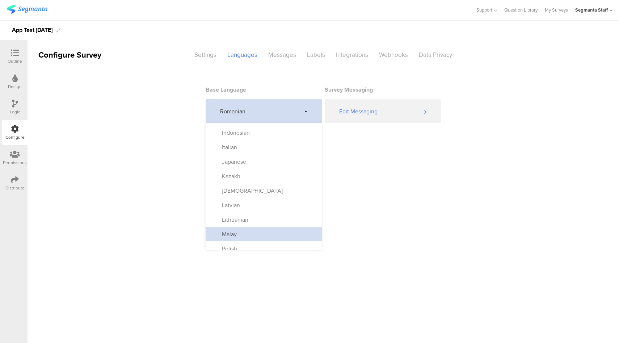
scroll to position [332, 0]
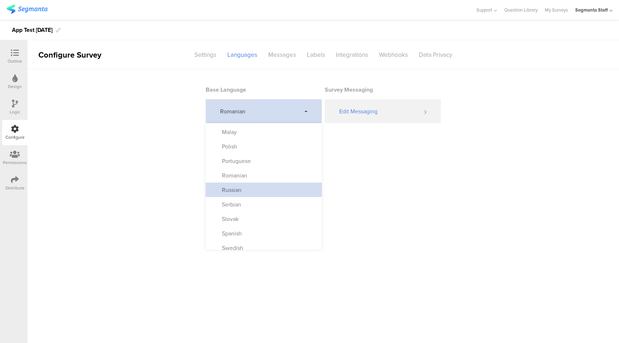
click at [253, 184] on div "Russian" at bounding box center [264, 190] width 116 height 14
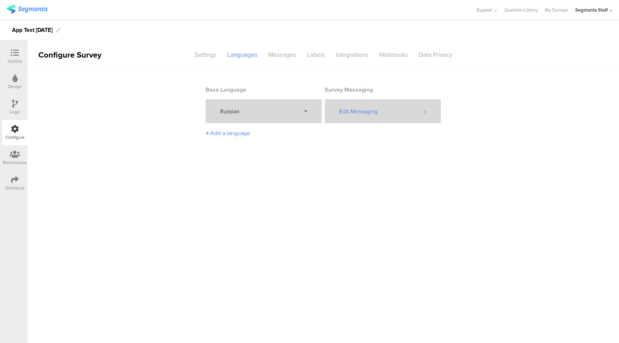
click at [389, 117] on div "Edit Messaging" at bounding box center [383, 111] width 116 height 24
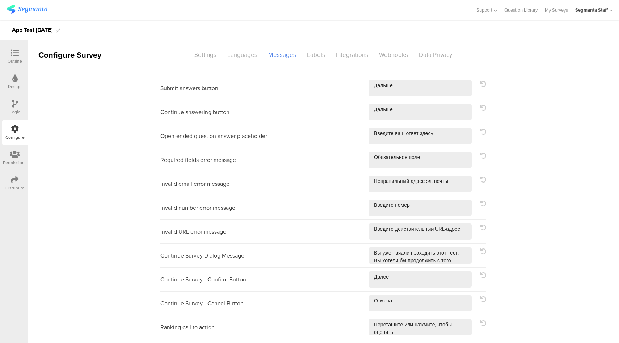
click at [242, 57] on div "Languages" at bounding box center [242, 55] width 41 height 13
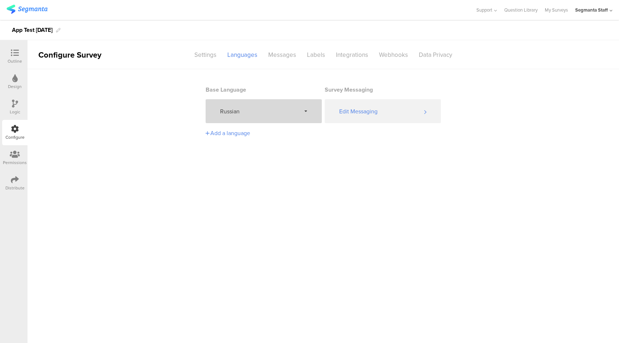
click at [263, 118] on div "Russian" at bounding box center [264, 111] width 116 height 24
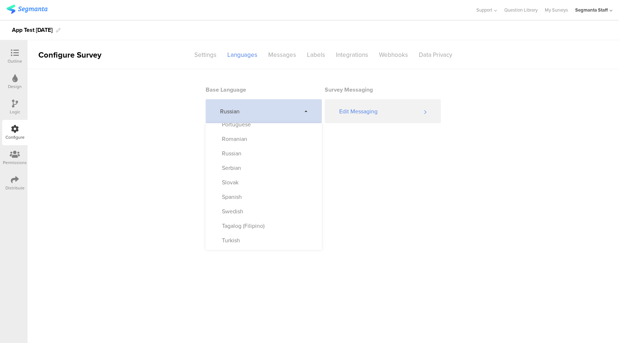
scroll to position [356, 0]
click at [248, 183] on div "Serbian" at bounding box center [264, 180] width 116 height 14
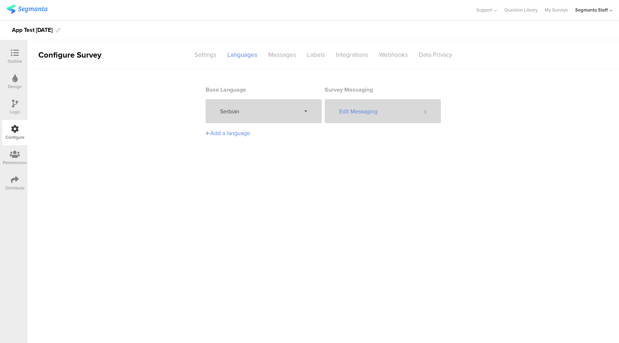
click at [386, 117] on div "Edit Messaging" at bounding box center [383, 111] width 116 height 24
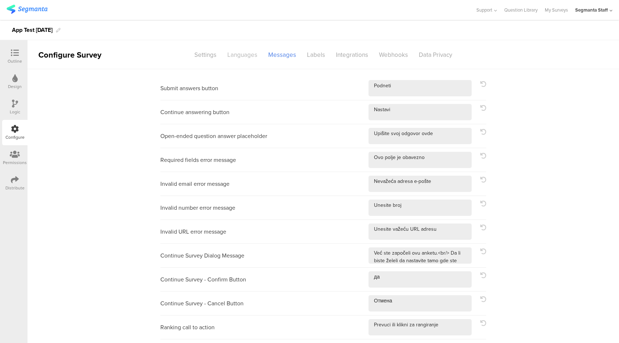
click at [239, 54] on div "Languages" at bounding box center [242, 55] width 41 height 13
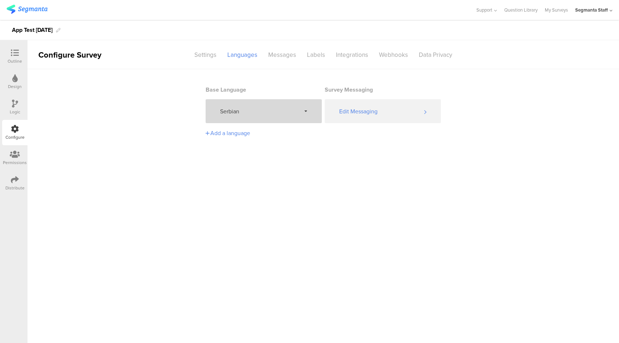
click at [262, 117] on div "Serbian" at bounding box center [264, 111] width 116 height 24
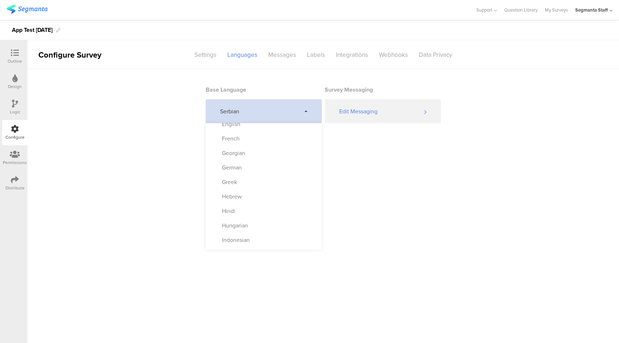
scroll to position [329, 0]
click at [264, 224] on div "Slovak" at bounding box center [264, 222] width 116 height 14
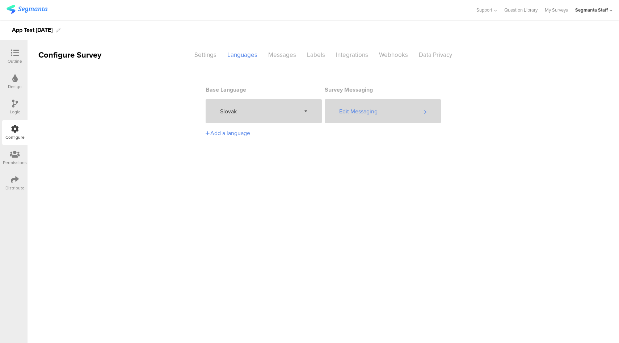
click at [364, 112] on div "Edit Messaging" at bounding box center [383, 111] width 116 height 24
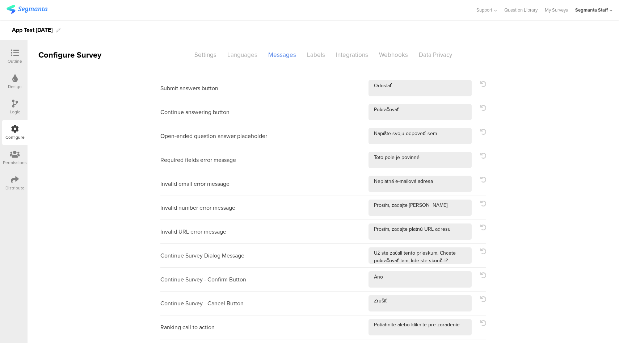
click at [241, 54] on div "Languages" at bounding box center [242, 55] width 41 height 13
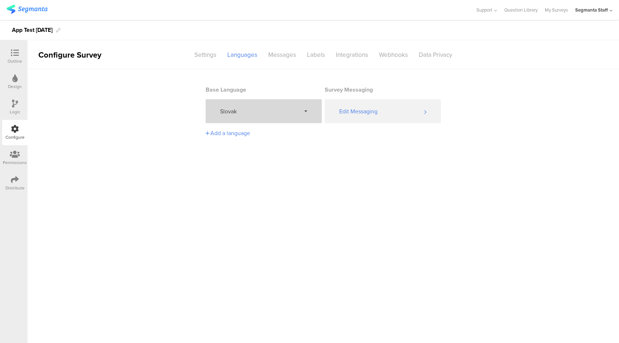
drag, startPoint x: 261, startPoint y: 112, endPoint x: 261, endPoint y: 117, distance: 5.1
click at [261, 112] on span "Slovak" at bounding box center [260, 111] width 81 height 8
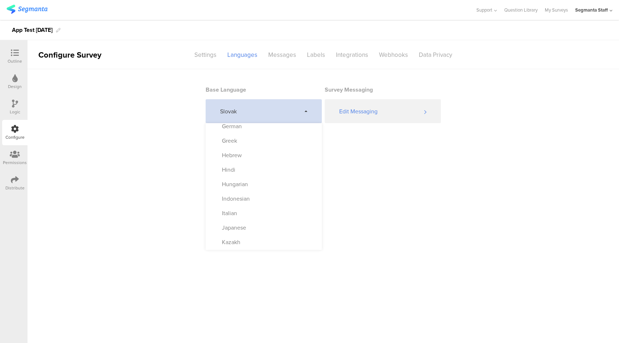
scroll to position [349, 0]
click at [274, 216] on div "Spanish" at bounding box center [264, 216] width 116 height 14
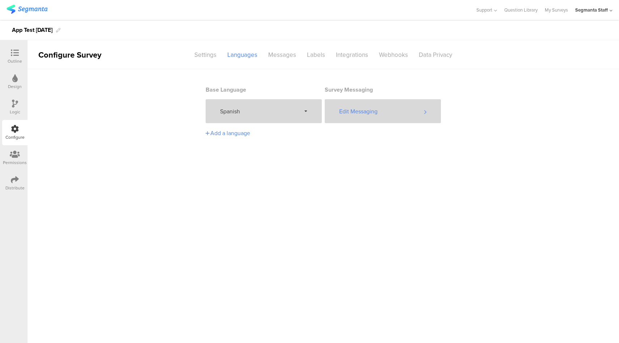
click at [389, 109] on div "Edit Messaging" at bounding box center [383, 111] width 116 height 24
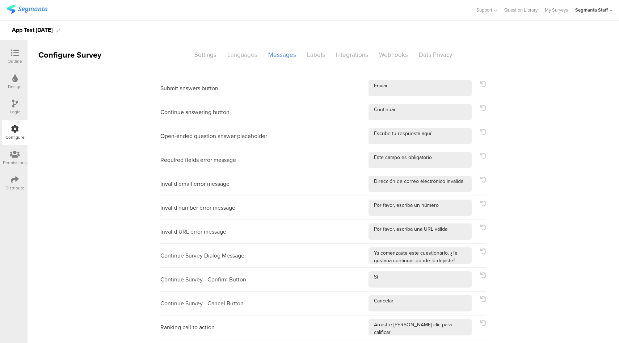
click at [239, 57] on div "Languages" at bounding box center [242, 55] width 41 height 13
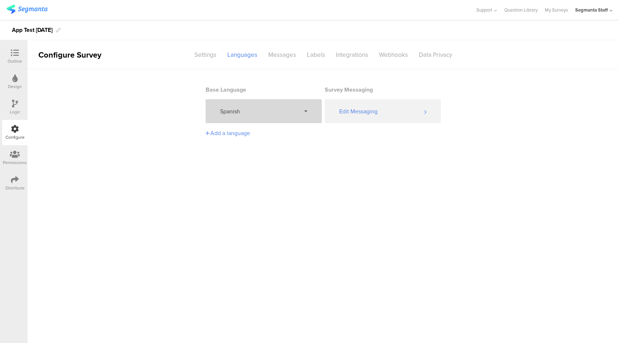
click at [258, 115] on div "Spanish" at bounding box center [264, 111] width 116 height 24
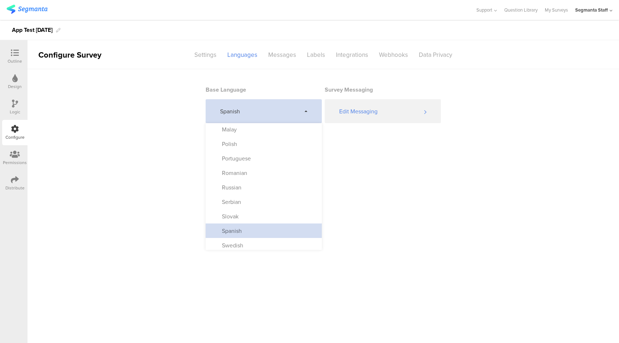
scroll to position [341, 0]
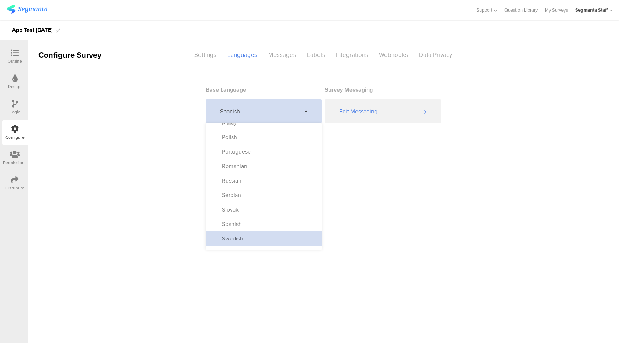
click at [256, 237] on div "Swedish" at bounding box center [264, 238] width 116 height 14
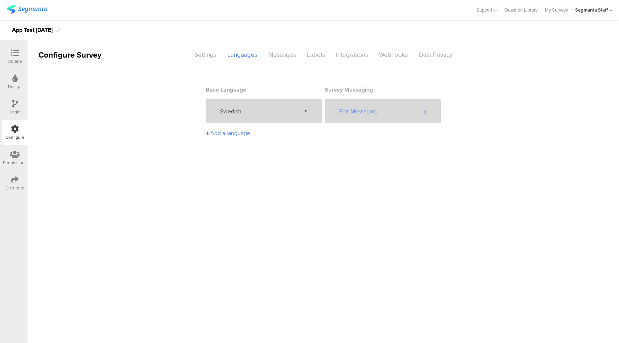
click at [385, 111] on div "Edit Messaging" at bounding box center [383, 111] width 116 height 24
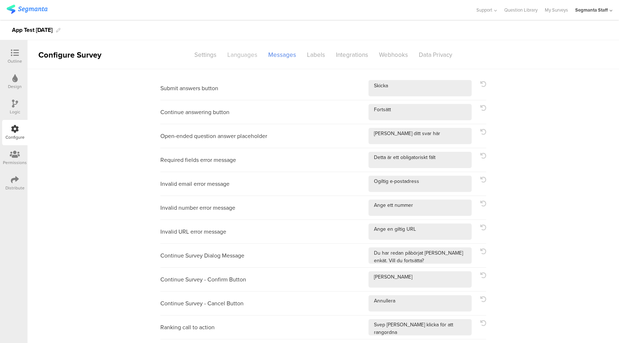
click at [247, 60] on div "Languages" at bounding box center [242, 55] width 41 height 13
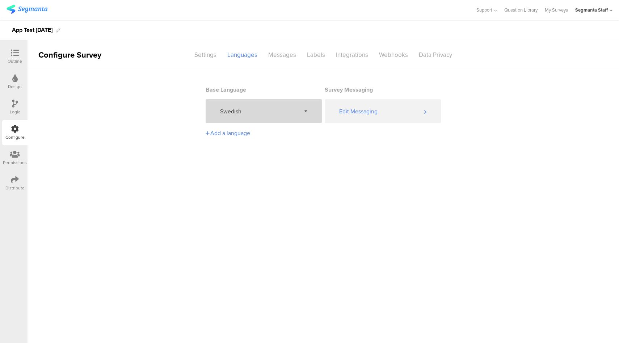
click at [244, 109] on span "Swedish" at bounding box center [260, 111] width 81 height 8
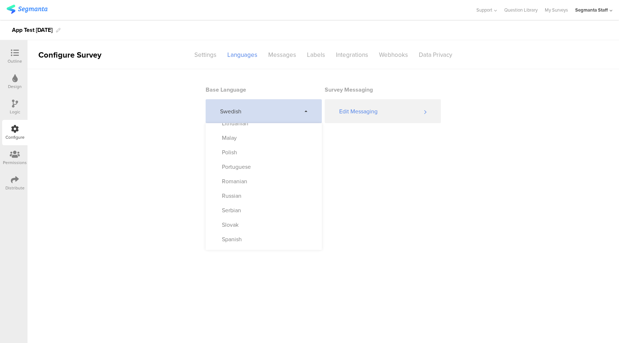
scroll to position [380, 0]
click at [265, 214] on div "Tagalog (Filipino)" at bounding box center [264, 213] width 116 height 14
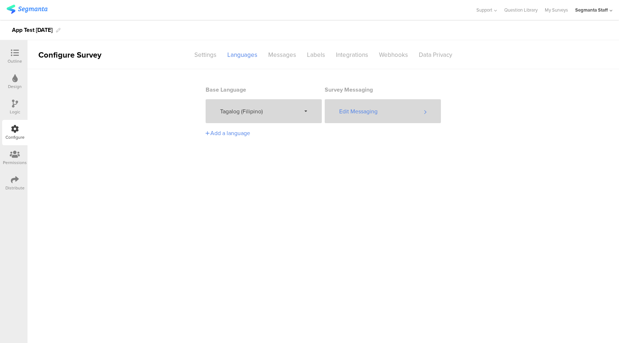
click at [359, 118] on div "Edit Messaging" at bounding box center [383, 111] width 116 height 24
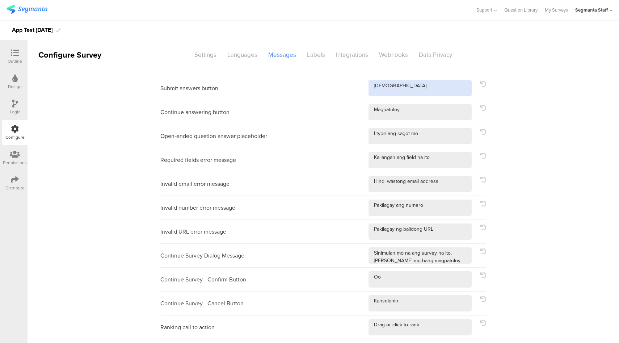
click at [439, 82] on textarea at bounding box center [420, 88] width 103 height 16
type textarea "Isumite!"
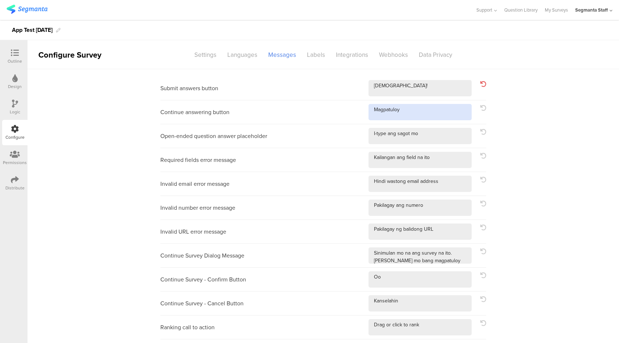
click at [469, 113] on textarea at bounding box center [420, 112] width 103 height 16
type textarea "Magpatuloy!"
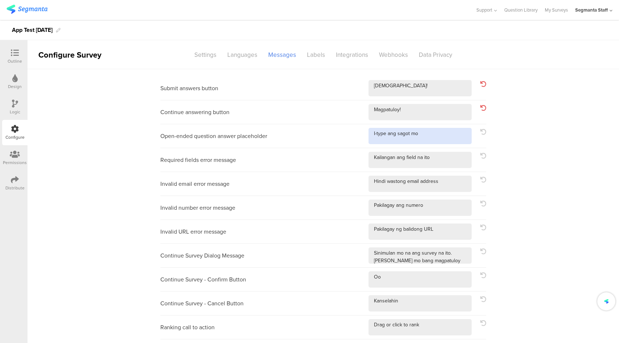
click at [440, 138] on textarea at bounding box center [420, 136] width 103 height 16
type textarea "I-type ang sagot mo!"
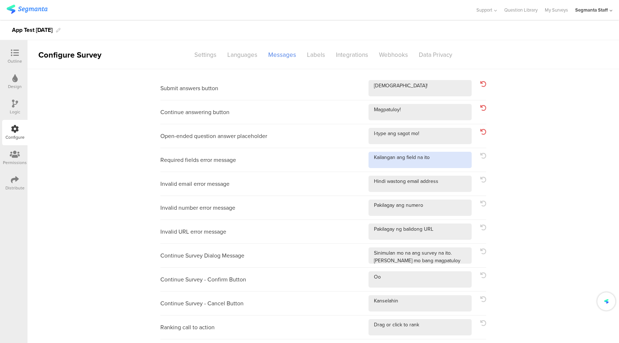
click at [439, 163] on textarea at bounding box center [420, 160] width 103 height 16
type textarea "Kailangan ang field na ito!"
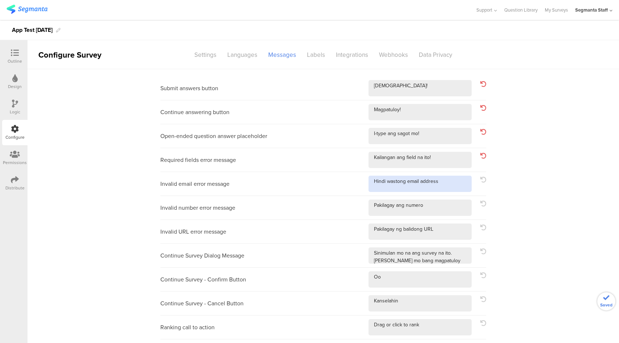
drag, startPoint x: 439, startPoint y: 179, endPoint x: 439, endPoint y: 190, distance: 10.5
click at [439, 179] on textarea at bounding box center [420, 184] width 103 height 16
type textarea "Hindi wastong email address!"
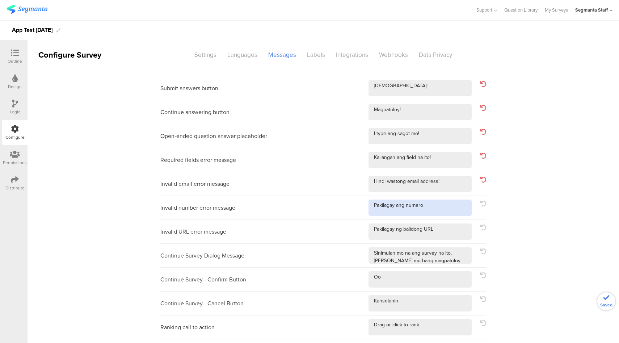
click at [433, 204] on textarea at bounding box center [420, 208] width 103 height 16
type textarea "Pakilagay ang numero!"
click at [435, 230] on textarea at bounding box center [420, 231] width 103 height 16
type textarea "Pakilagay ng balidong URL!"
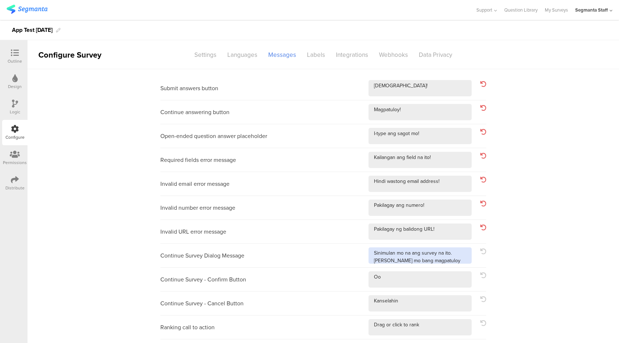
click at [454, 261] on textarea at bounding box center [420, 255] width 103 height 16
type textarea "Sinimulan mo na ang survey na ito. Gusto mo bang magpatuloy kung saan ka umalis…"
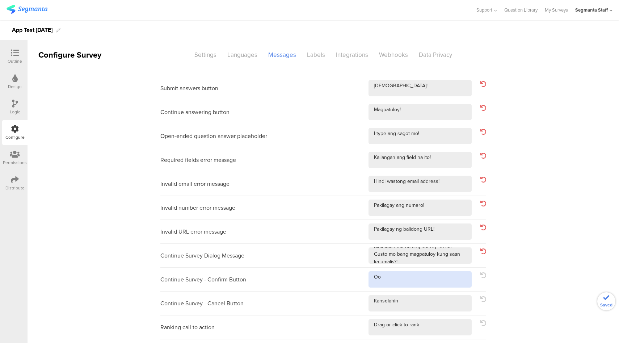
click at [422, 272] on textarea at bounding box center [420, 279] width 103 height 16
type textarea "Oo!"
click at [422, 309] on textarea at bounding box center [420, 303] width 103 height 16
type textarea "Kanselahin!"
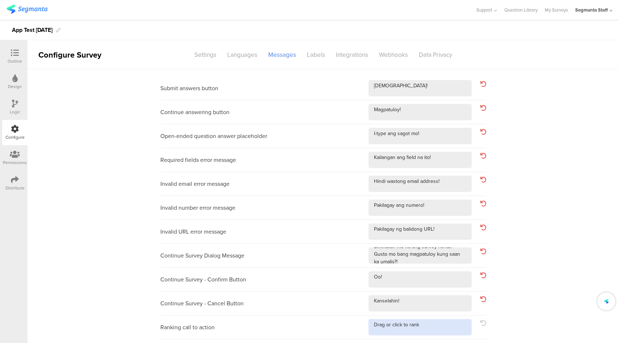
click at [424, 322] on textarea at bounding box center [420, 327] width 103 height 16
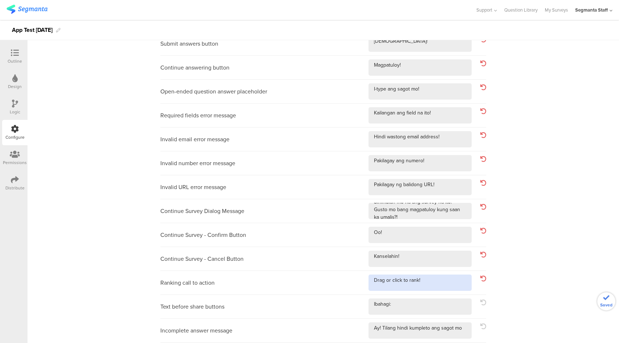
scroll to position [121, 0]
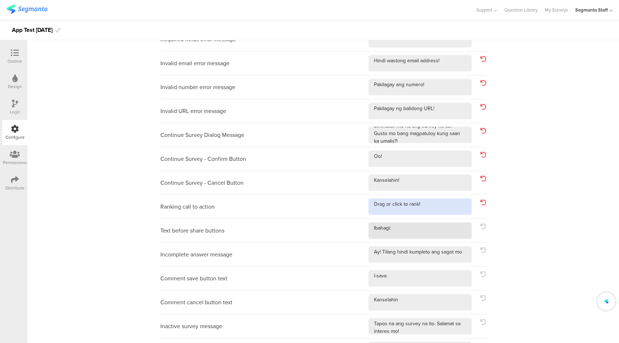
type textarea "Drag or click to rank!"
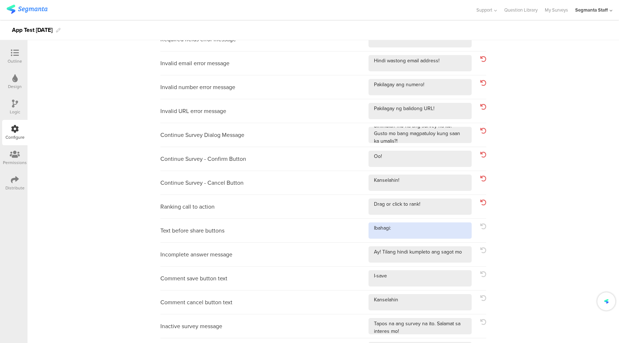
click at [415, 232] on textarea at bounding box center [420, 230] width 103 height 16
type textarea "Ibahagi:!"
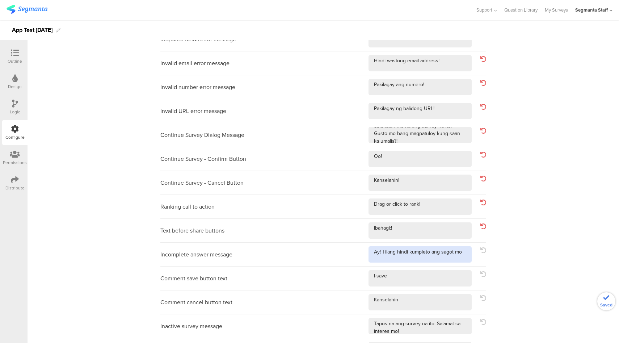
click at [465, 252] on textarea at bounding box center [420, 254] width 103 height 16
type textarea "Ay! Tilang hindi kumpleto ang sagot mo!"
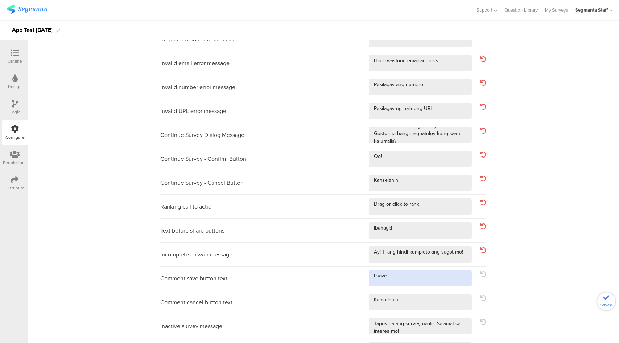
click at [439, 285] on textarea at bounding box center [420, 278] width 103 height 16
type textarea "I-save!"
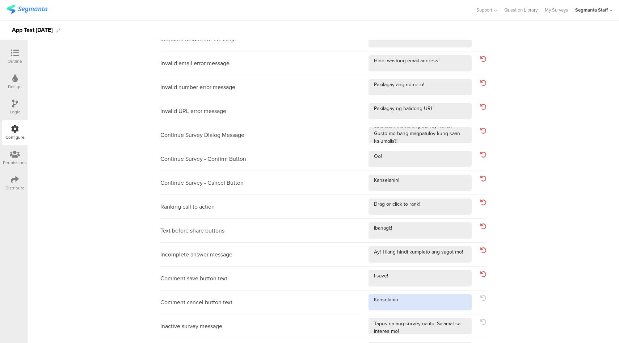
click at [425, 309] on textarea at bounding box center [420, 302] width 103 height 16
type textarea "Kanselahin!"
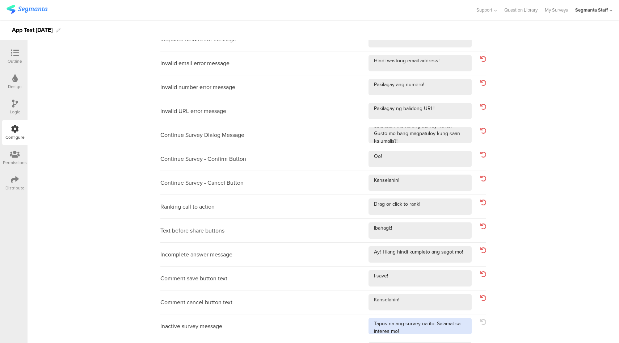
click at [444, 332] on textarea at bounding box center [420, 326] width 103 height 16
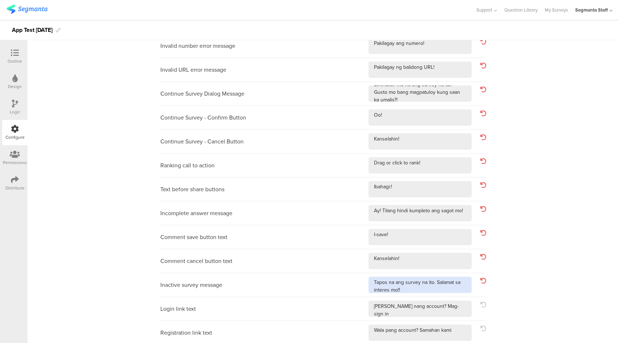
scroll to position [212, 0]
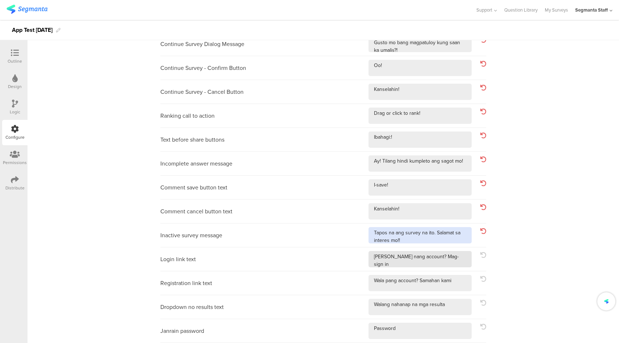
type textarea "Tapos na ang survey na ito. Salamat sa interes mo!!"
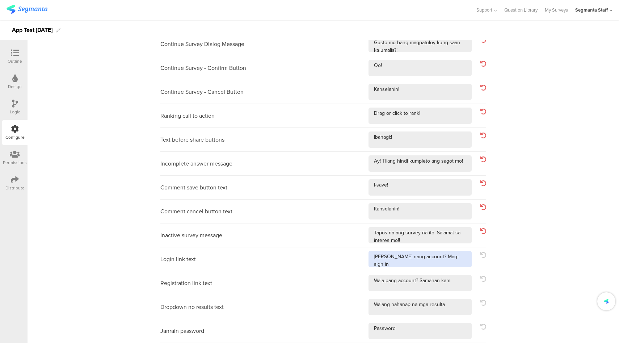
click at [459, 256] on textarea at bounding box center [420, 259] width 103 height 16
type textarea "Mayroon nang account? Mag-sign in!"
click at [456, 286] on textarea at bounding box center [420, 283] width 103 height 16
type textarea "Wala pang account? Samahan kami!"
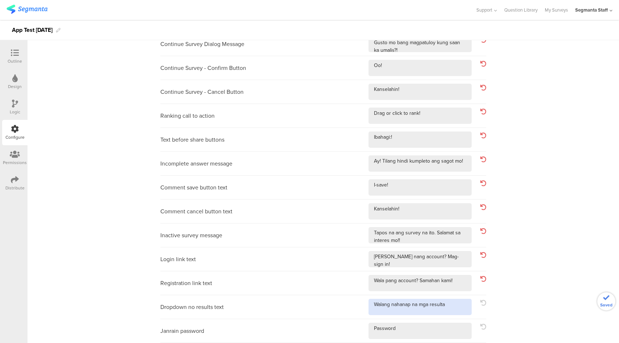
click at [454, 307] on textarea at bounding box center [420, 307] width 103 height 16
type textarea "Walang nahanap na mga resulta!"
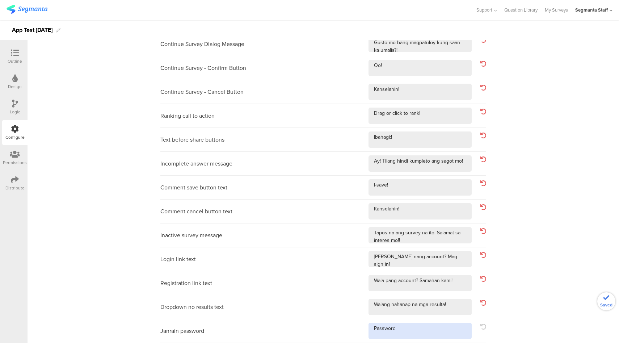
click at [431, 337] on textarea at bounding box center [420, 331] width 103 height 16
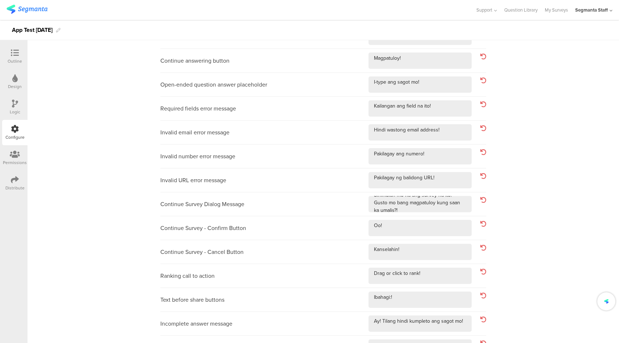
scroll to position [0, 0]
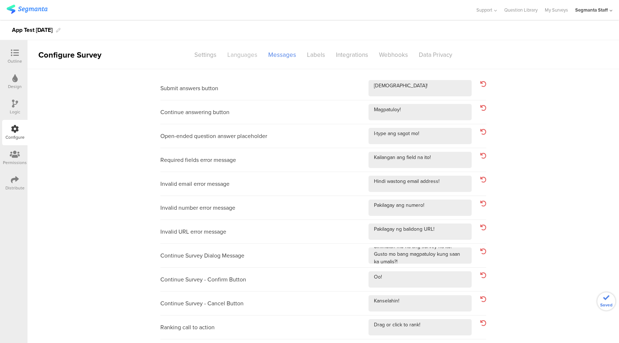
type textarea "Password!"
click at [249, 59] on div "Languages" at bounding box center [242, 55] width 41 height 13
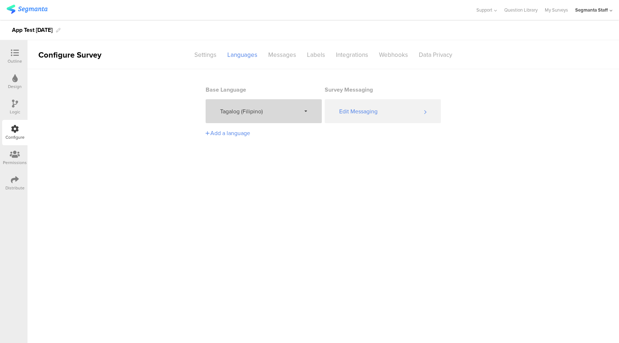
click at [285, 118] on div "Tagalog (Filipino)" at bounding box center [264, 111] width 116 height 24
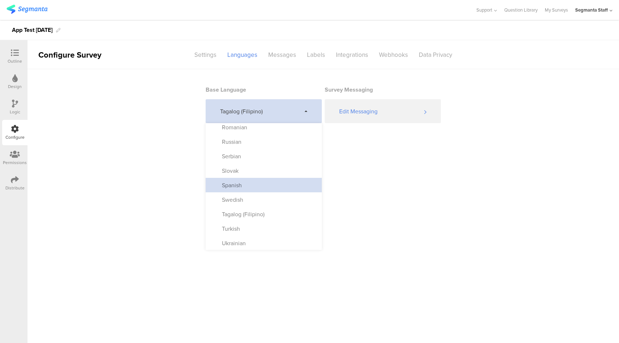
scroll to position [380, 0]
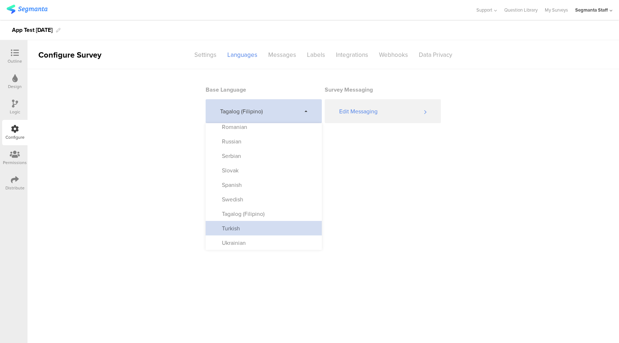
click at [268, 230] on div "Turkish" at bounding box center [264, 228] width 116 height 14
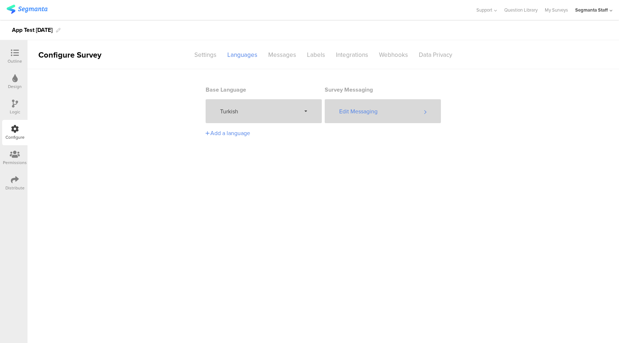
click at [388, 112] on div "Edit Messaging" at bounding box center [383, 111] width 116 height 24
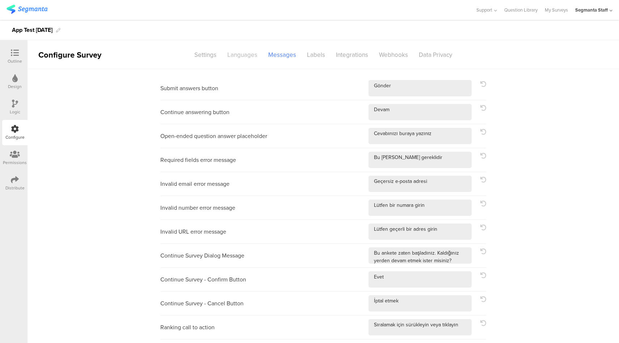
click at [237, 57] on div "Languages" at bounding box center [242, 55] width 41 height 13
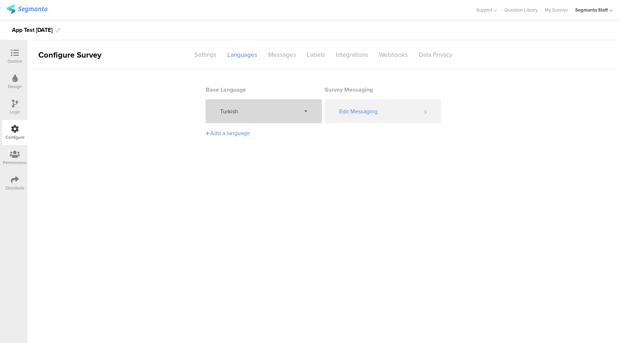
click at [278, 111] on span "Turkish" at bounding box center [260, 111] width 81 height 8
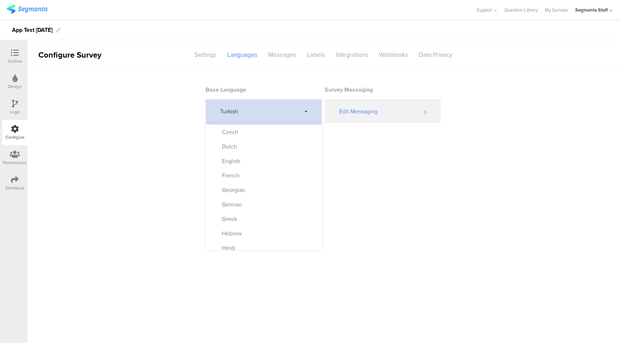
scroll to position [380, 0]
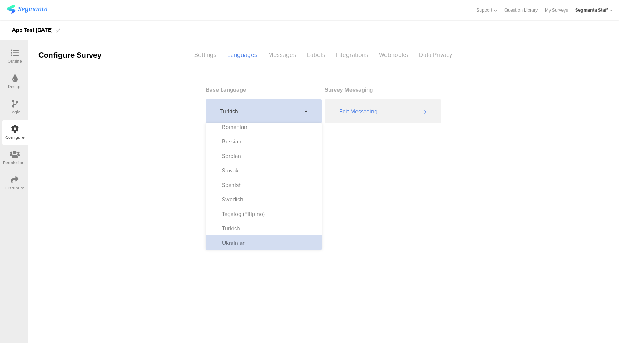
click at [252, 239] on div "Ukrainian" at bounding box center [264, 242] width 116 height 14
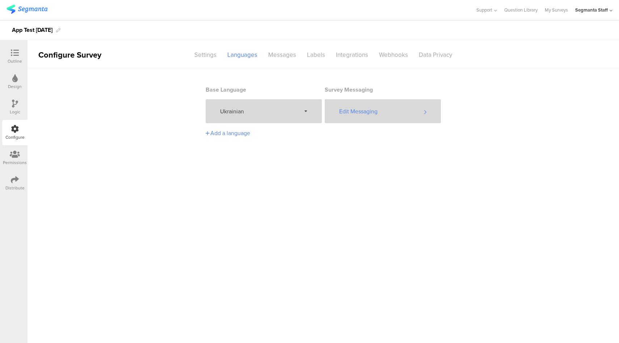
click at [359, 116] on div "Edit Messaging" at bounding box center [383, 111] width 116 height 24
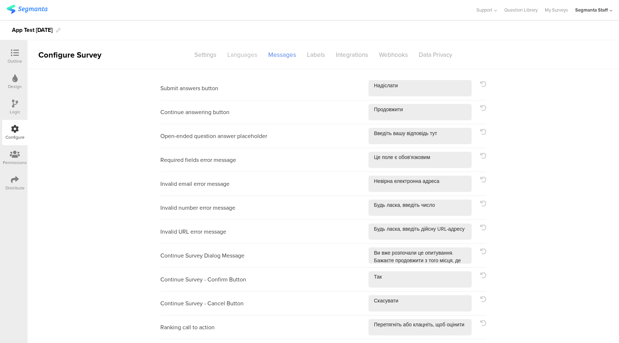
click at [251, 55] on div "Languages" at bounding box center [242, 55] width 41 height 13
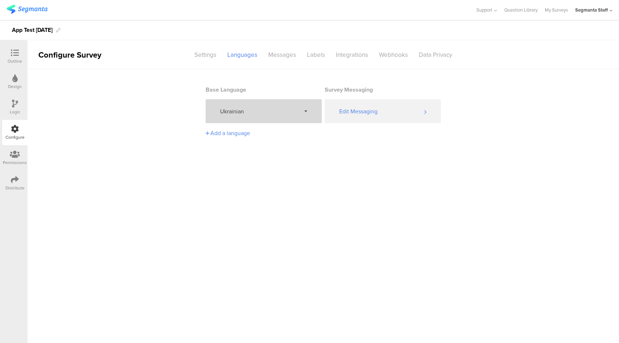
click at [247, 111] on span "Ukrainian" at bounding box center [260, 111] width 81 height 8
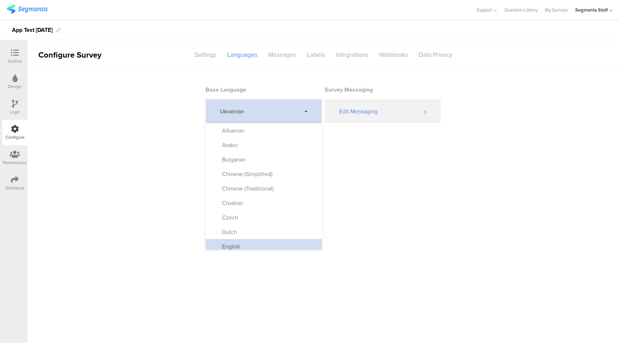
click at [245, 248] on div "English" at bounding box center [264, 246] width 116 height 14
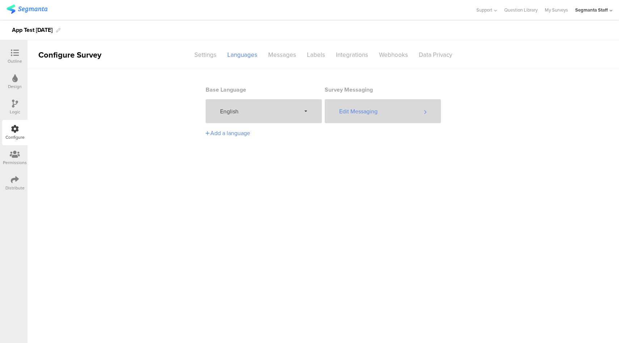
click at [393, 119] on div "Edit Messaging" at bounding box center [383, 111] width 116 height 24
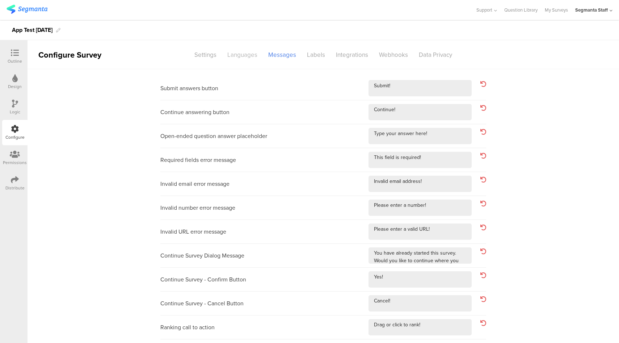
click at [246, 53] on div "Languages" at bounding box center [242, 55] width 41 height 13
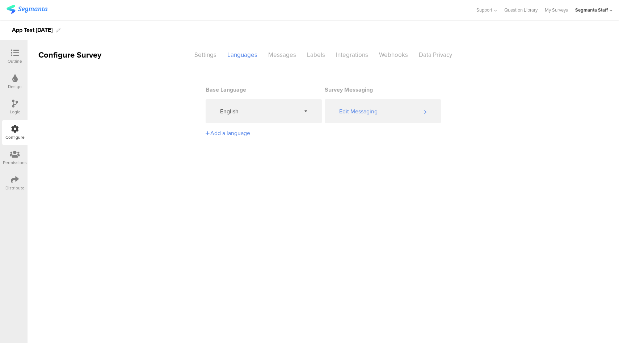
click at [237, 135] on div "Add a language" at bounding box center [263, 133] width 114 height 8
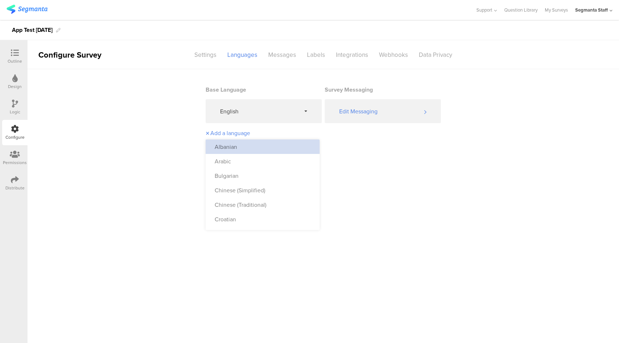
click at [244, 149] on div "Albanian" at bounding box center [263, 146] width 114 height 14
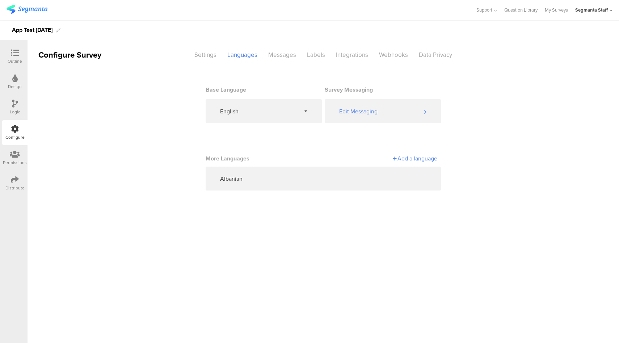
click at [420, 162] on div "Add a language" at bounding box center [380, 158] width 114 height 8
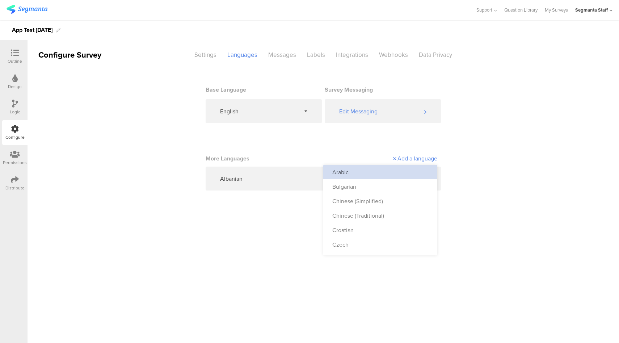
click at [406, 166] on div "Arabic" at bounding box center [380, 172] width 114 height 14
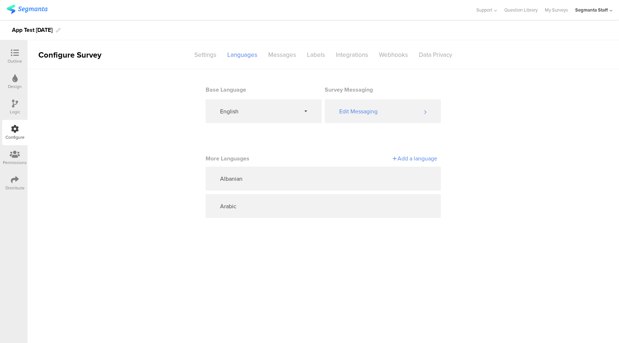
click at [406, 159] on div "Add a language" at bounding box center [380, 158] width 114 height 8
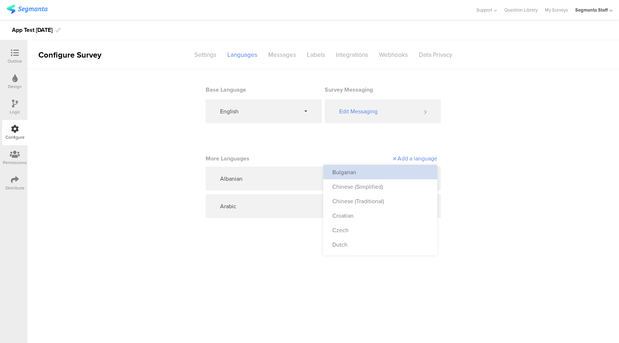
click at [402, 174] on div "Bulgarian" at bounding box center [380, 172] width 114 height 14
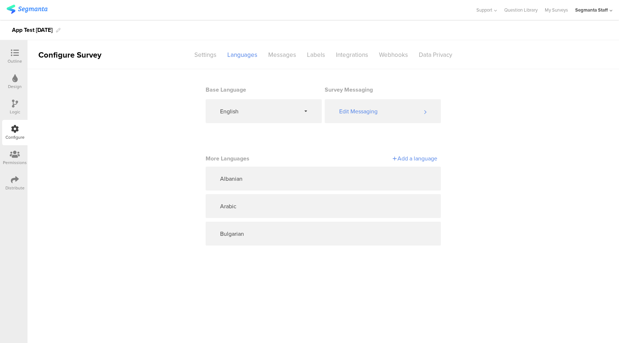
click at [406, 159] on div "Add a language" at bounding box center [380, 158] width 114 height 8
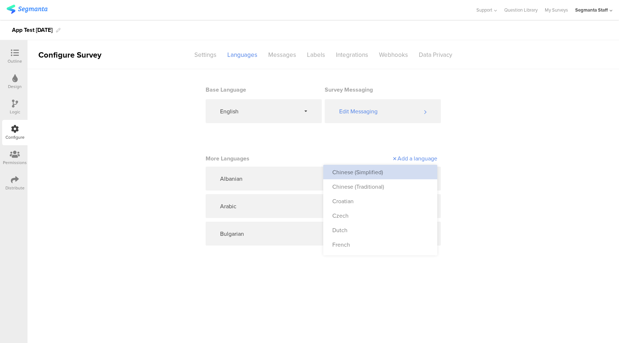
drag, startPoint x: 404, startPoint y: 163, endPoint x: 397, endPoint y: 178, distance: 16.4
click at [397, 178] on div "Chinese (Simplified)" at bounding box center [380, 172] width 114 height 14
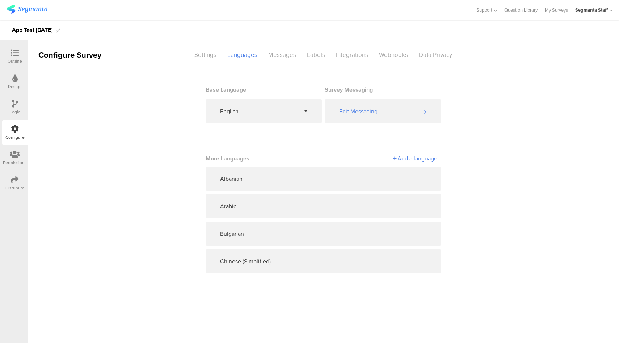
click at [417, 160] on div "Add a language" at bounding box center [380, 158] width 114 height 8
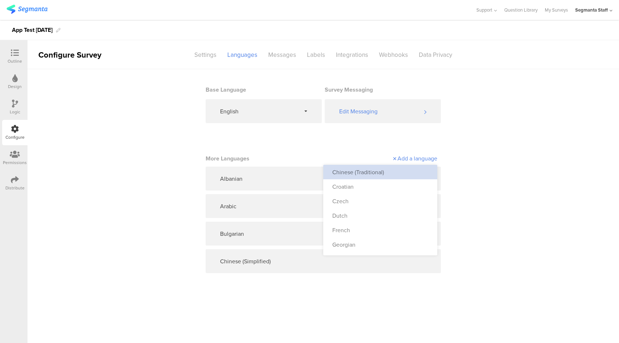
click at [404, 176] on div "Chinese (Traditional)" at bounding box center [380, 172] width 114 height 14
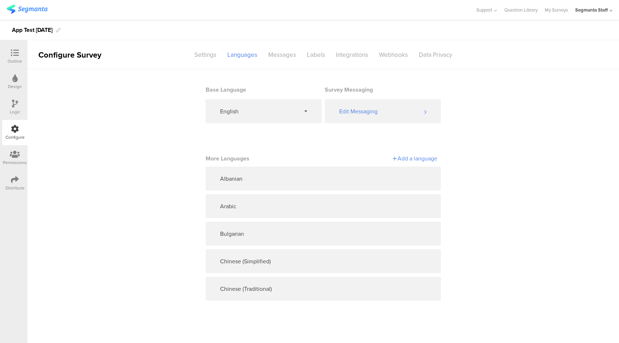
click at [416, 160] on div "Add a language" at bounding box center [380, 158] width 114 height 8
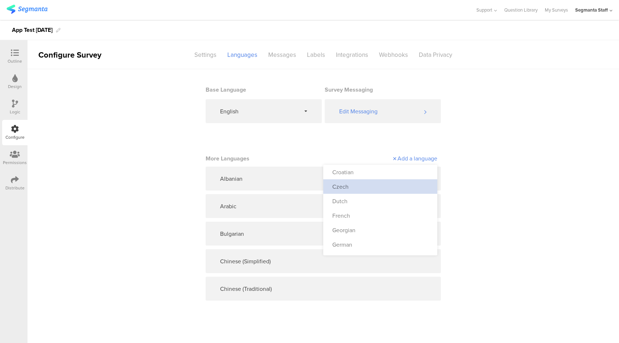
click at [401, 180] on div "Czech" at bounding box center [380, 186] width 114 height 14
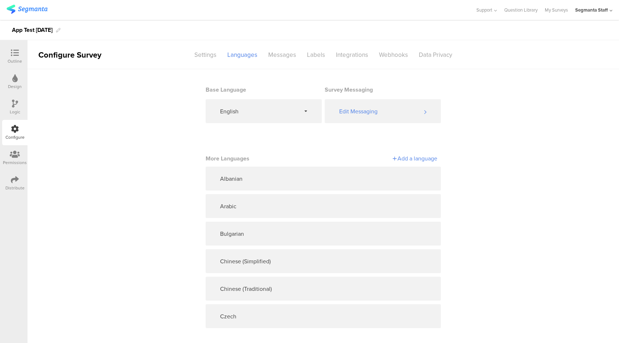
click at [407, 163] on div "Add a language" at bounding box center [380, 158] width 114 height 13
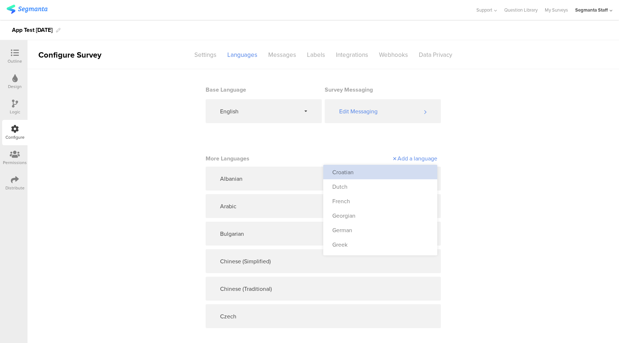
click at [396, 179] on div "Croatian" at bounding box center [380, 172] width 114 height 14
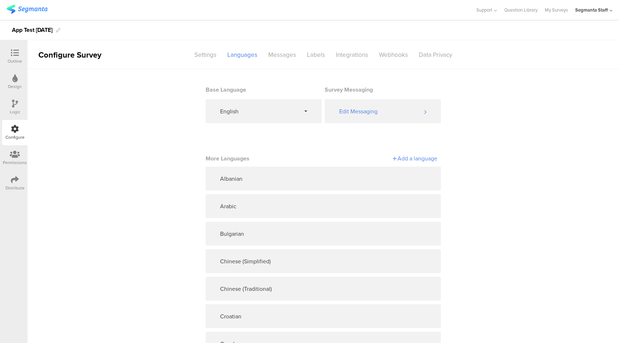
click at [411, 160] on div "Add a language" at bounding box center [380, 158] width 114 height 8
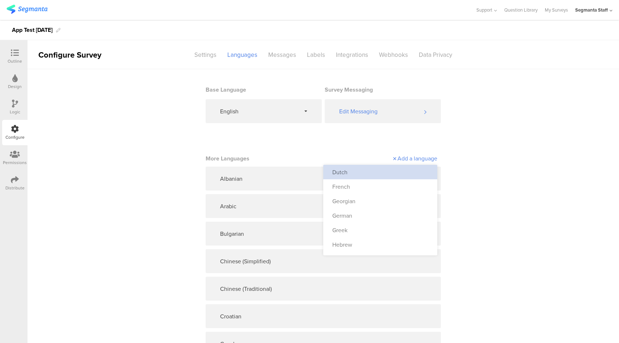
click at [398, 177] on div "Dutch" at bounding box center [380, 172] width 114 height 14
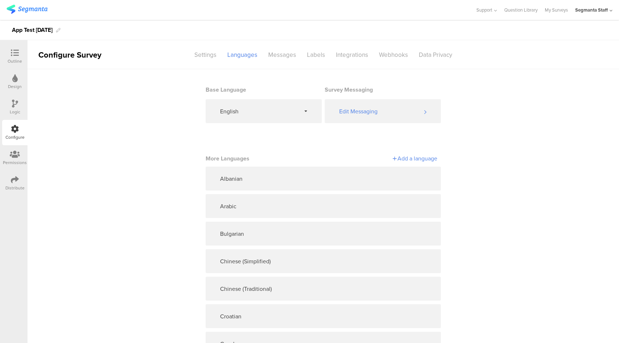
click at [408, 160] on div "Add a language" at bounding box center [380, 158] width 114 height 8
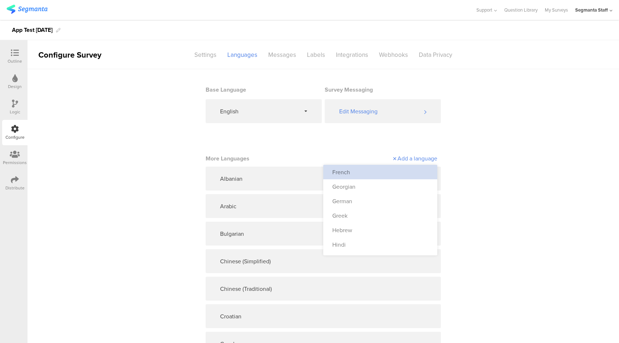
click at [397, 173] on div "French" at bounding box center [380, 172] width 114 height 14
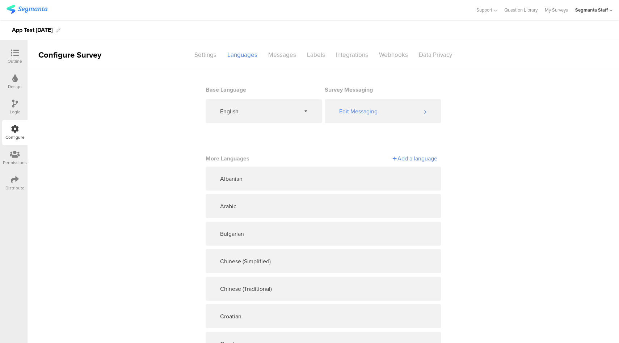
click at [407, 160] on div "Add a language" at bounding box center [380, 158] width 114 height 8
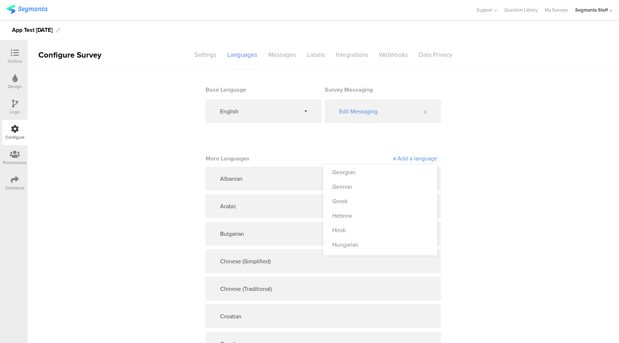
click at [396, 174] on div "Georgian" at bounding box center [380, 172] width 114 height 14
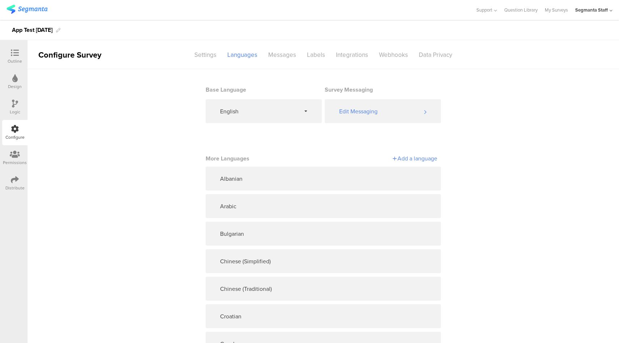
click at [410, 162] on div "Add a language" at bounding box center [380, 158] width 114 height 8
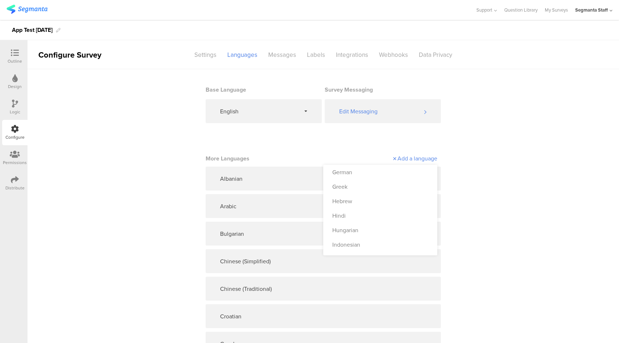
click at [403, 174] on div "German" at bounding box center [380, 172] width 114 height 14
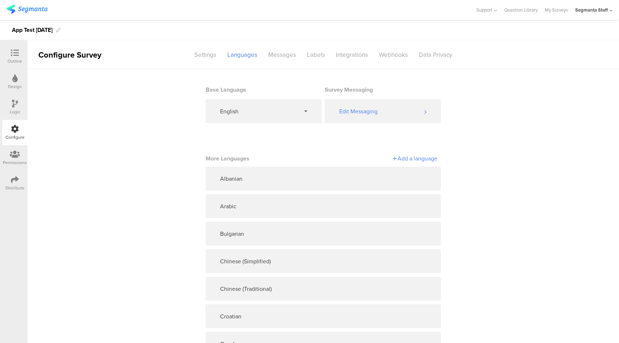
click at [414, 159] on div "Add a language" at bounding box center [380, 158] width 114 height 8
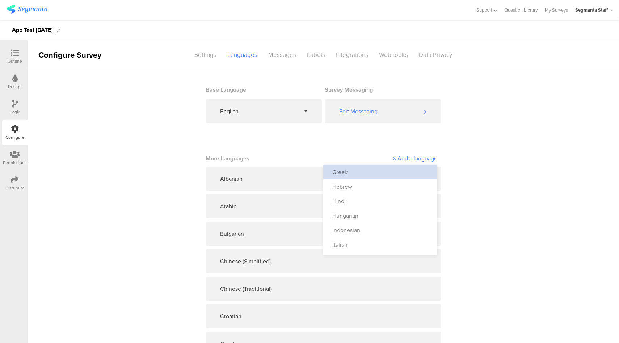
click at [405, 173] on div "Greek" at bounding box center [380, 172] width 114 height 14
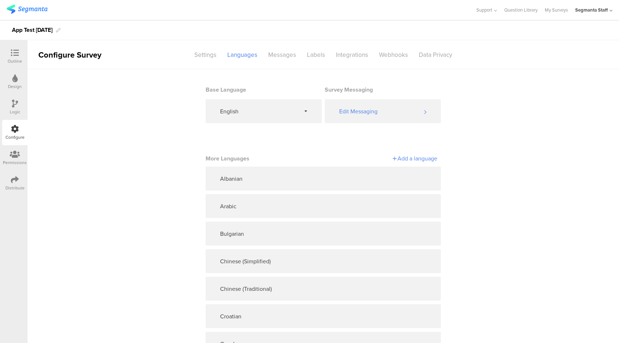
click at [411, 157] on div "Add a language" at bounding box center [380, 158] width 114 height 8
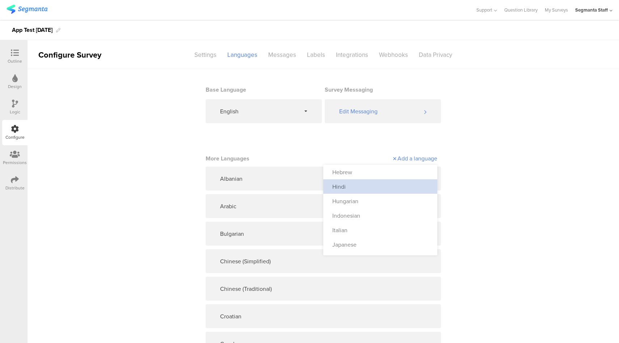
click at [393, 181] on div "Hindi" at bounding box center [380, 186] width 114 height 14
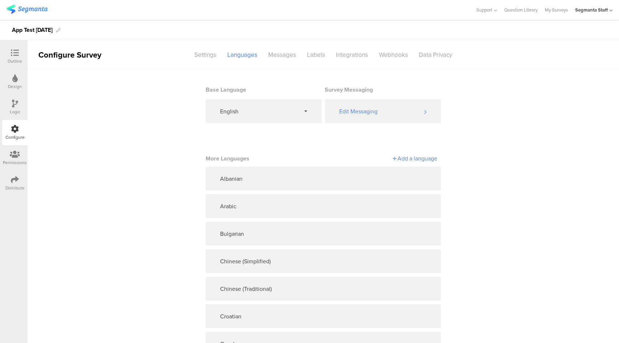
click at [415, 161] on div "Add a language" at bounding box center [380, 158] width 114 height 8
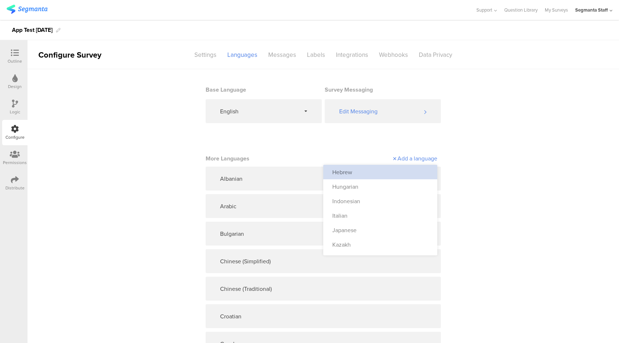
click at [408, 171] on div "Hebrew" at bounding box center [380, 172] width 114 height 14
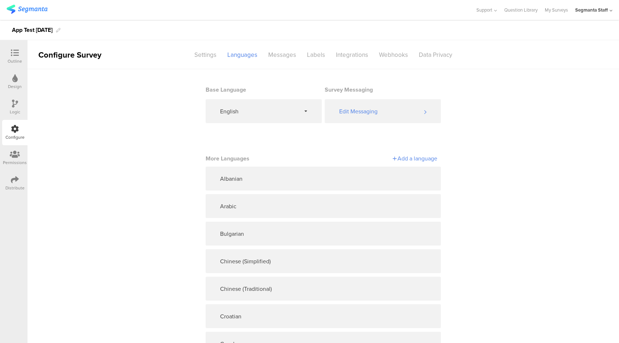
click at [417, 159] on div "Add a language" at bounding box center [380, 158] width 114 height 8
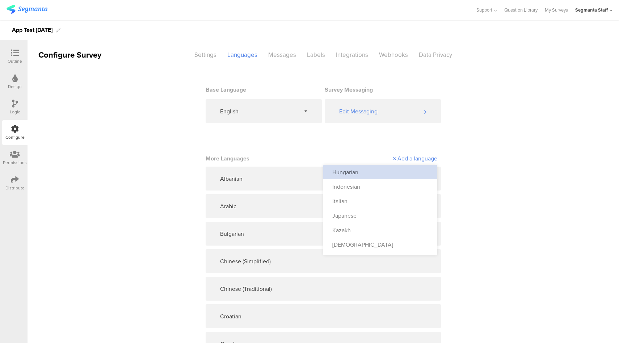
click at [401, 179] on div "Hungarian" at bounding box center [380, 172] width 114 height 14
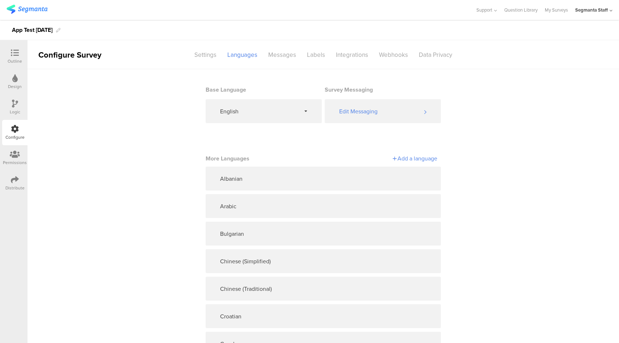
click at [414, 161] on div "Add a language" at bounding box center [380, 158] width 114 height 8
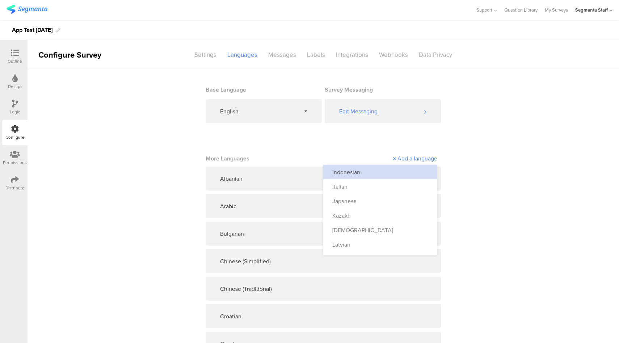
click at [403, 172] on div "Indonesian" at bounding box center [380, 172] width 114 height 14
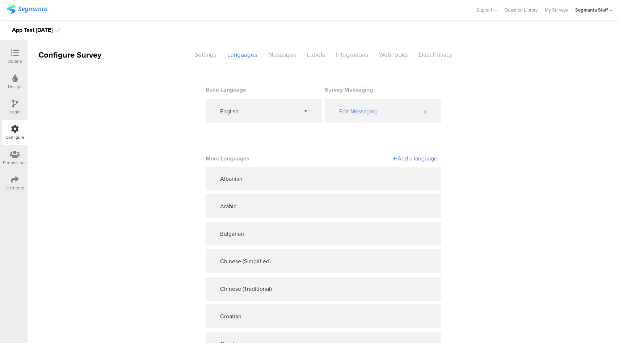
click at [418, 158] on div "Add a language" at bounding box center [380, 158] width 114 height 8
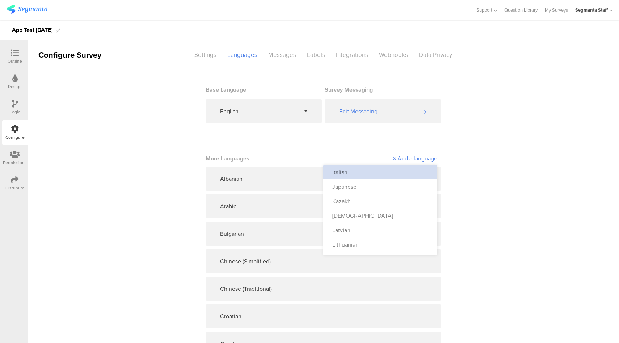
click at [407, 172] on div "Italian" at bounding box center [380, 172] width 114 height 14
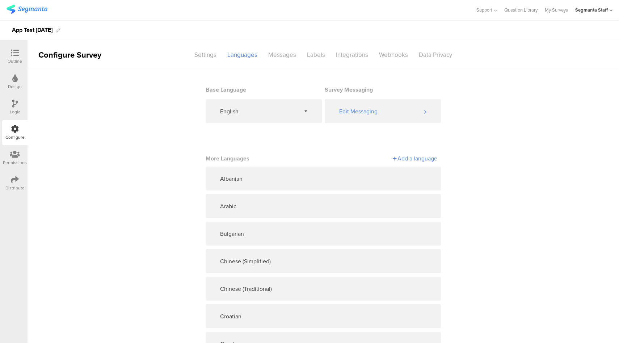
click at [419, 159] on div "Add a language" at bounding box center [380, 158] width 114 height 8
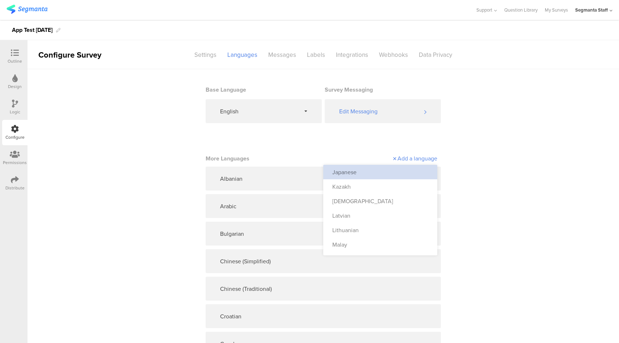
click at [409, 171] on div "Japanese" at bounding box center [380, 172] width 114 height 14
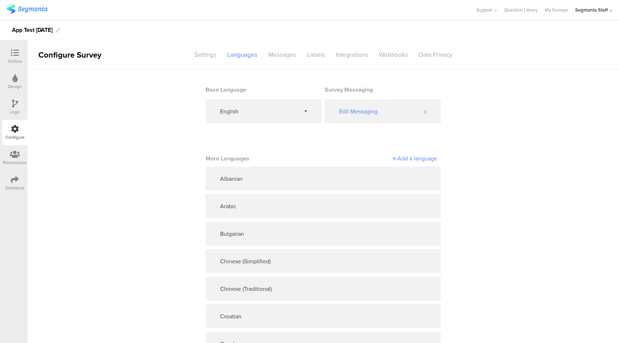
click at [414, 157] on div "Add a language" at bounding box center [380, 158] width 114 height 8
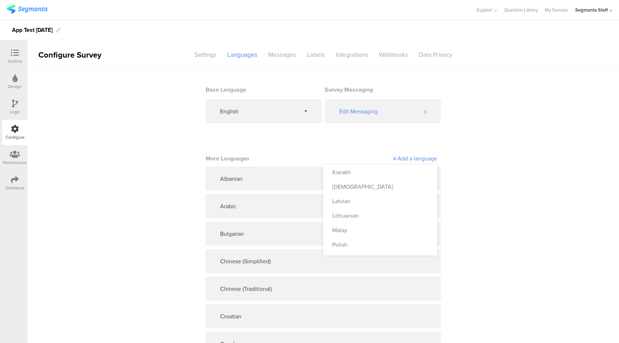
click at [392, 179] on div "Kazakh" at bounding box center [380, 172] width 114 height 14
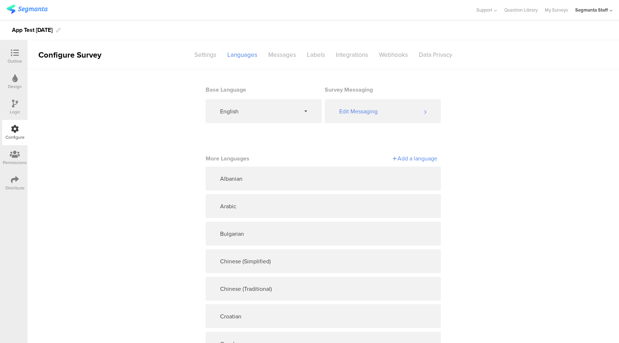
click at [406, 161] on div "Add a language" at bounding box center [380, 158] width 114 height 8
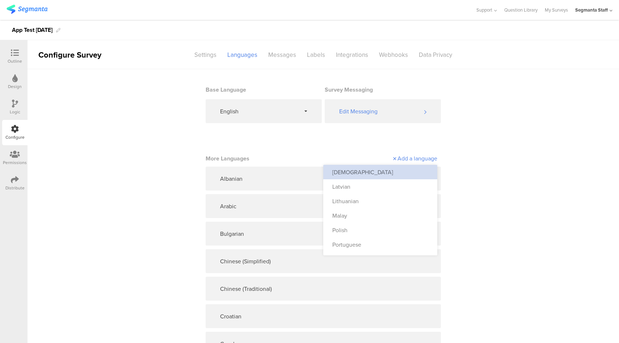
click at [398, 175] on div "Korean" at bounding box center [380, 172] width 114 height 14
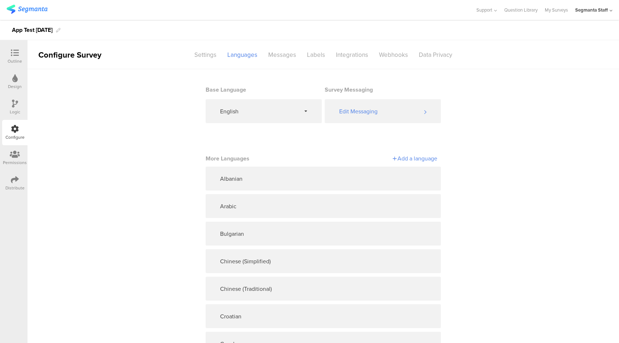
click at [405, 162] on div "Add a language" at bounding box center [380, 158] width 114 height 8
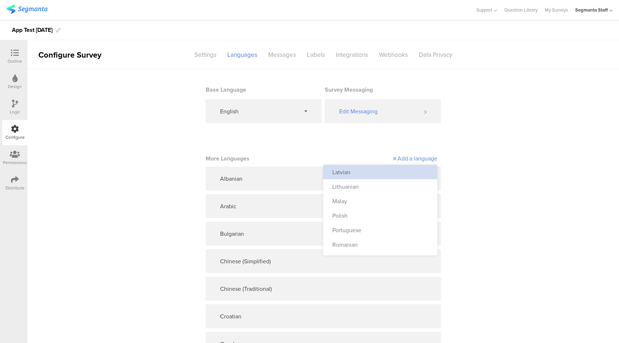
click at [396, 175] on div "Latvian" at bounding box center [380, 172] width 114 height 14
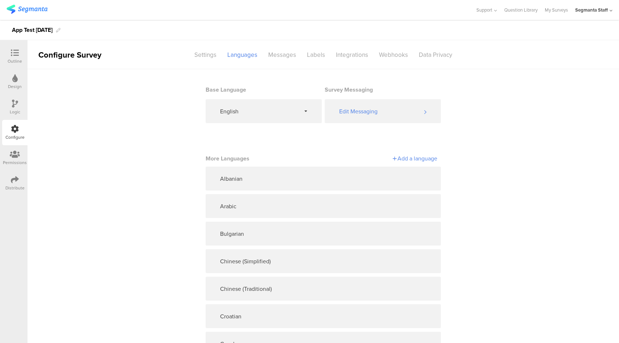
click at [423, 160] on div "Add a language" at bounding box center [380, 158] width 114 height 8
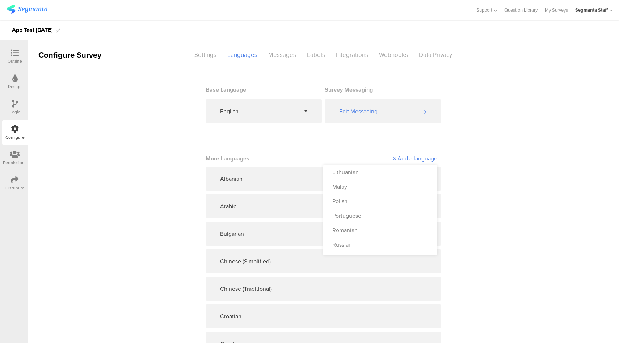
click at [404, 175] on div "Lithuanian" at bounding box center [380, 172] width 114 height 14
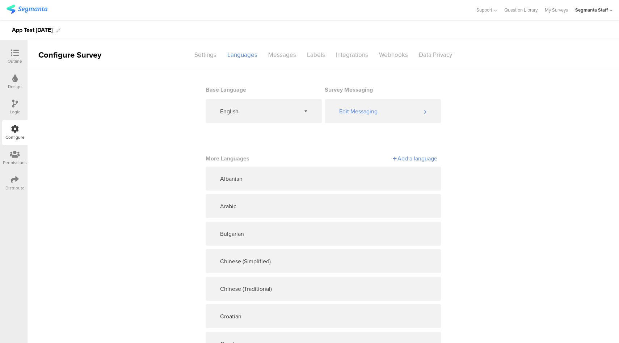
click at [419, 158] on div "Add a language" at bounding box center [380, 158] width 114 height 8
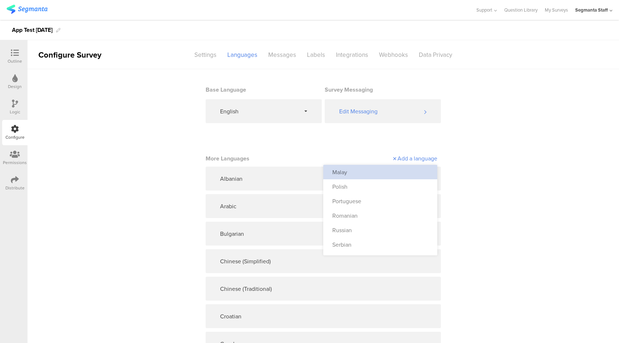
click at [406, 175] on div "Malay" at bounding box center [380, 172] width 114 height 14
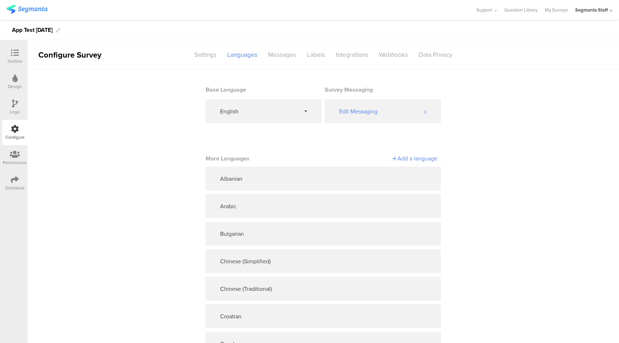
click at [416, 161] on div "Add a language" at bounding box center [380, 158] width 114 height 8
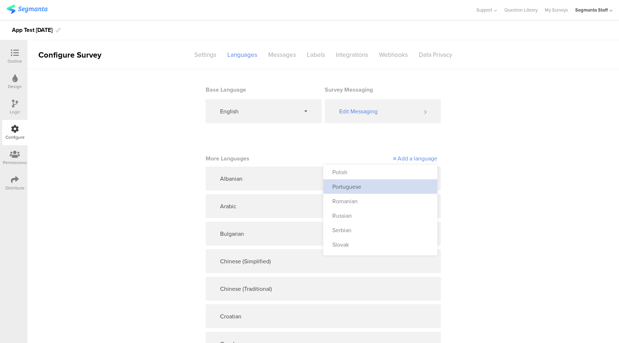
click at [403, 179] on div "Portuguese" at bounding box center [380, 186] width 114 height 14
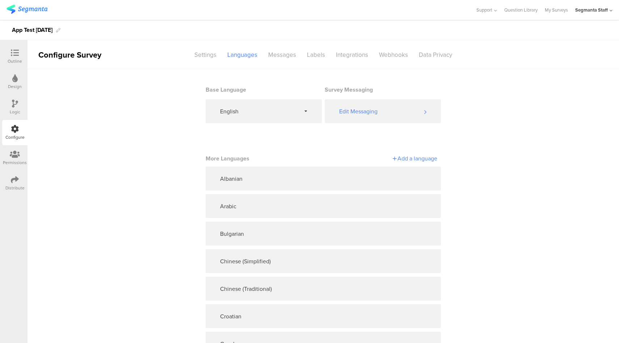
click at [411, 162] on div "Add a language" at bounding box center [380, 158] width 114 height 8
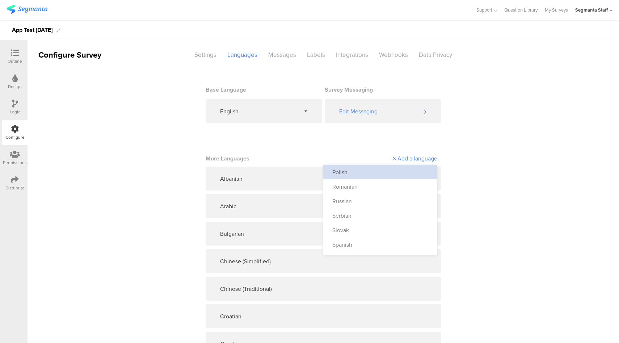
click at [404, 171] on div "Polish" at bounding box center [380, 172] width 114 height 14
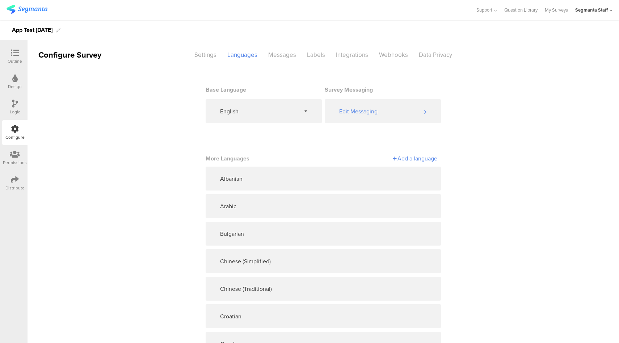
click at [414, 157] on div "Add a language" at bounding box center [380, 158] width 114 height 8
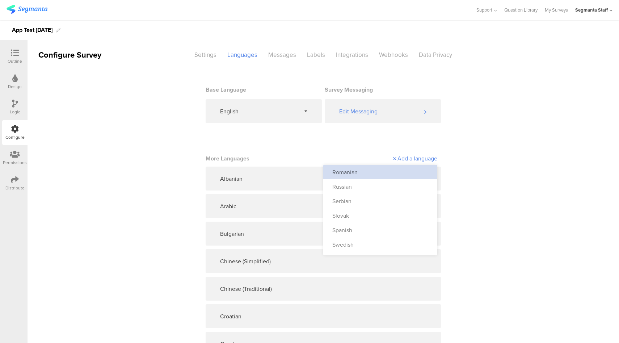
click at [409, 168] on div "Romanian" at bounding box center [380, 172] width 114 height 14
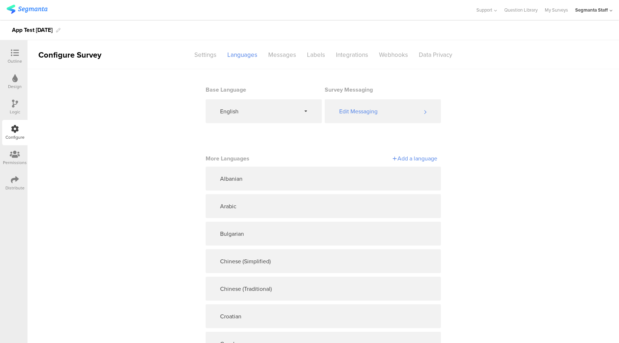
click at [414, 166] on section "More Languages Add a language" at bounding box center [323, 159] width 235 height 14
click at [414, 159] on div "Add a language" at bounding box center [380, 158] width 114 height 8
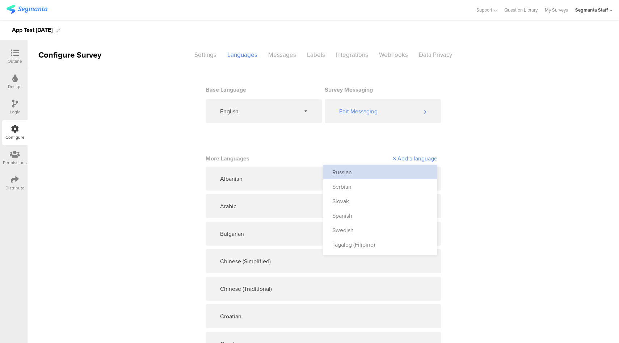
click at [405, 176] on div "Russian" at bounding box center [380, 172] width 114 height 14
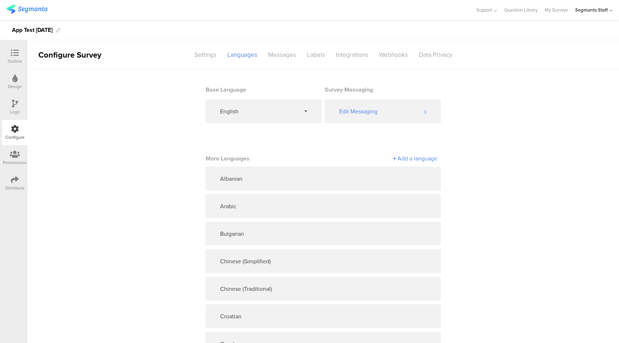
click at [417, 159] on div "Add a language" at bounding box center [380, 158] width 114 height 8
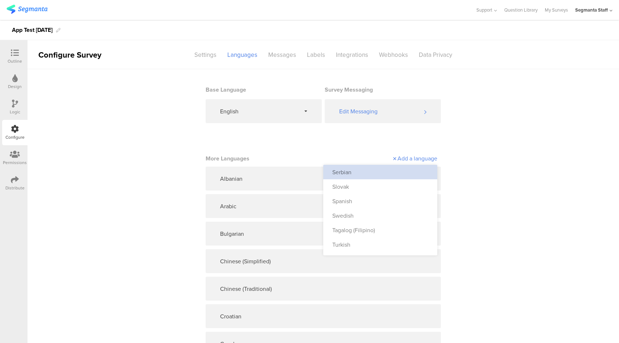
click at [405, 173] on div "Serbian" at bounding box center [380, 172] width 114 height 14
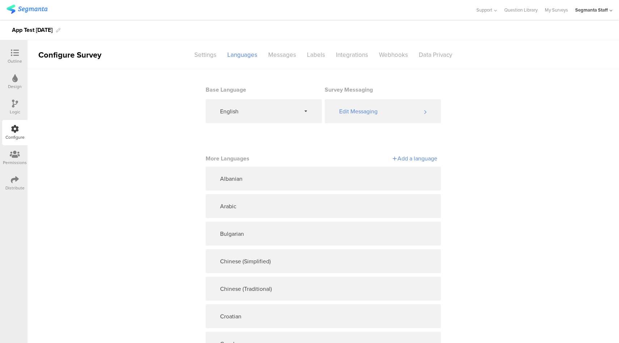
click at [405, 160] on div "Add a language" at bounding box center [380, 158] width 114 height 8
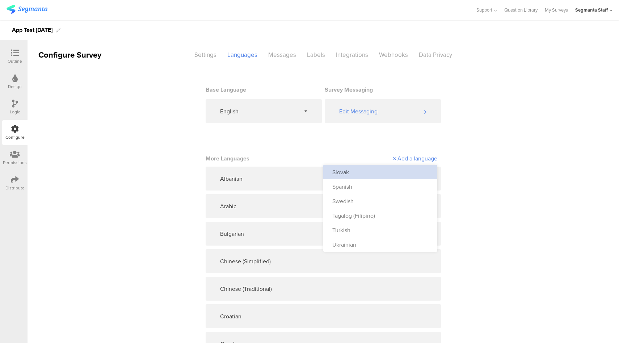
click at [389, 171] on div "Slovak" at bounding box center [380, 172] width 114 height 14
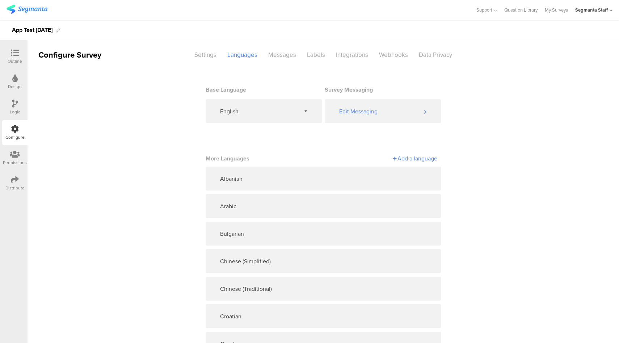
click at [406, 163] on div "Add a language" at bounding box center [380, 158] width 114 height 13
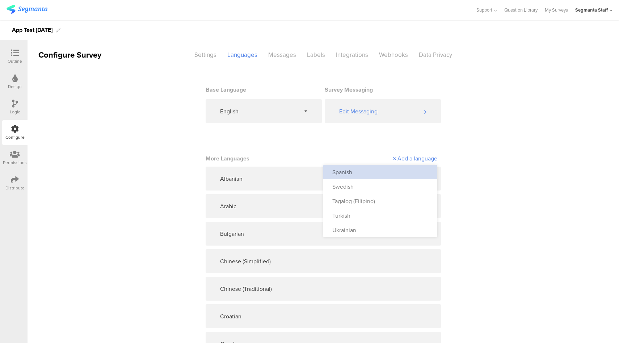
click at [388, 179] on div "Spanish" at bounding box center [380, 172] width 114 height 14
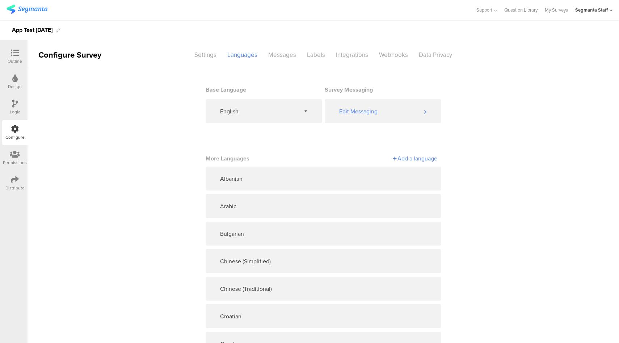
click at [408, 158] on div "Add a language" at bounding box center [380, 158] width 114 height 8
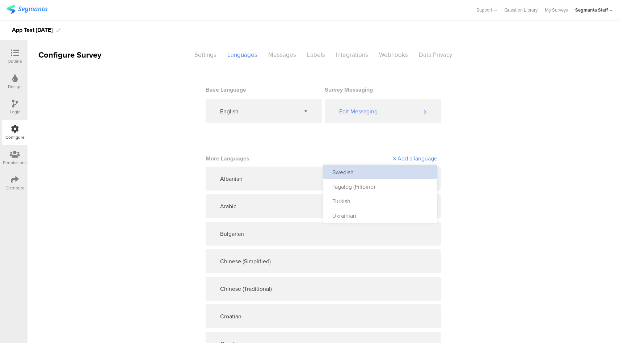
click at [384, 168] on div "Swedish" at bounding box center [380, 172] width 114 height 14
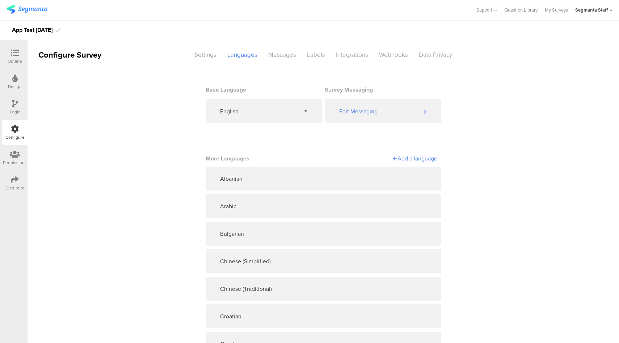
click at [415, 159] on div "Add a language" at bounding box center [380, 158] width 114 height 8
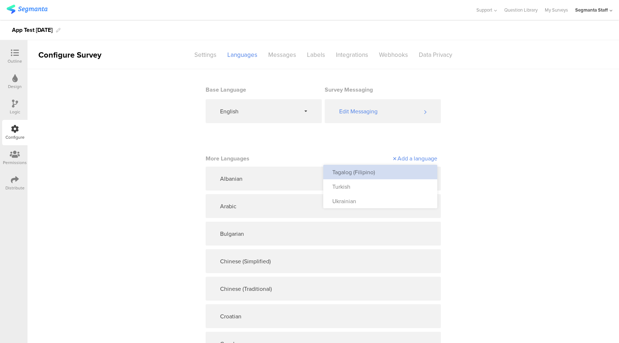
click at [396, 171] on div "Tagalog (Filipino)" at bounding box center [380, 172] width 114 height 14
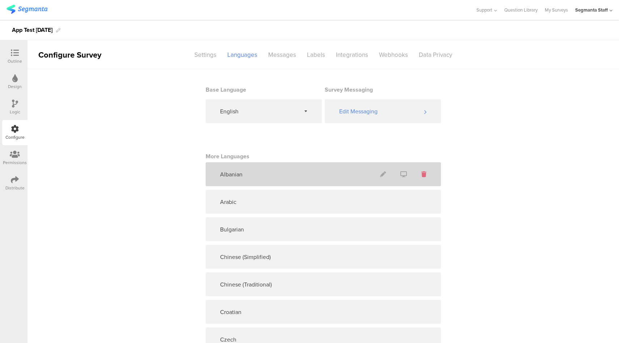
click at [422, 177] on icon at bounding box center [424, 174] width 5 height 6
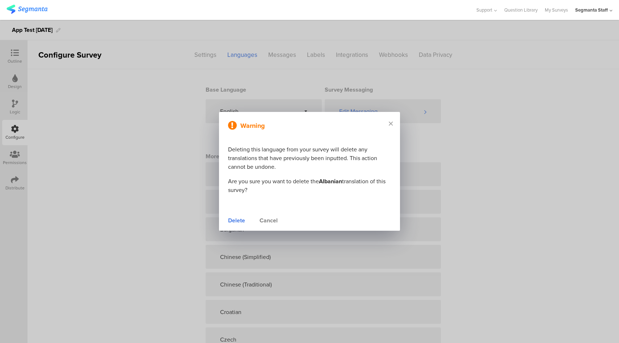
click at [273, 220] on div "Cancel" at bounding box center [269, 220] width 18 height 9
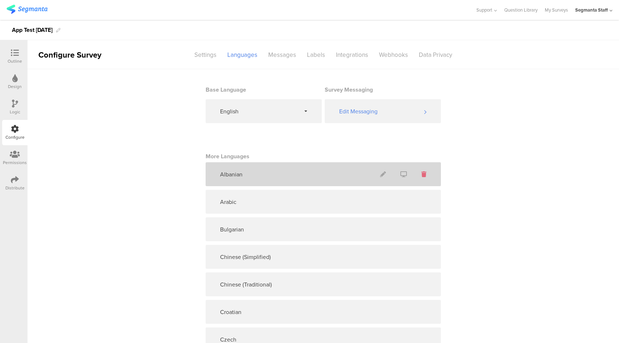
click at [423, 175] on icon at bounding box center [424, 174] width 5 height 6
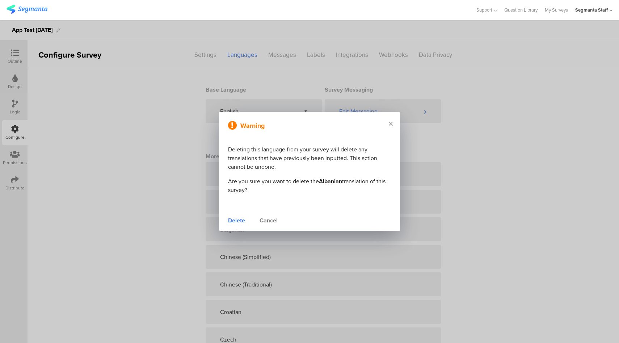
click at [390, 123] on icon at bounding box center [391, 123] width 4 height 7
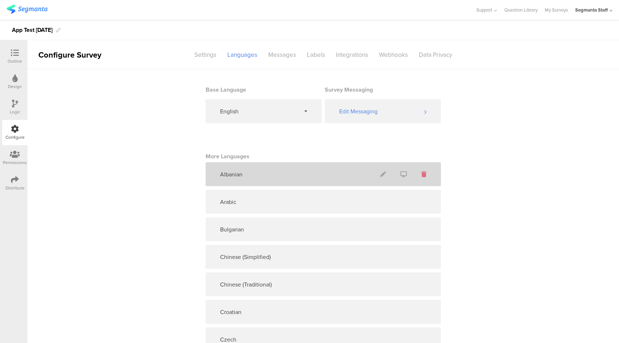
click at [423, 173] on icon at bounding box center [424, 174] width 5 height 6
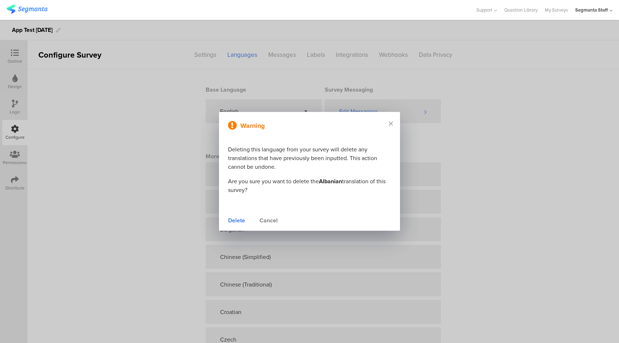
click at [238, 222] on div "Delete" at bounding box center [236, 220] width 17 height 9
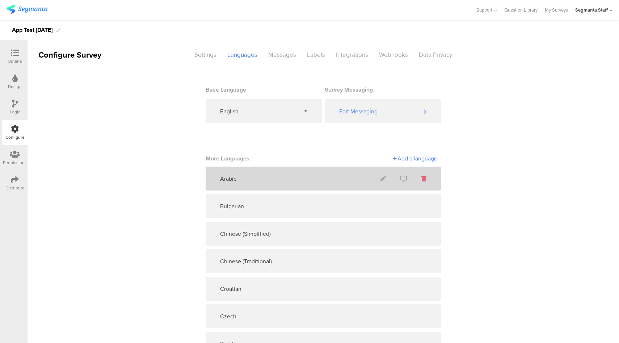
click at [423, 177] on icon at bounding box center [424, 179] width 5 height 6
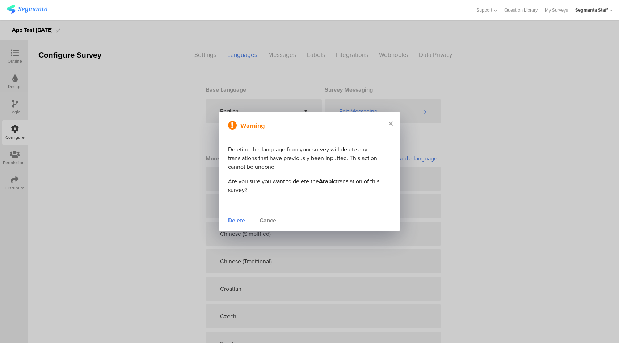
click at [238, 221] on div "Delete" at bounding box center [236, 220] width 17 height 9
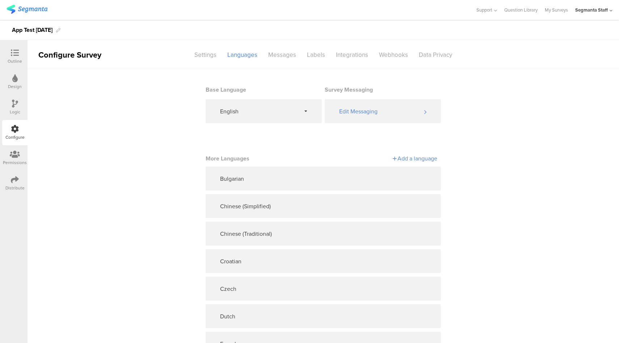
click at [424, 159] on div "Add a language" at bounding box center [380, 158] width 114 height 8
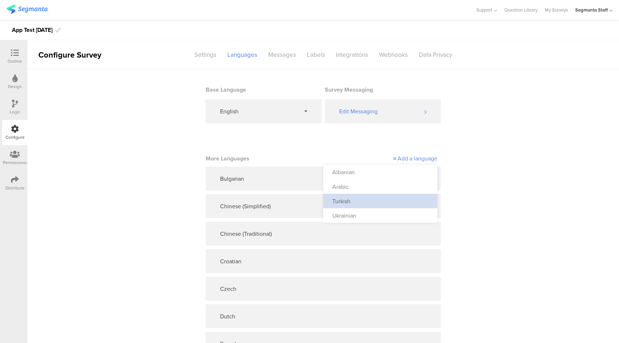
click at [390, 205] on div "Turkish" at bounding box center [380, 201] width 114 height 14
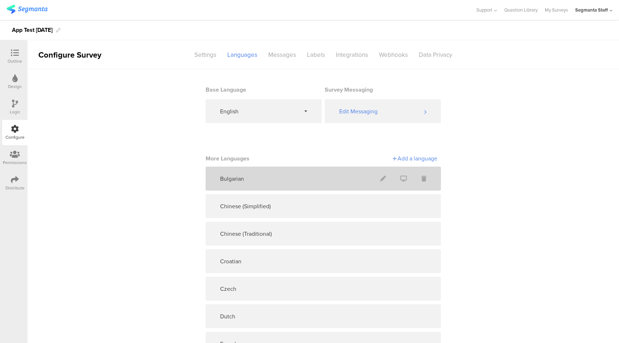
click at [425, 167] on div "Bulgarian" at bounding box center [323, 179] width 235 height 24
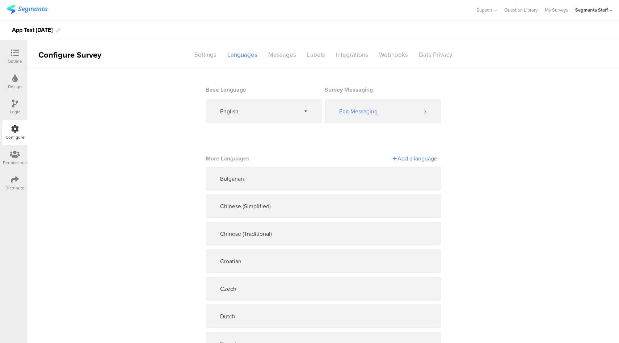
click at [425, 160] on div "Add a language" at bounding box center [380, 158] width 114 height 8
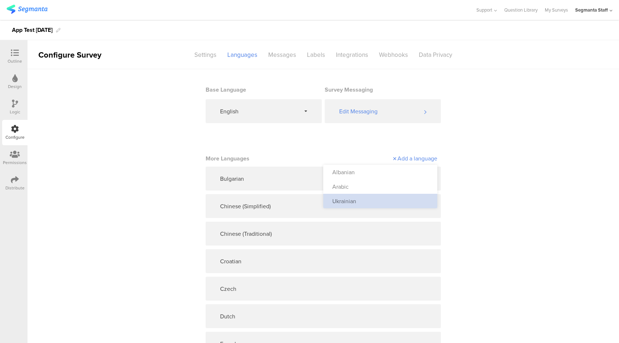
click at [388, 200] on div "Ukrainian" at bounding box center [380, 201] width 114 height 14
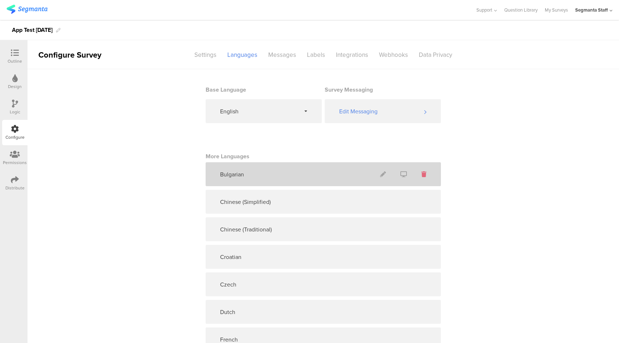
click at [422, 176] on icon at bounding box center [424, 174] width 5 height 6
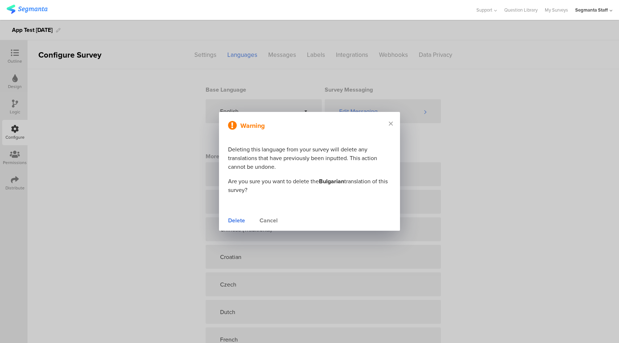
click at [236, 219] on div "Delete" at bounding box center [236, 220] width 17 height 9
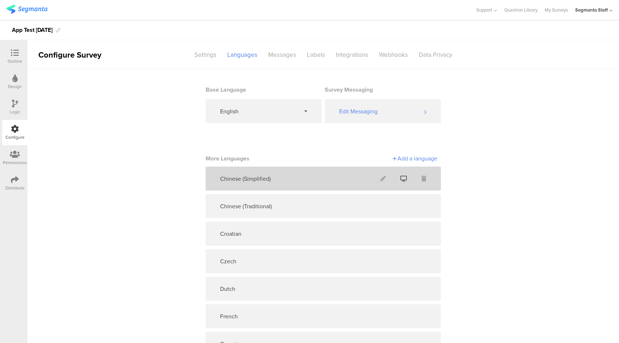
click at [402, 180] on icon at bounding box center [404, 179] width 7 height 6
click at [381, 180] on icon at bounding box center [383, 179] width 6 height 6
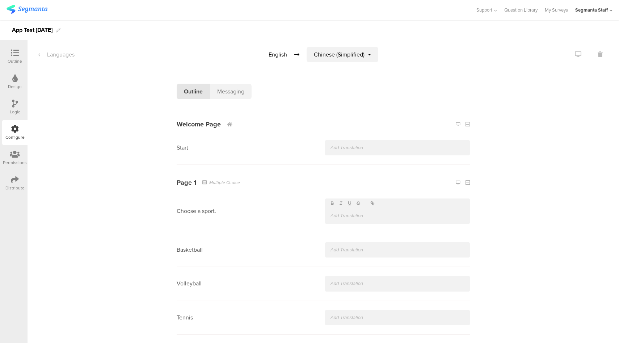
click at [247, 88] on div "Messaging" at bounding box center [231, 92] width 42 height 16
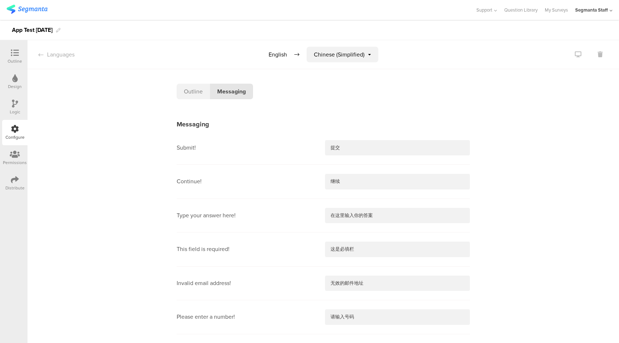
click at [183, 92] on div "Outline" at bounding box center [193, 92] width 33 height 16
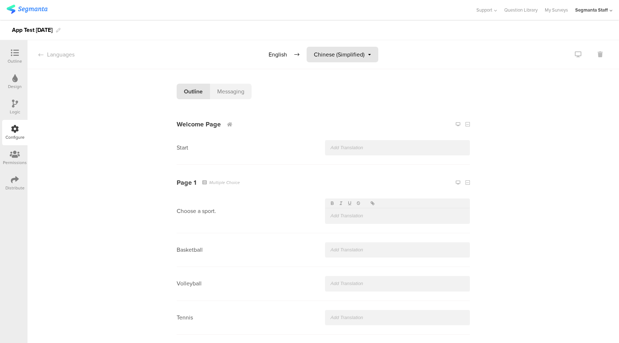
click at [332, 53] on span "Chinese (Simplified)" at bounding box center [339, 54] width 51 height 8
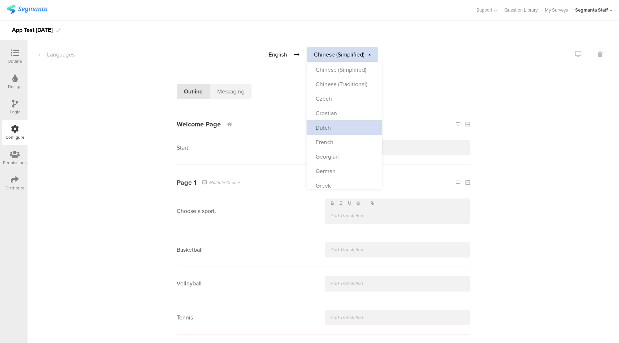
click at [333, 133] on div "Dutch" at bounding box center [344, 127] width 75 height 14
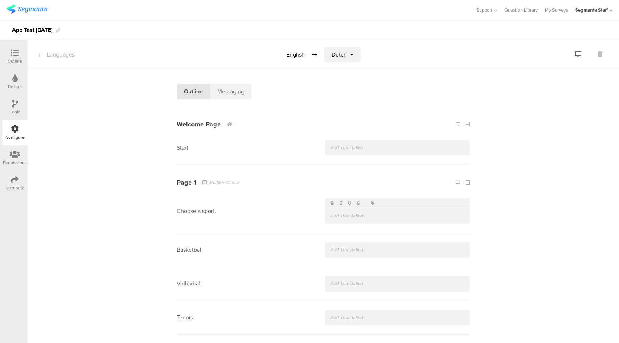
click at [575, 55] on icon at bounding box center [578, 54] width 7 height 6
click at [54, 56] on div "Languages" at bounding box center [51, 54] width 47 height 8
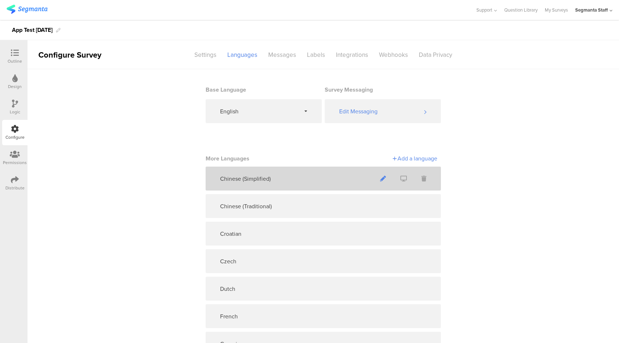
click at [381, 178] on icon at bounding box center [383, 179] width 6 height 6
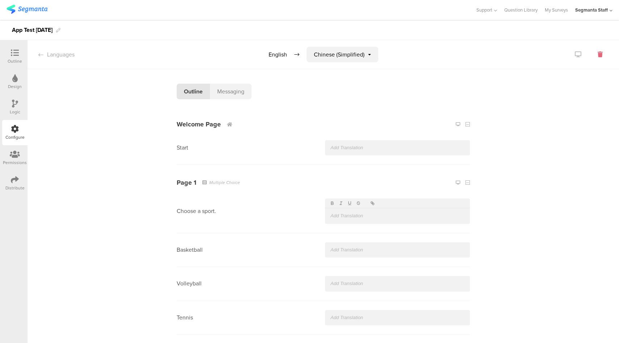
click at [598, 55] on icon at bounding box center [600, 54] width 5 height 6
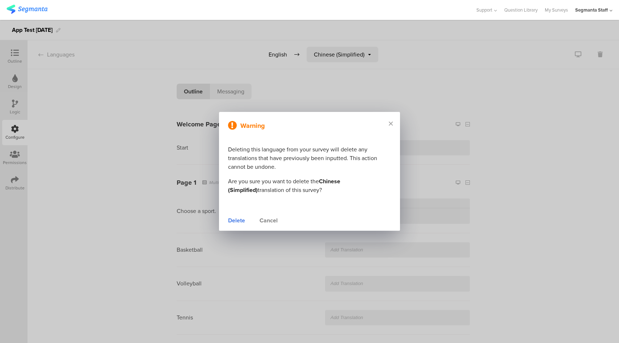
click at [235, 222] on div "Delete" at bounding box center [236, 220] width 17 height 9
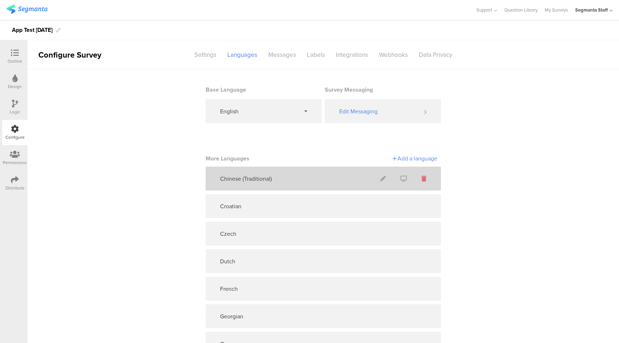
click at [422, 180] on icon at bounding box center [424, 179] width 5 height 6
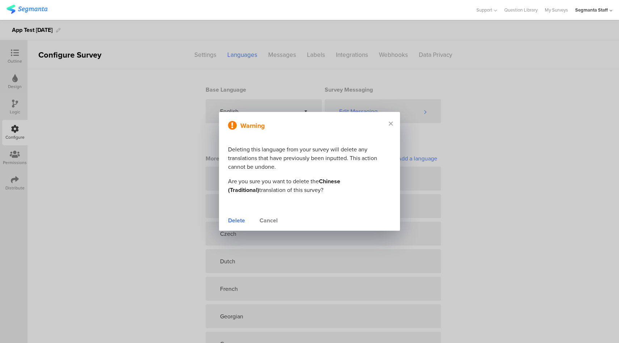
click at [233, 222] on div "Delete" at bounding box center [236, 220] width 17 height 9
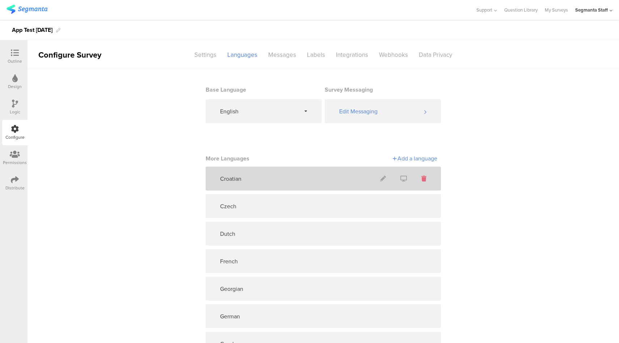
click at [422, 177] on icon at bounding box center [424, 179] width 5 height 6
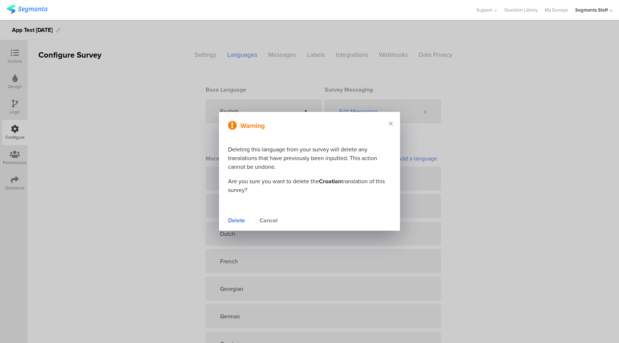
click at [234, 221] on div "Delete" at bounding box center [236, 220] width 17 height 9
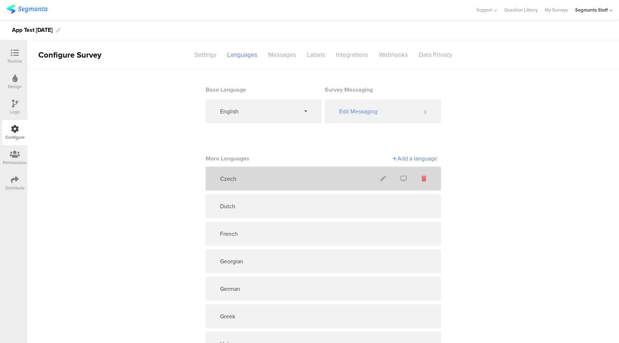
click at [422, 180] on icon at bounding box center [424, 179] width 5 height 6
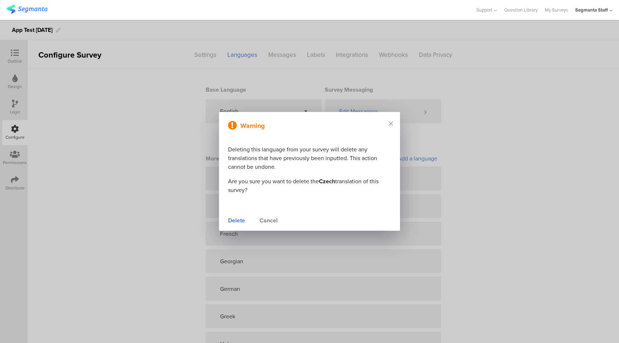
click at [236, 217] on div "Delete" at bounding box center [236, 220] width 17 height 9
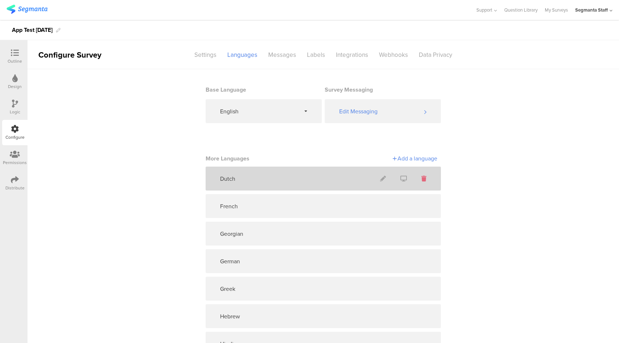
click at [422, 177] on icon at bounding box center [424, 179] width 5 height 6
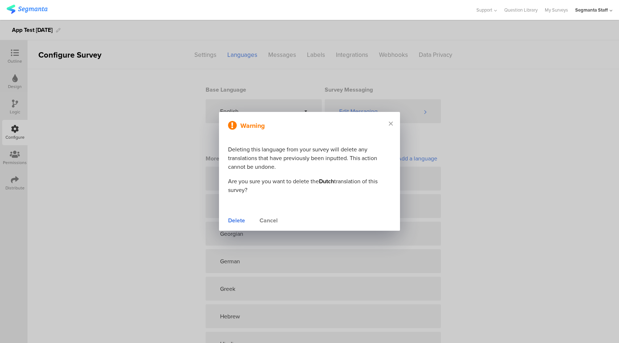
click at [238, 222] on div "Delete" at bounding box center [236, 220] width 17 height 9
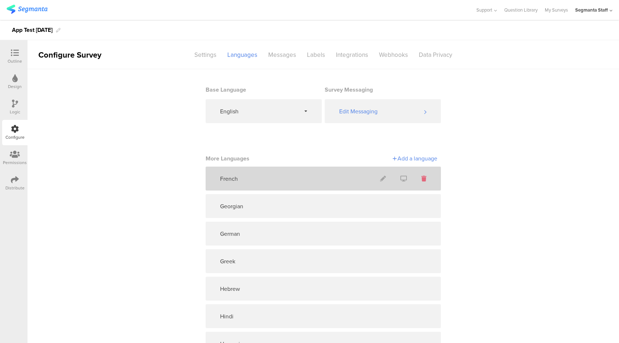
click at [422, 179] on icon at bounding box center [424, 179] width 5 height 6
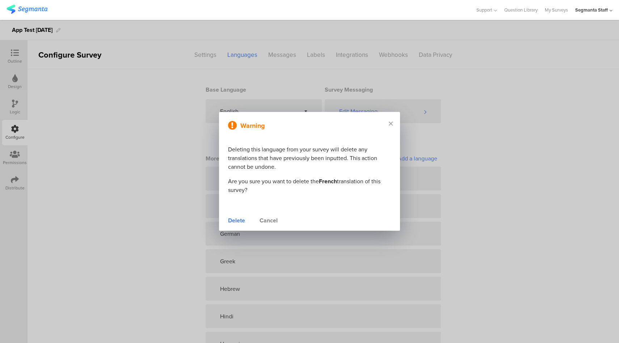
click at [238, 221] on div "Delete" at bounding box center [236, 220] width 17 height 9
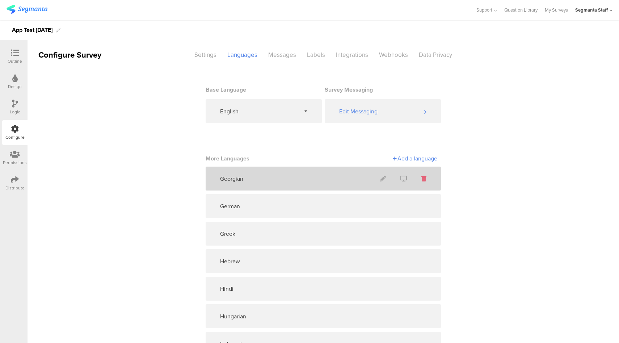
click at [422, 180] on icon at bounding box center [424, 179] width 5 height 6
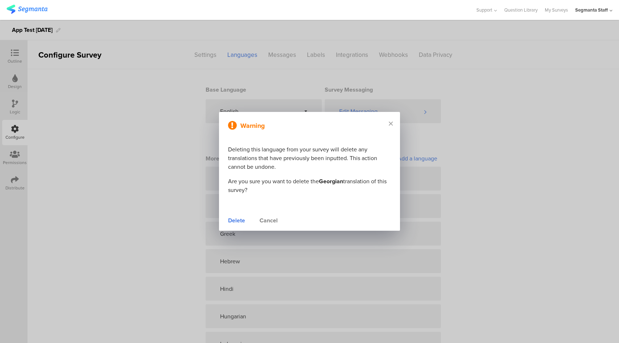
click at [235, 221] on div "Delete" at bounding box center [236, 220] width 17 height 9
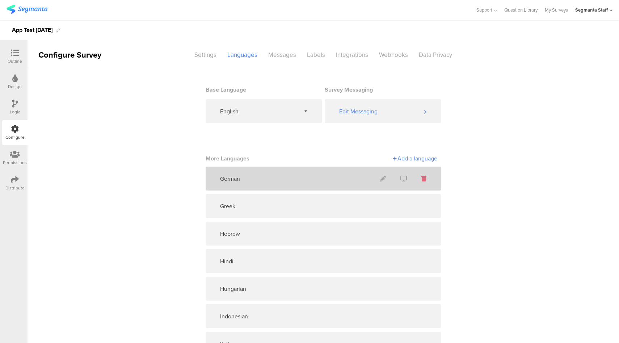
click at [422, 178] on icon at bounding box center [424, 179] width 5 height 6
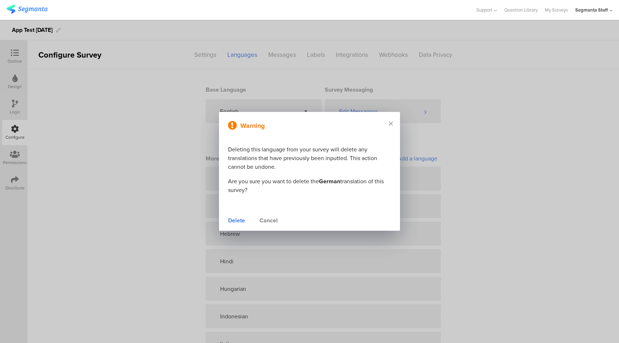
click at [230, 221] on div "Delete" at bounding box center [236, 220] width 17 height 9
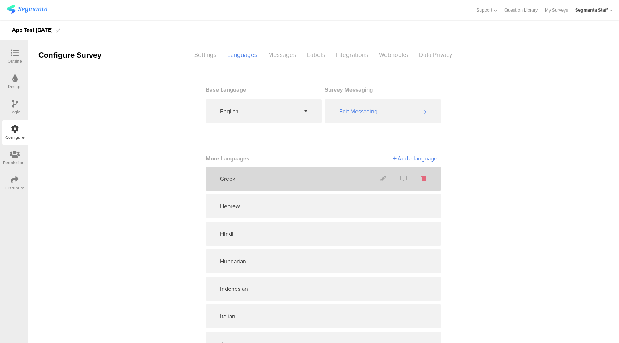
click at [422, 180] on icon at bounding box center [424, 179] width 5 height 6
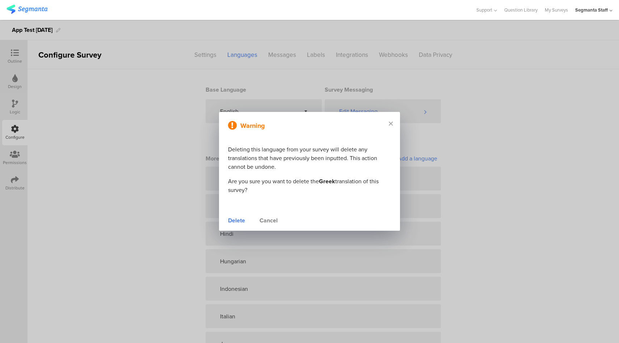
click at [242, 222] on div "Delete" at bounding box center [236, 220] width 17 height 9
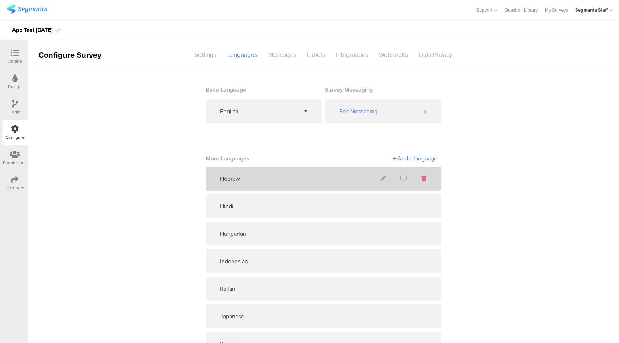
click at [422, 178] on icon at bounding box center [424, 179] width 5 height 6
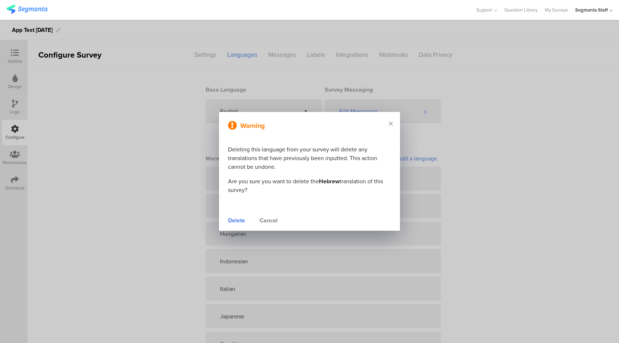
click at [239, 221] on div "Delete" at bounding box center [236, 220] width 17 height 9
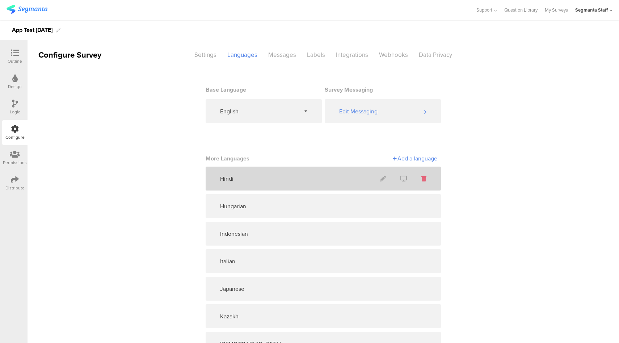
click at [423, 180] on icon at bounding box center [424, 179] width 5 height 6
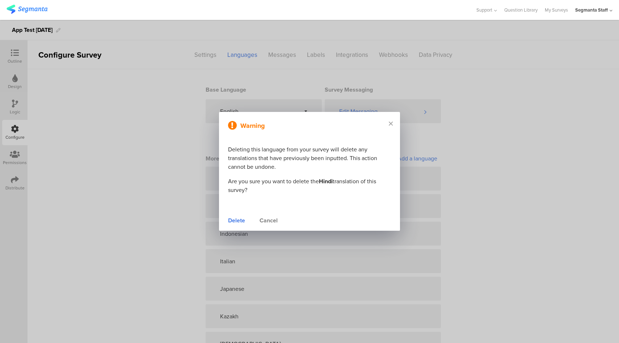
click at [242, 222] on div "Delete" at bounding box center [236, 220] width 17 height 9
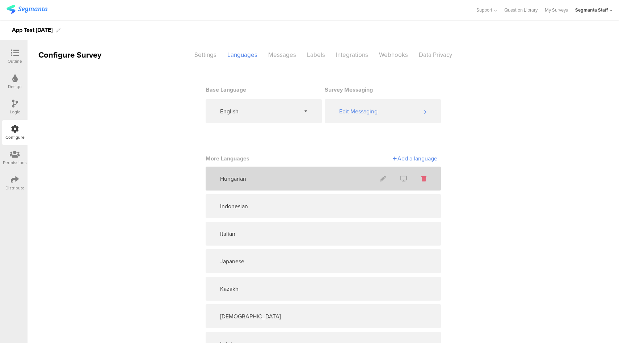
click at [422, 180] on icon at bounding box center [424, 179] width 5 height 6
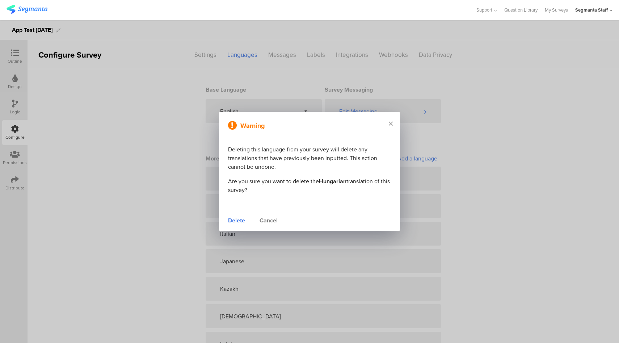
click at [234, 223] on div "Delete" at bounding box center [236, 220] width 17 height 9
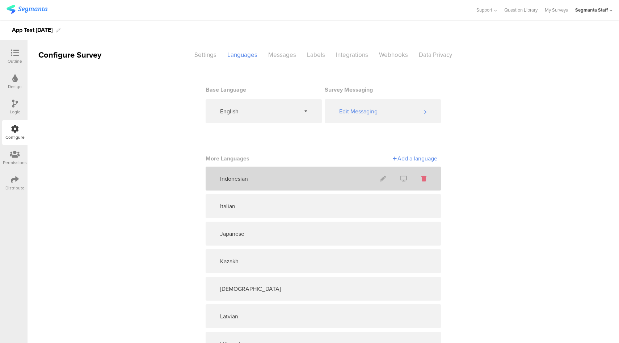
click at [422, 179] on icon at bounding box center [424, 179] width 5 height 6
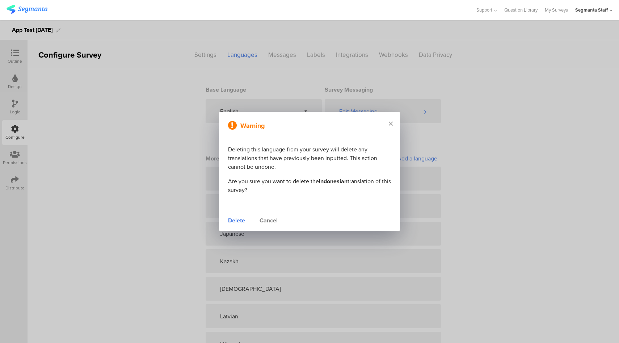
click at [232, 221] on div "Delete" at bounding box center [236, 220] width 17 height 9
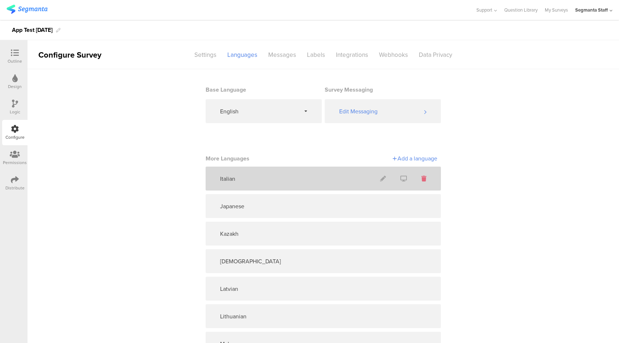
click at [422, 180] on icon at bounding box center [424, 179] width 5 height 6
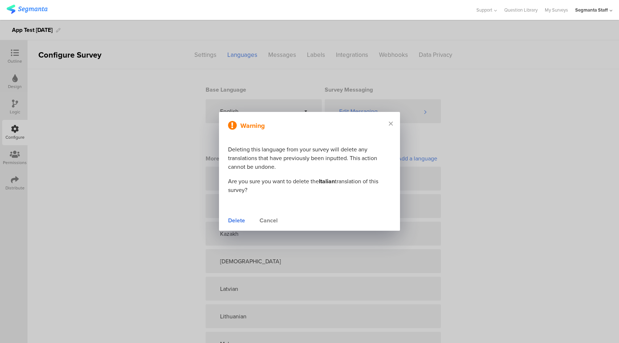
click at [240, 222] on div "Delete" at bounding box center [236, 220] width 17 height 9
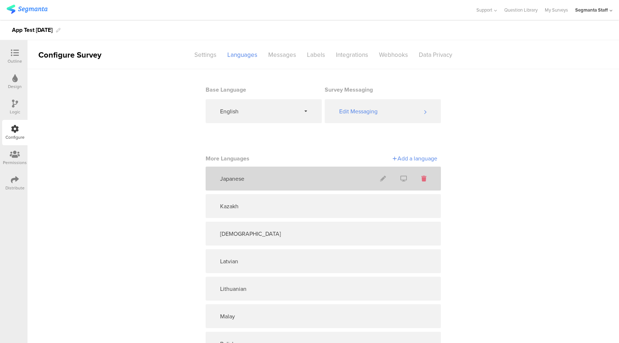
click at [422, 178] on icon at bounding box center [424, 179] width 5 height 6
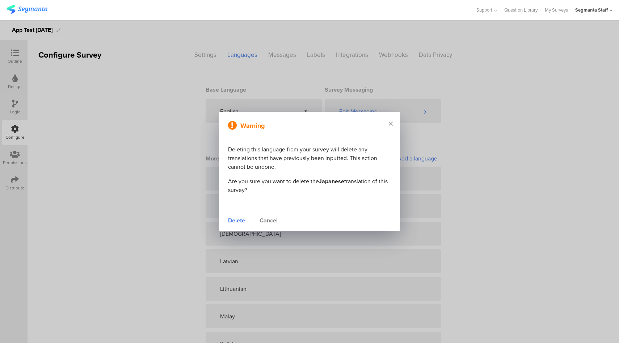
click at [237, 219] on div "Delete" at bounding box center [236, 220] width 17 height 9
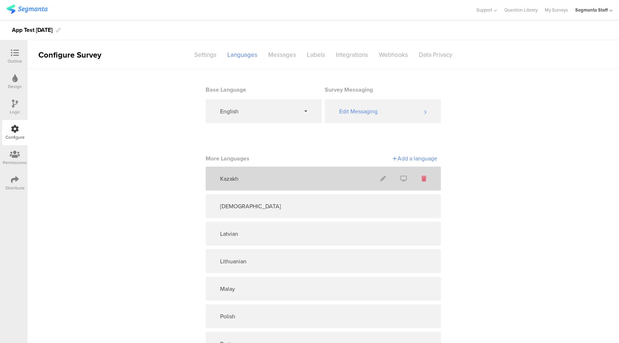
click at [422, 179] on icon at bounding box center [424, 179] width 5 height 6
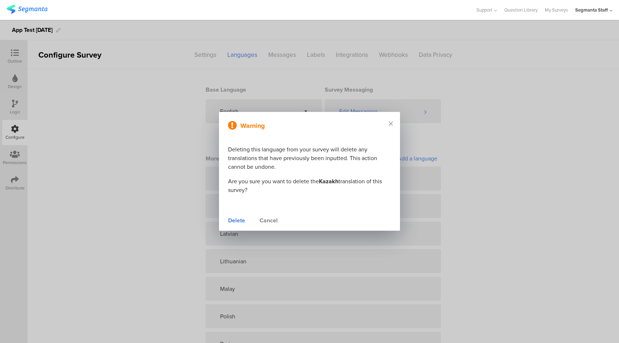
click at [237, 221] on div "Delete" at bounding box center [236, 220] width 17 height 9
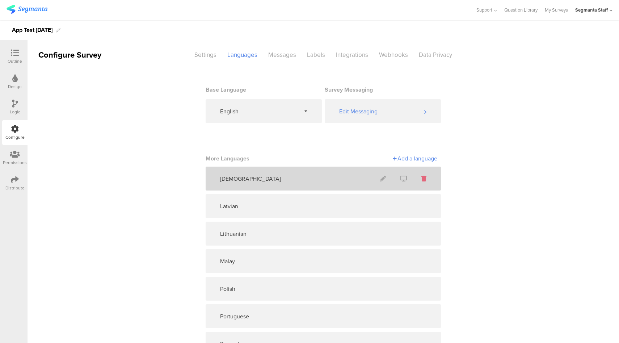
click at [422, 179] on icon at bounding box center [424, 179] width 5 height 6
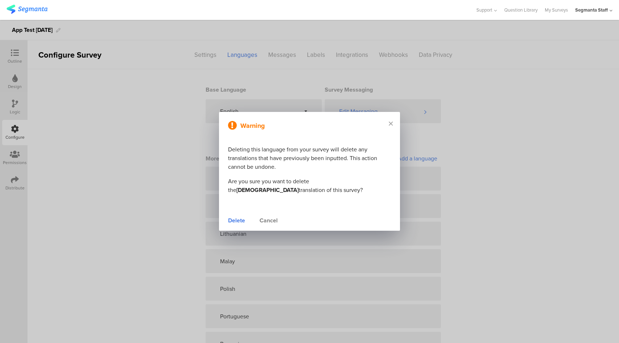
click at [239, 220] on div "Delete" at bounding box center [236, 220] width 17 height 9
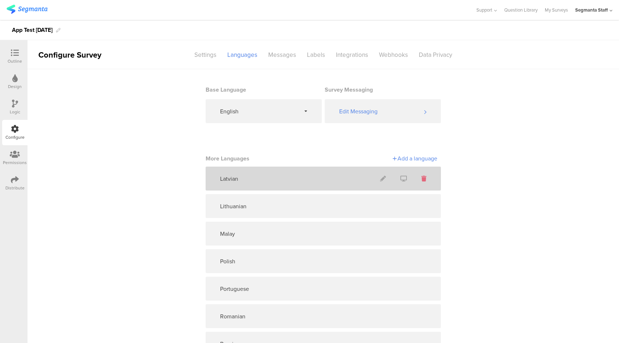
click at [422, 178] on icon at bounding box center [424, 179] width 5 height 6
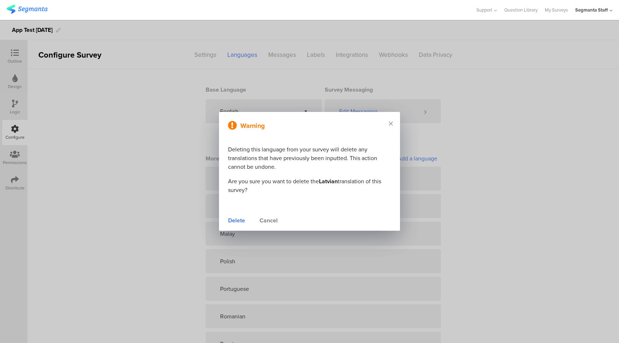
click at [242, 221] on div "Delete" at bounding box center [236, 220] width 17 height 9
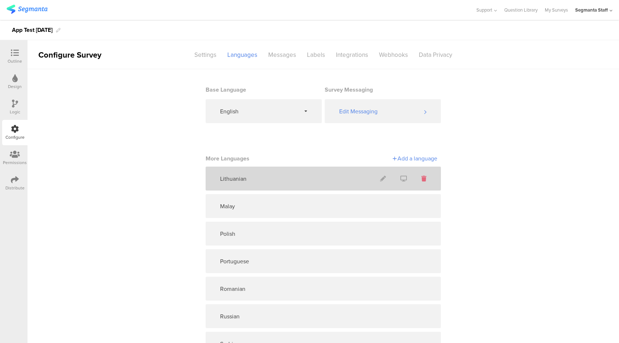
click at [422, 178] on icon at bounding box center [424, 179] width 5 height 6
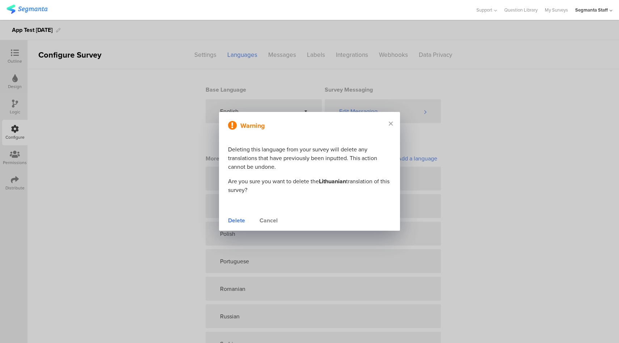
click at [241, 221] on div "Delete" at bounding box center [236, 220] width 17 height 9
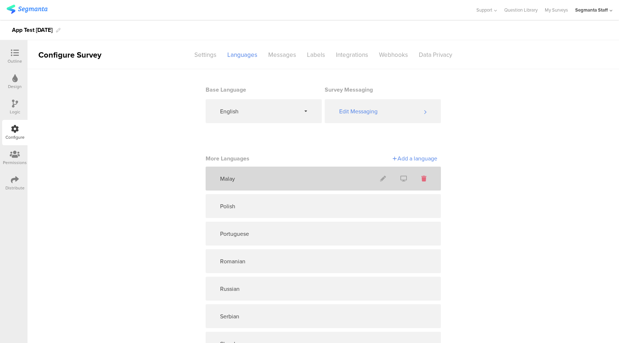
click at [422, 179] on icon at bounding box center [424, 179] width 5 height 6
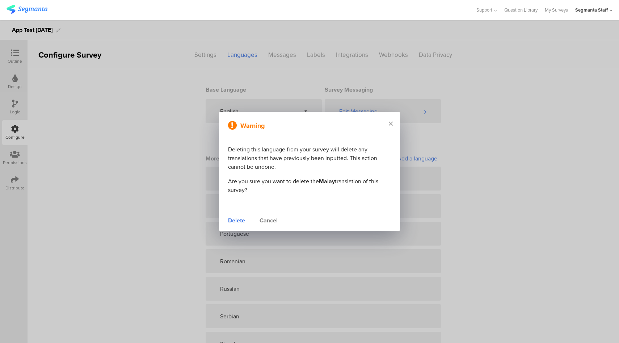
click at [238, 224] on div "Delete" at bounding box center [236, 220] width 17 height 9
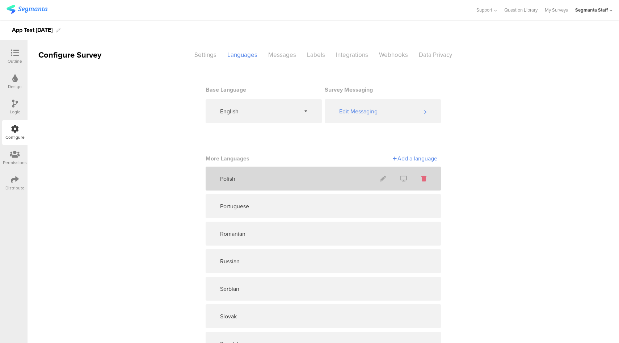
click at [422, 179] on icon at bounding box center [424, 179] width 5 height 6
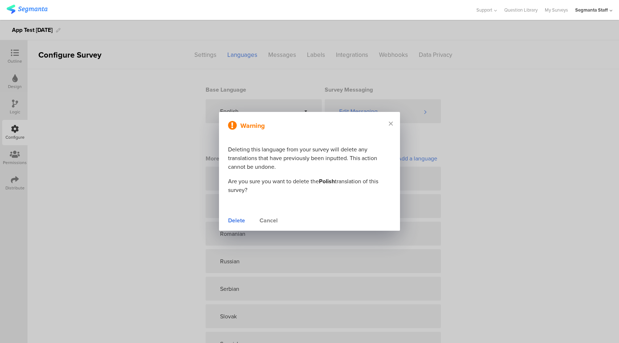
click at [233, 222] on div "Delete" at bounding box center [236, 220] width 17 height 9
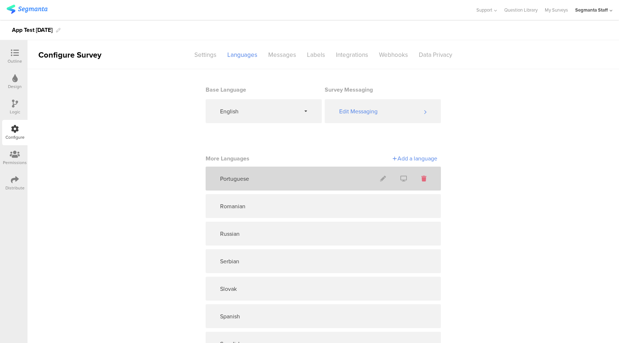
click at [422, 179] on icon at bounding box center [424, 179] width 5 height 6
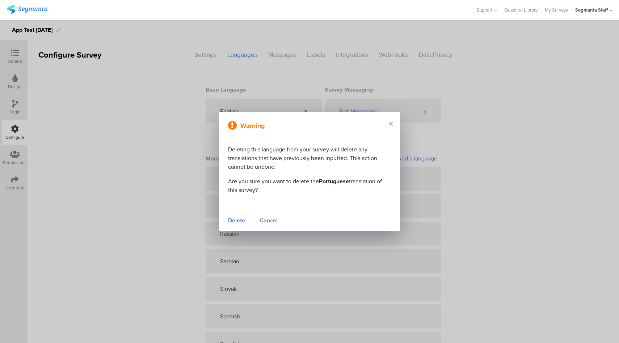
click at [230, 221] on div "Delete" at bounding box center [236, 220] width 17 height 9
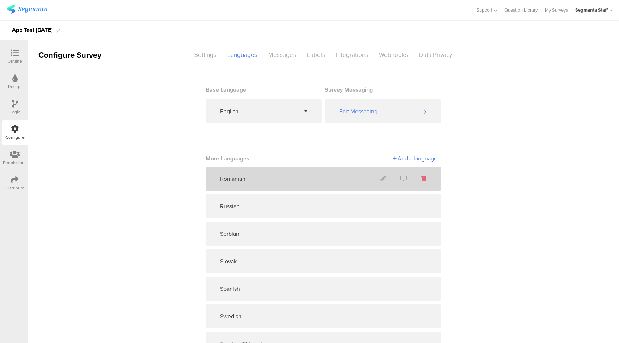
click at [422, 181] on section at bounding box center [424, 179] width 5 height 8
click at [422, 178] on icon at bounding box center [424, 179] width 5 height 6
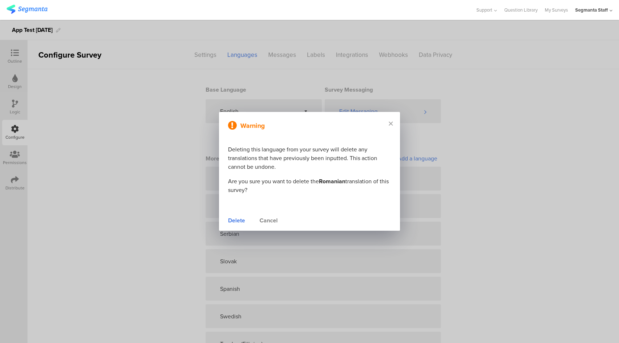
click at [243, 220] on div "Delete" at bounding box center [236, 220] width 17 height 9
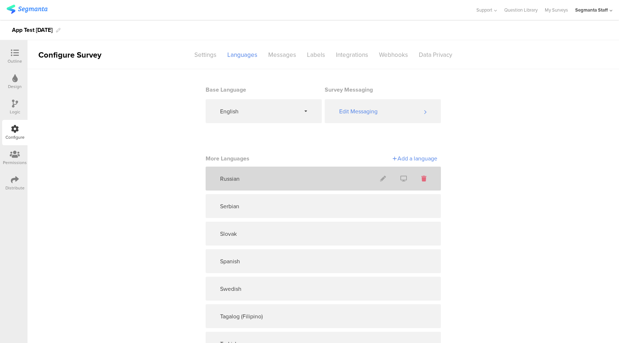
click at [422, 180] on icon at bounding box center [424, 179] width 5 height 6
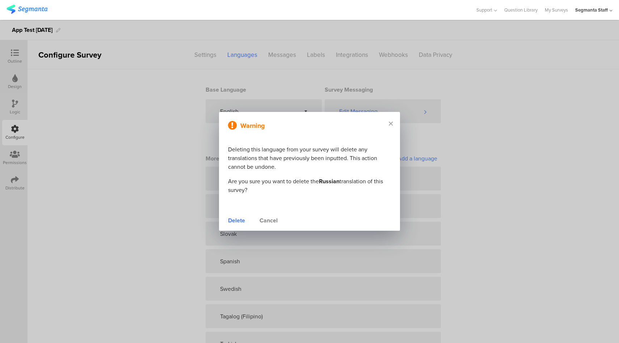
click at [234, 220] on div "Delete" at bounding box center [236, 220] width 17 height 9
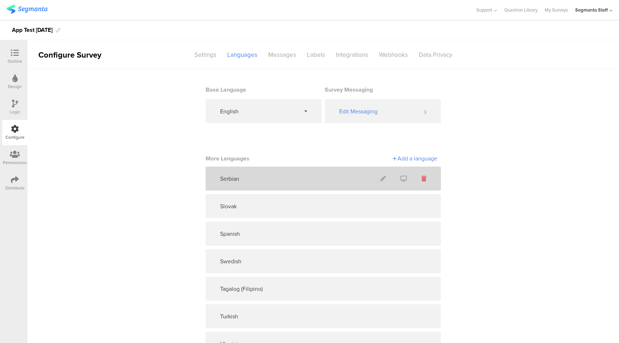
click at [422, 180] on icon at bounding box center [424, 179] width 5 height 6
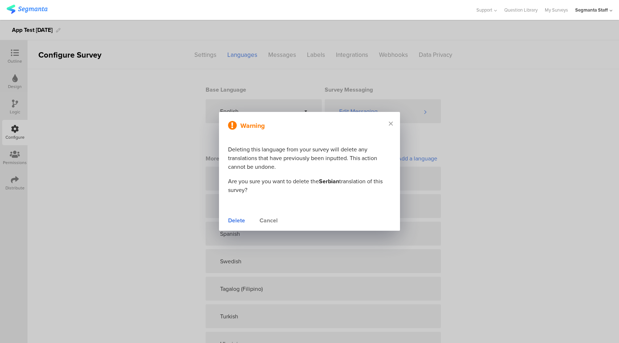
click at [234, 218] on div "Delete" at bounding box center [236, 220] width 17 height 9
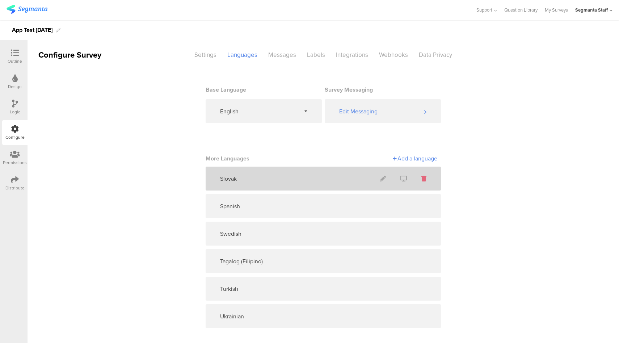
click at [422, 179] on icon at bounding box center [424, 179] width 5 height 6
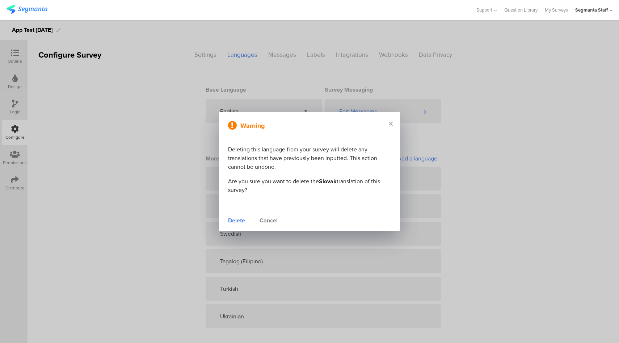
click at [240, 221] on div "Delete" at bounding box center [236, 220] width 17 height 9
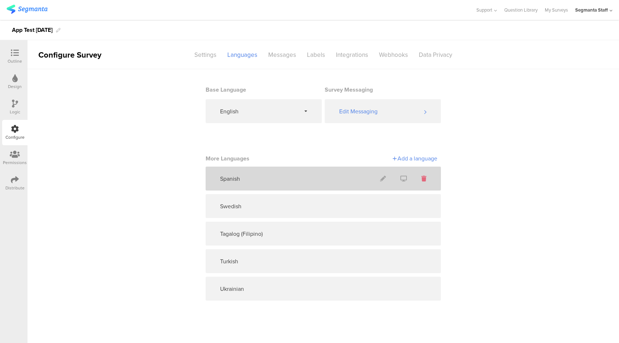
click at [424, 178] on icon at bounding box center [424, 179] width 5 height 6
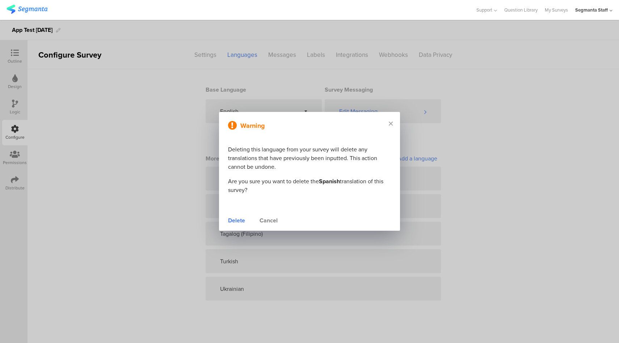
click at [237, 221] on div "Delete" at bounding box center [236, 220] width 17 height 9
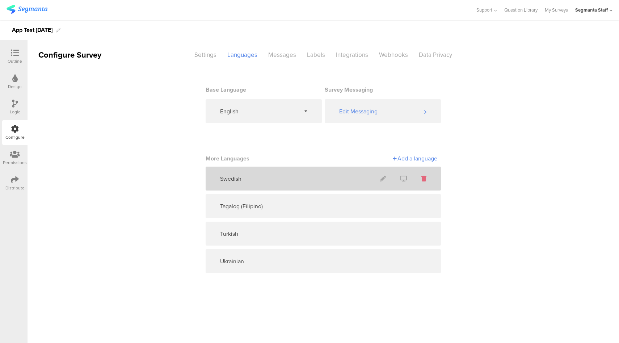
click at [424, 179] on icon at bounding box center [424, 179] width 5 height 6
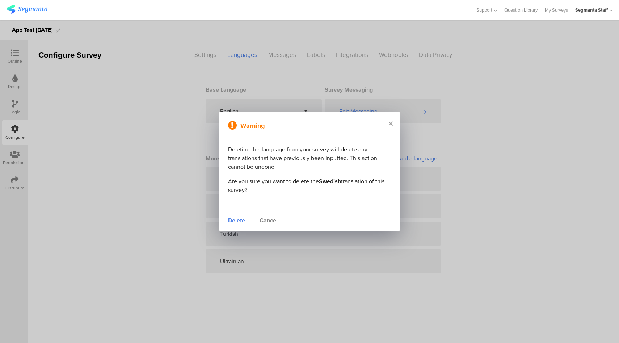
click at [236, 221] on div "Delete" at bounding box center [236, 220] width 17 height 9
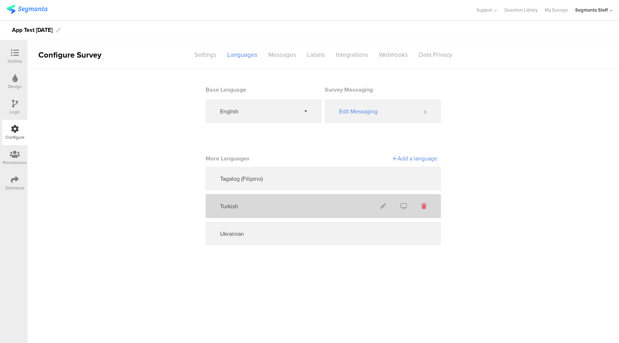
click at [424, 206] on icon at bounding box center [424, 206] width 5 height 6
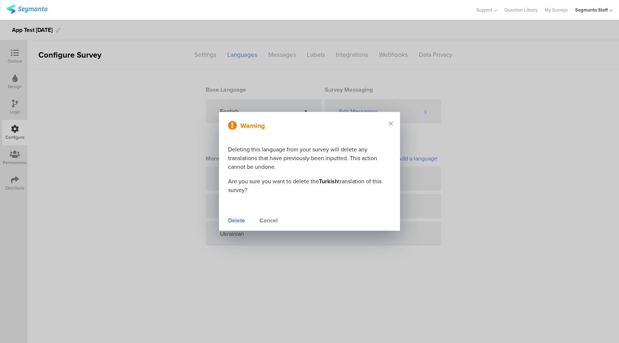
click at [234, 219] on div "Delete" at bounding box center [236, 220] width 17 height 9
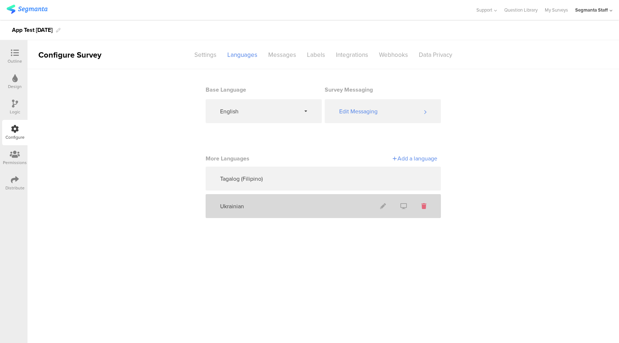
click at [424, 207] on icon at bounding box center [424, 206] width 5 height 6
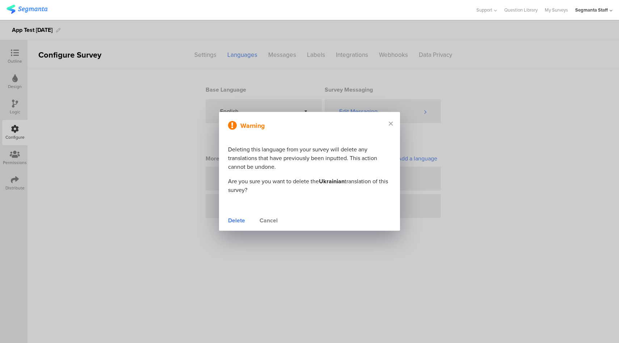
click at [240, 221] on div "Delete" at bounding box center [236, 220] width 17 height 9
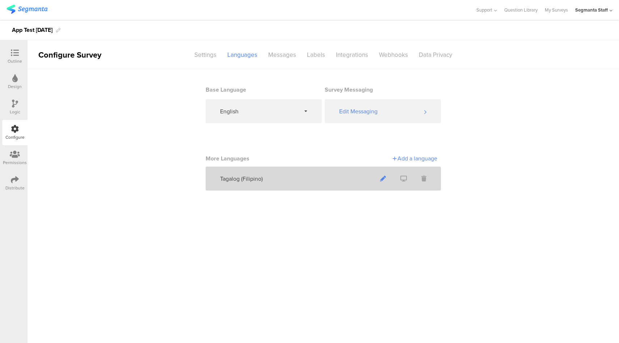
click at [382, 181] on icon at bounding box center [383, 179] width 6 height 6
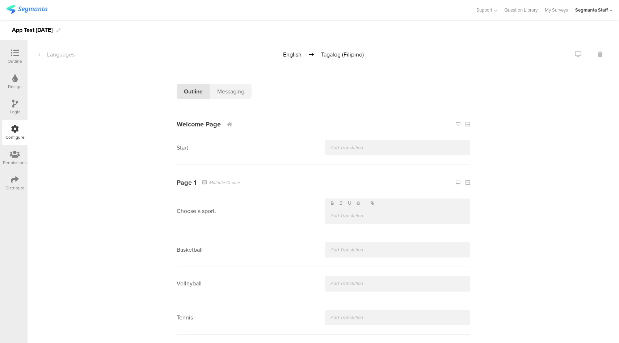
click at [375, 151] on p at bounding box center [398, 148] width 134 height 7
click at [360, 218] on p at bounding box center [398, 216] width 134 height 7
click at [330, 206] on button "button" at bounding box center [332, 203] width 9 height 7
click at [339, 204] on icon "button" at bounding box center [341, 203] width 5 height 5
click at [347, 204] on icon "button" at bounding box center [349, 203] width 5 height 5
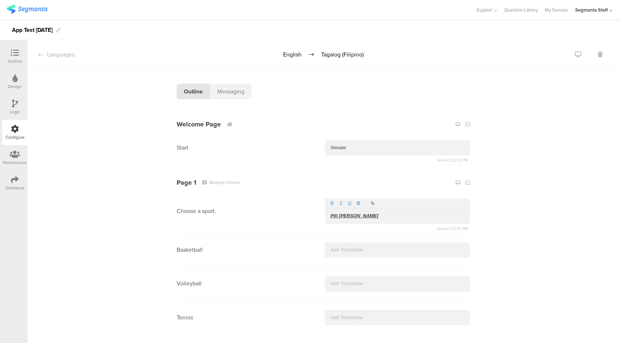
click at [357, 202] on icon "button" at bounding box center [358, 202] width 3 height 1
click at [372, 204] on icon "button" at bounding box center [373, 204] width 2 height 2
click at [357, 204] on icon "button" at bounding box center [358, 203] width 5 height 5
click at [356, 203] on icon "button" at bounding box center [358, 203] width 5 height 5
click at [370, 203] on icon "button" at bounding box center [372, 203] width 5 height 5
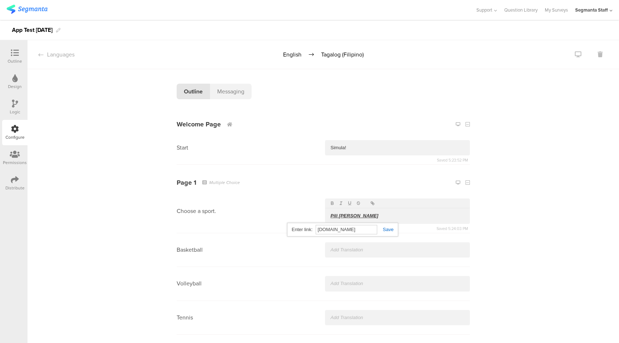
type input "google.com"
click at [228, 87] on div "Messaging" at bounding box center [231, 92] width 42 height 16
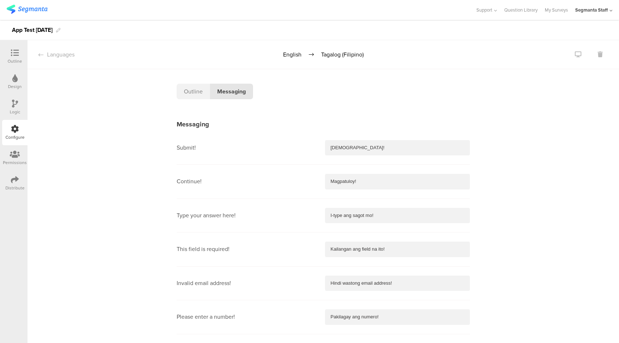
click at [180, 90] on div "Outline" at bounding box center [193, 92] width 33 height 16
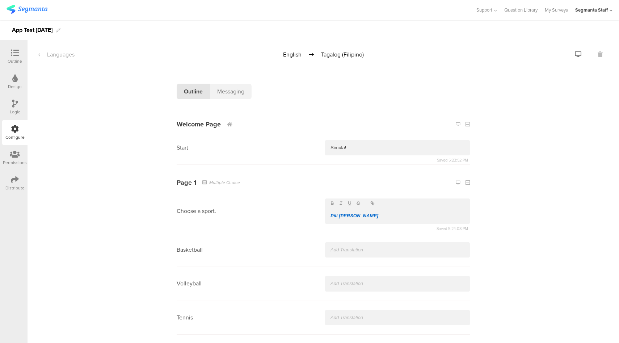
click at [575, 54] on icon at bounding box center [578, 54] width 7 height 6
click at [54, 52] on div "Languages" at bounding box center [51, 54] width 47 height 8
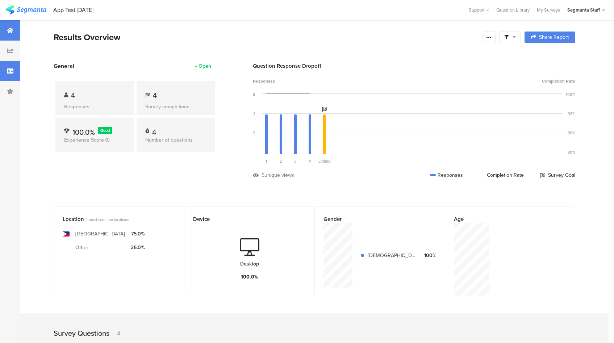
click at [17, 72] on div at bounding box center [10, 71] width 20 height 20
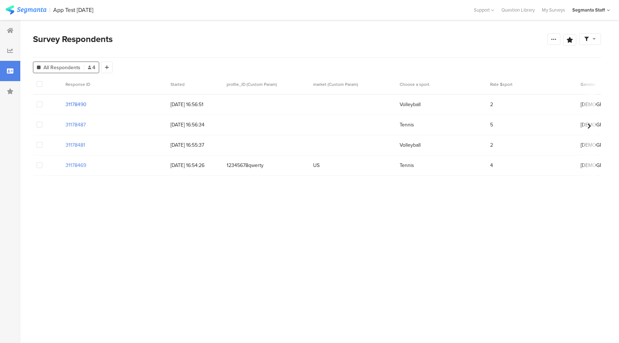
click at [78, 103] on section "31178490" at bounding box center [76, 105] width 21 height 8
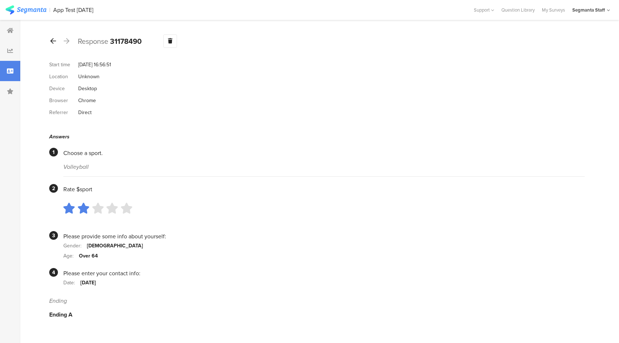
click at [53, 40] on icon at bounding box center [53, 41] width 6 height 7
